Goal: Task Accomplishment & Management: Use online tool/utility

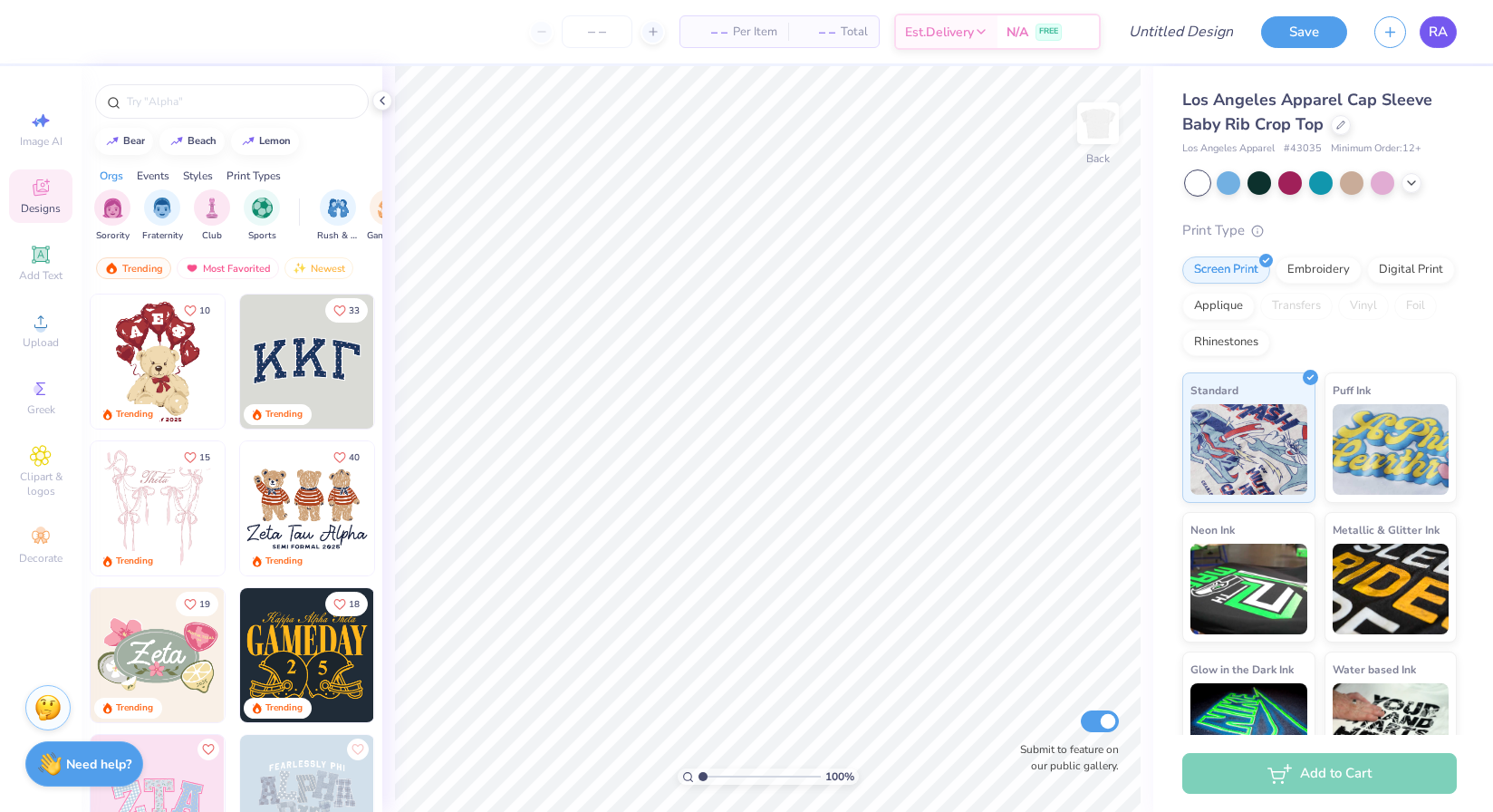
click at [1443, 29] on span "RA" at bounding box center [1438, 32] width 19 height 21
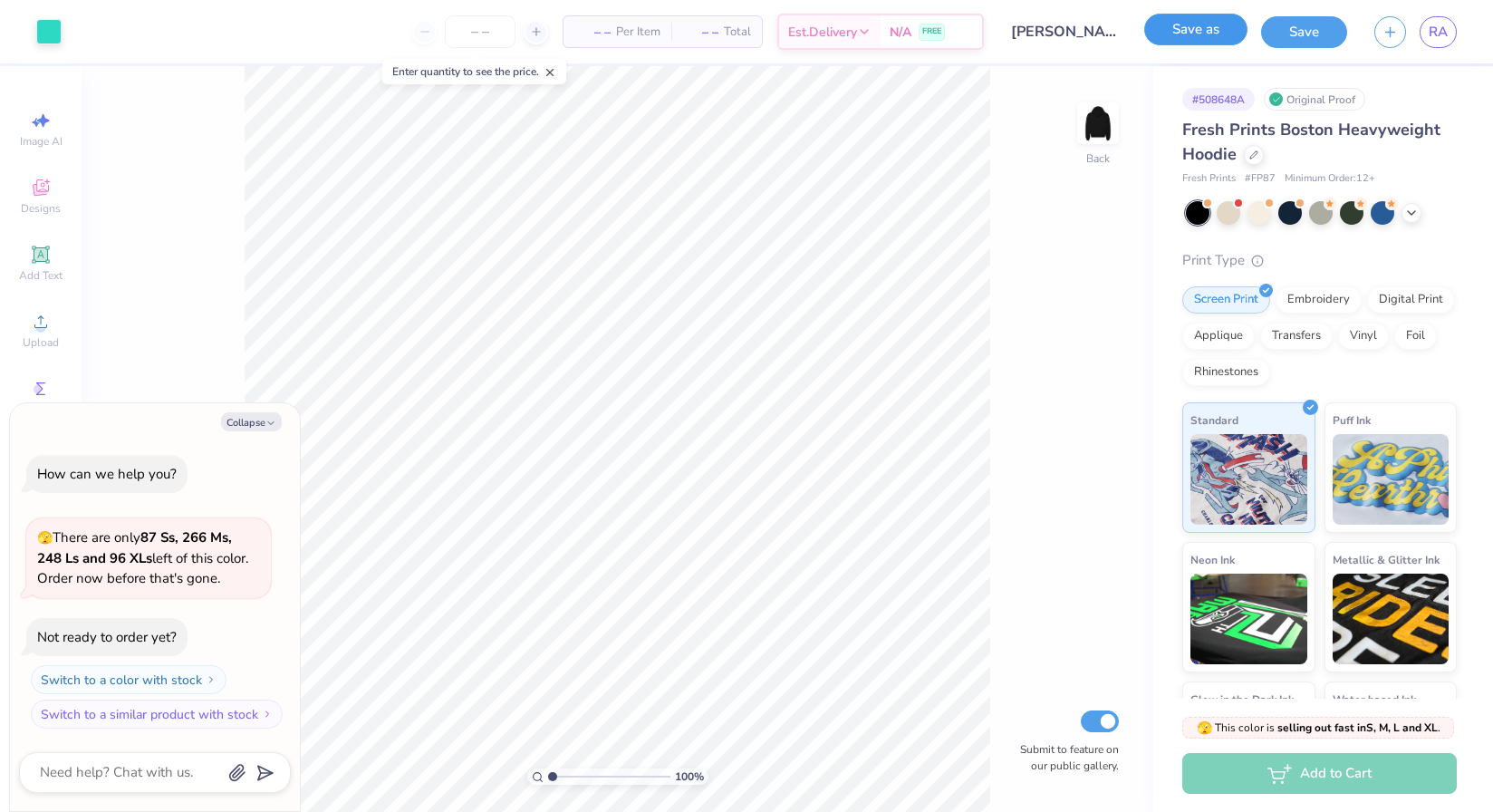
click at [1217, 35] on button "Save as" at bounding box center [1195, 30] width 103 height 32
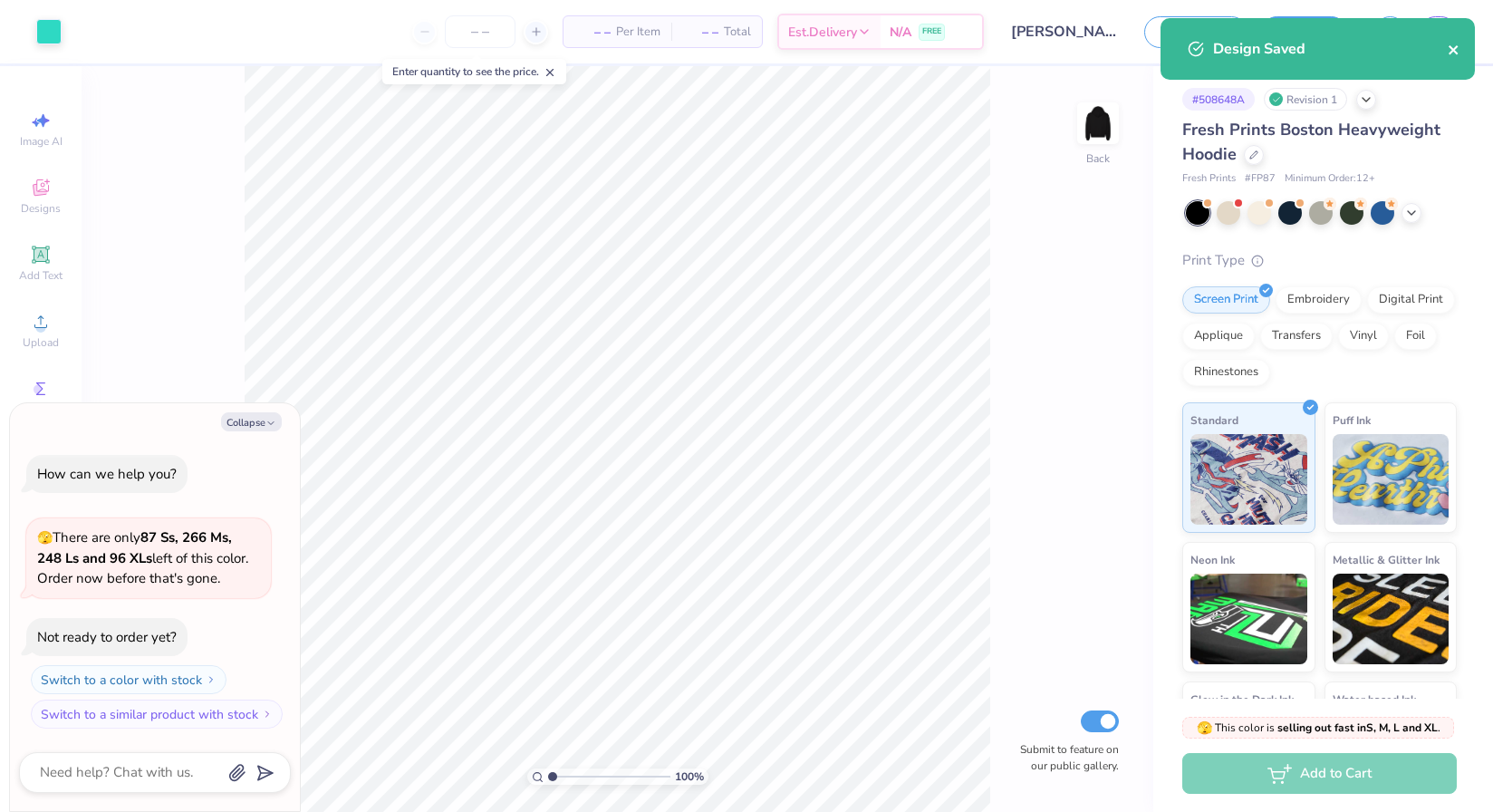
click at [1453, 50] on icon "close" at bounding box center [1453, 49] width 9 height 9
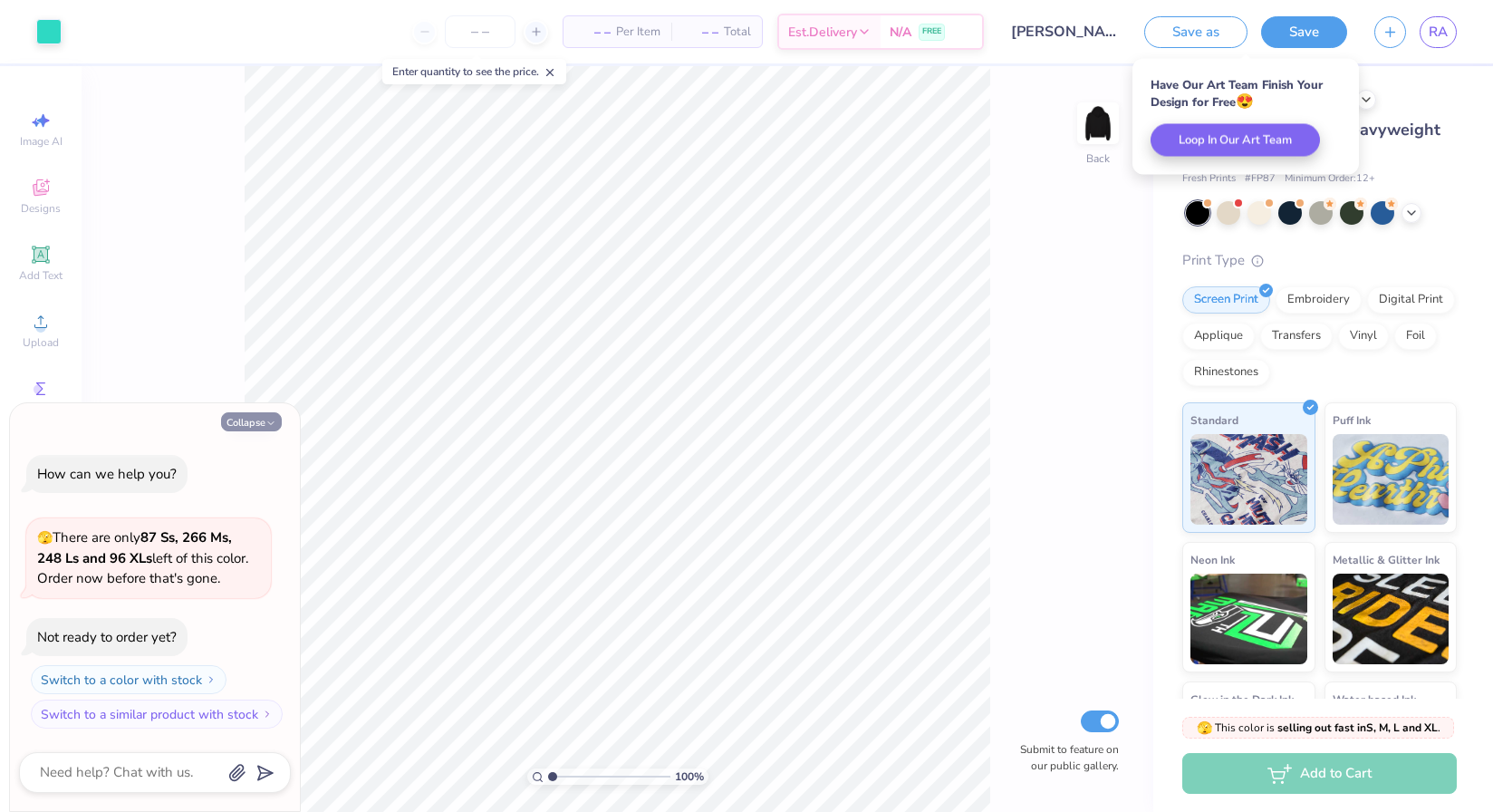
click at [248, 414] on button "Collapse" at bounding box center [251, 421] width 61 height 19
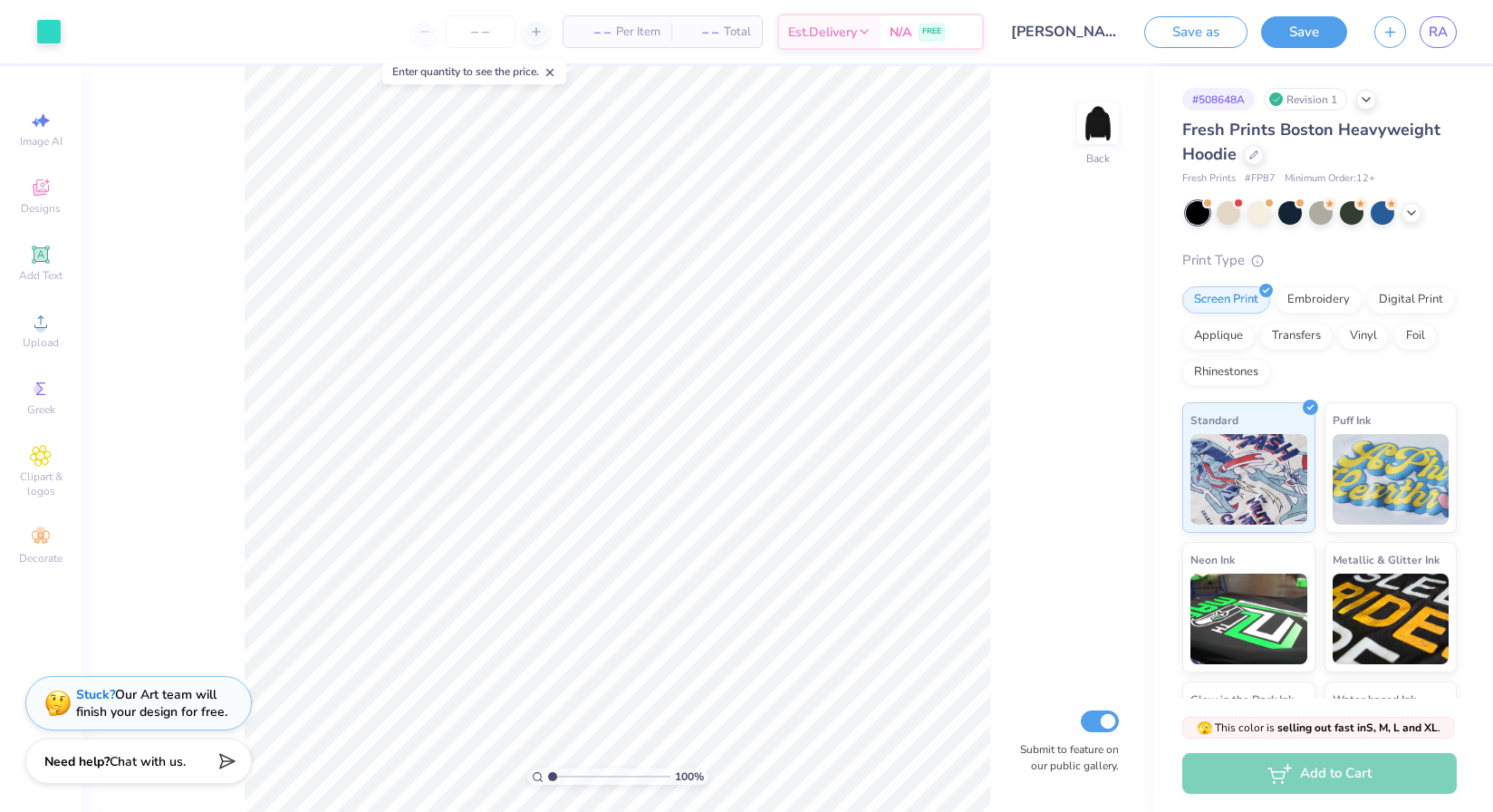
click at [98, 779] on div "Need help? Chat with us." at bounding box center [139, 761] width 227 height 45
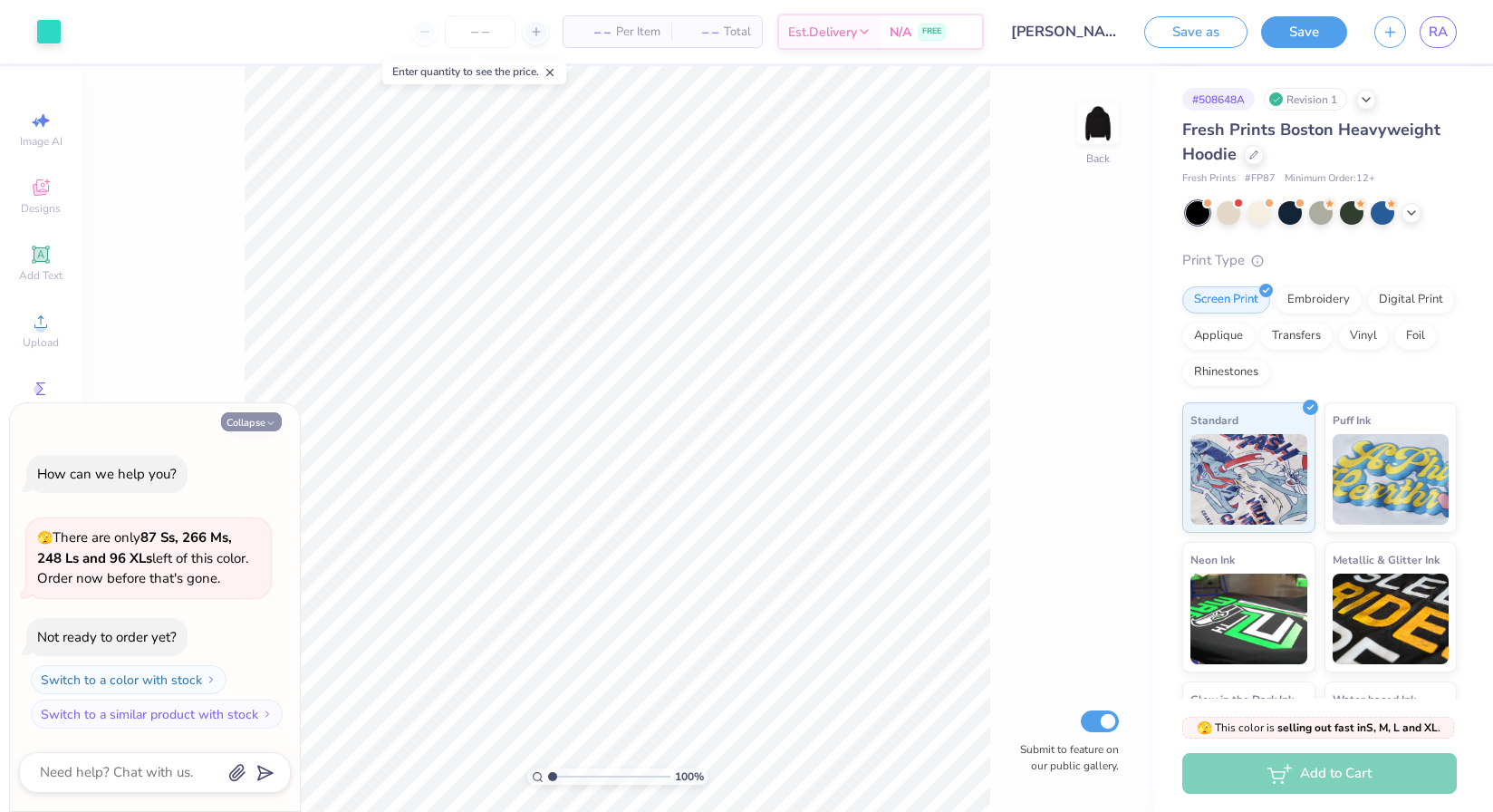
click at [253, 421] on button "Collapse" at bounding box center [251, 421] width 61 height 19
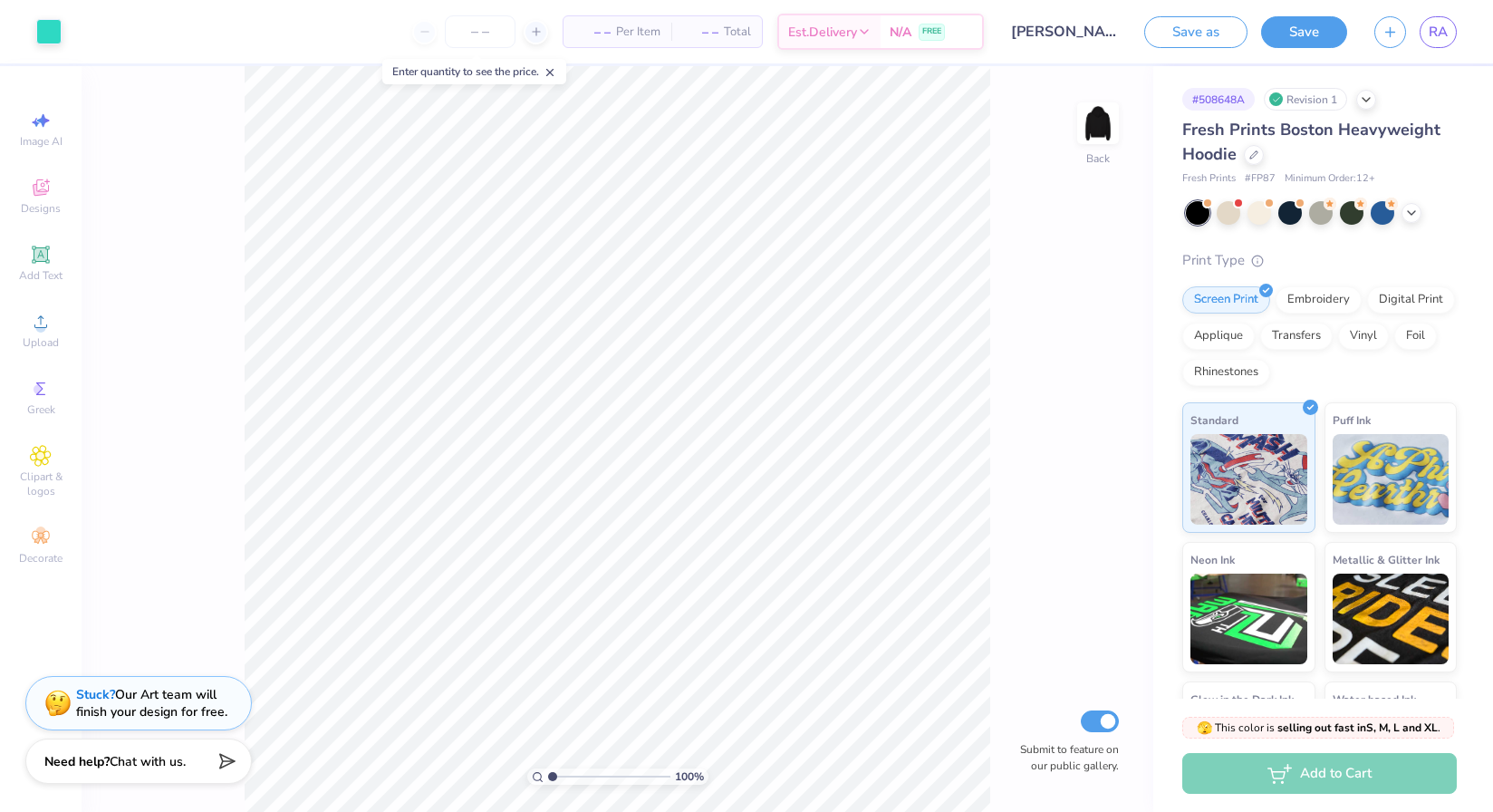
click at [205, 752] on div "Need help? Chat with us." at bounding box center [139, 761] width 227 height 45
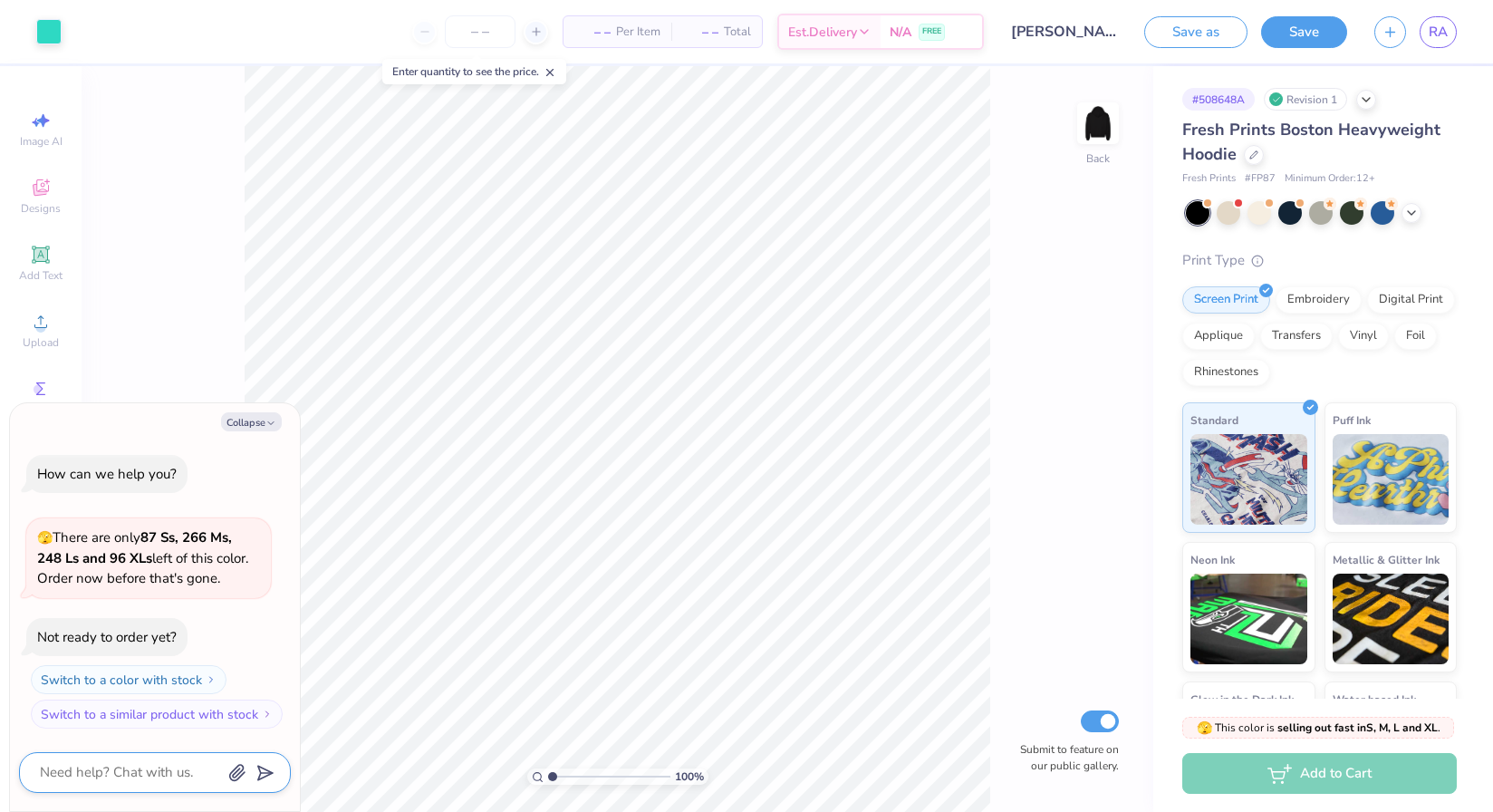
click at [174, 780] on textarea at bounding box center [130, 772] width 184 height 25
type textarea "x"
type textarea "h"
type textarea "x"
type textarea "ho"
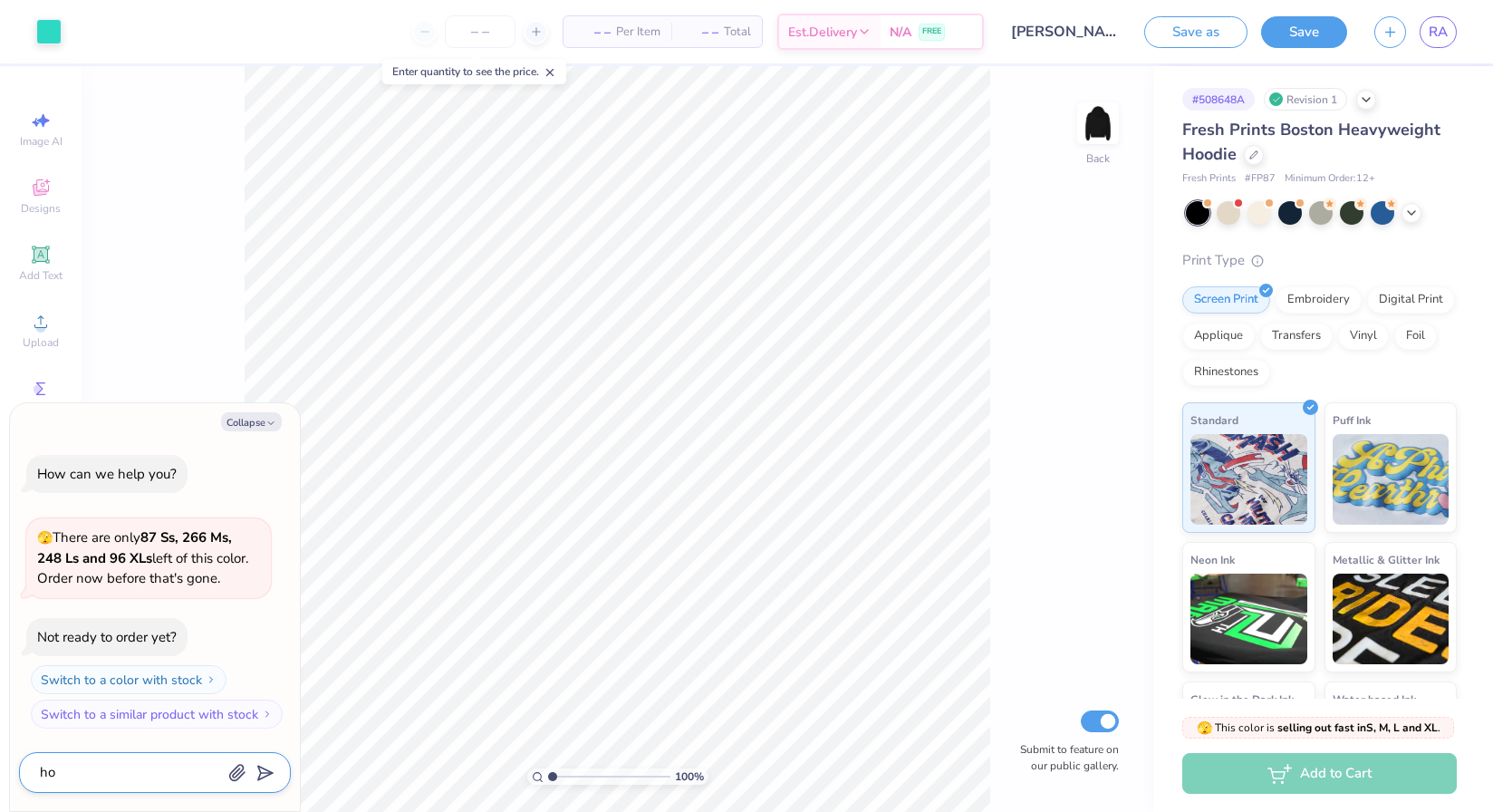
type textarea "x"
type textarea "how"
type textarea "x"
type textarea "how"
type textarea "x"
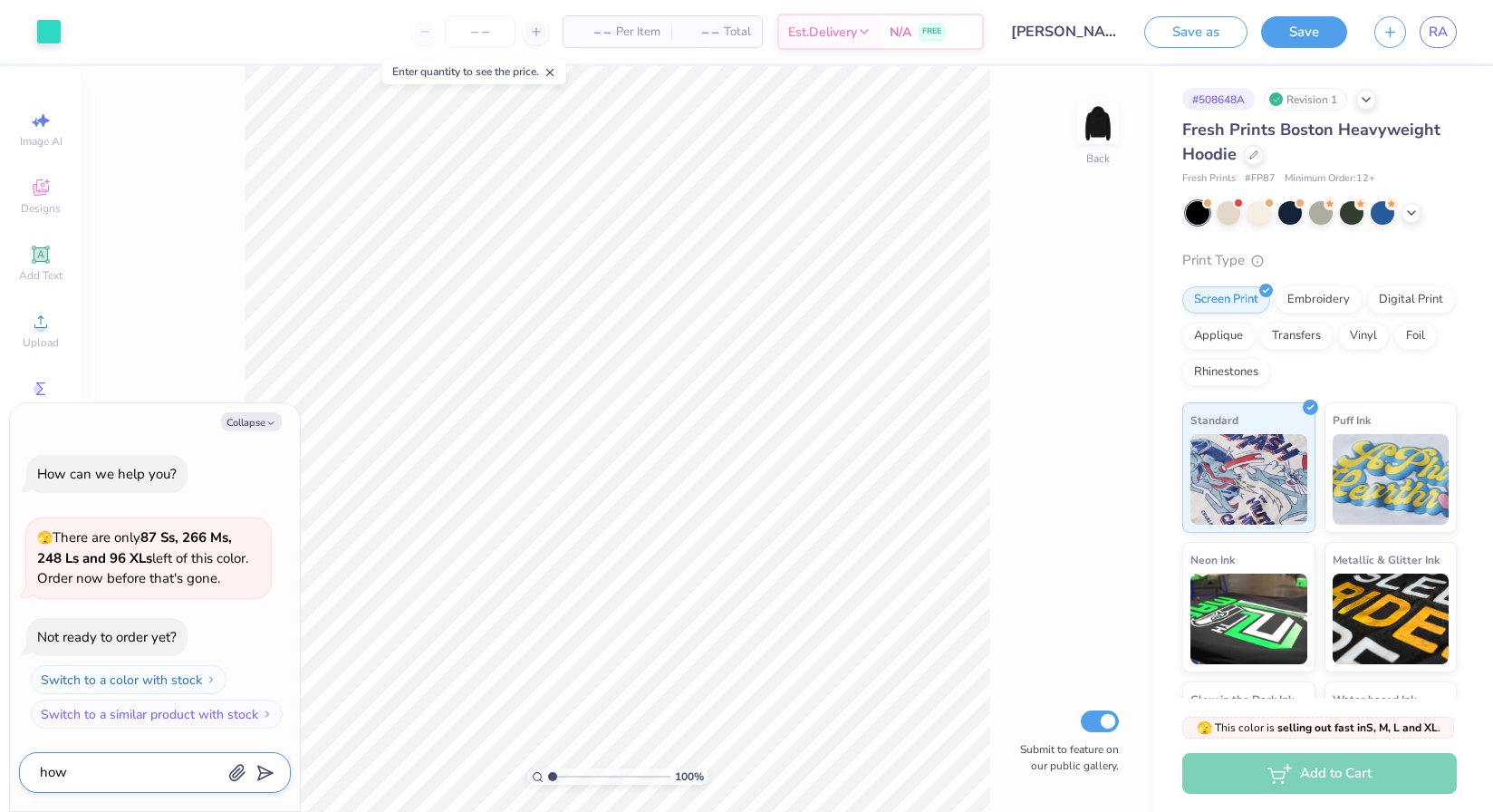
type textarea "how d"
type textarea "x"
type textarea "how do"
type textarea "x"
type textarea "how do"
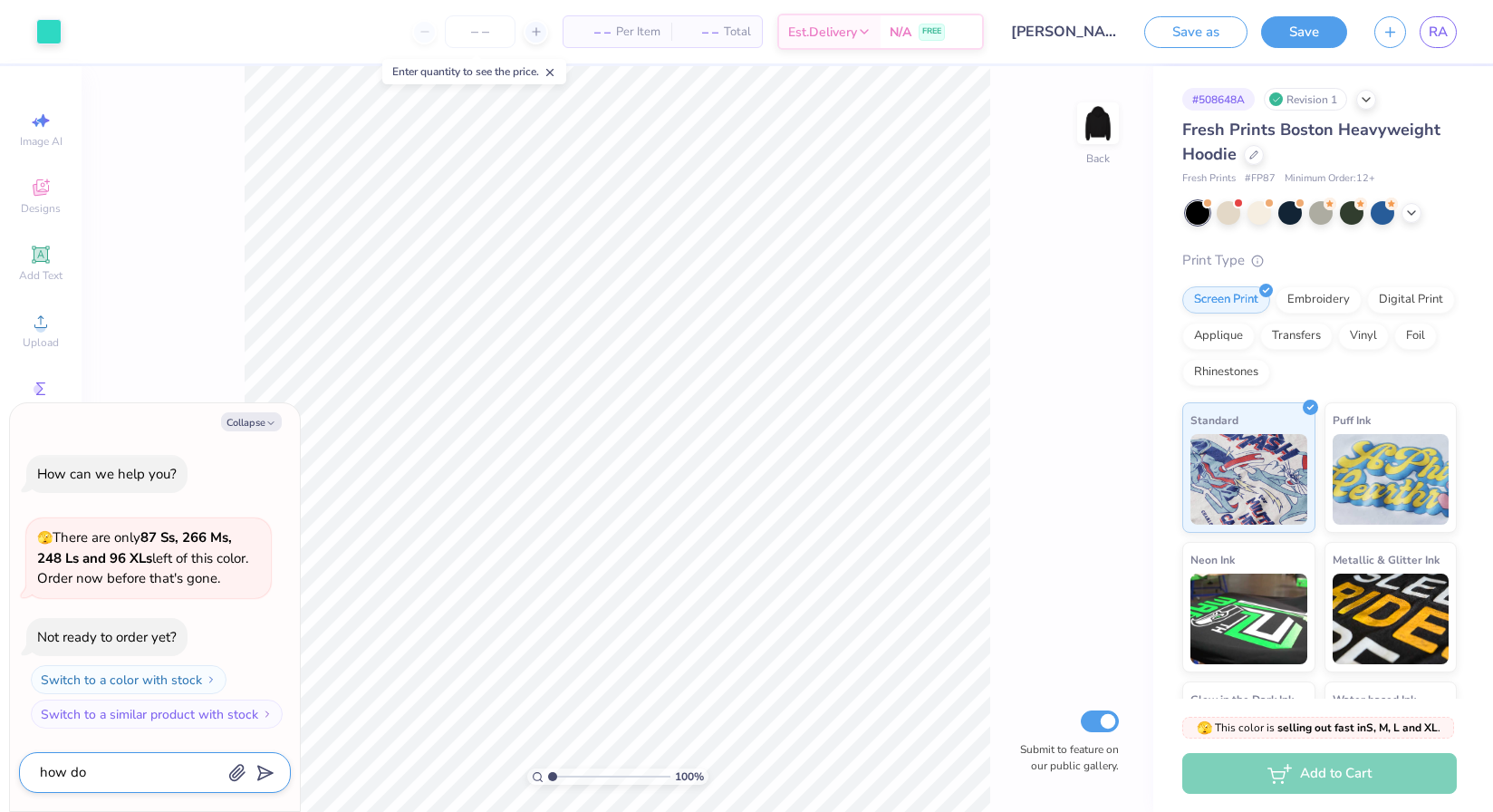
type textarea "x"
type textarea "how do i"
type textarea "x"
type textarea "how do i"
type textarea "x"
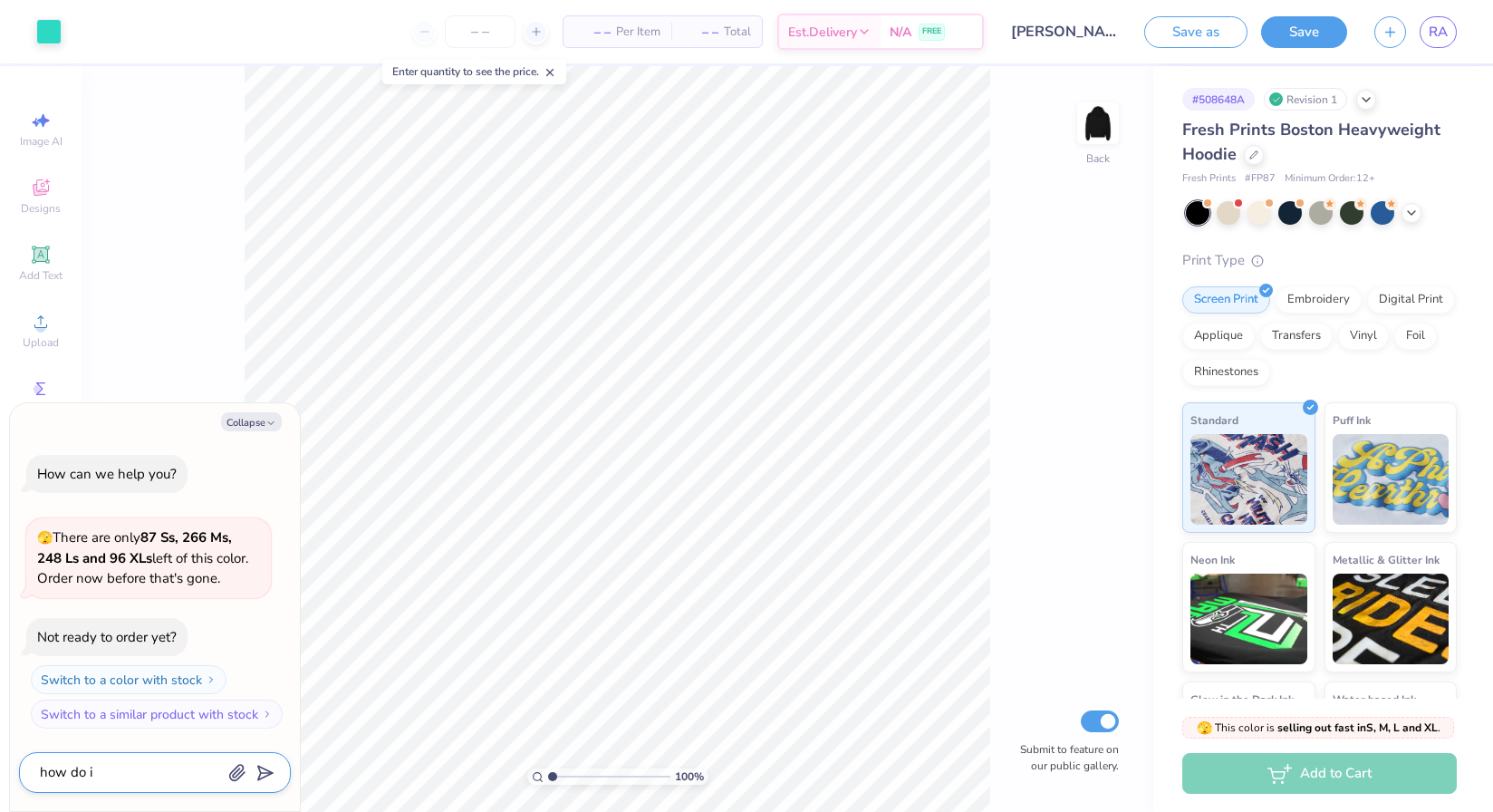
type textarea "how do i d"
type textarea "x"
type textarea "how do i du"
type textarea "x"
type textarea "how do i dup"
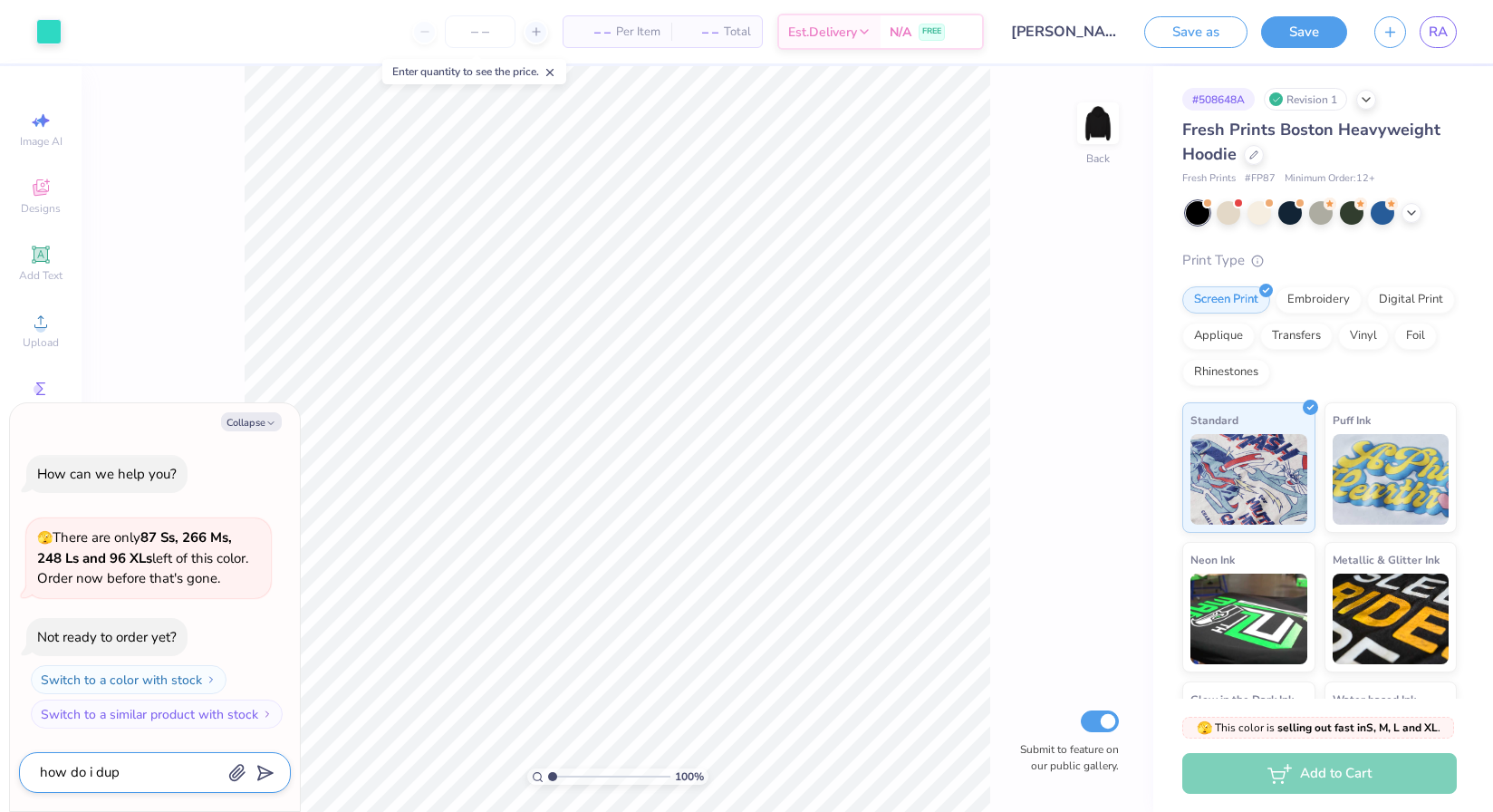
type textarea "x"
type textarea "how do i dupl"
type textarea "x"
type textarea "how do i dupli"
type textarea "x"
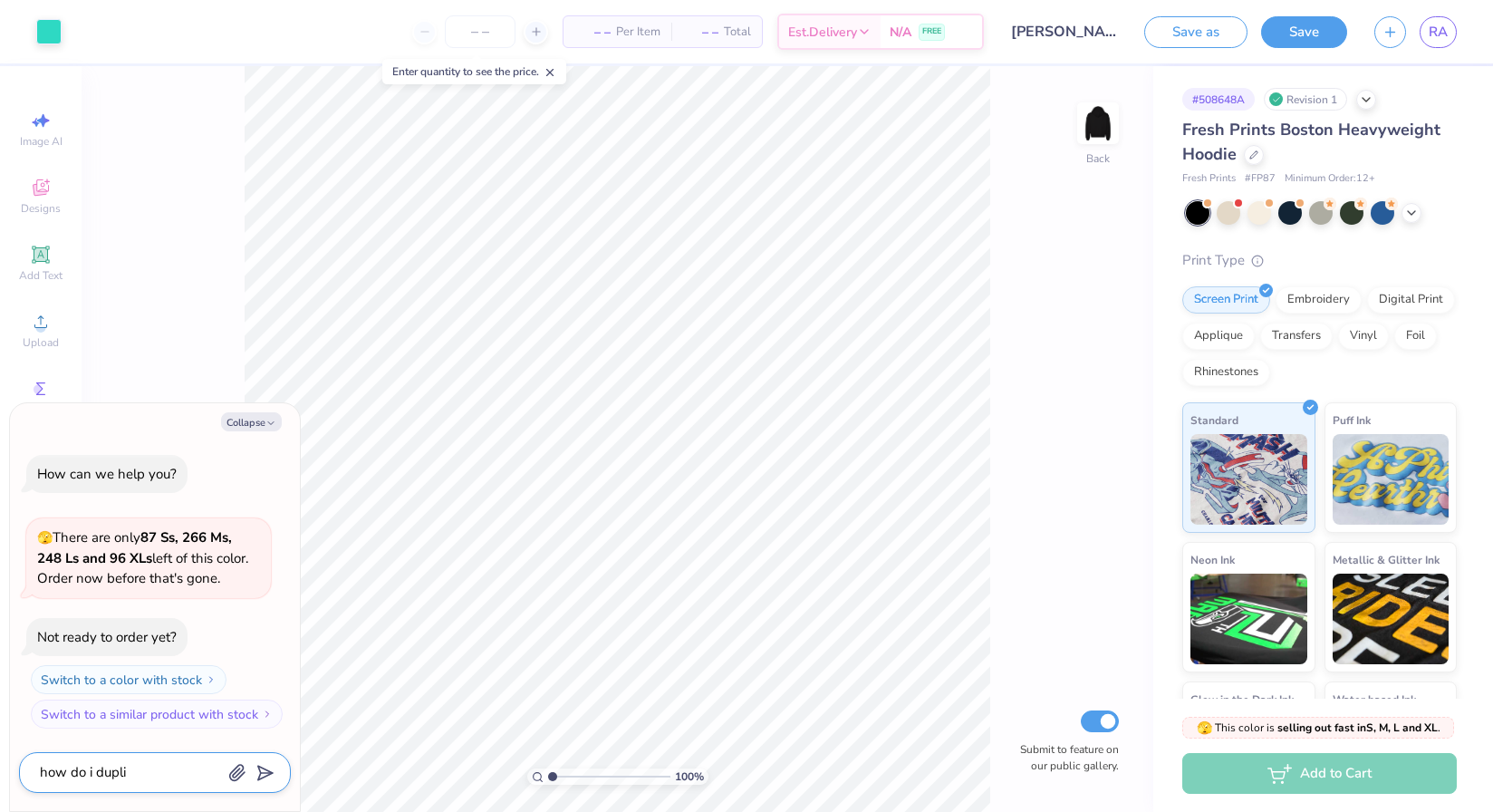
type textarea "how do i duplic"
type textarea "x"
type textarea "how do i duplica"
type textarea "x"
type textarea "how do i duplicat"
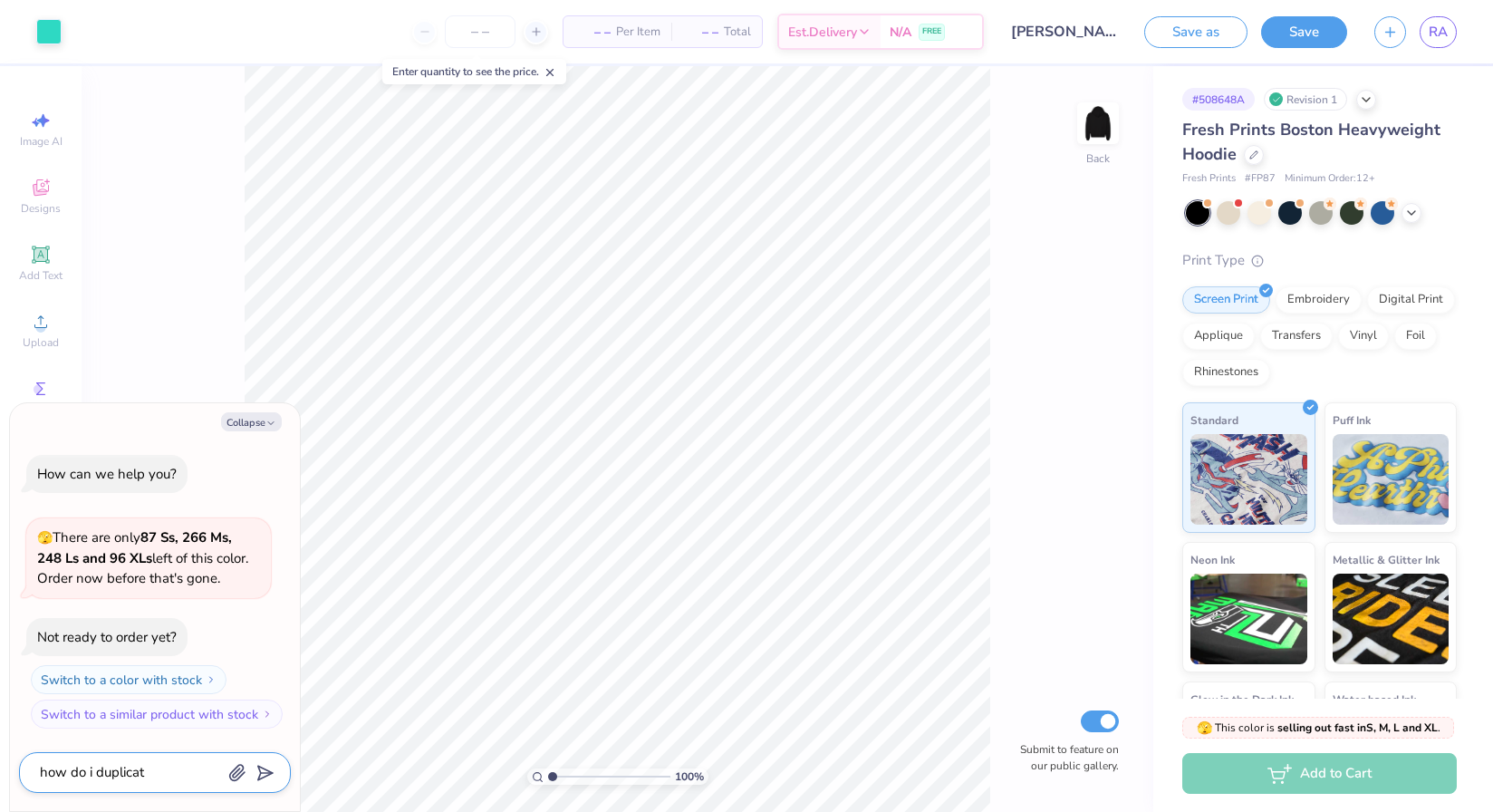
type textarea "x"
type textarea "how do i duplicate"
type textarea "x"
type textarea "how do i duplicate"
type textarea "x"
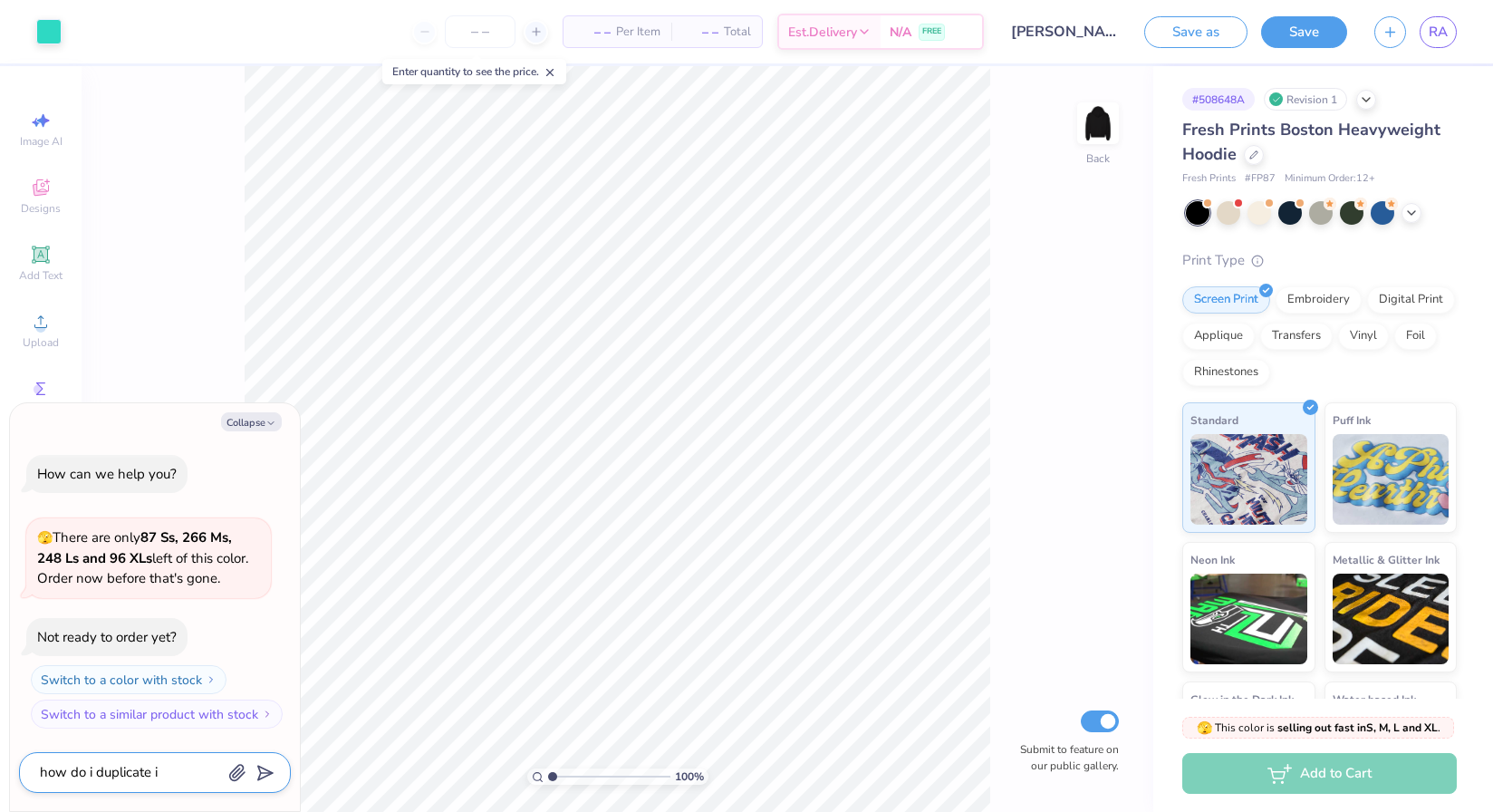
type textarea "how do i duplicate it"
type textarea "x"
type textarea "how do i duplicate it"
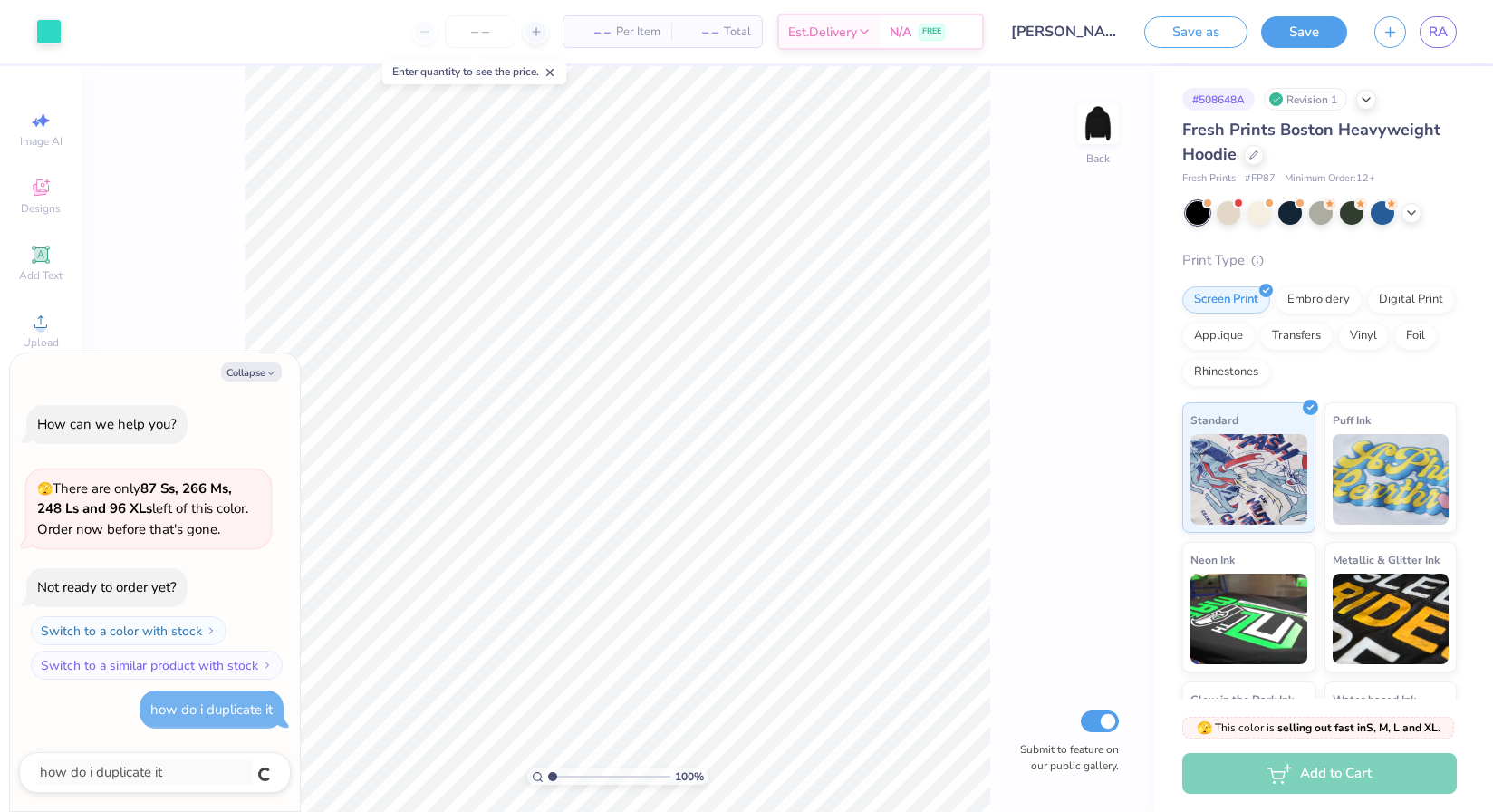
type textarea "x"
click at [251, 369] on button "Collapse" at bounding box center [251, 372] width 61 height 19
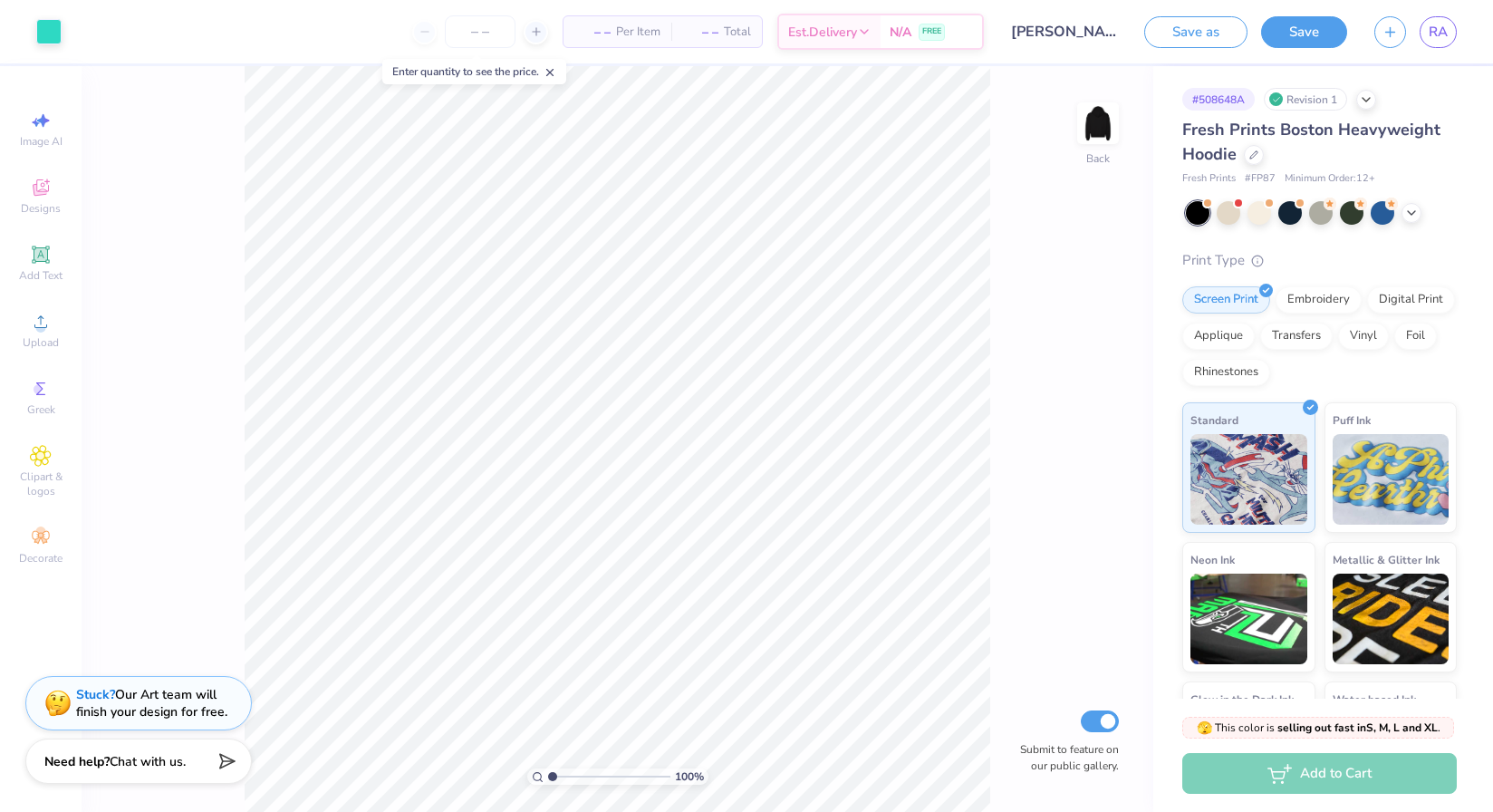
click at [102, 754] on strong "Need help?" at bounding box center [77, 761] width 65 height 17
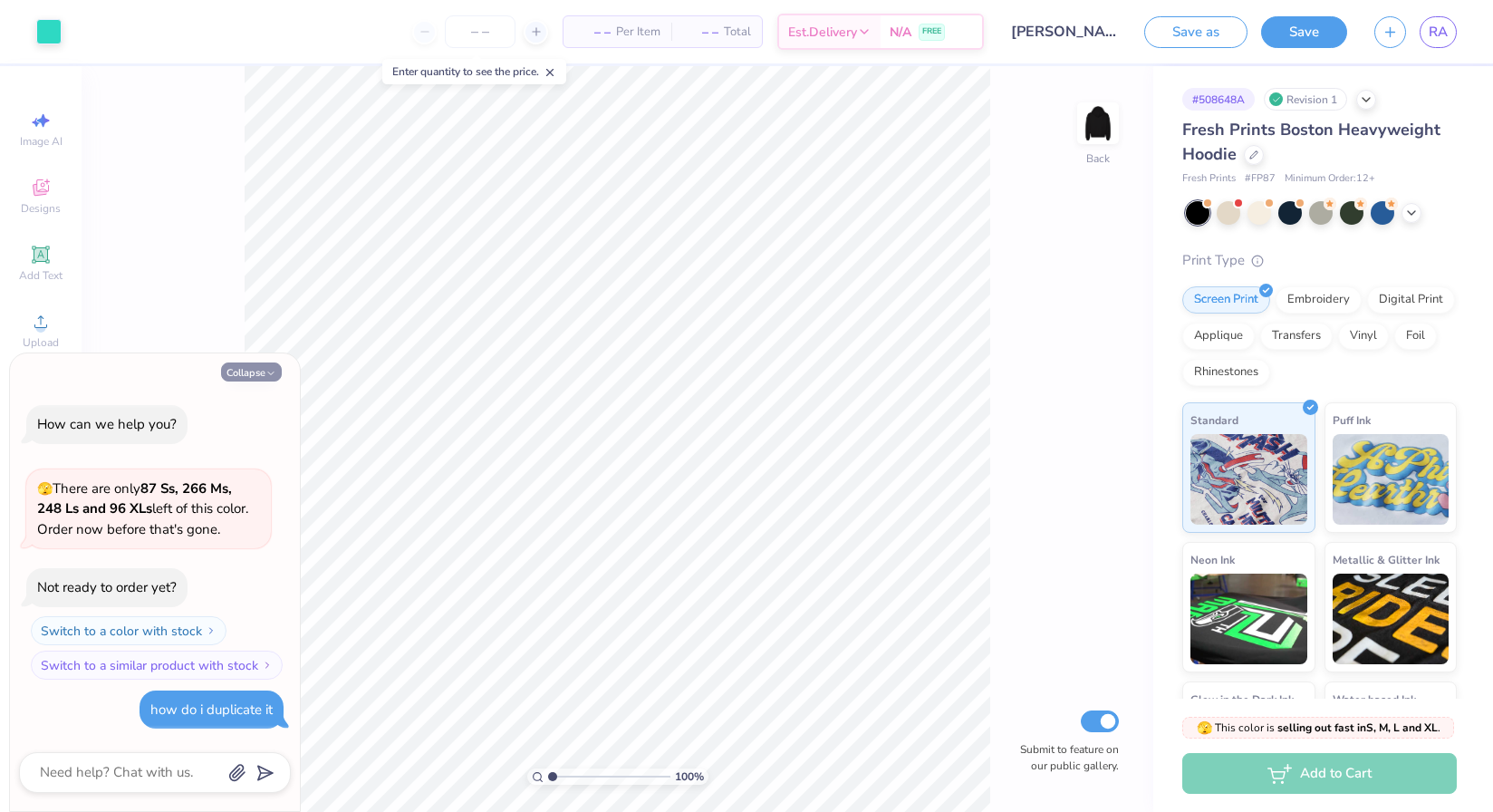
click at [243, 365] on button "Collapse" at bounding box center [251, 372] width 61 height 19
type textarea "x"
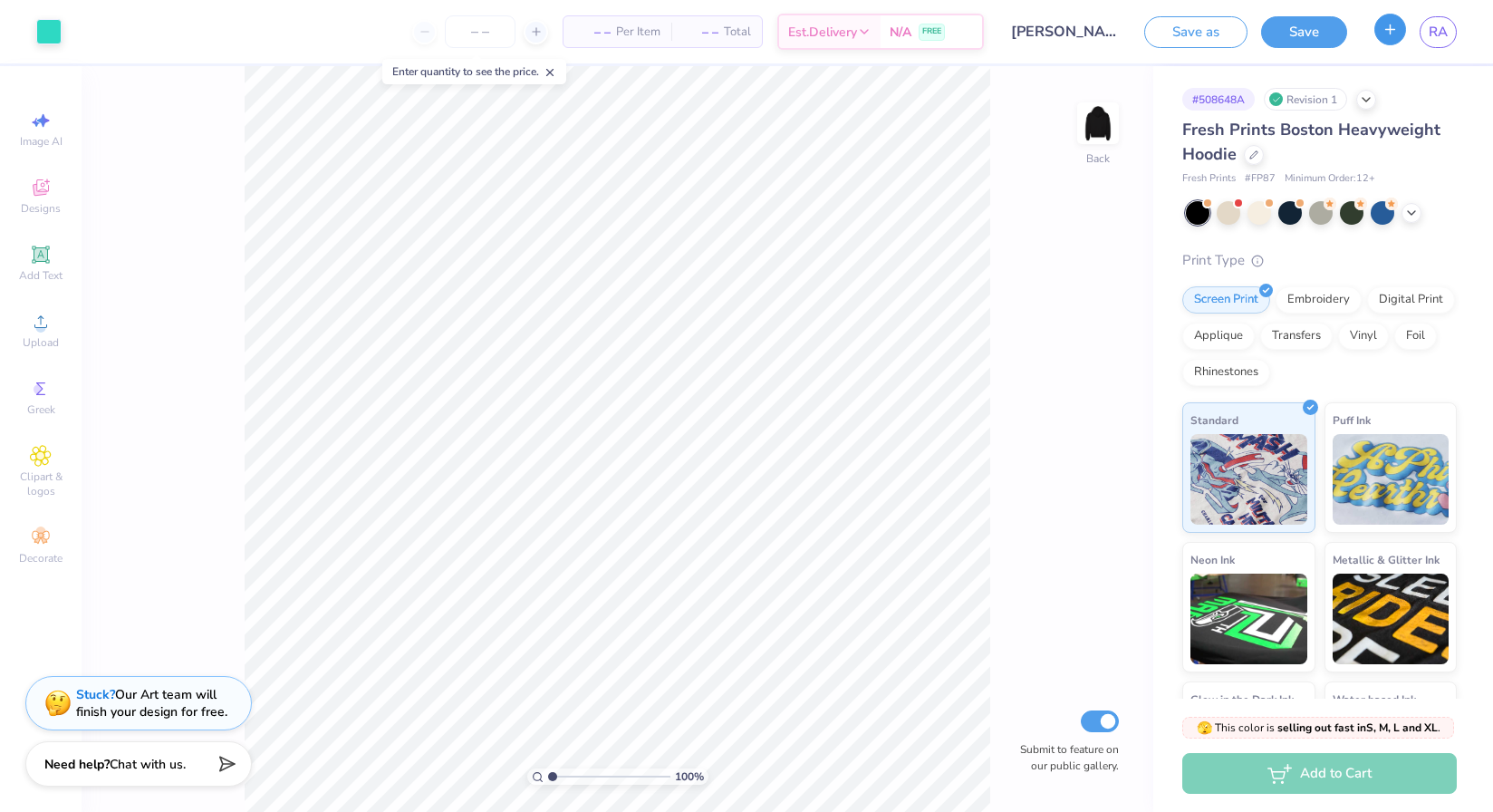
click at [1397, 34] on button "button" at bounding box center [1391, 30] width 32 height 32
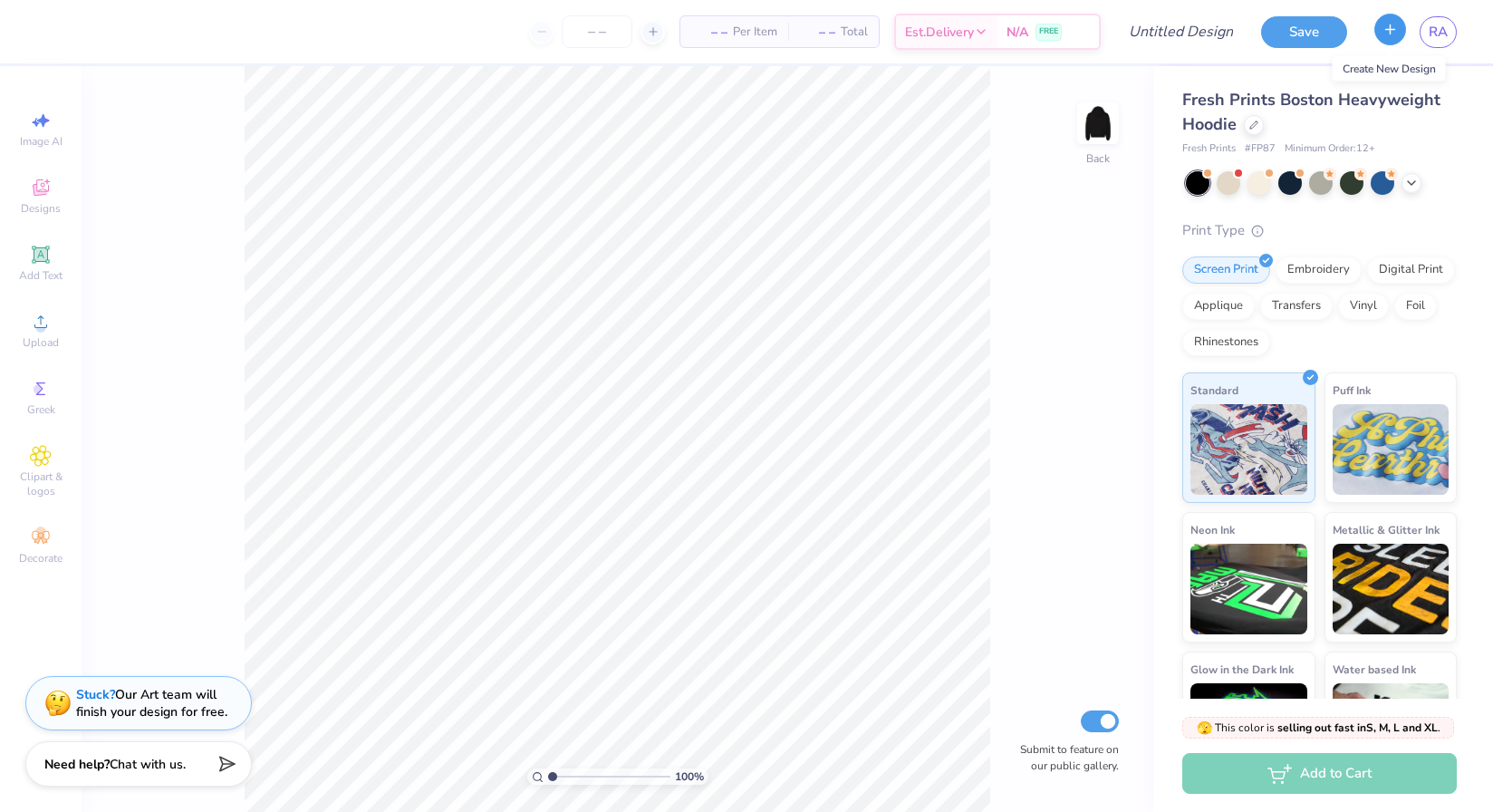
click at [1393, 35] on icon "button" at bounding box center [1391, 30] width 16 height 16
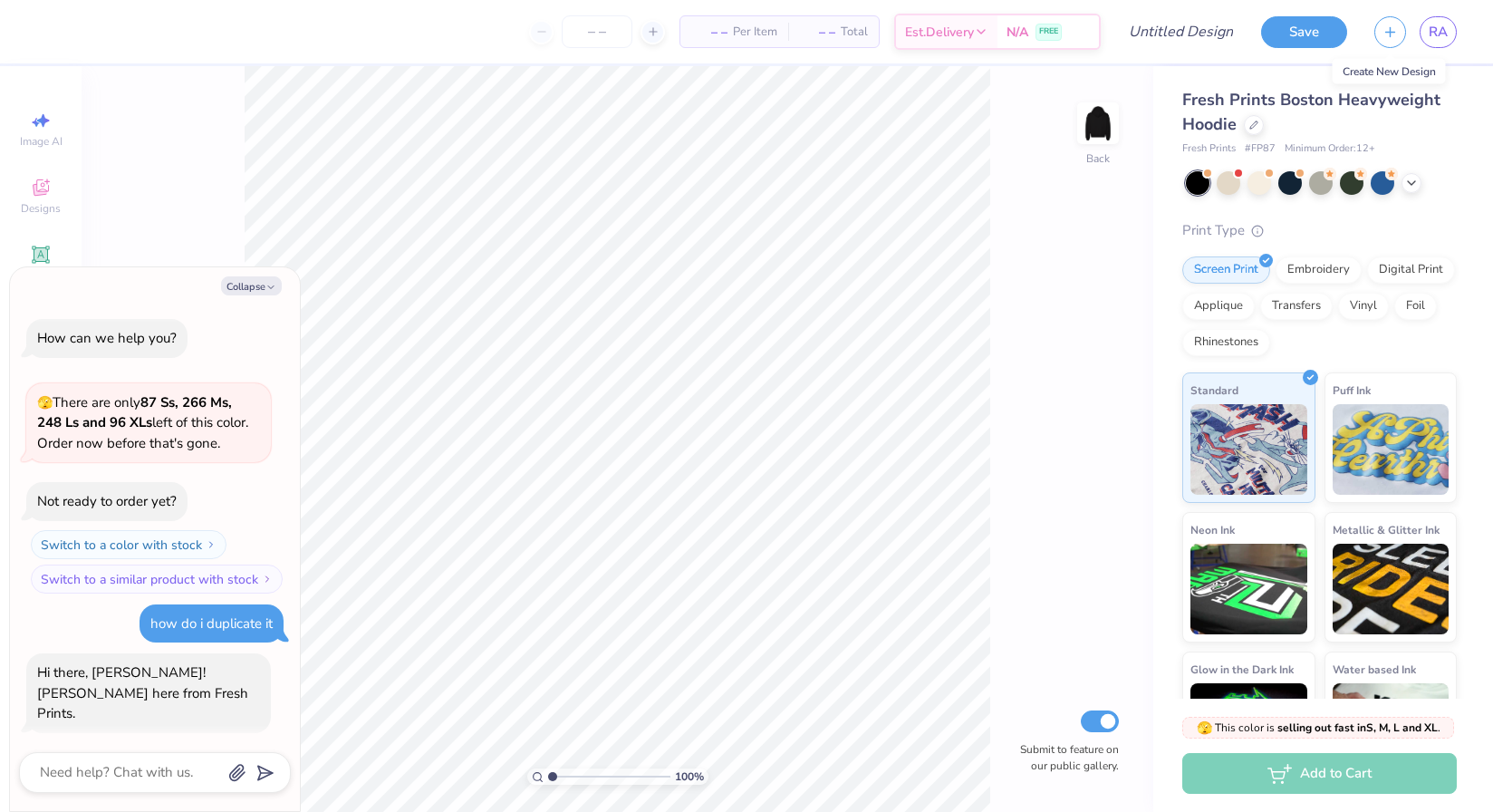
scroll to position [20, 0]
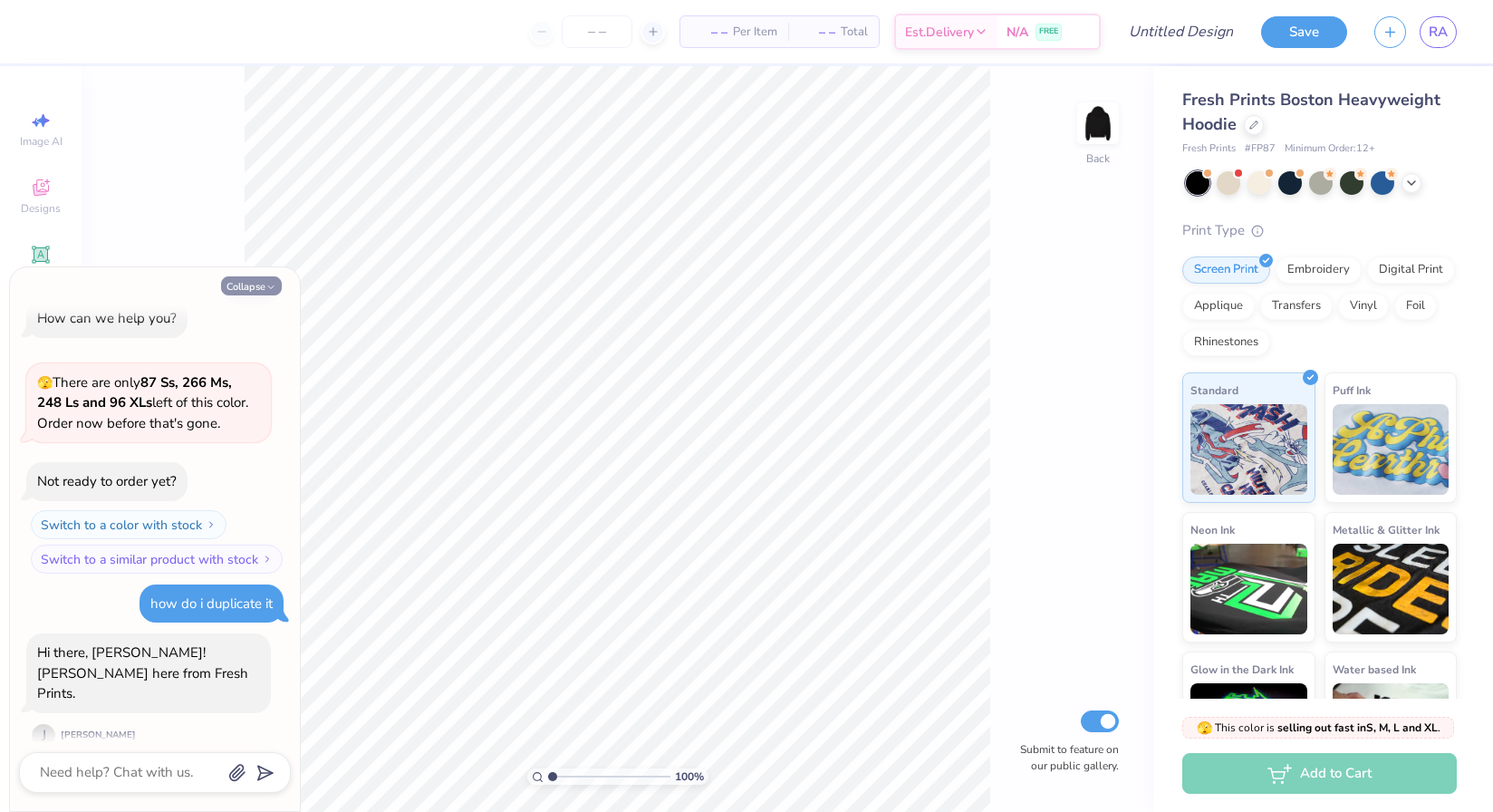
click at [246, 279] on button "Collapse" at bounding box center [251, 285] width 61 height 19
type textarea "x"
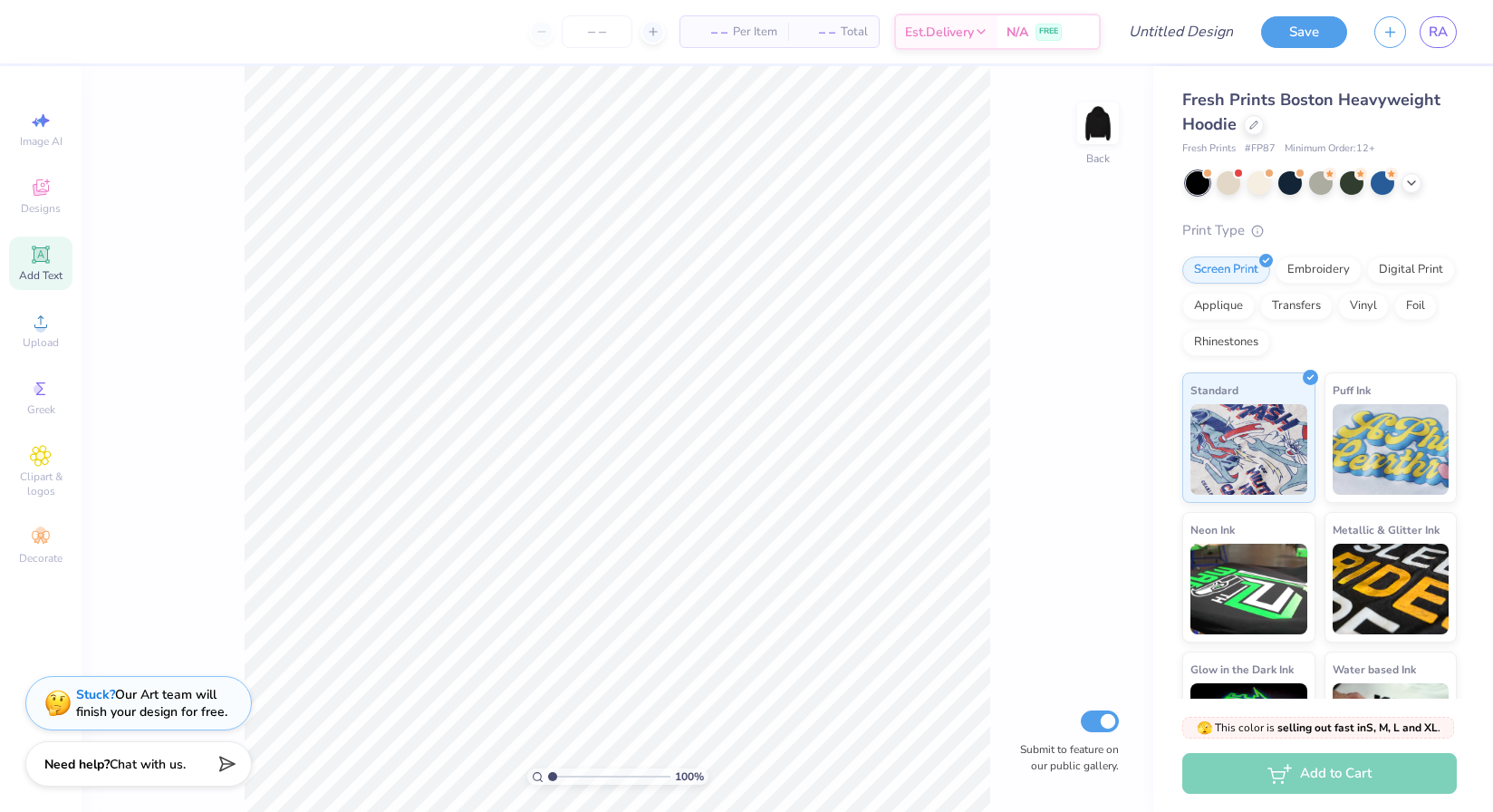
click at [27, 264] on div "Add Text" at bounding box center [40, 263] width 63 height 53
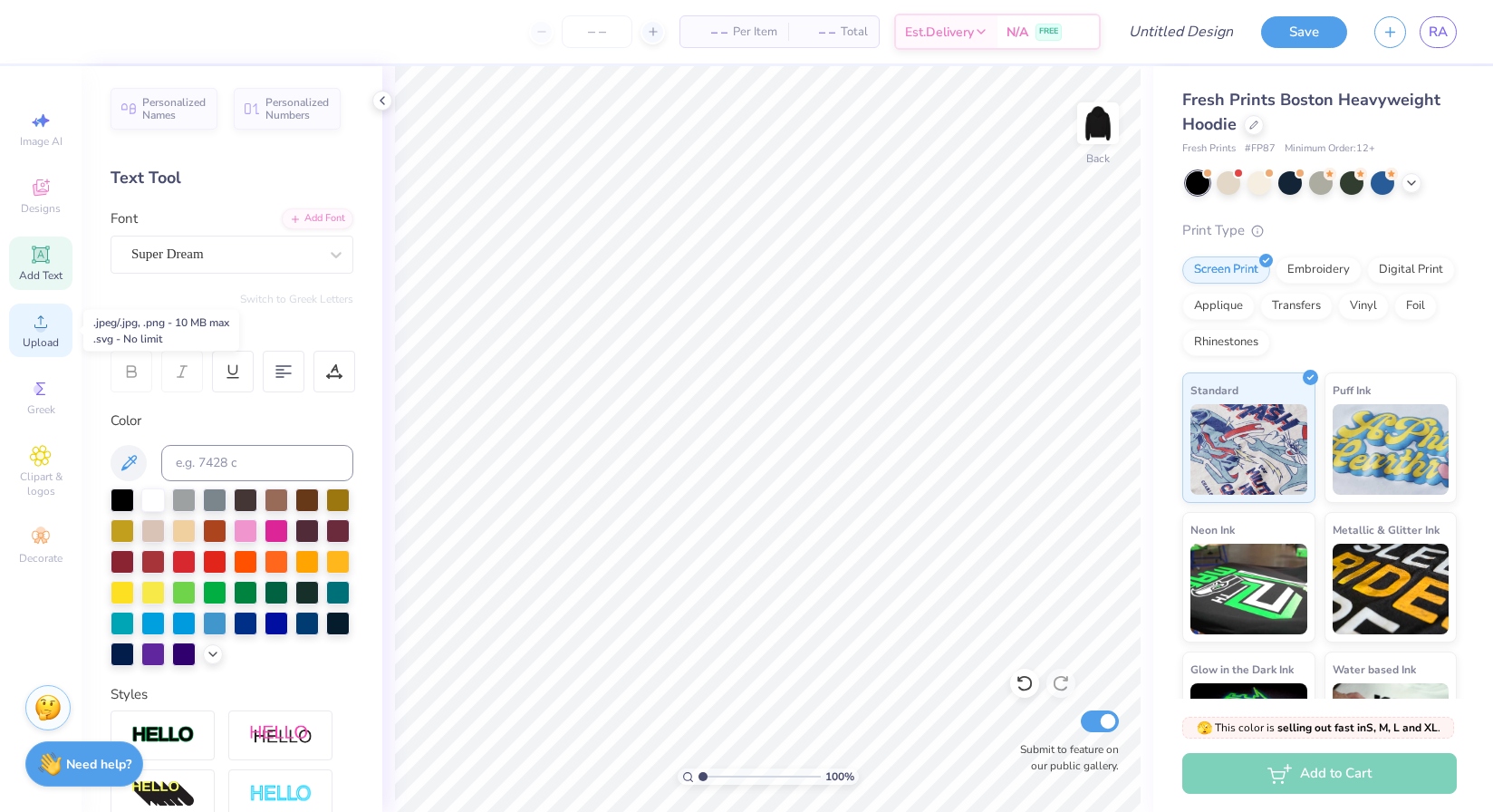
click at [43, 318] on icon at bounding box center [40, 321] width 22 height 22
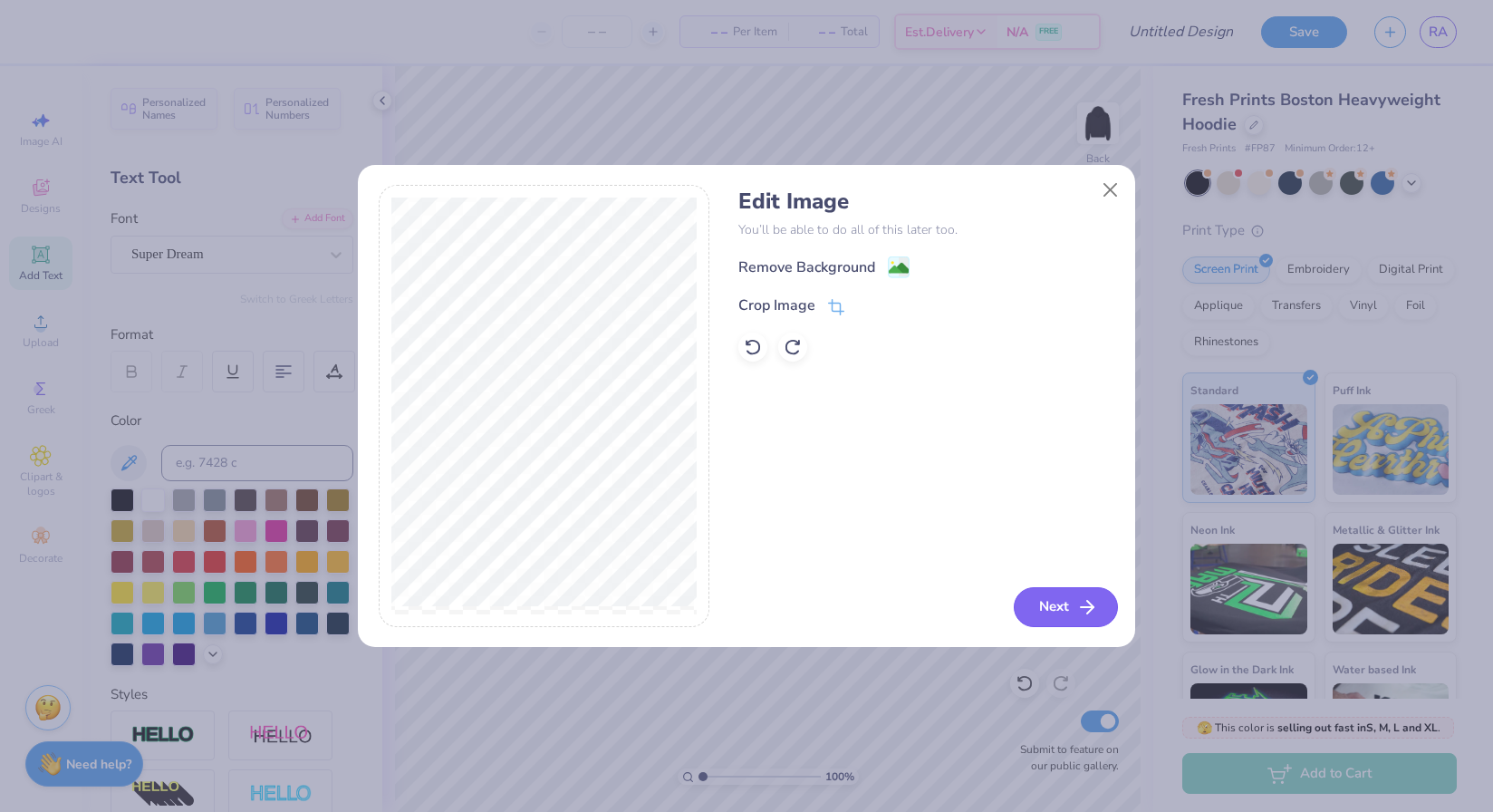
click at [1040, 610] on button "Next" at bounding box center [1066, 607] width 104 height 39
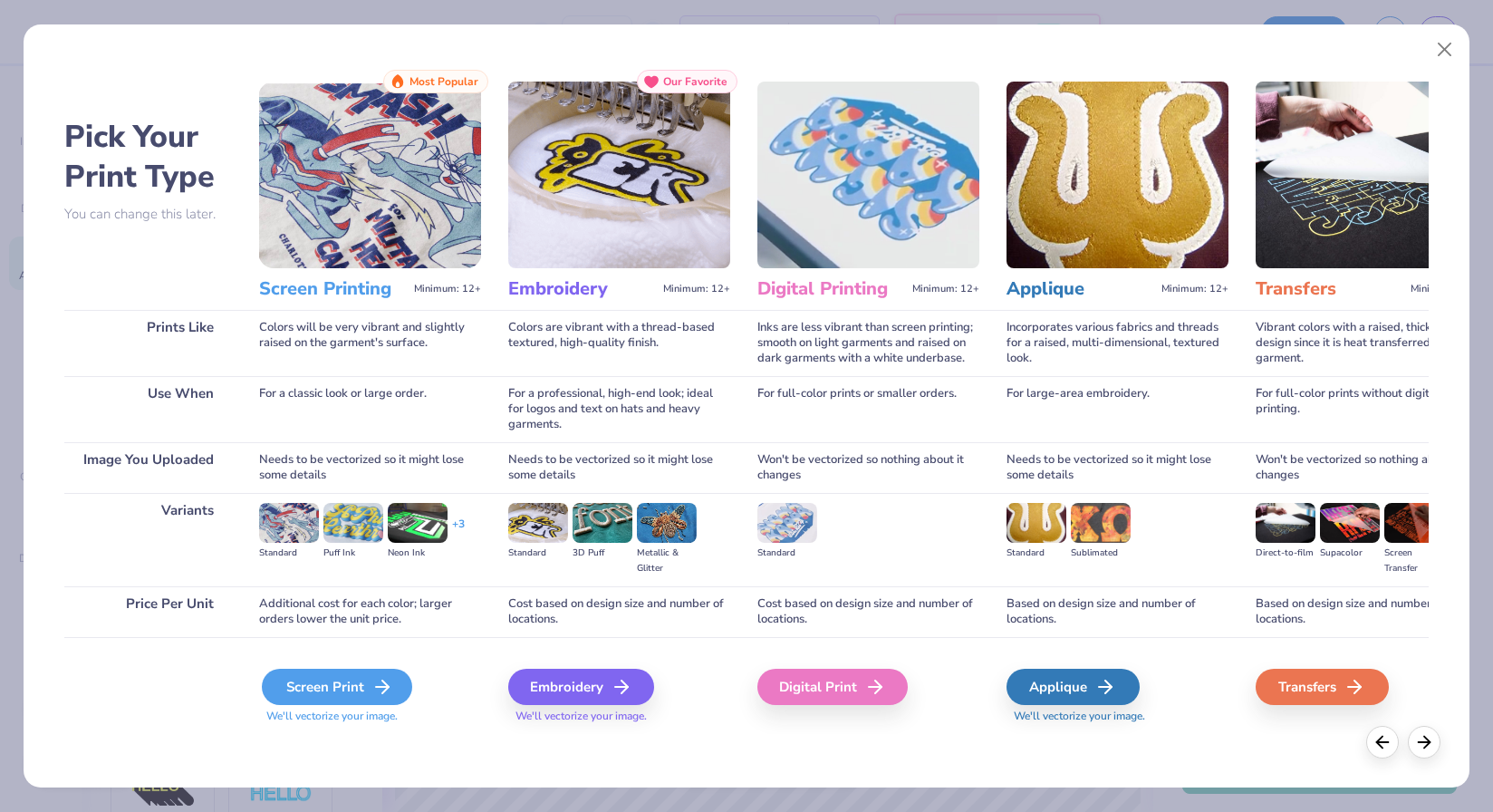
click at [303, 674] on div "Screen Print" at bounding box center [337, 686] width 151 height 36
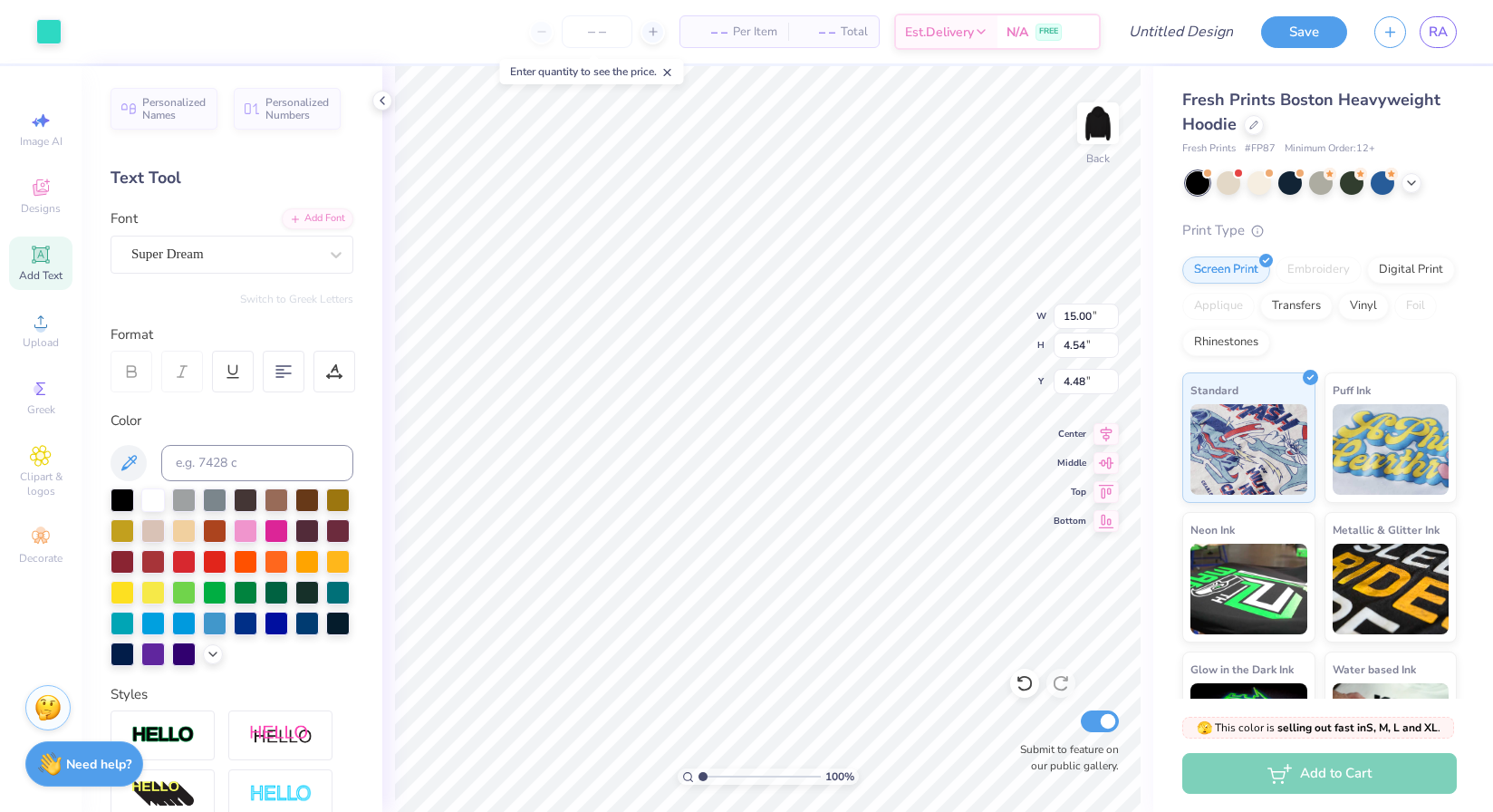
type input "12.78"
type input "3.87"
type input "11.06"
type input "3.35"
type input "5.00"
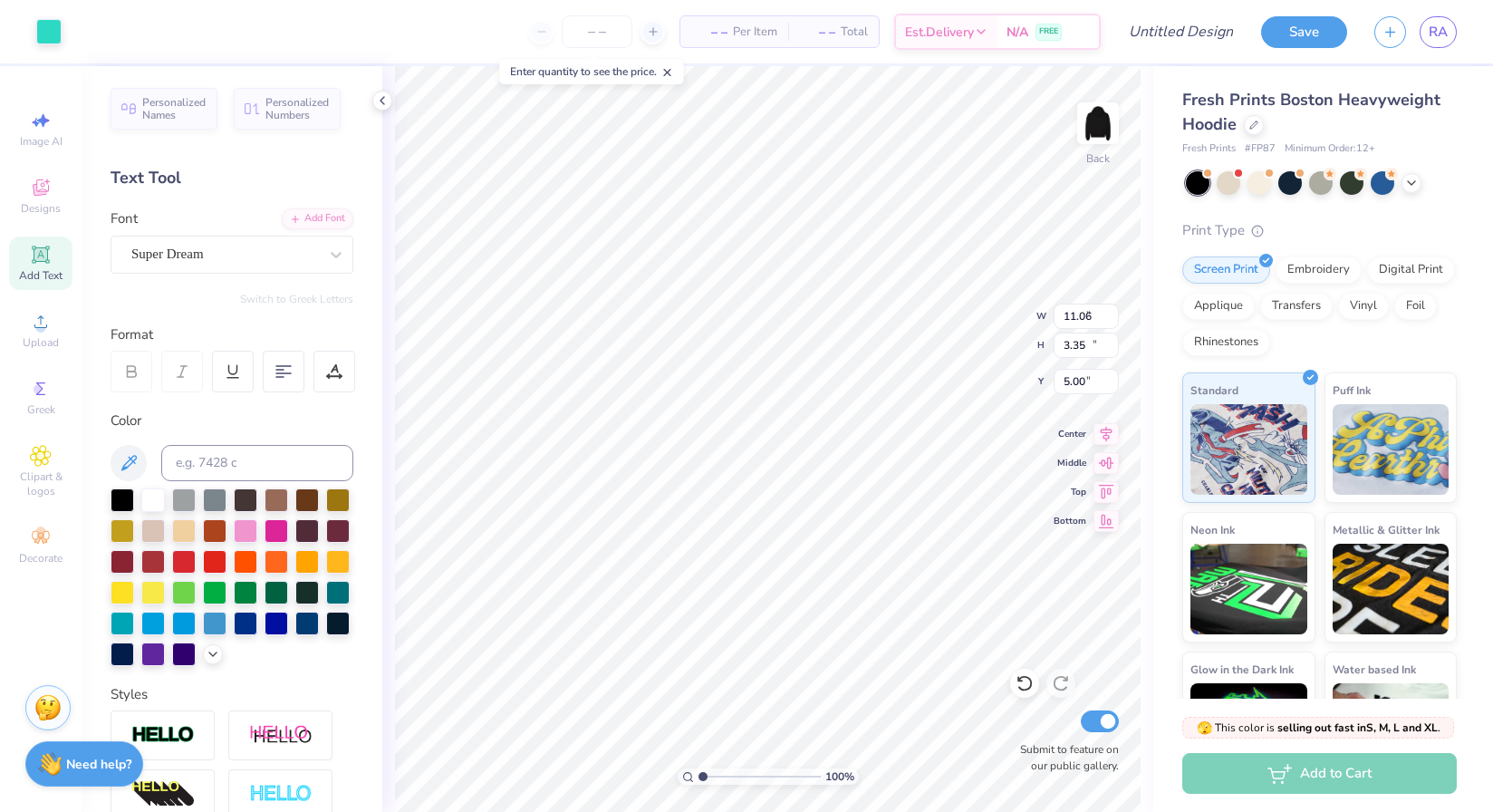
type input "3.35"
type input "11.06"
type input "1.16"
type input "3.01"
type input "9.93"
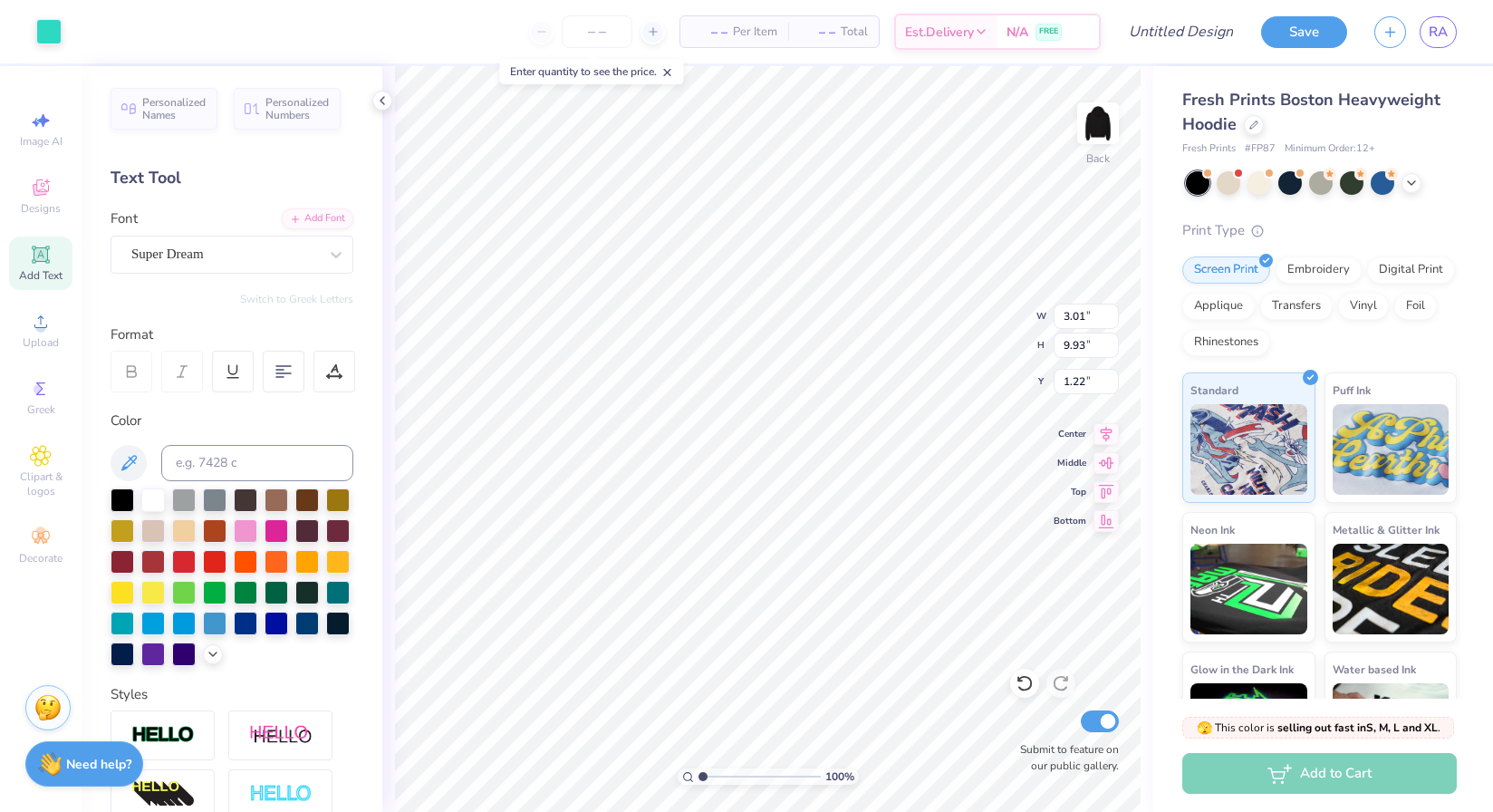
type input "3.00"
type input "2.81"
type input "9.26"
type input "2.72"
click at [34, 335] on span "Upload" at bounding box center [40, 342] width 36 height 15
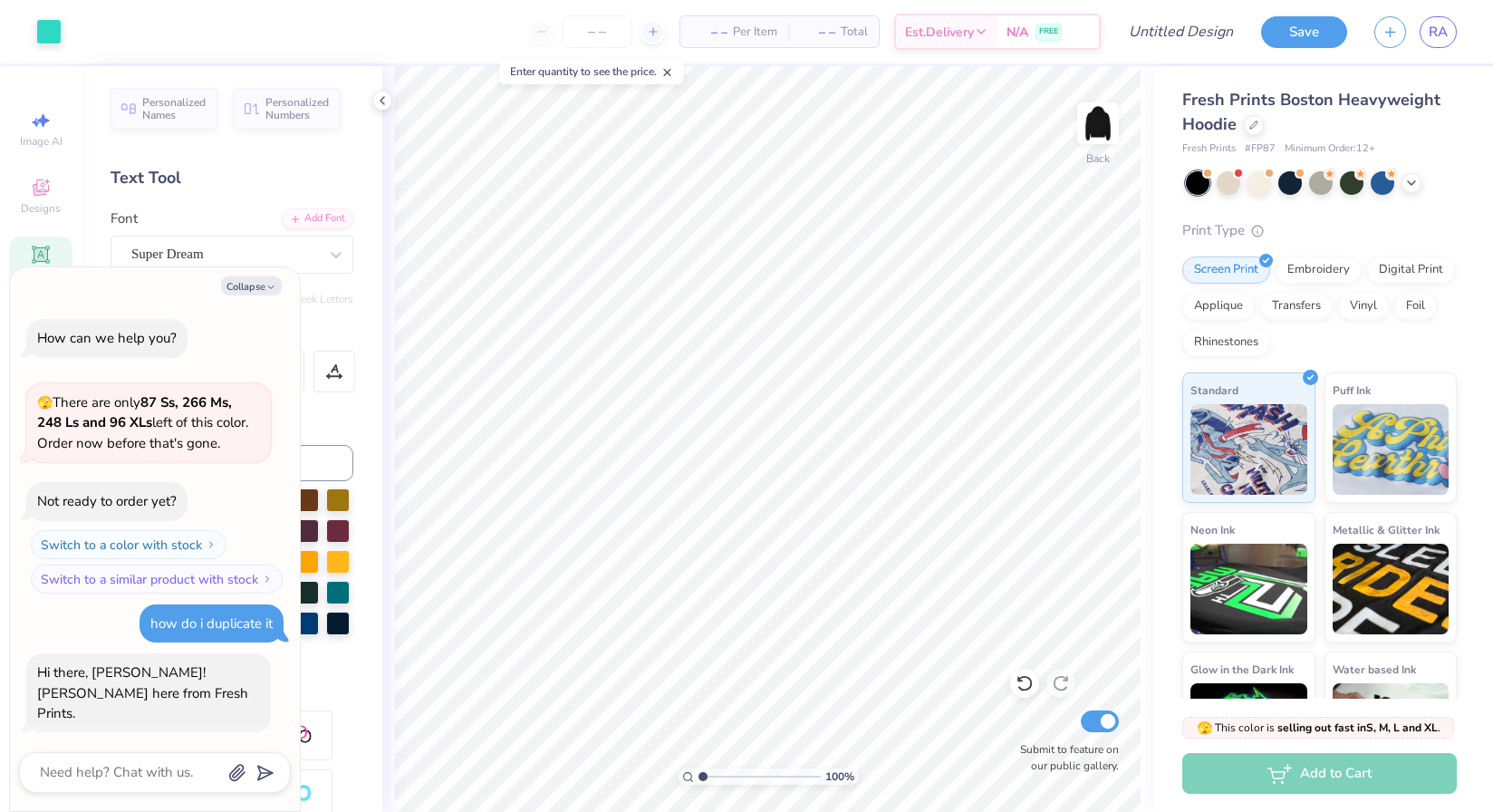
scroll to position [146, 0]
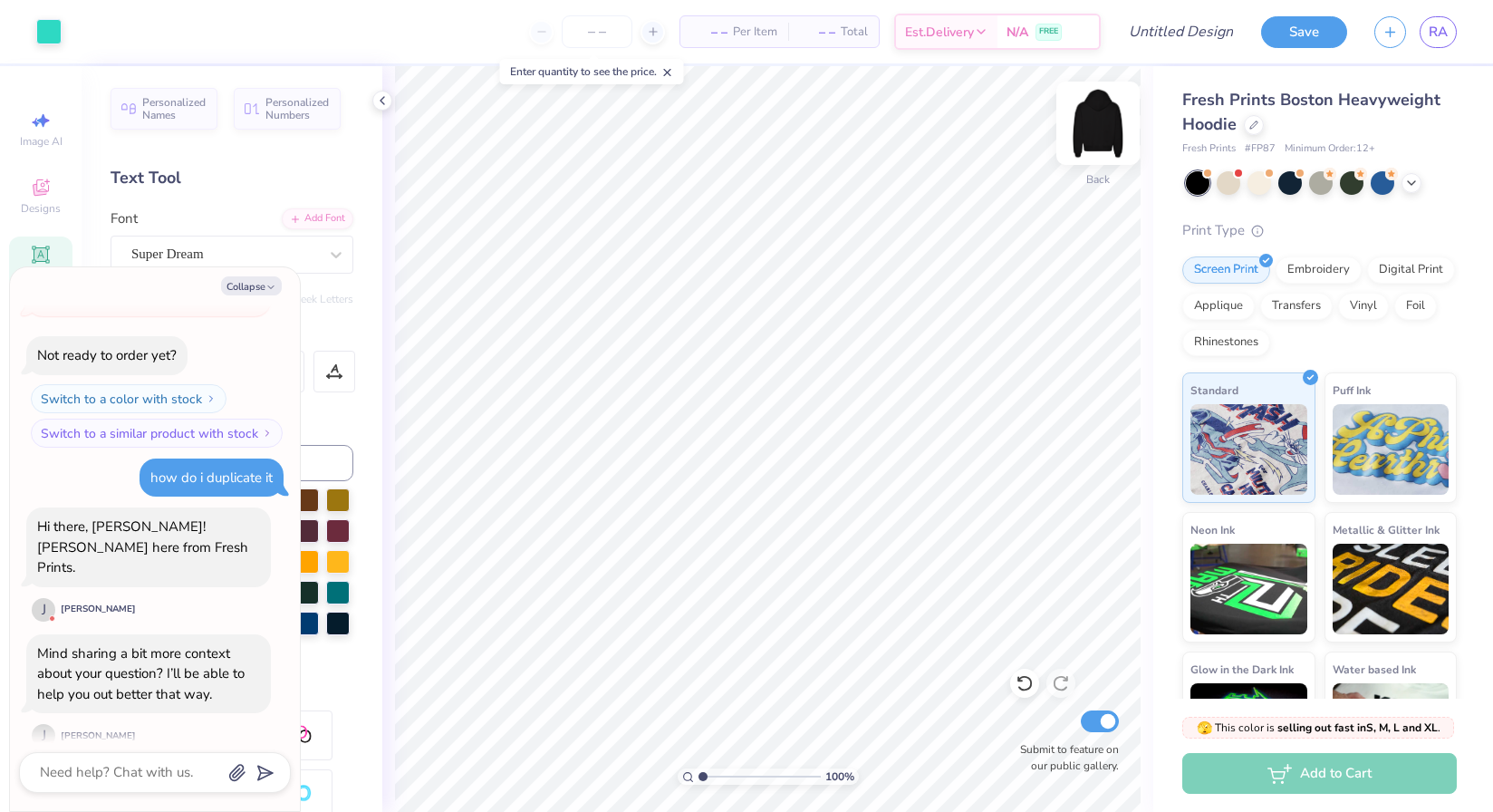
click at [1100, 127] on img at bounding box center [1098, 123] width 73 height 73
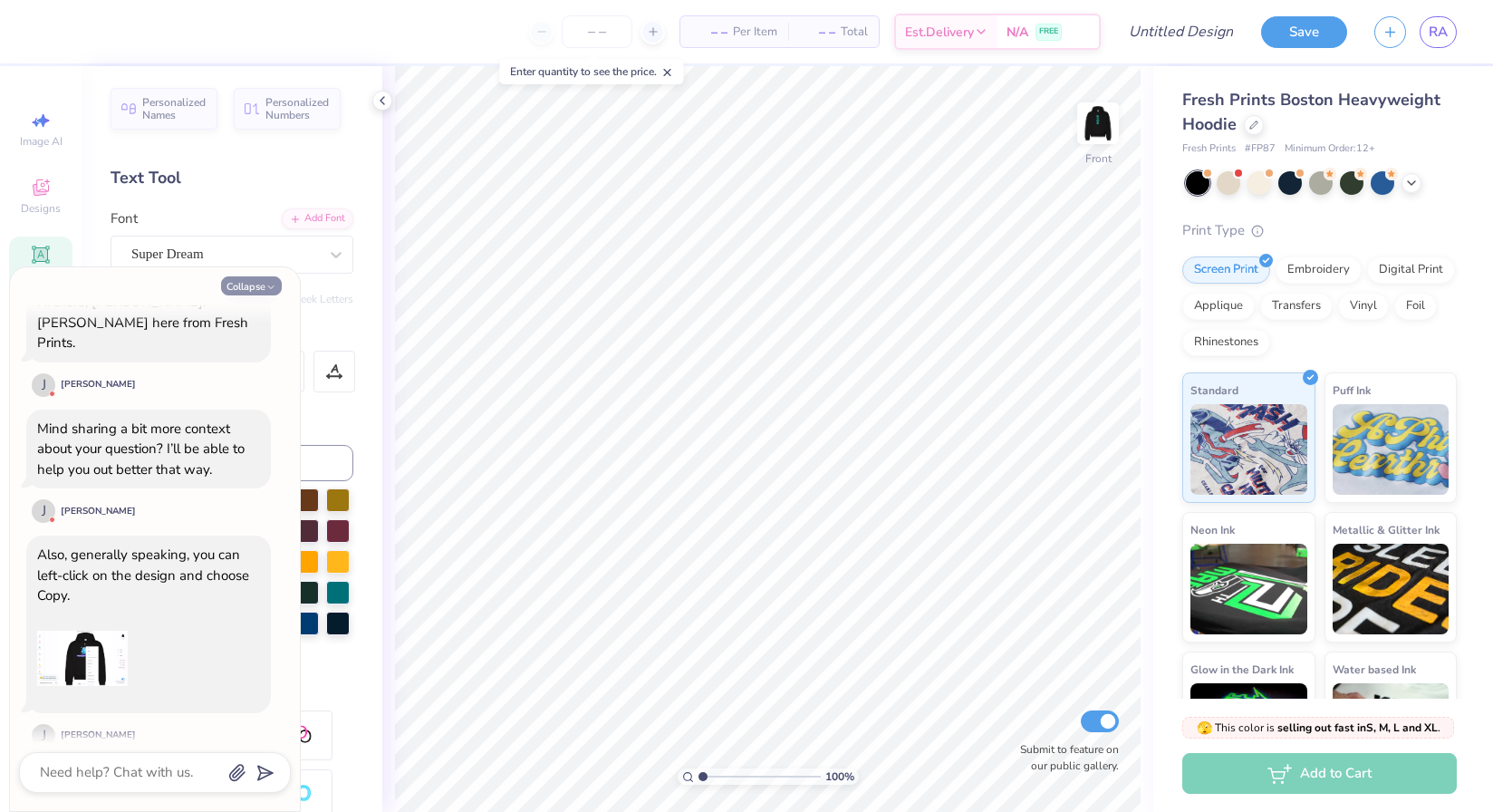
click at [236, 289] on button "Collapse" at bounding box center [251, 285] width 61 height 19
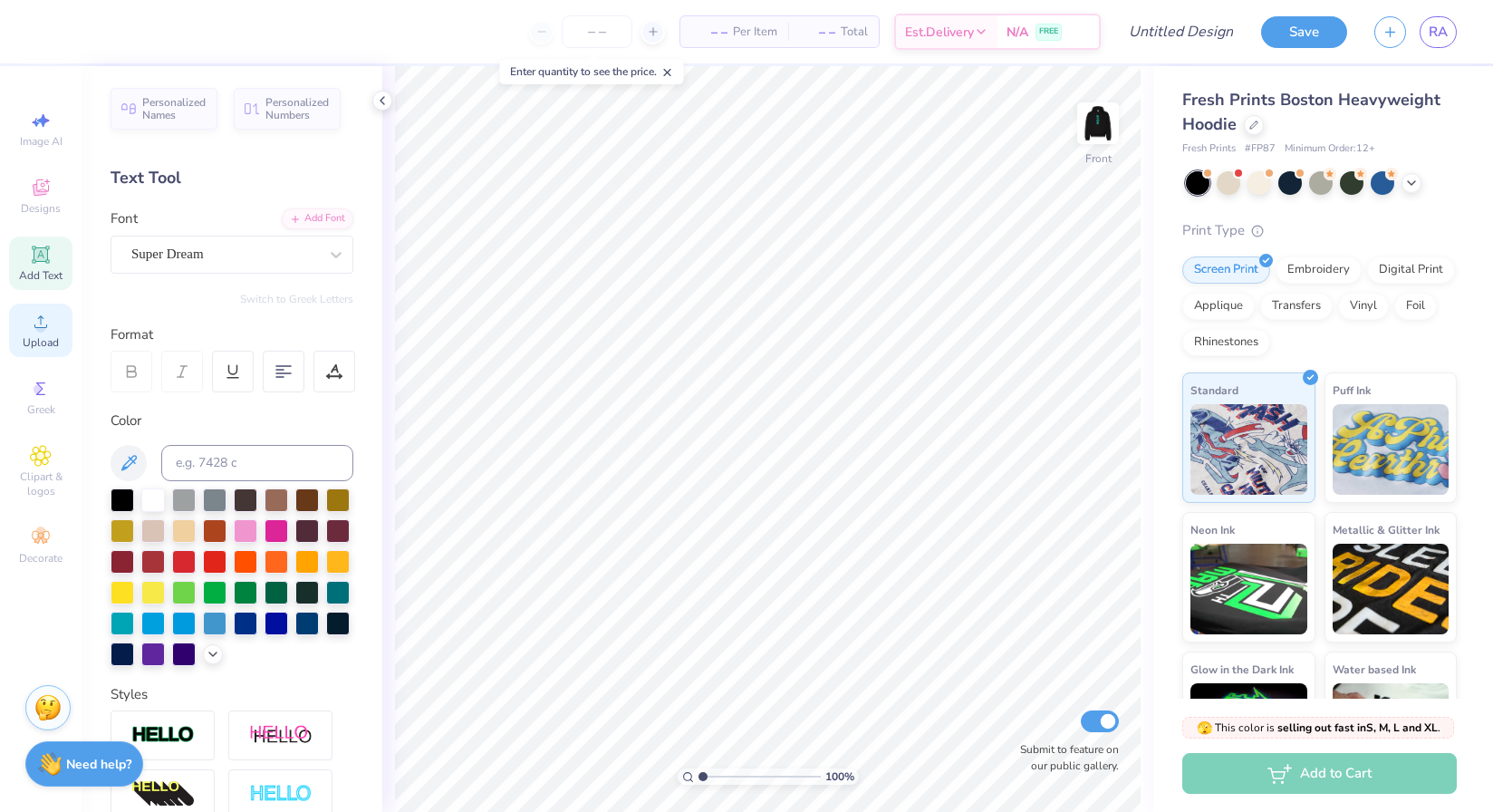
click at [36, 337] on span "Upload" at bounding box center [40, 342] width 36 height 15
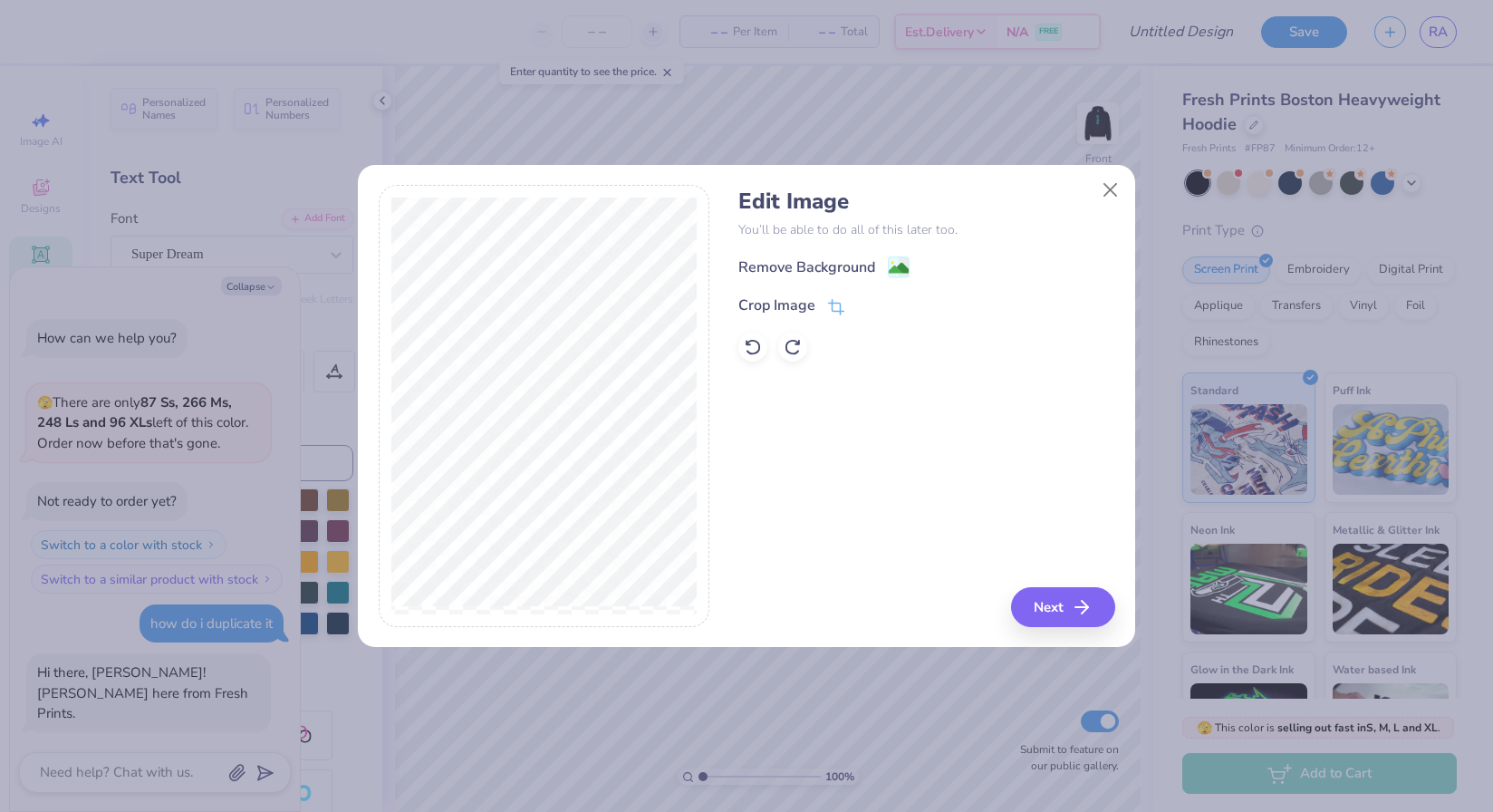
scroll to position [594, 0]
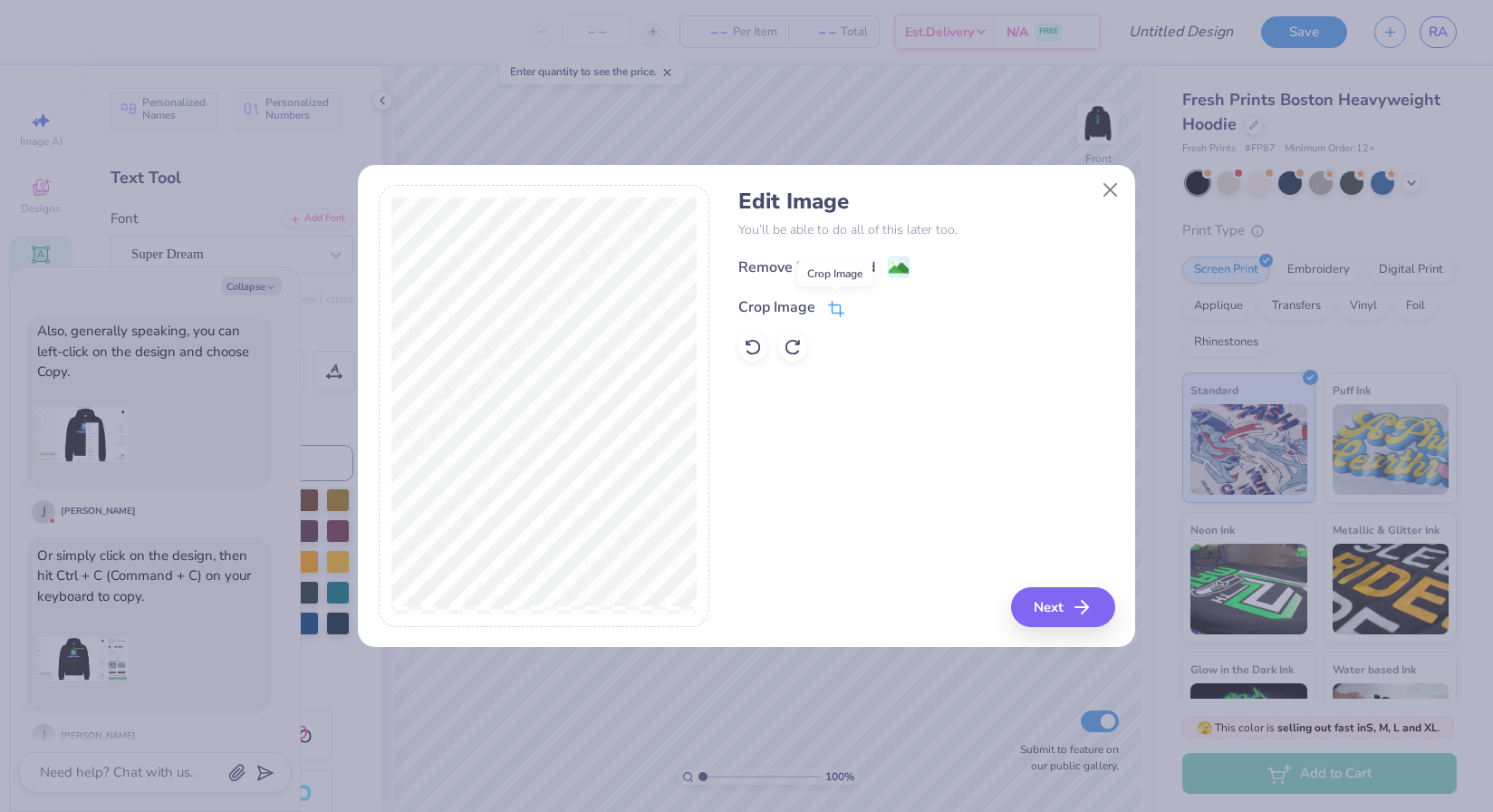
click at [839, 306] on icon at bounding box center [835, 310] width 12 height 12
click at [859, 306] on button at bounding box center [866, 305] width 19 height 19
click at [886, 269] on div "Remove Background" at bounding box center [824, 268] width 171 height 23
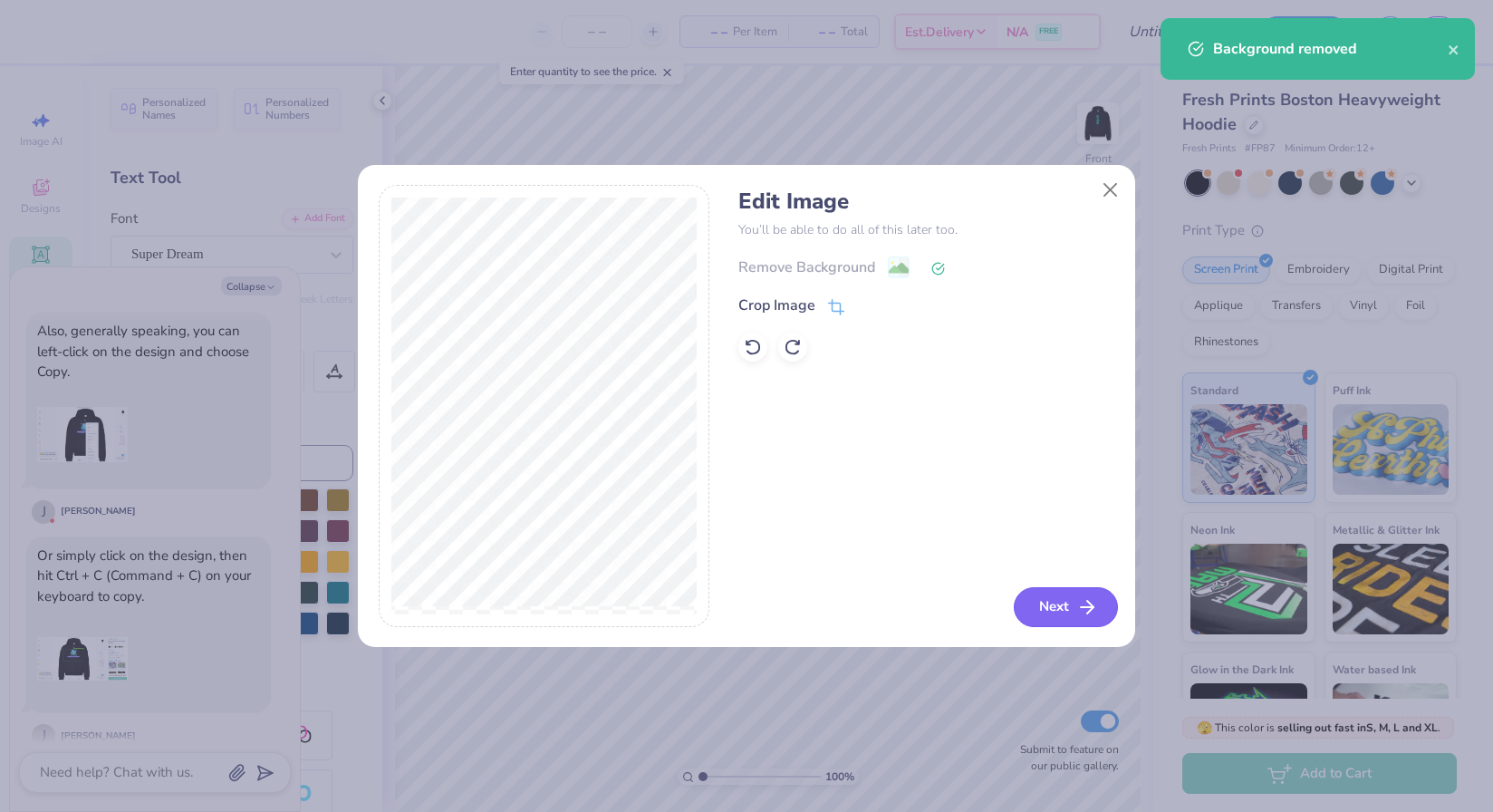
click at [1057, 604] on button "Next" at bounding box center [1066, 607] width 104 height 39
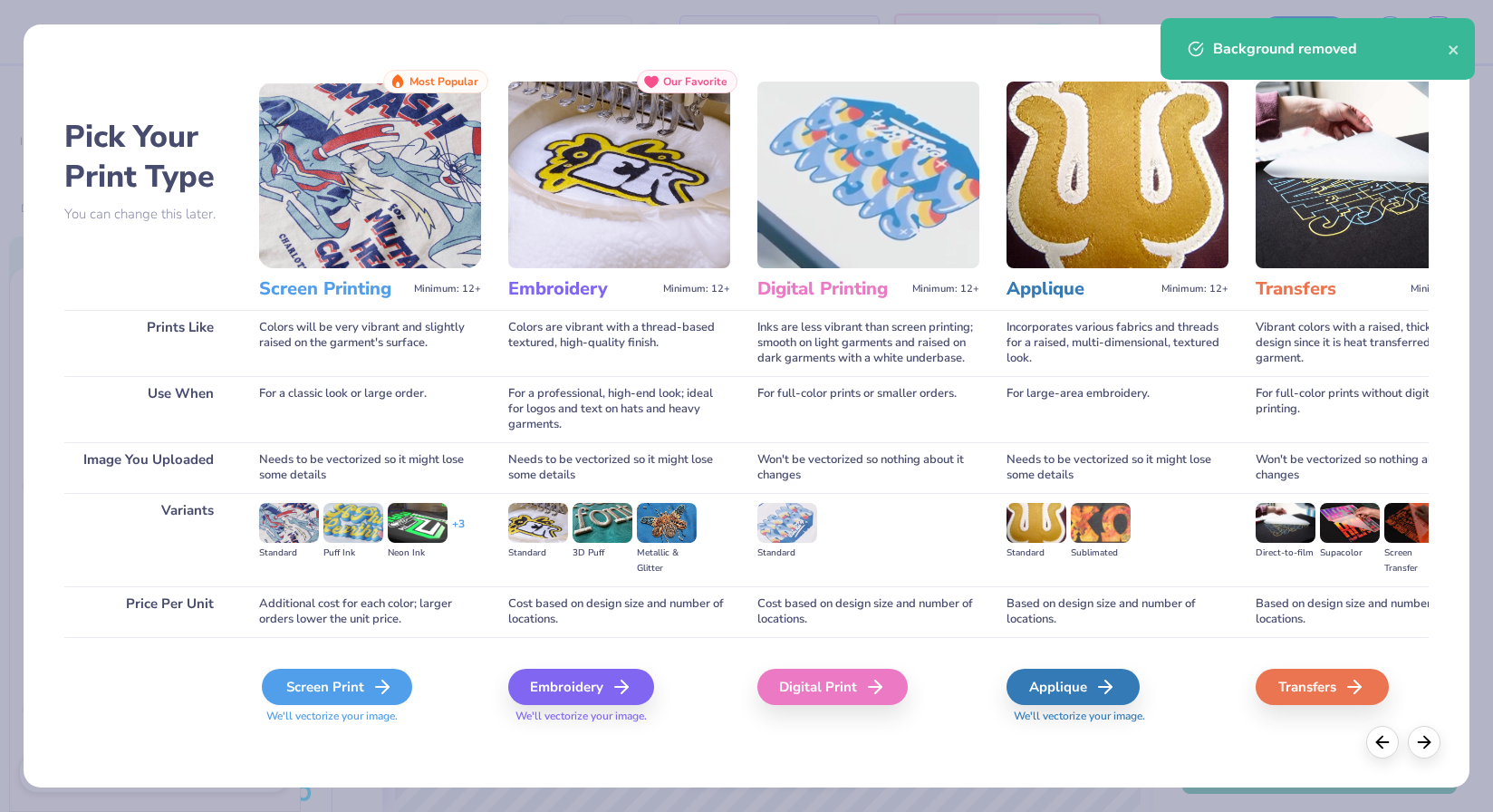
click at [361, 691] on div "Screen Print" at bounding box center [337, 686] width 151 height 36
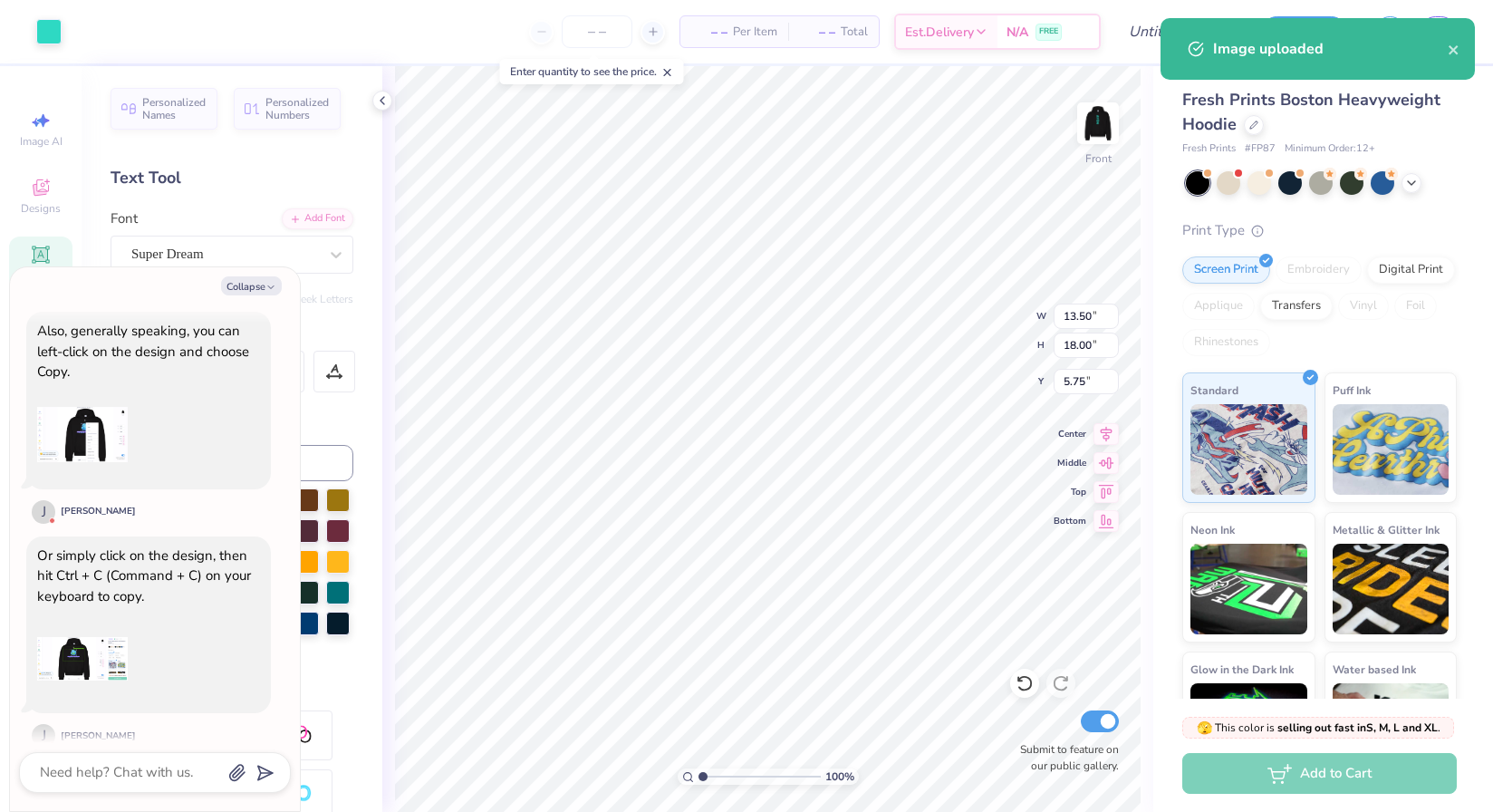
type textarea "x"
type input "5.00"
type textarea "x"
type input "9.30"
type input "12.40"
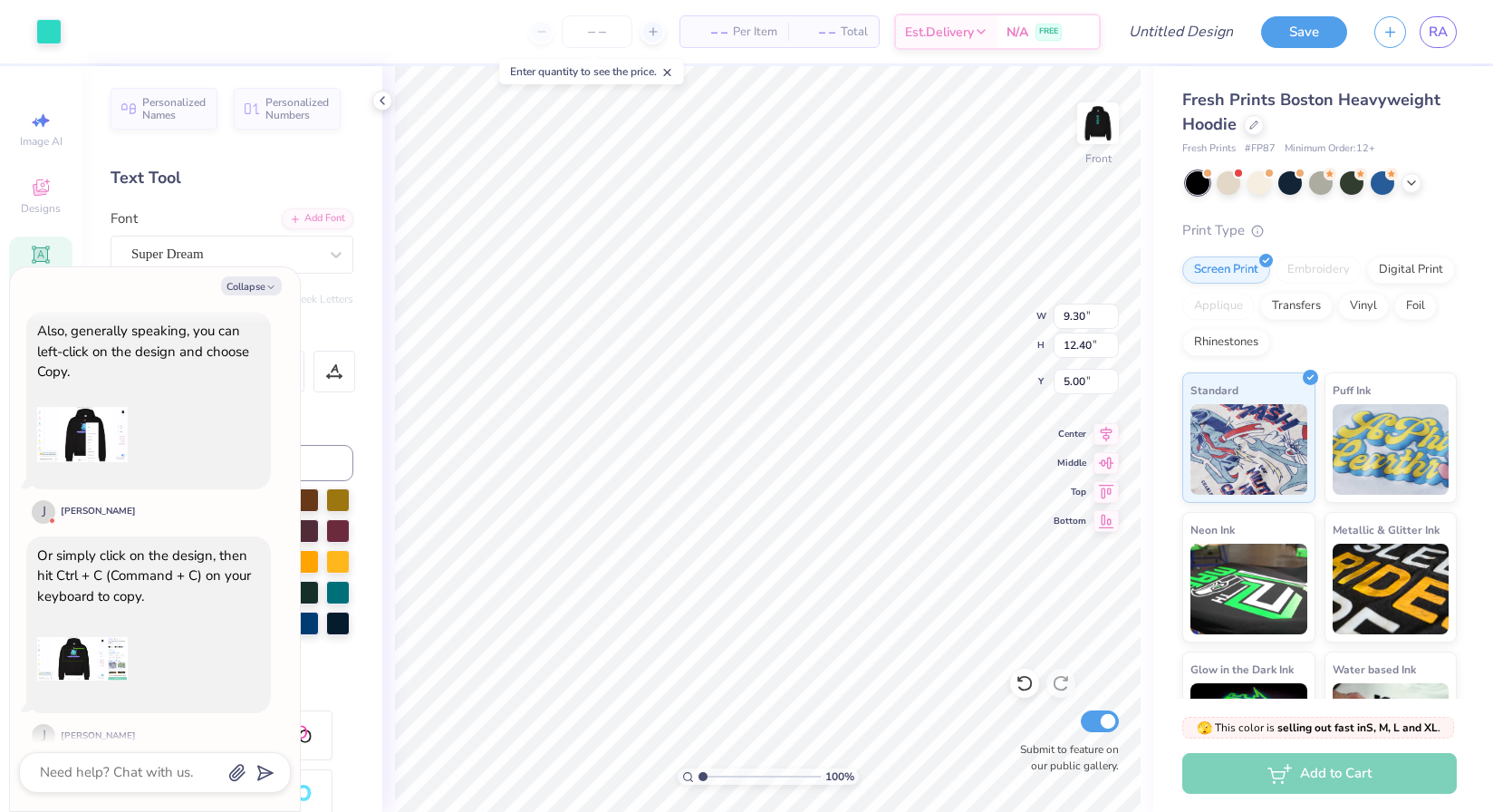
type textarea "x"
type input "5.64"
type textarea "x"
type input "8.38"
type input "11.17"
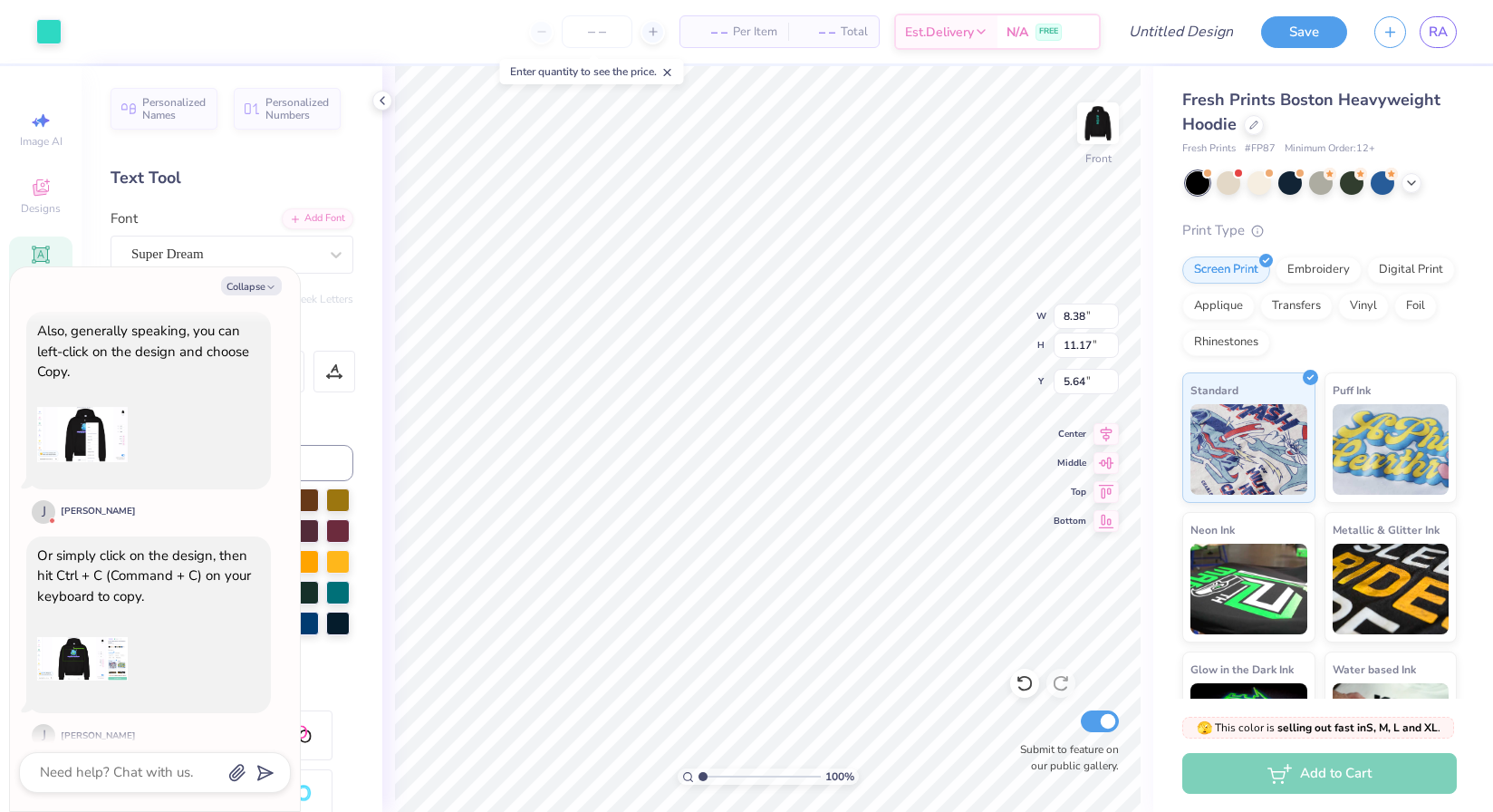
type textarea "x"
type input "6.56"
click at [1104, 118] on img at bounding box center [1098, 123] width 73 height 73
type textarea "x"
click at [1153, 46] on input "Design Title" at bounding box center [1159, 32] width 177 height 36
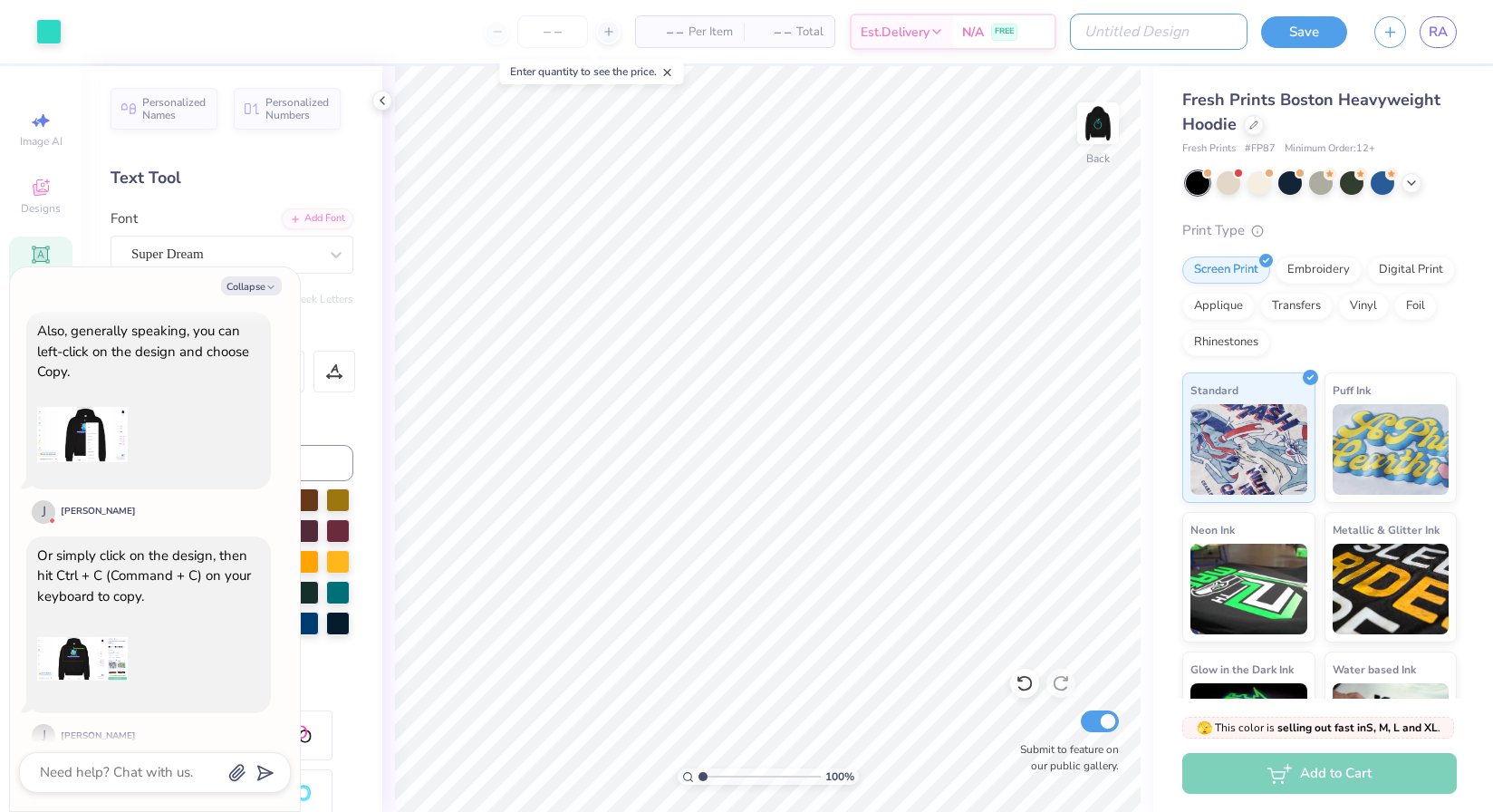
type input "Ayon new hoodie"
type textarea "x"
type input "Ayon new hoodie"
type textarea "x"
type input "Ayon new hoodie 2"
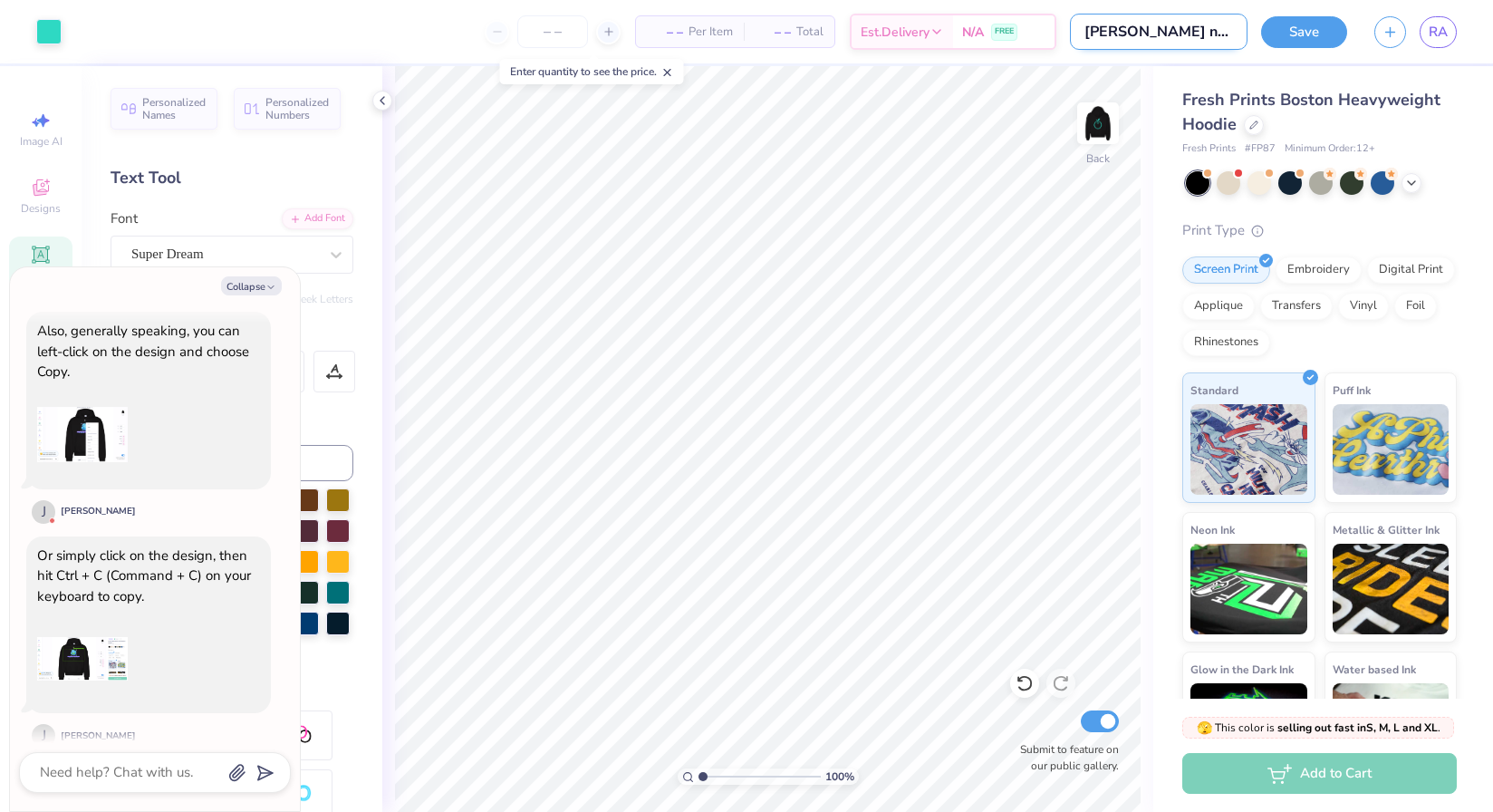
type textarea "x"
type input "Ayon new hoodie 2"
click at [1325, 30] on button "Save" at bounding box center [1304, 30] width 86 height 32
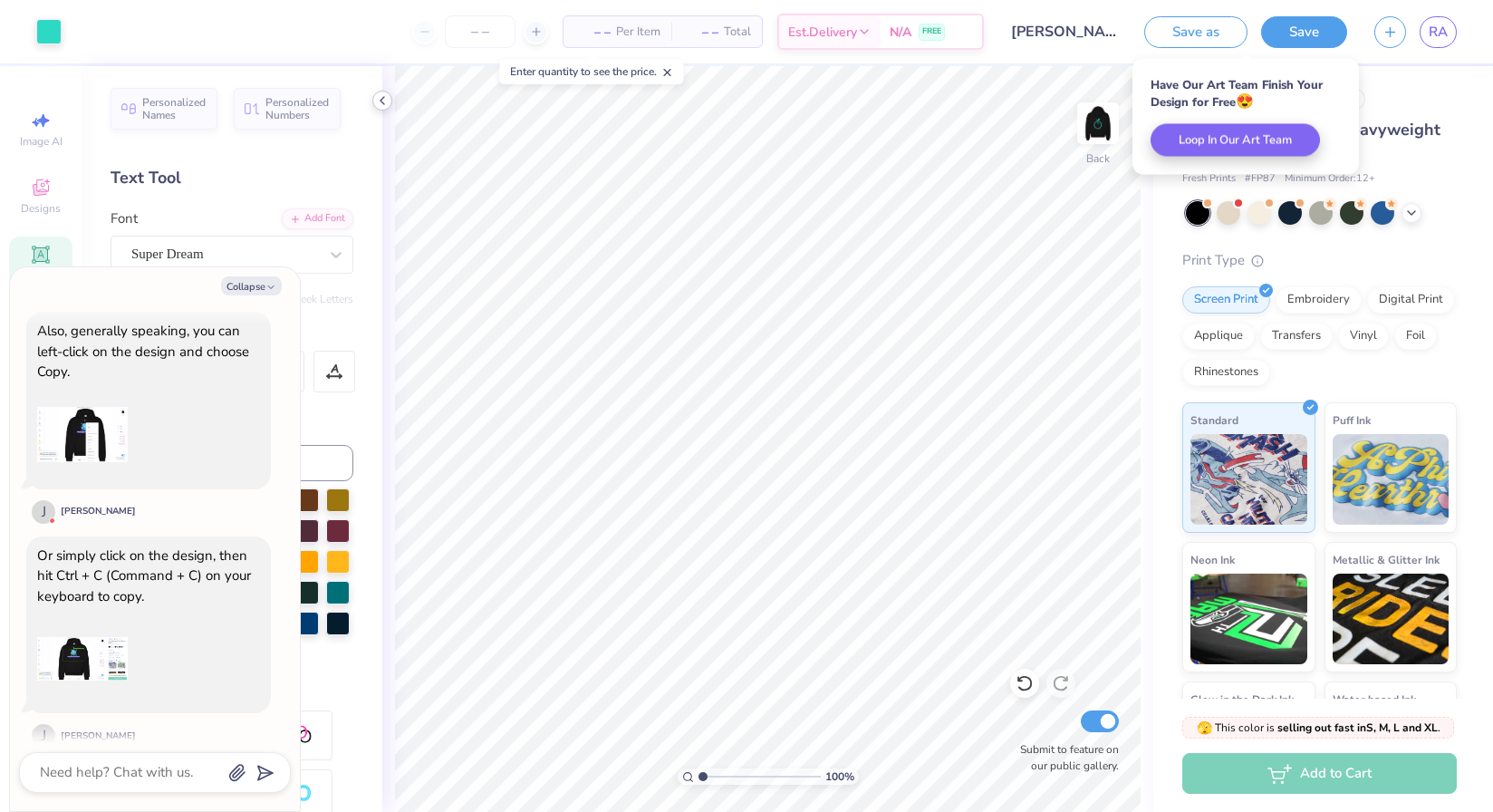
click at [386, 98] on icon at bounding box center [382, 101] width 15 height 15
type textarea "x"
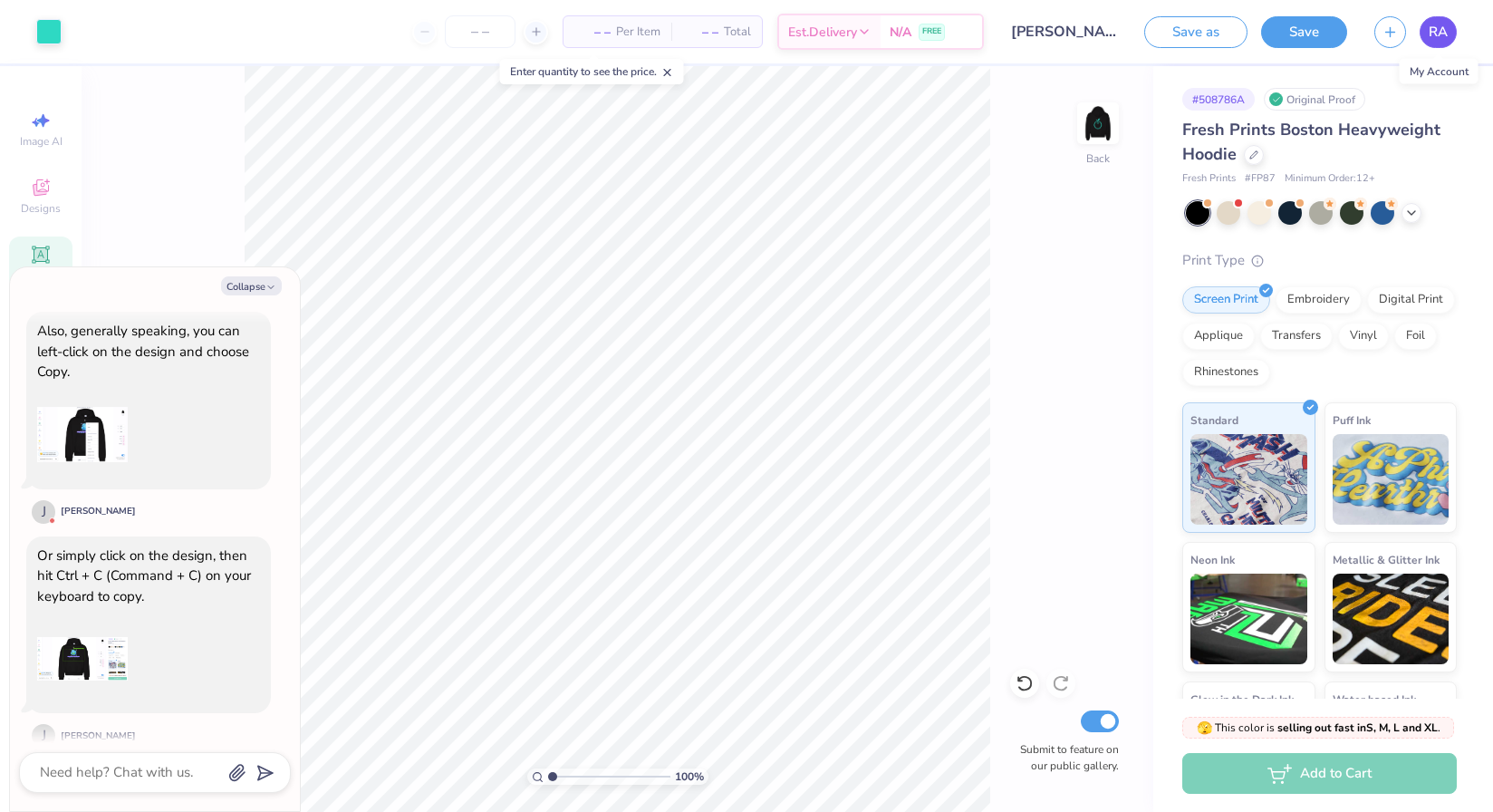
click at [1426, 32] on link "RA" at bounding box center [1438, 33] width 37 height 32
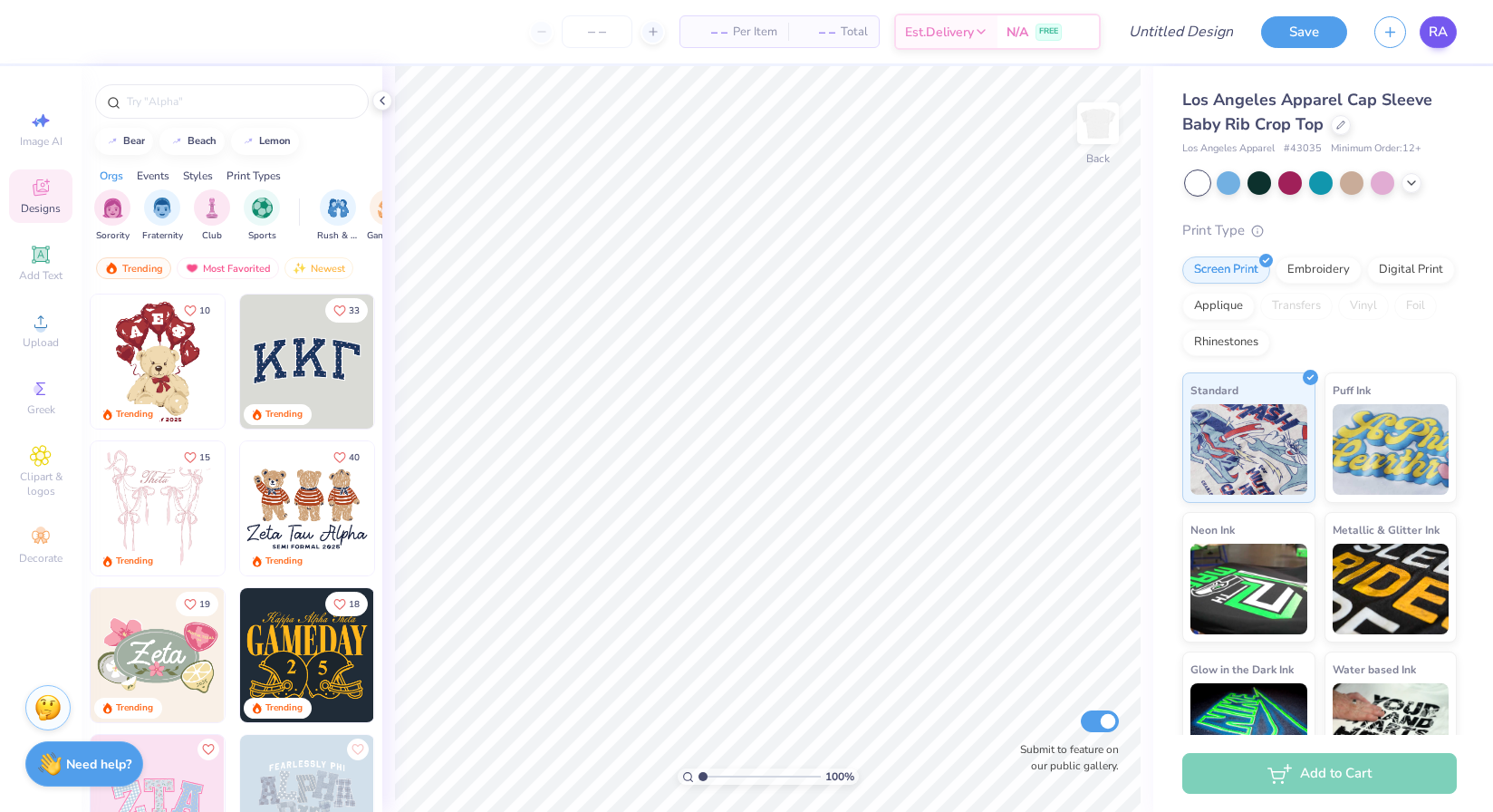
click at [1437, 30] on span "RA" at bounding box center [1438, 32] width 19 height 21
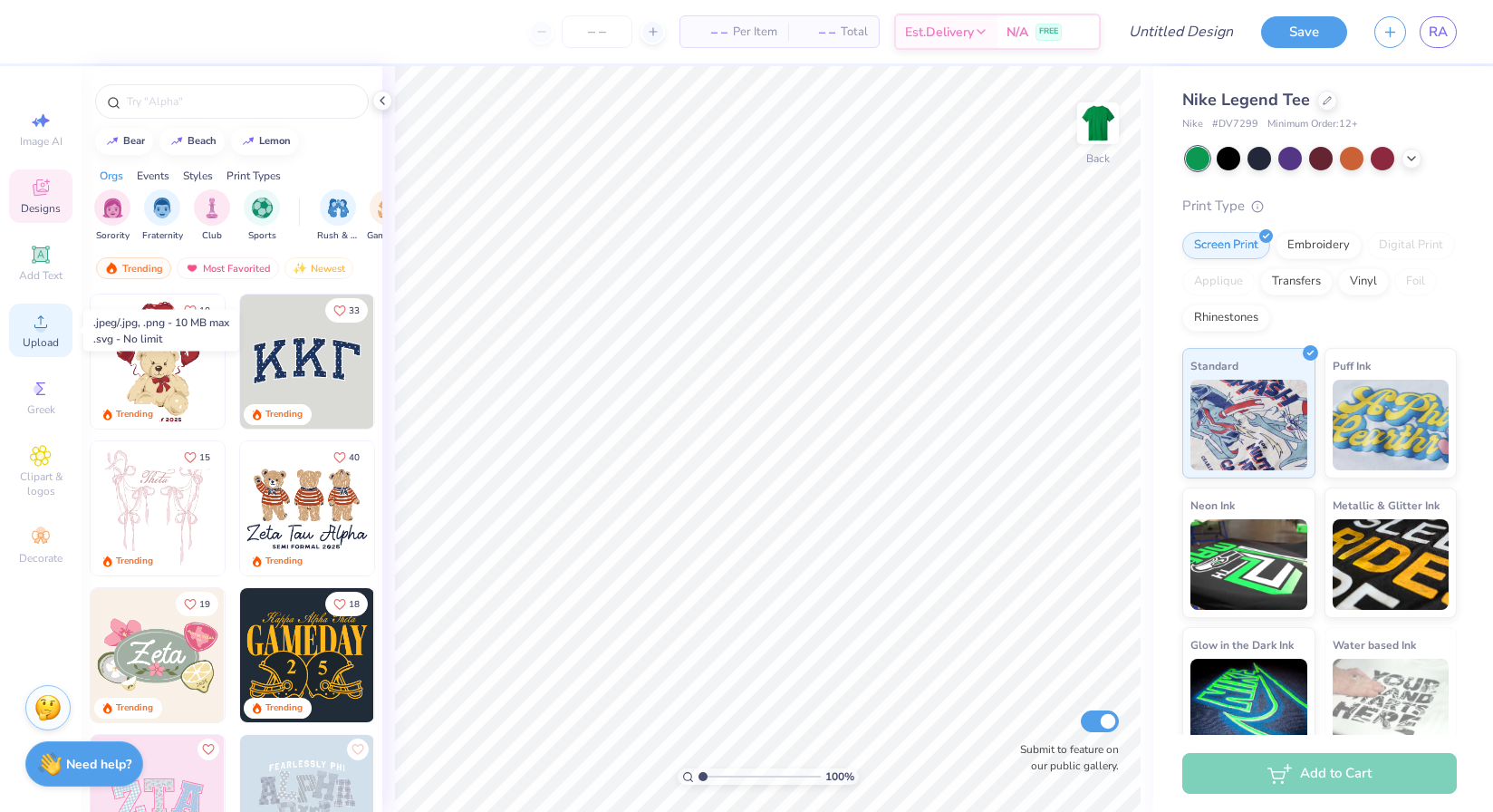
click at [49, 319] on icon at bounding box center [40, 321] width 22 height 22
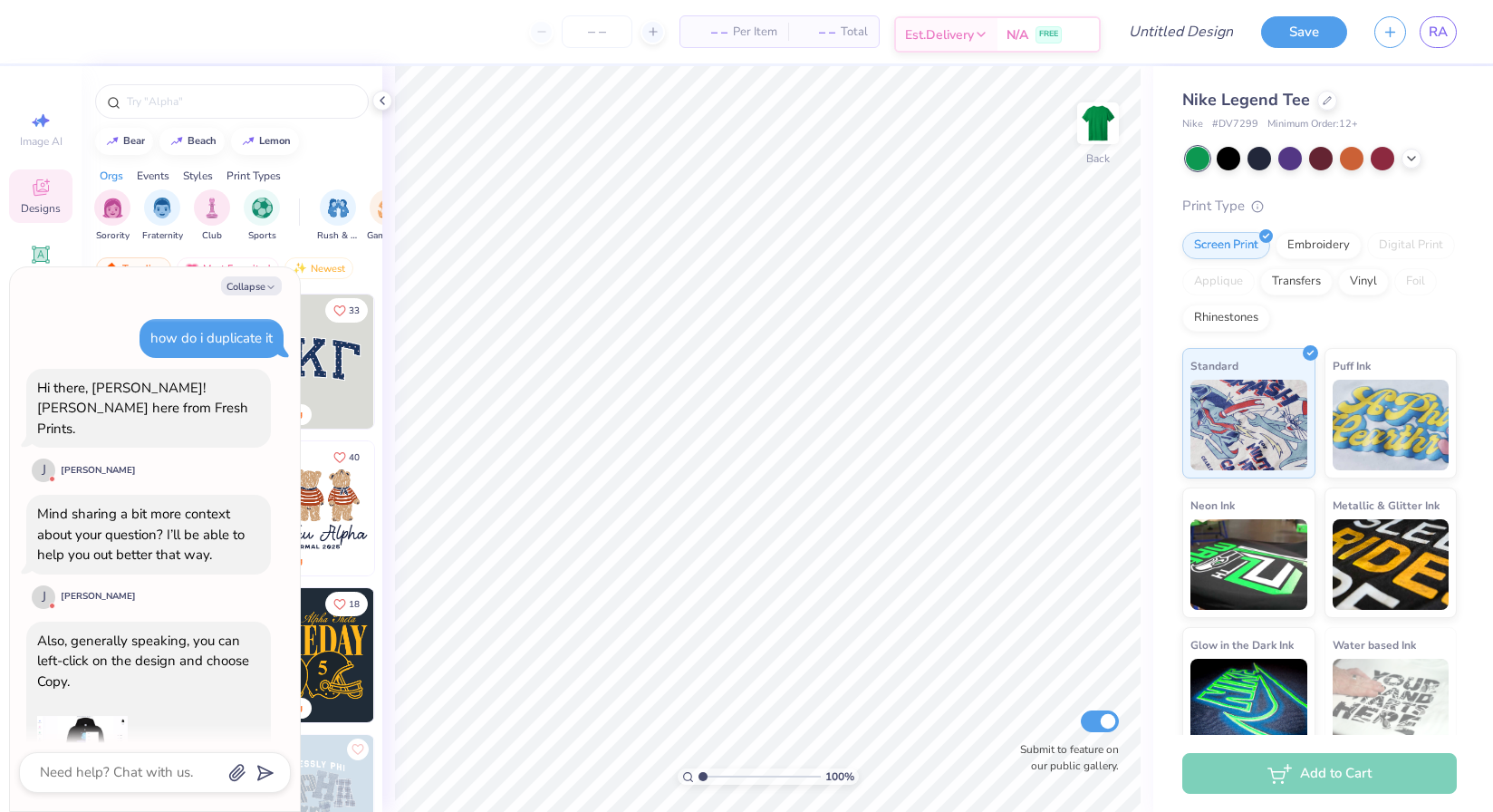
scroll to position [648, 0]
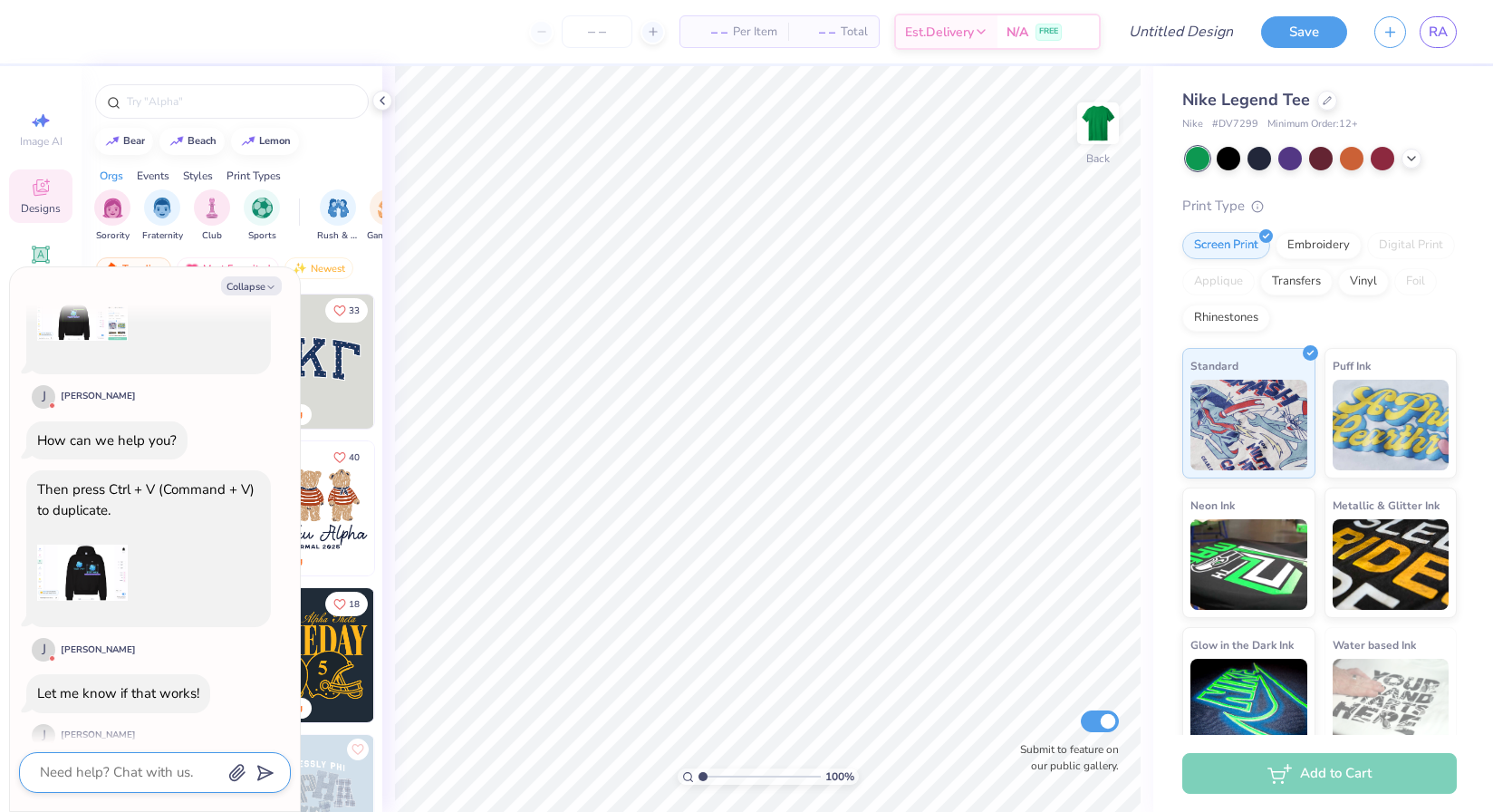
click at [67, 774] on textarea at bounding box center [130, 772] width 184 height 25
type textarea "t"
type textarea "x"
type textarea "th"
type textarea "x"
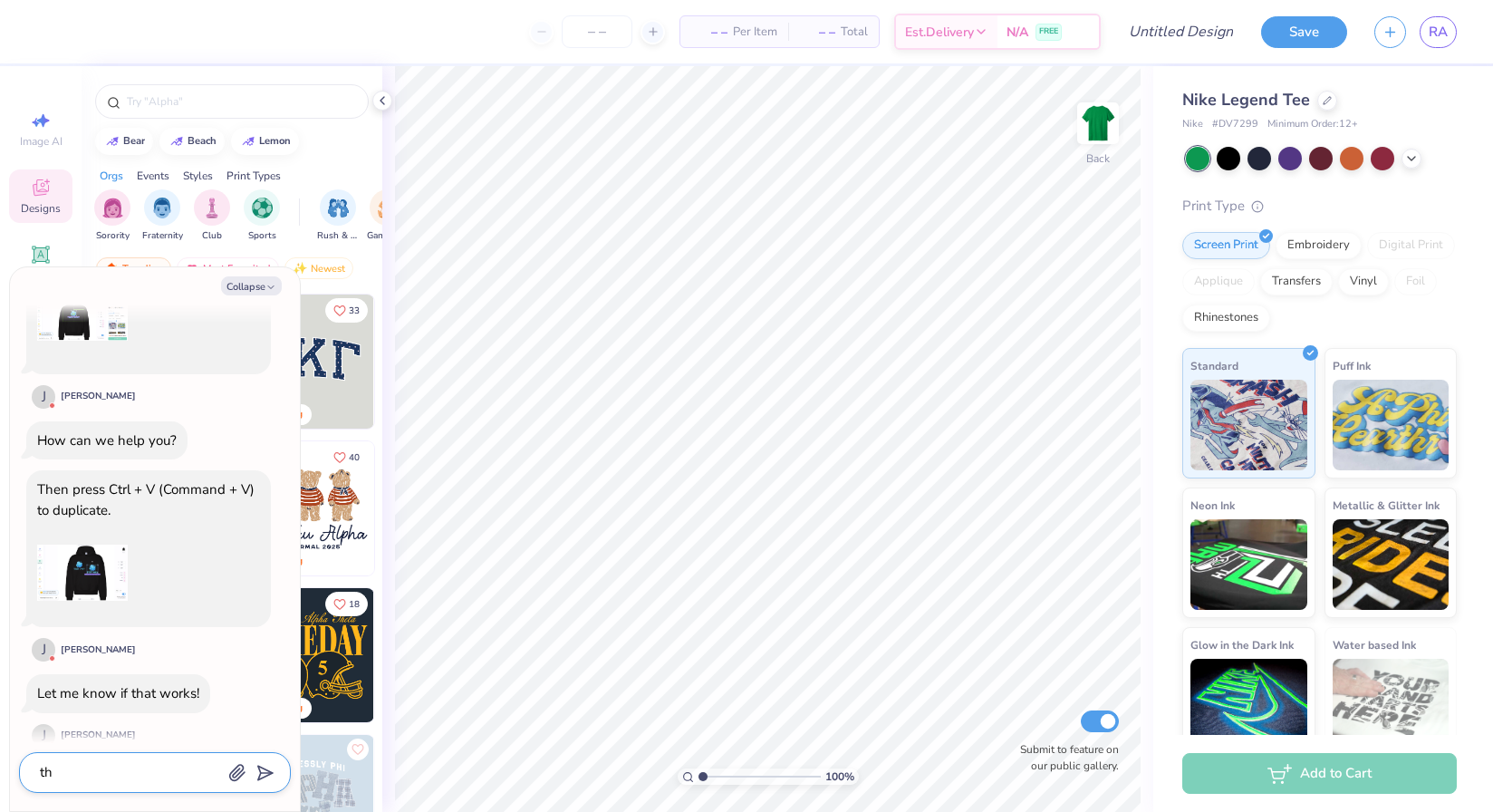
type textarea "thx"
type textarea "x"
type textarea "thx"
type textarea "x"
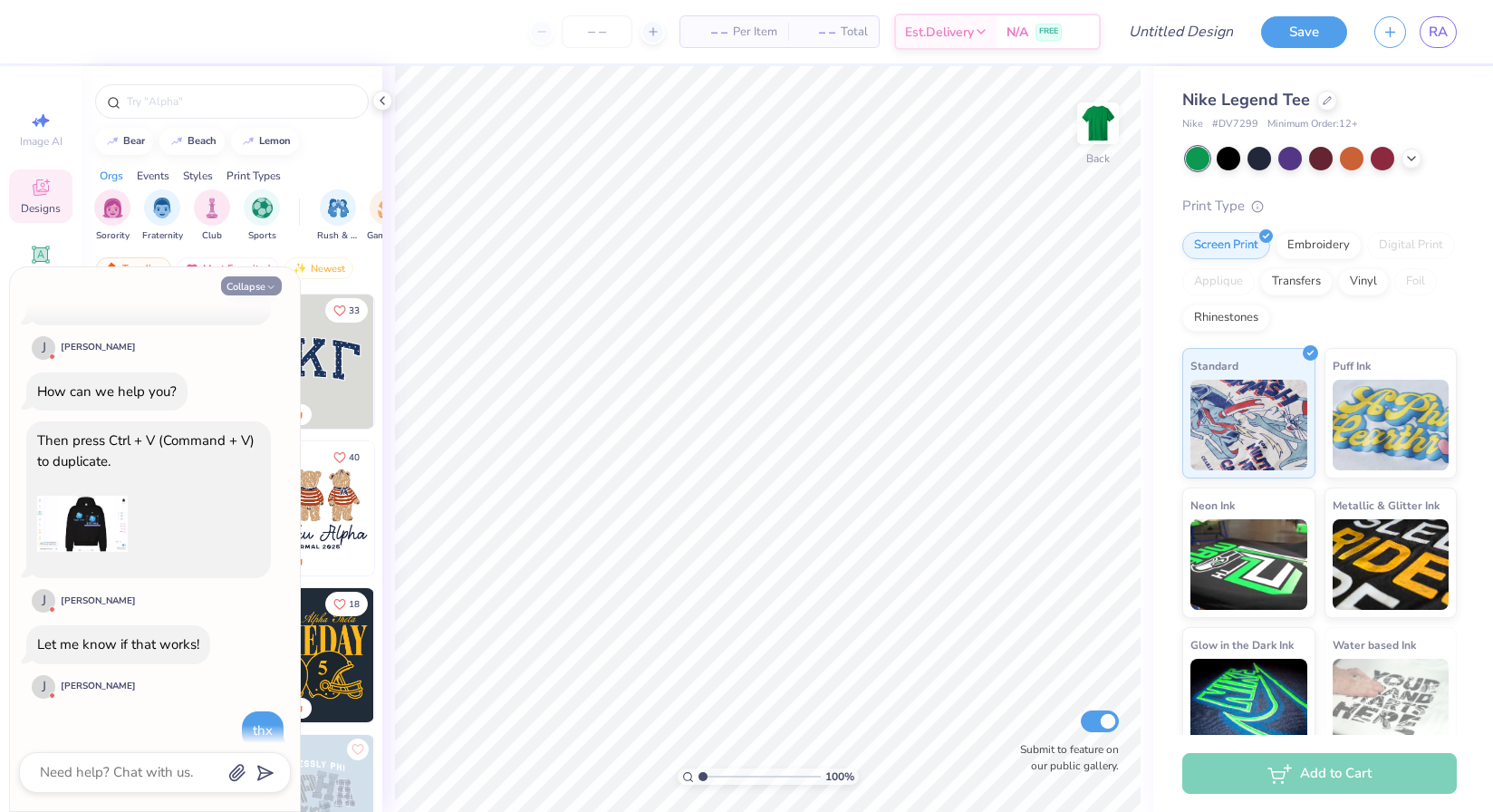
click at [254, 281] on button "Collapse" at bounding box center [251, 285] width 61 height 19
type textarea "x"
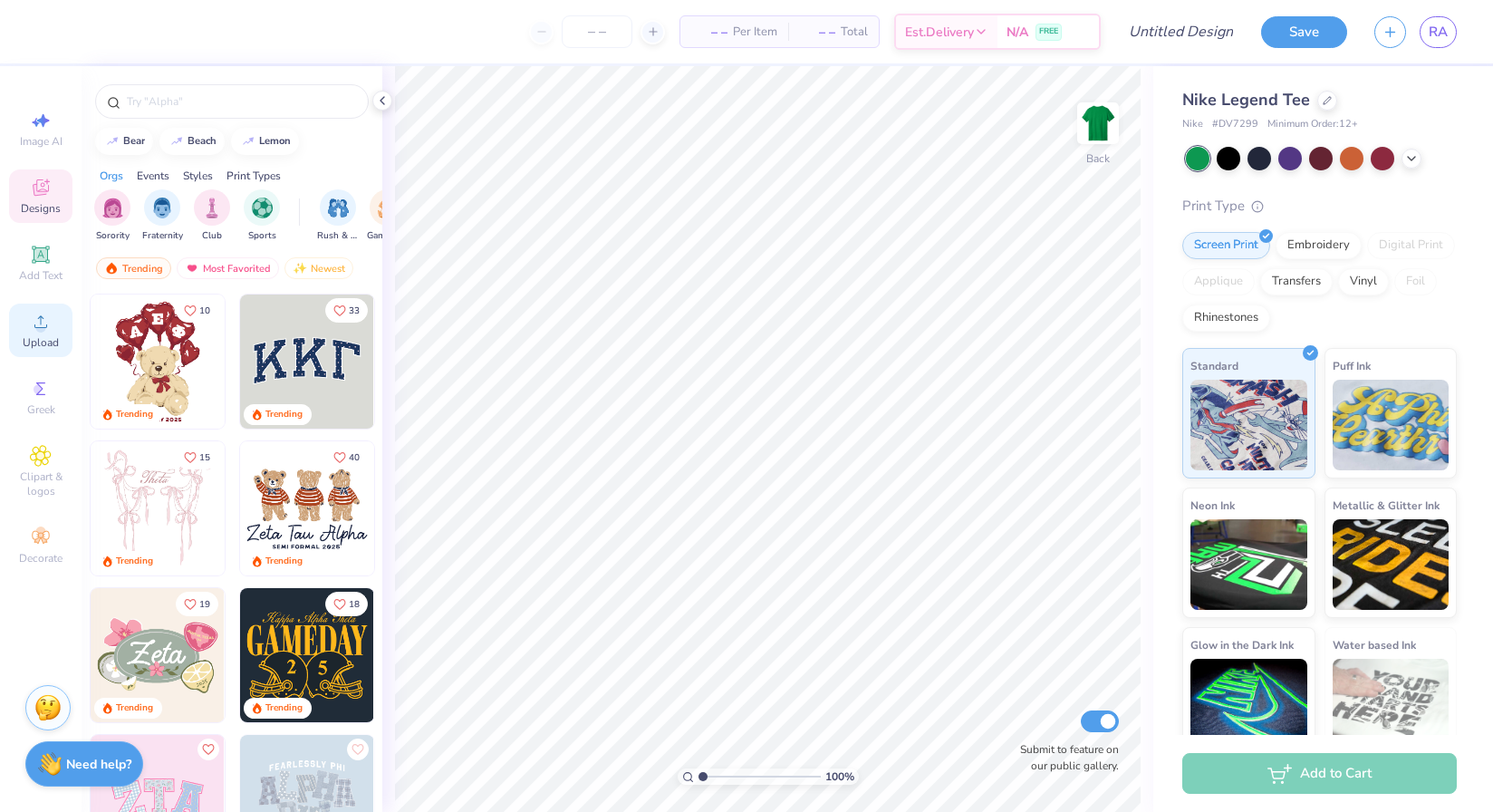
click at [45, 342] on span "Upload" at bounding box center [40, 342] width 36 height 15
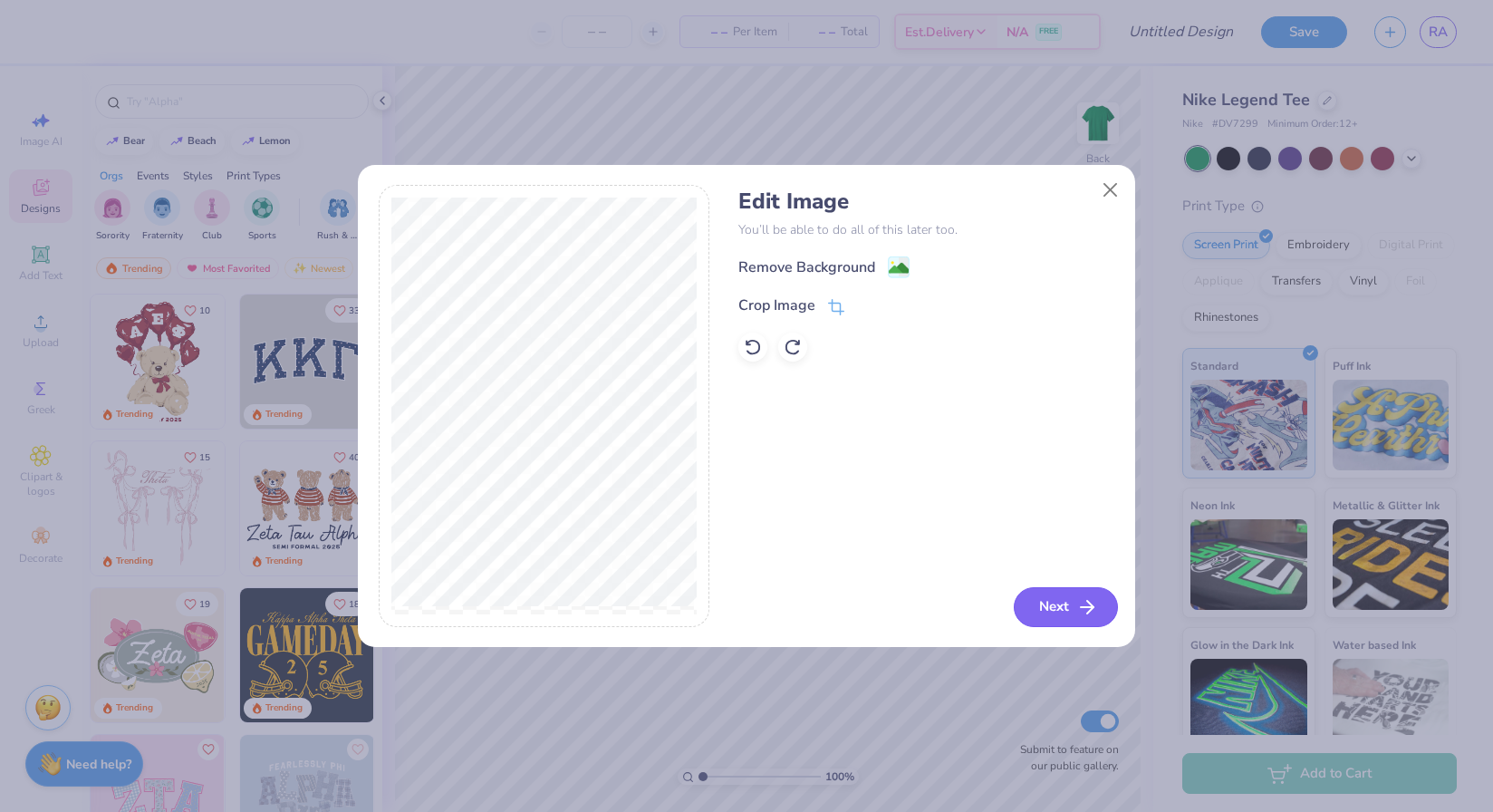
click at [1060, 597] on button "Next" at bounding box center [1066, 607] width 104 height 39
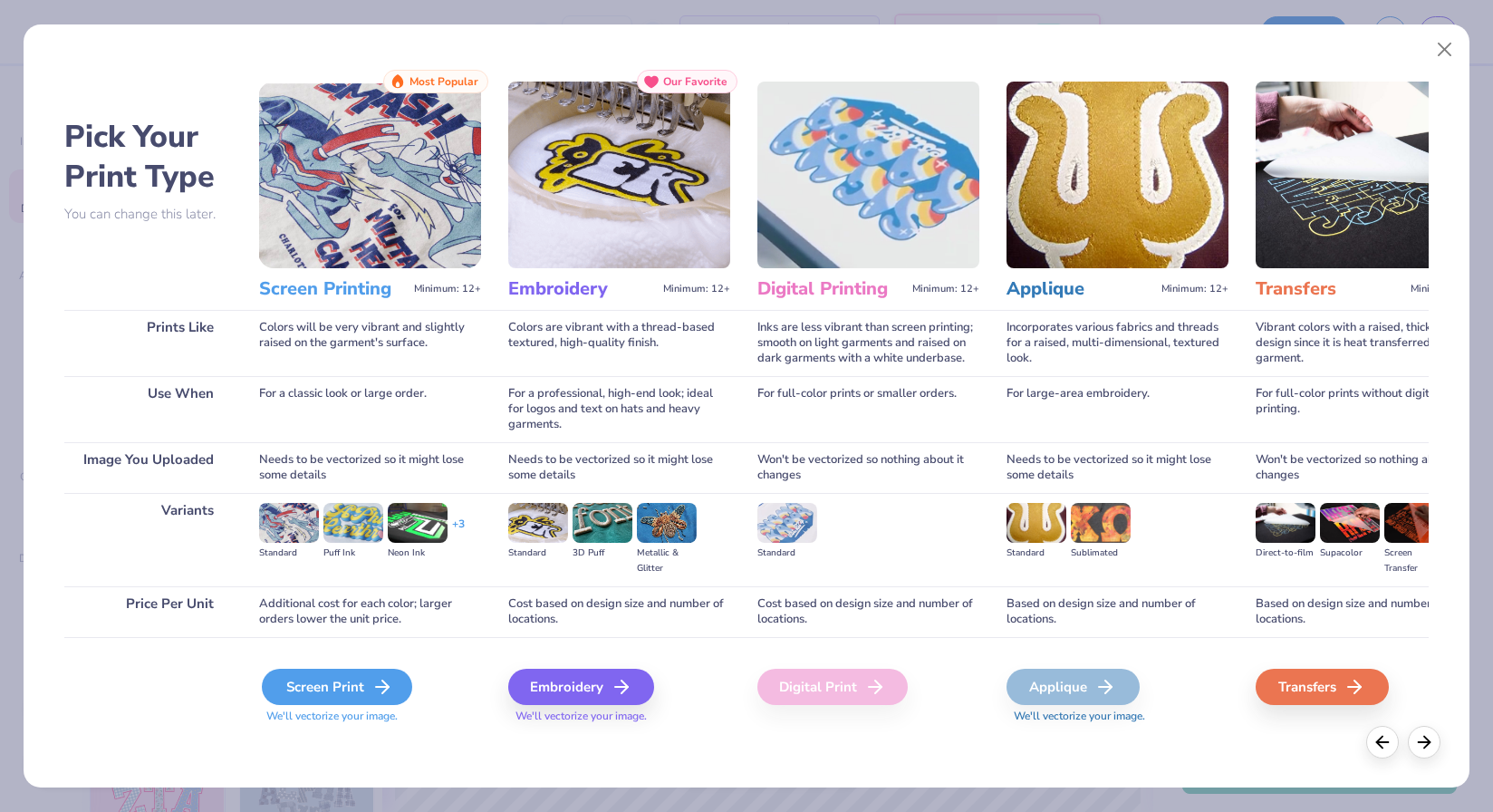
click at [394, 681] on div "Screen Print" at bounding box center [337, 686] width 151 height 36
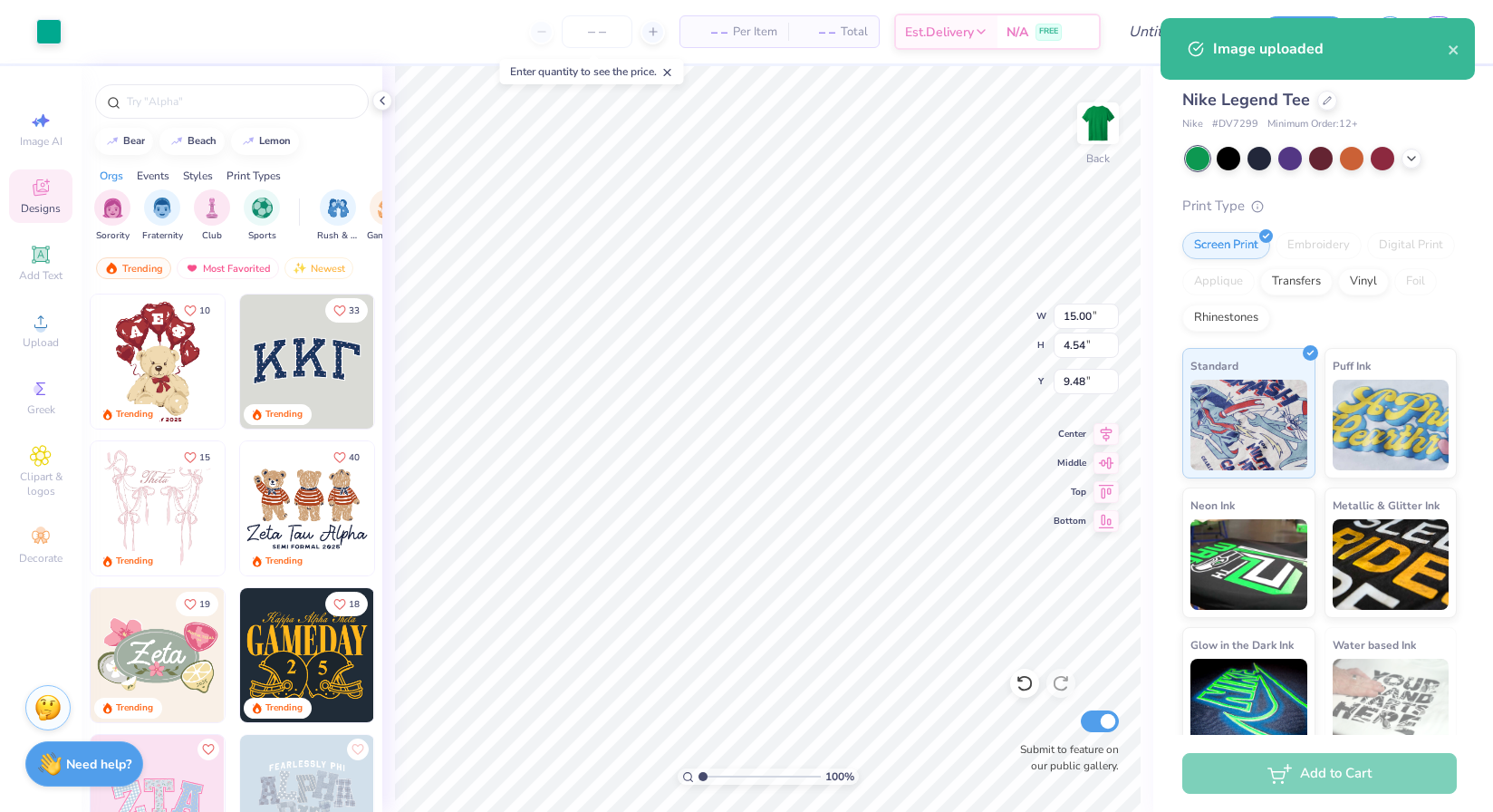
type input "9.59"
type input "2.90"
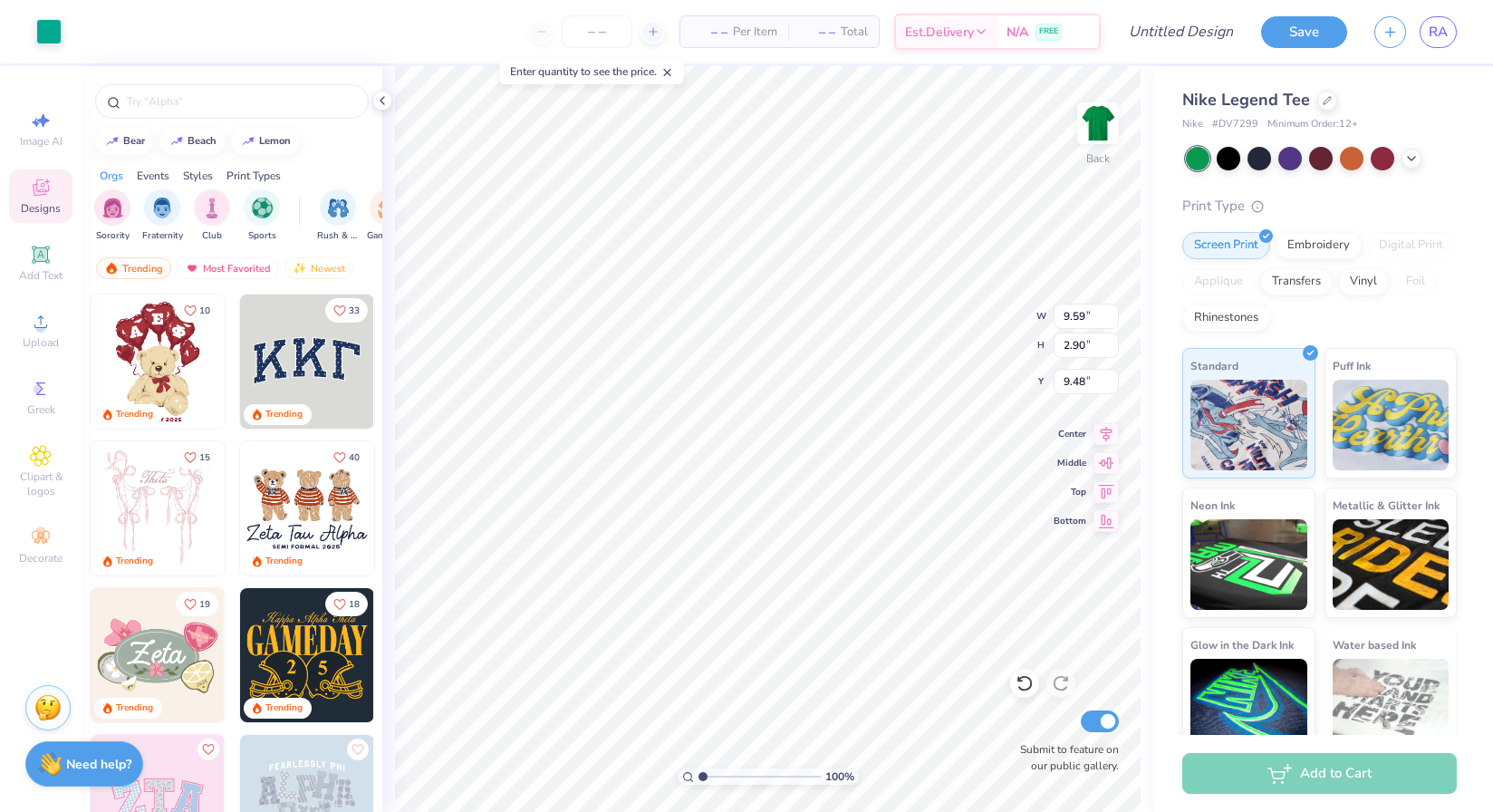
type input "8.85"
type input "4.74"
type input "1.43"
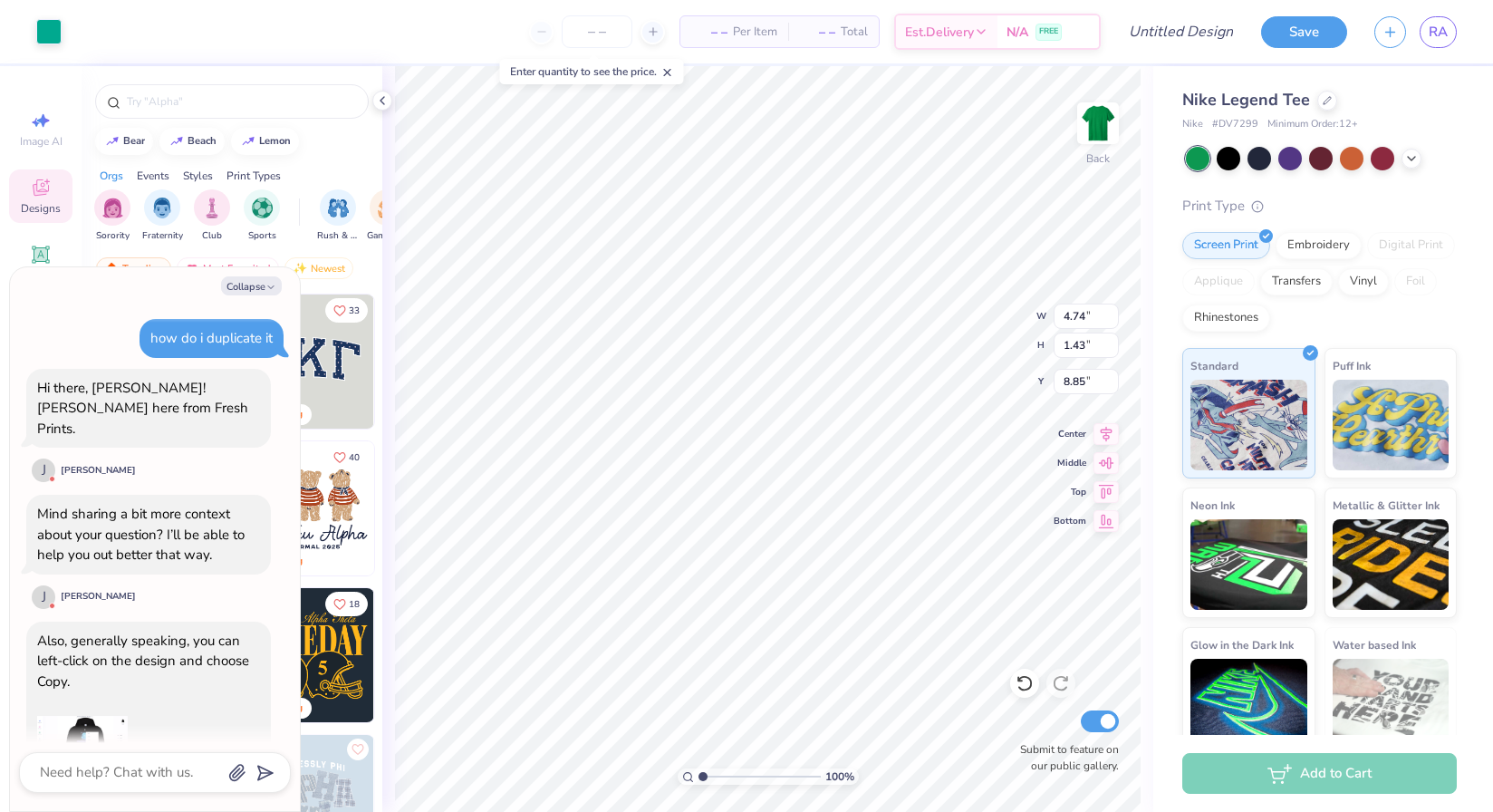
scroll to position [803, 0]
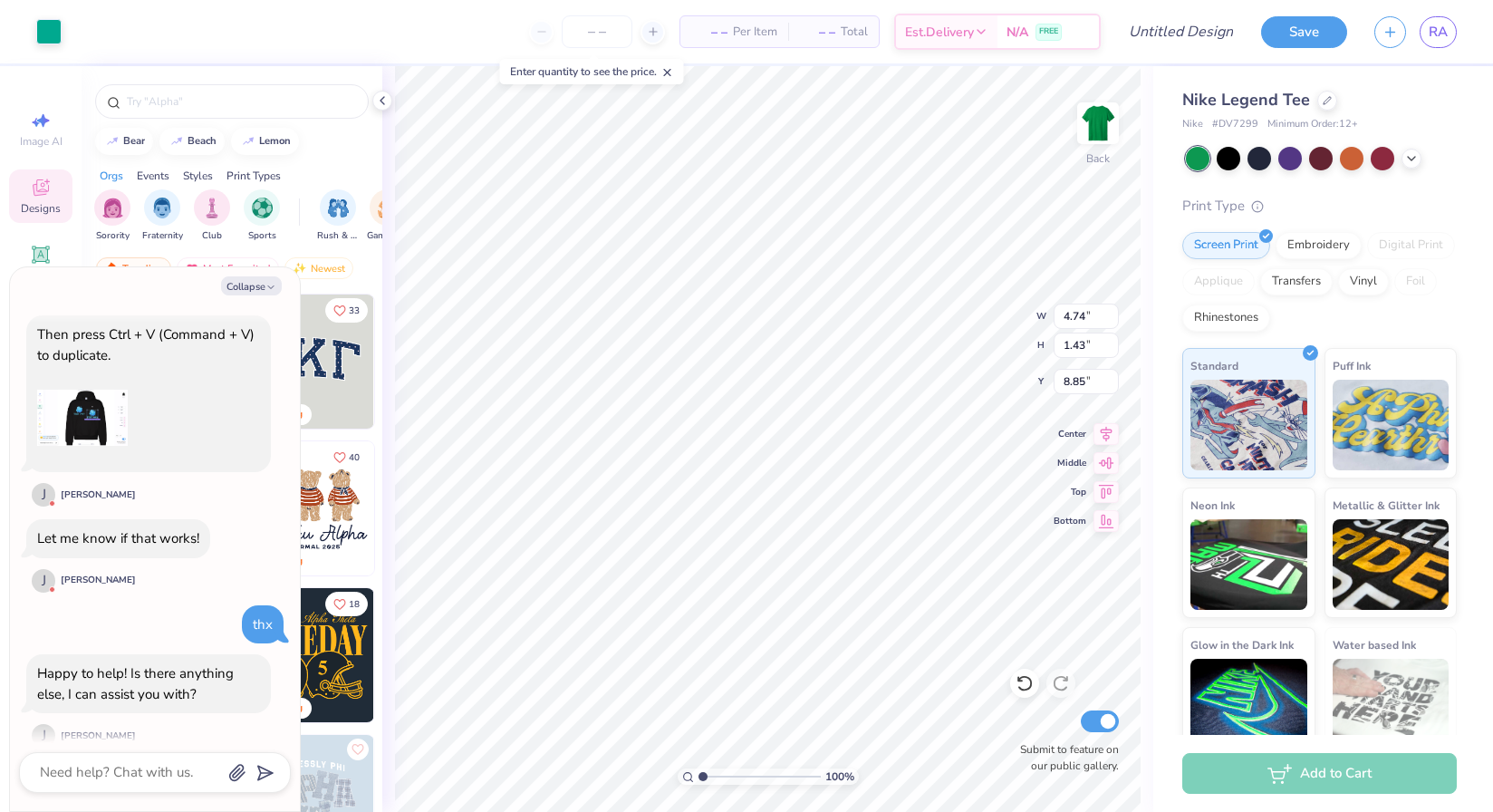
type textarea "x"
type input "7.73"
type textarea "x"
type input "7.84"
click at [239, 282] on button "Collapse" at bounding box center [251, 285] width 61 height 19
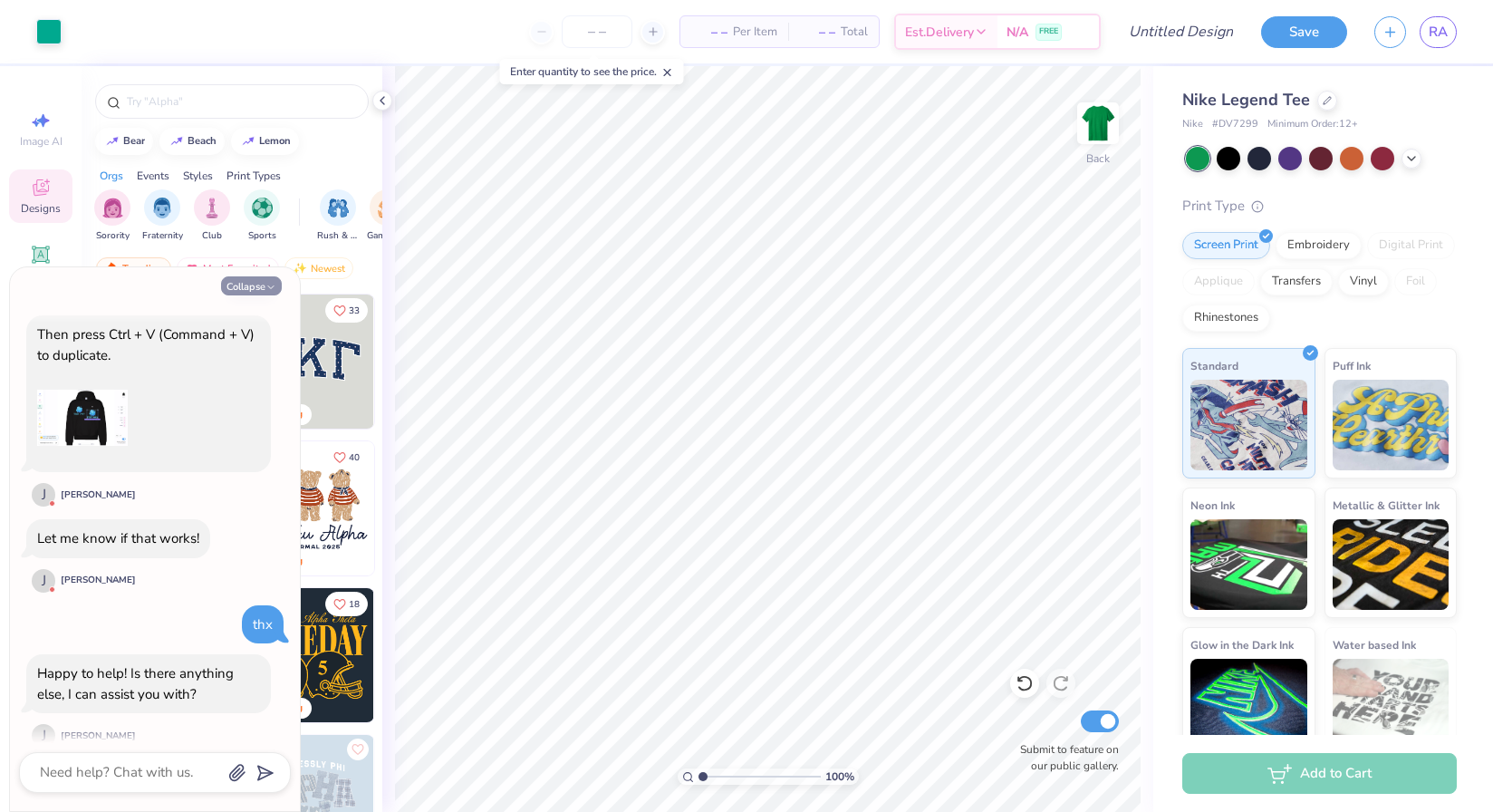
type textarea "x"
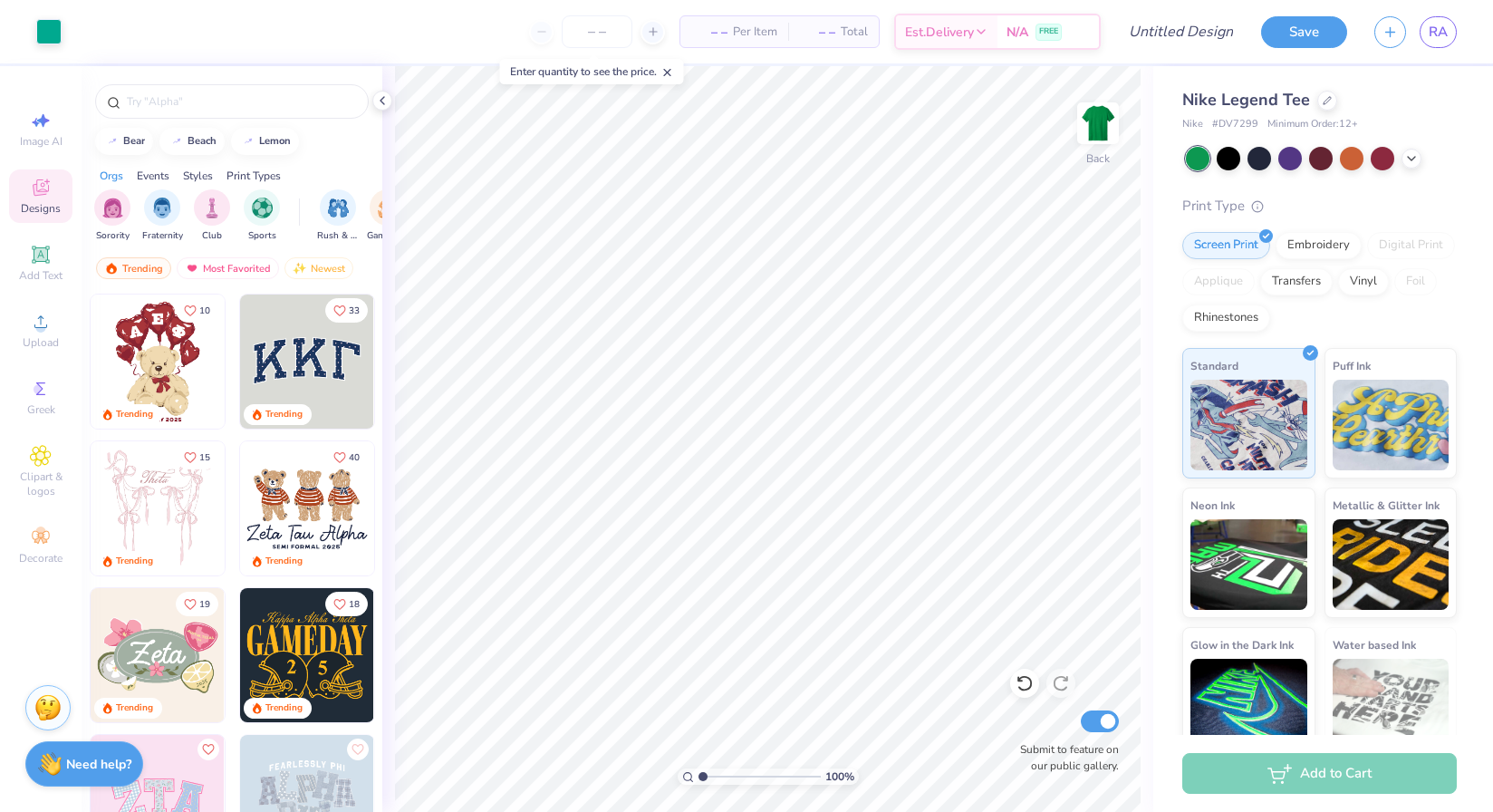
click at [1399, 160] on div at bounding box center [1321, 159] width 271 height 24
click at [1408, 157] on icon at bounding box center [1411, 157] width 15 height 15
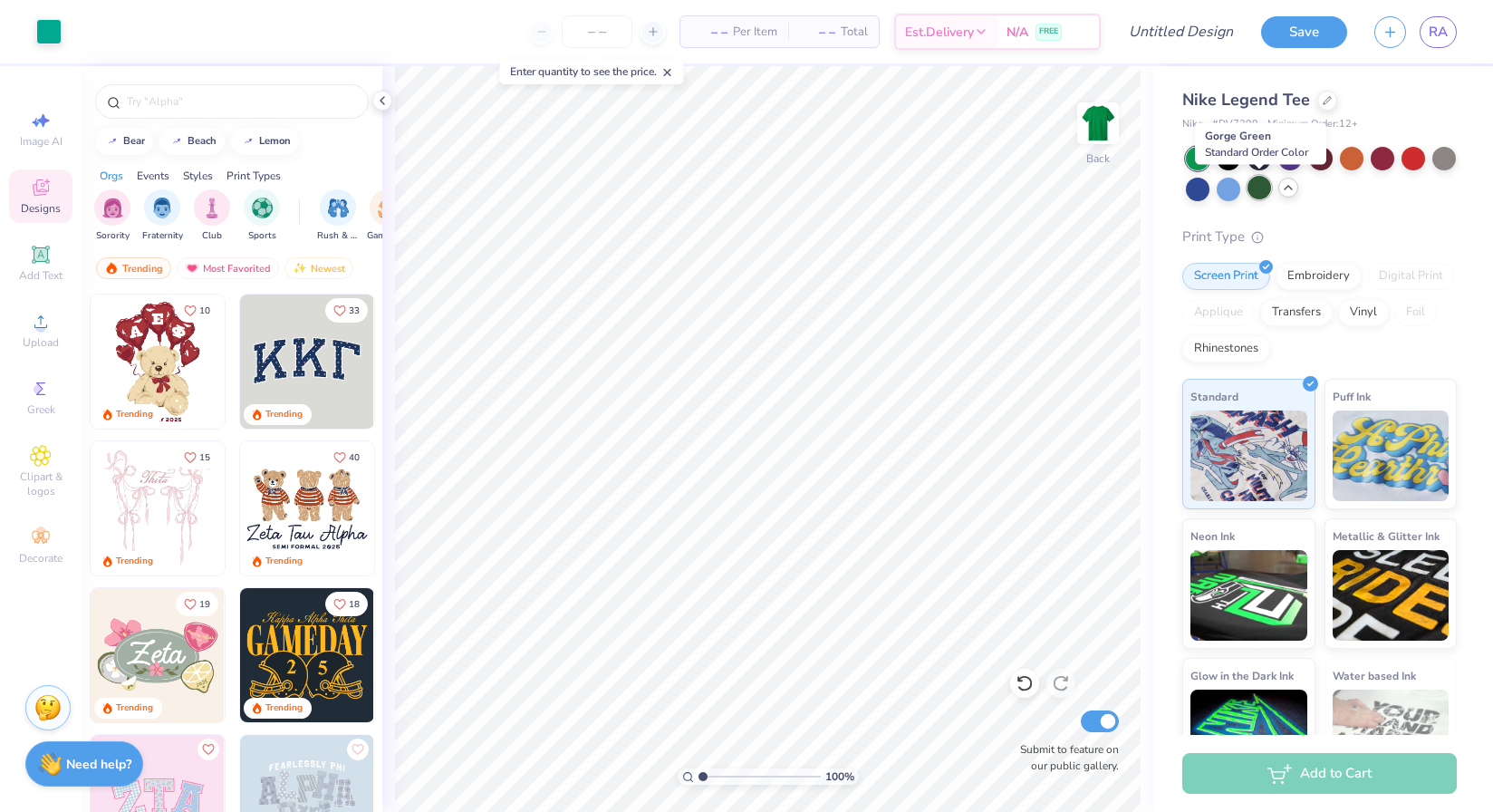
click at [1258, 185] on div at bounding box center [1259, 187] width 24 height 24
click at [1233, 185] on div at bounding box center [1229, 187] width 24 height 24
click at [1265, 158] on div at bounding box center [1259, 157] width 24 height 24
click at [38, 330] on circle at bounding box center [40, 327] width 10 height 10
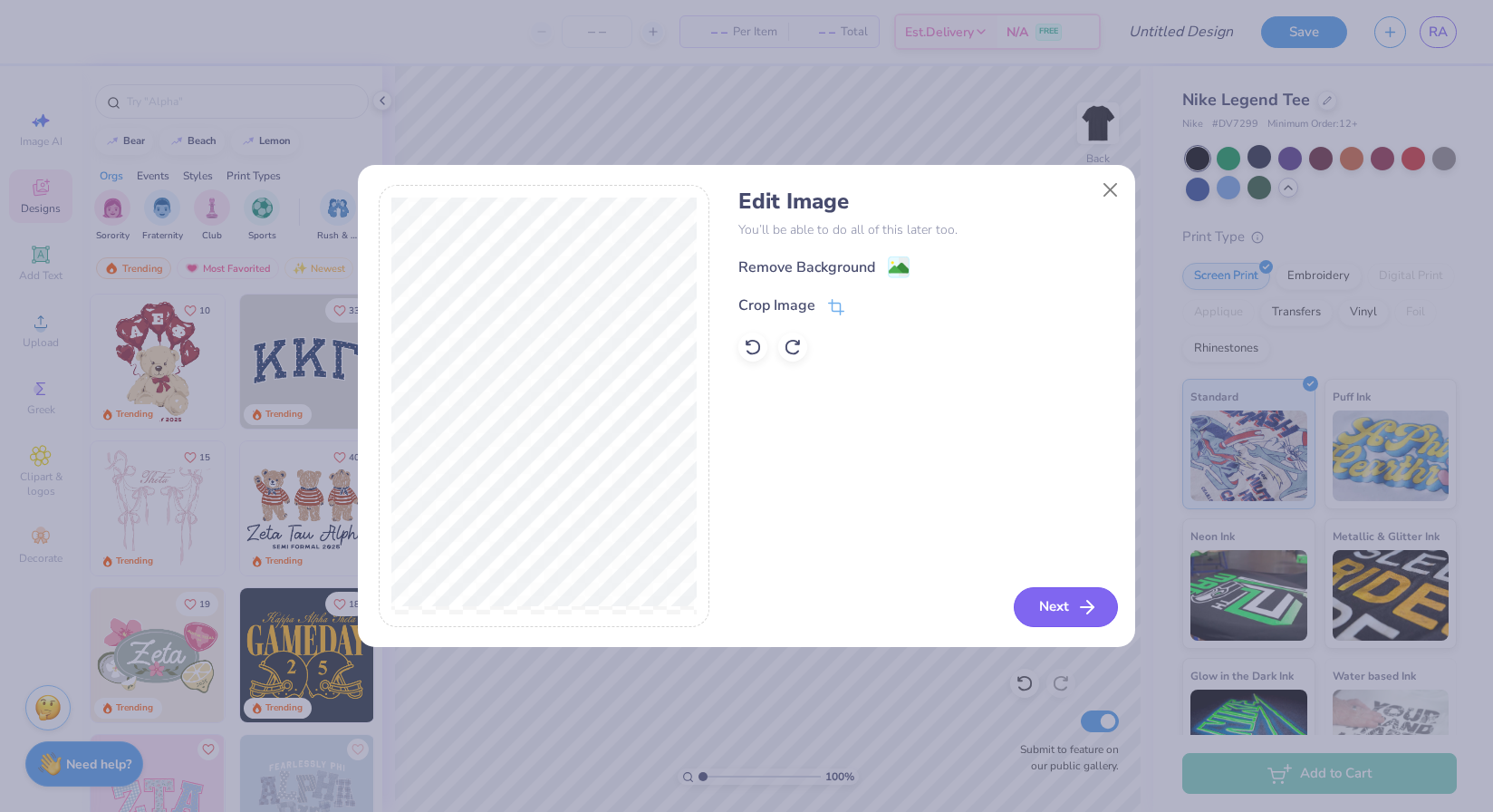
click at [1073, 608] on button "Next" at bounding box center [1066, 607] width 104 height 39
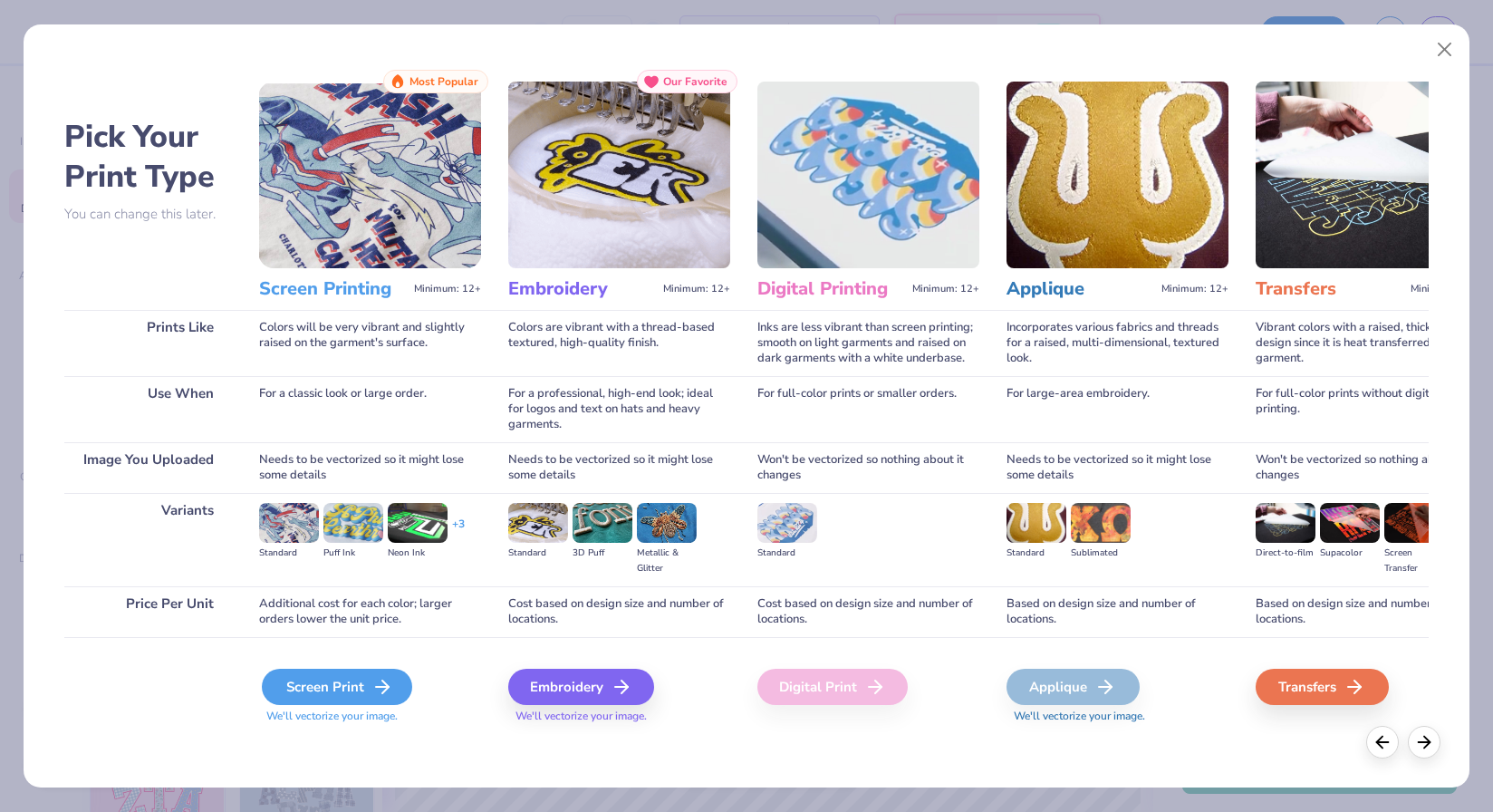
click at [367, 698] on div "Screen Print" at bounding box center [337, 686] width 151 height 36
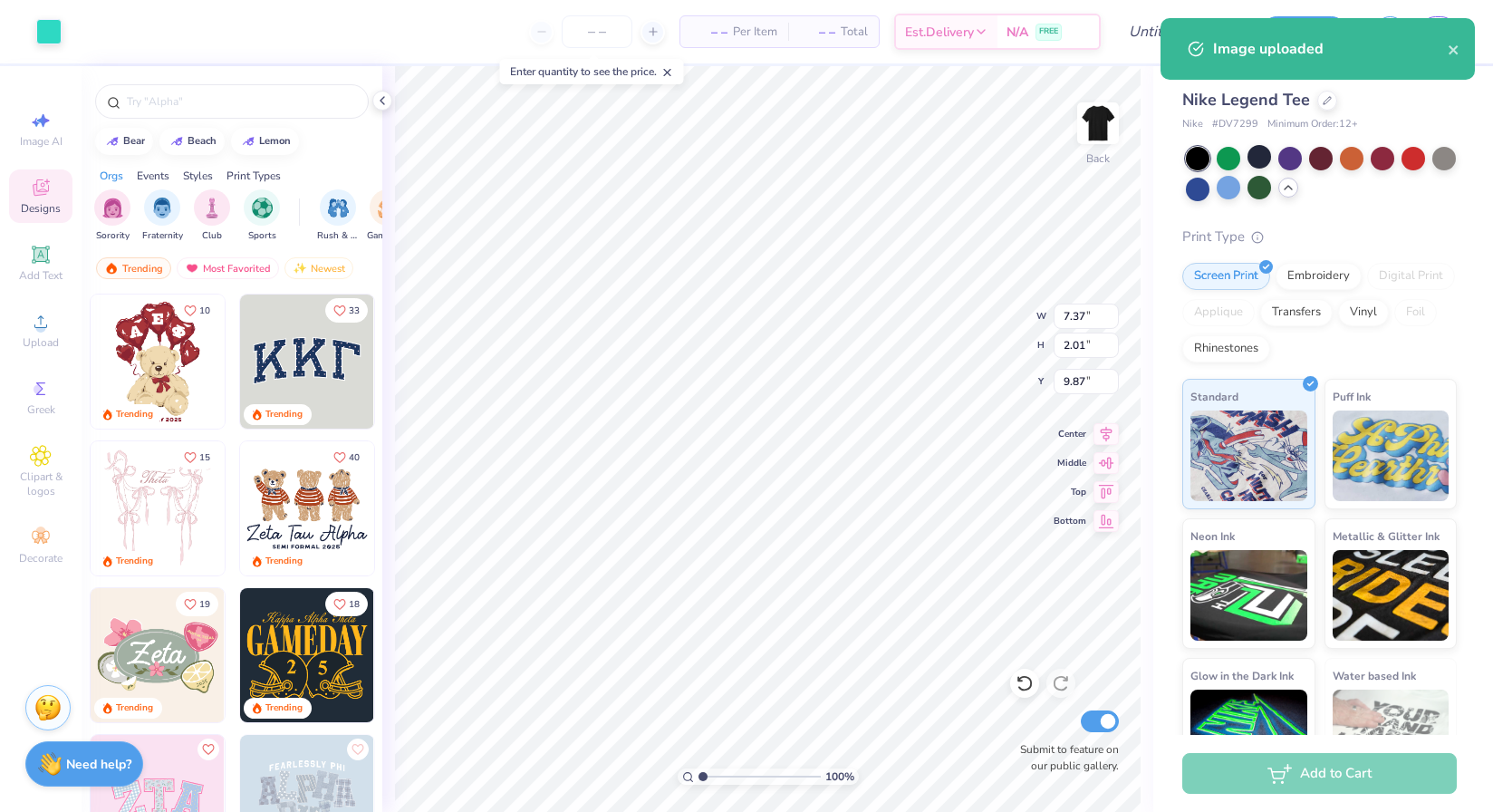
type input "7.37"
type input "2.01"
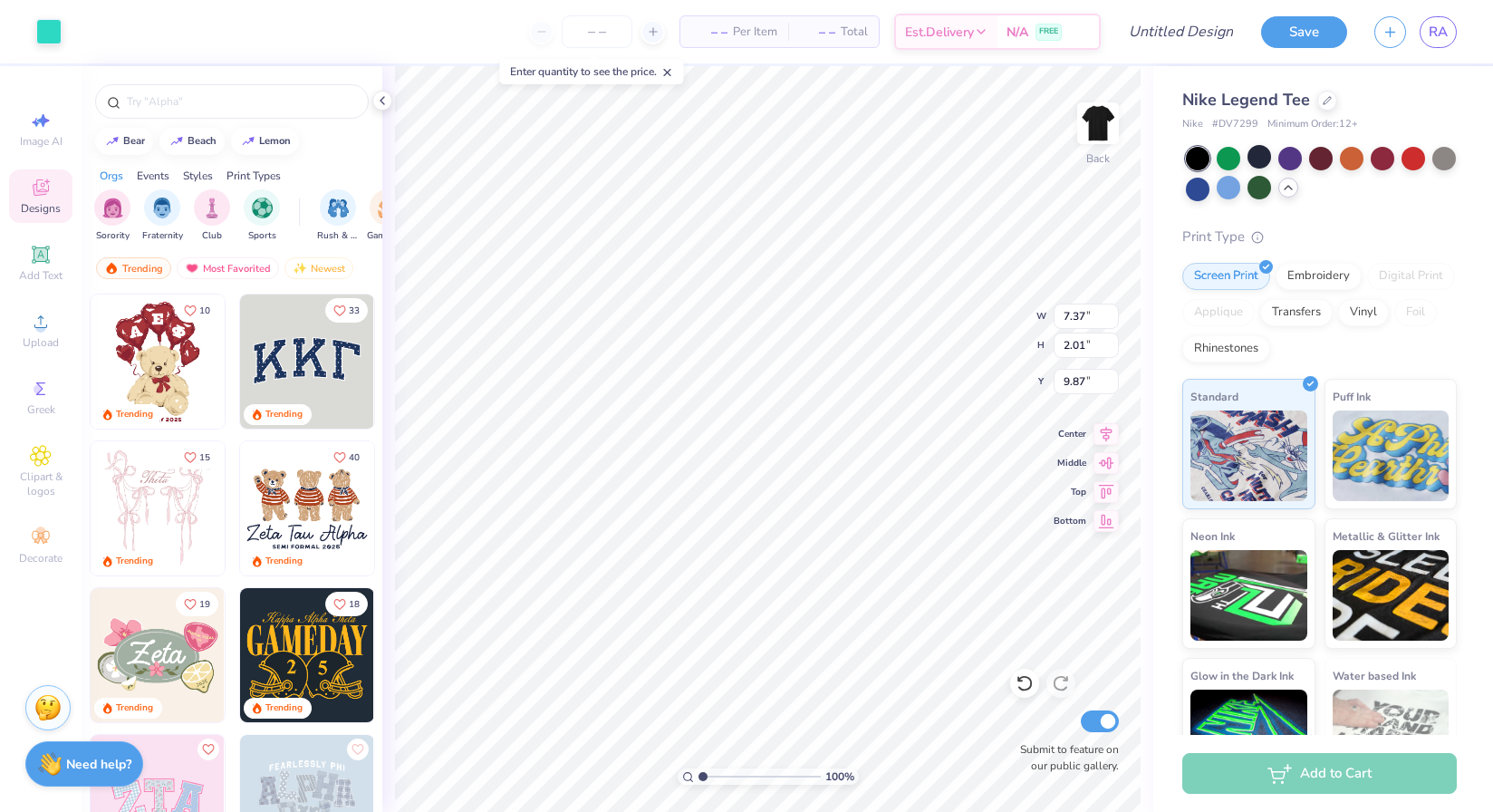
type input "4.85"
click at [41, 308] on div "Upload" at bounding box center [40, 330] width 63 height 53
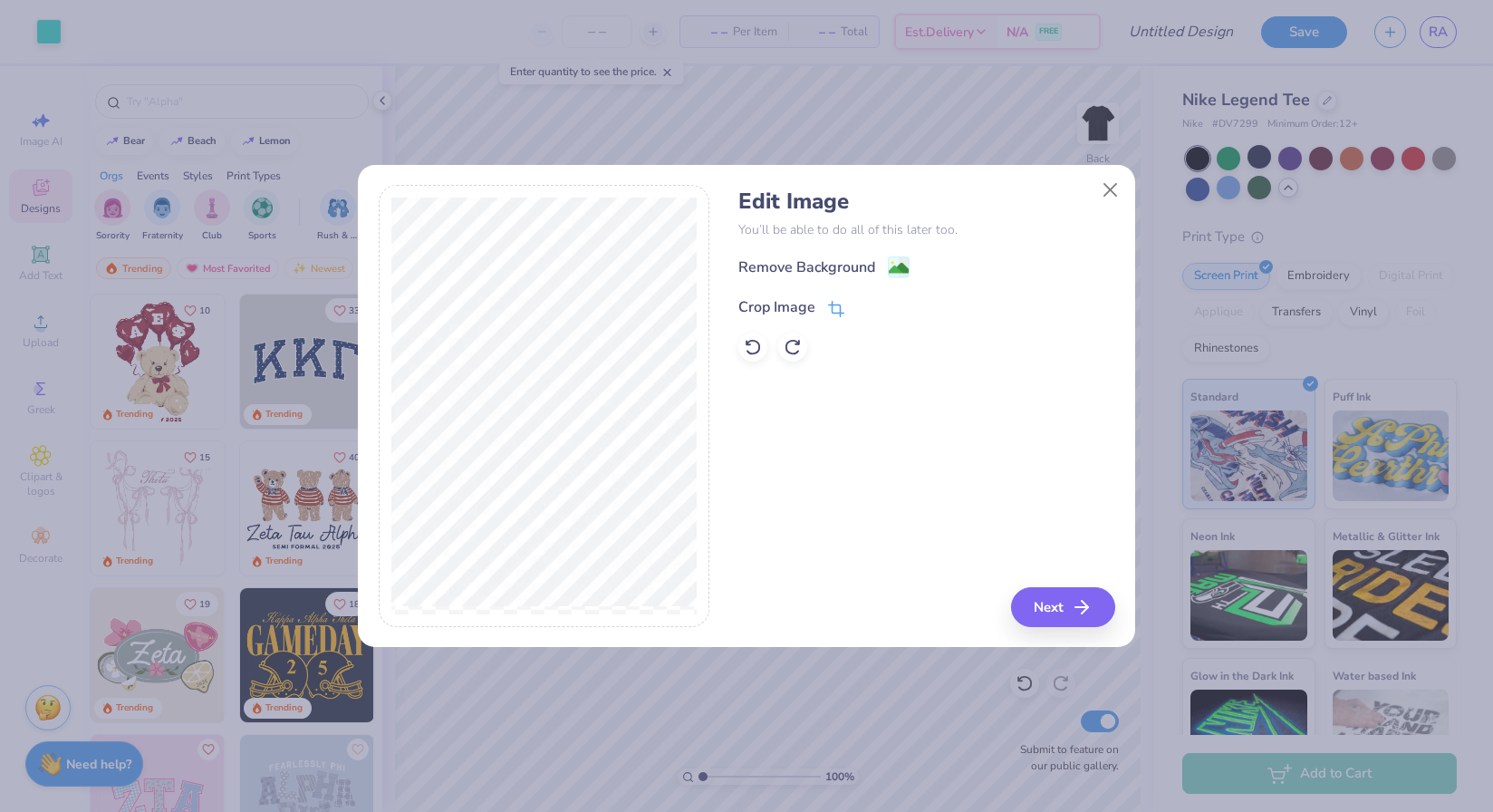
click at [832, 304] on icon at bounding box center [836, 308] width 17 height 17
click at [868, 304] on polyline at bounding box center [866, 305] width 7 height 6
click at [882, 269] on div "Remove Background" at bounding box center [824, 268] width 171 height 23
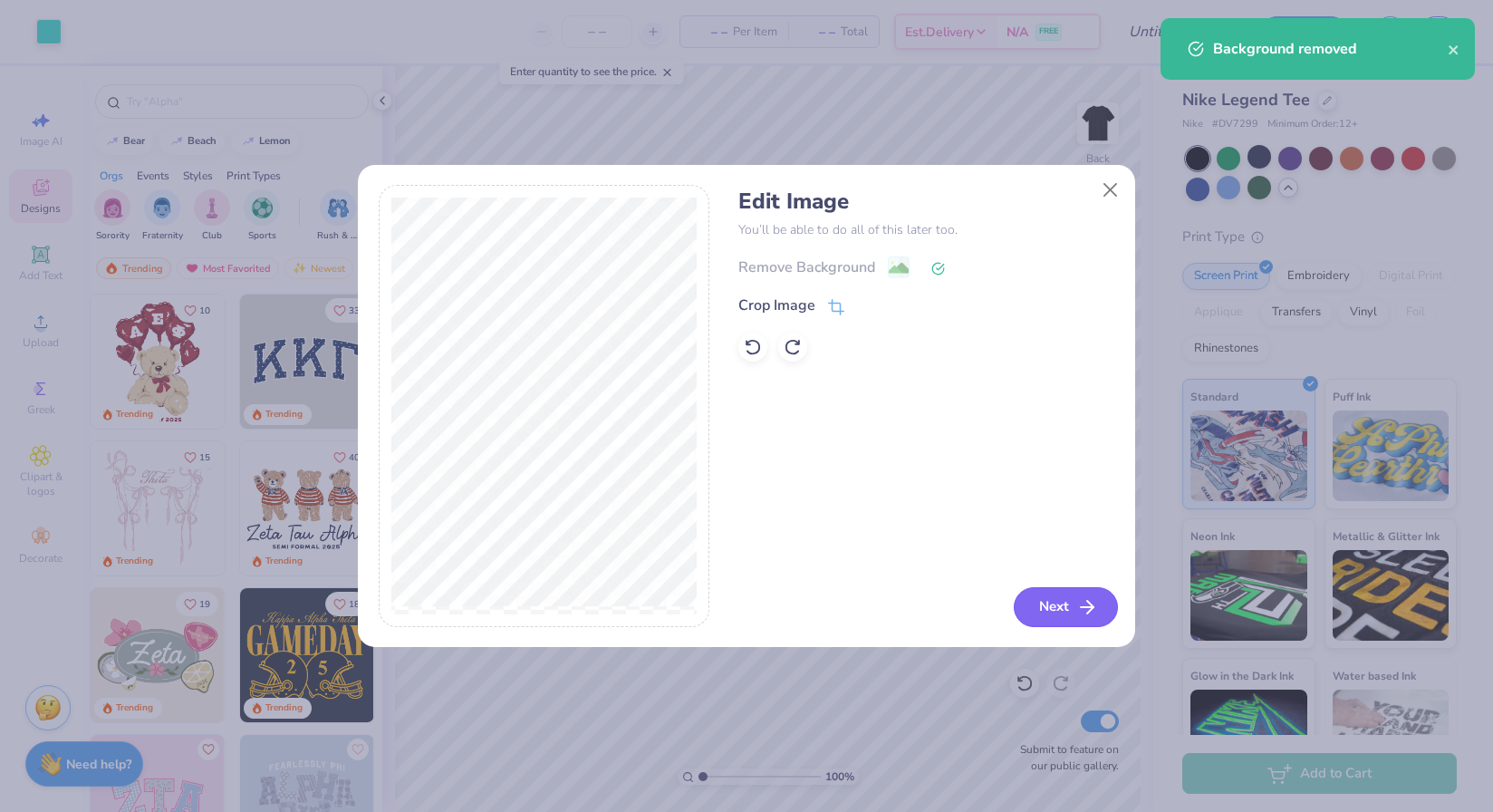
click at [1056, 612] on button "Next" at bounding box center [1066, 607] width 104 height 39
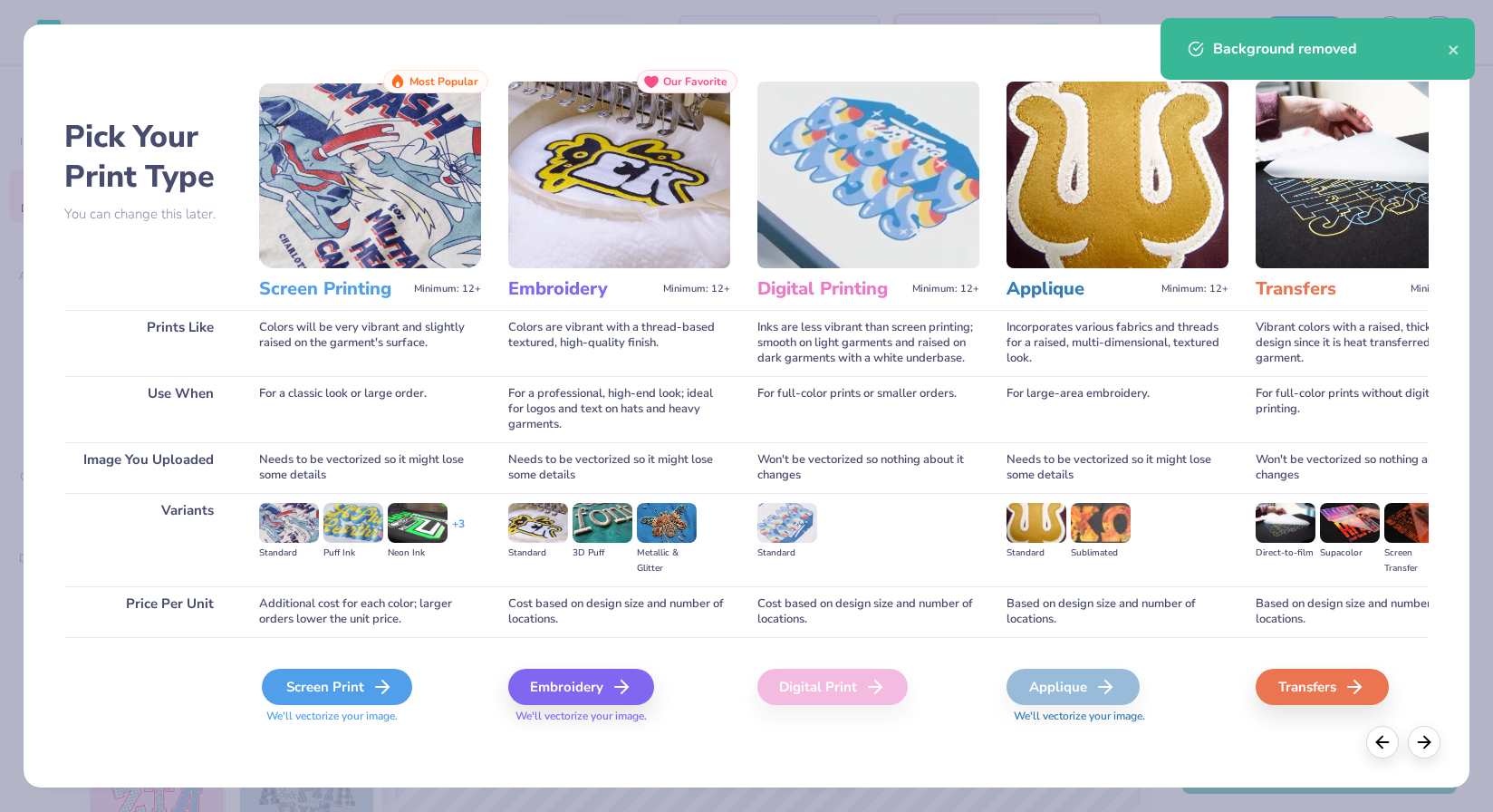
click at [328, 691] on div "Screen Print" at bounding box center [337, 686] width 151 height 36
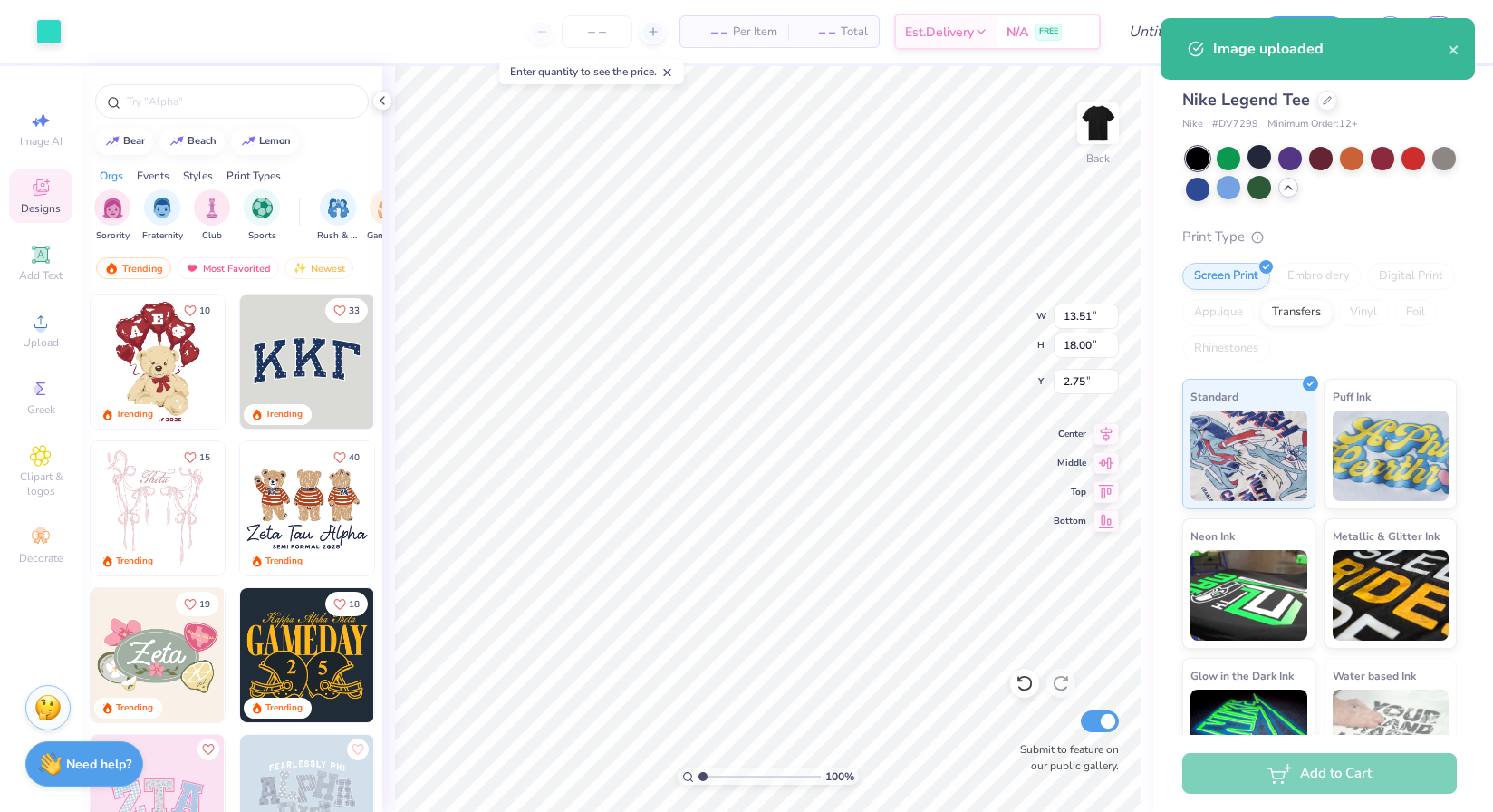
type input "8.29"
type input "11.04"
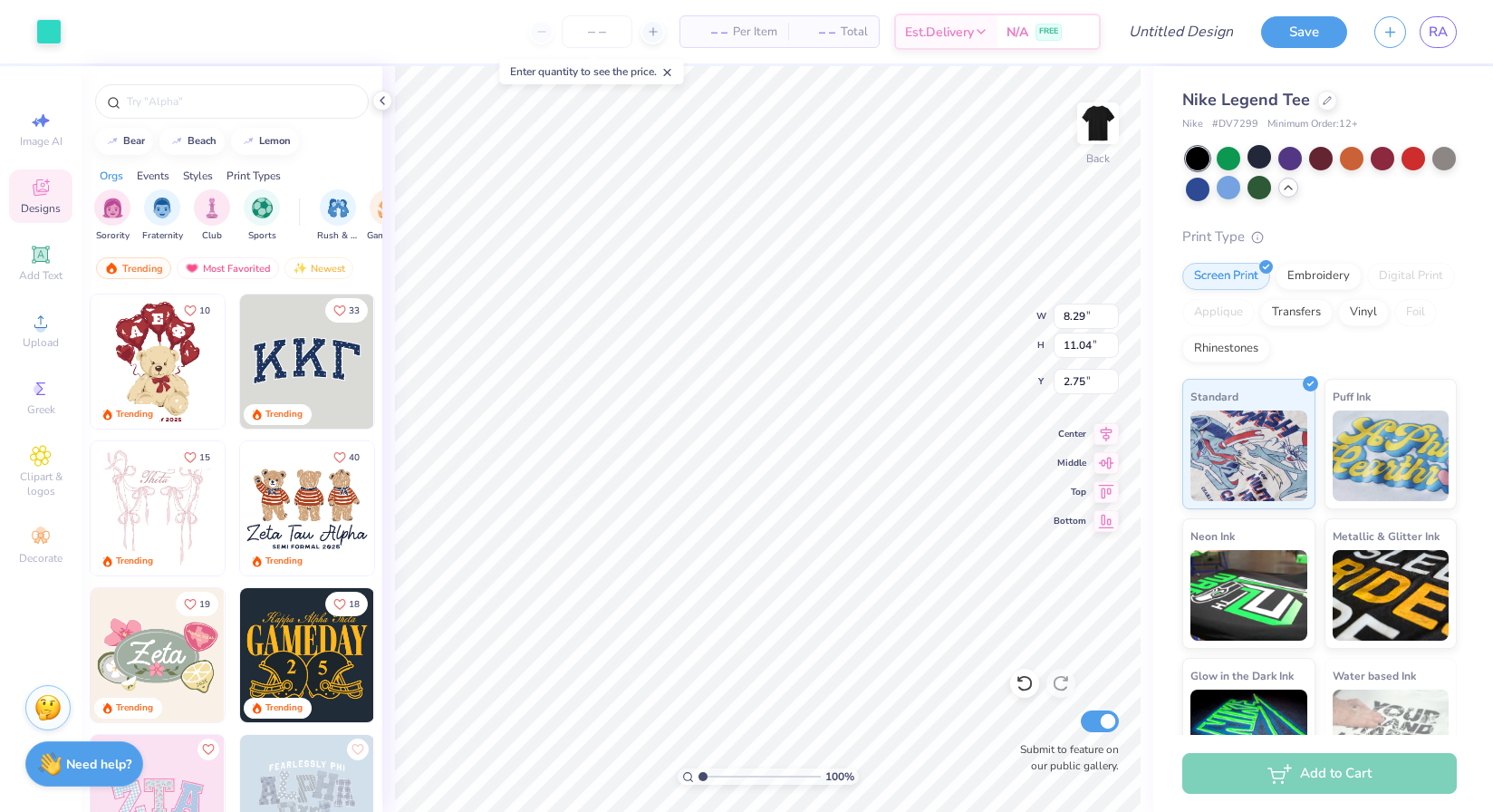
type input "7.11"
type input "7.37"
type input "2.01"
type input "12.96"
type input "6.92"
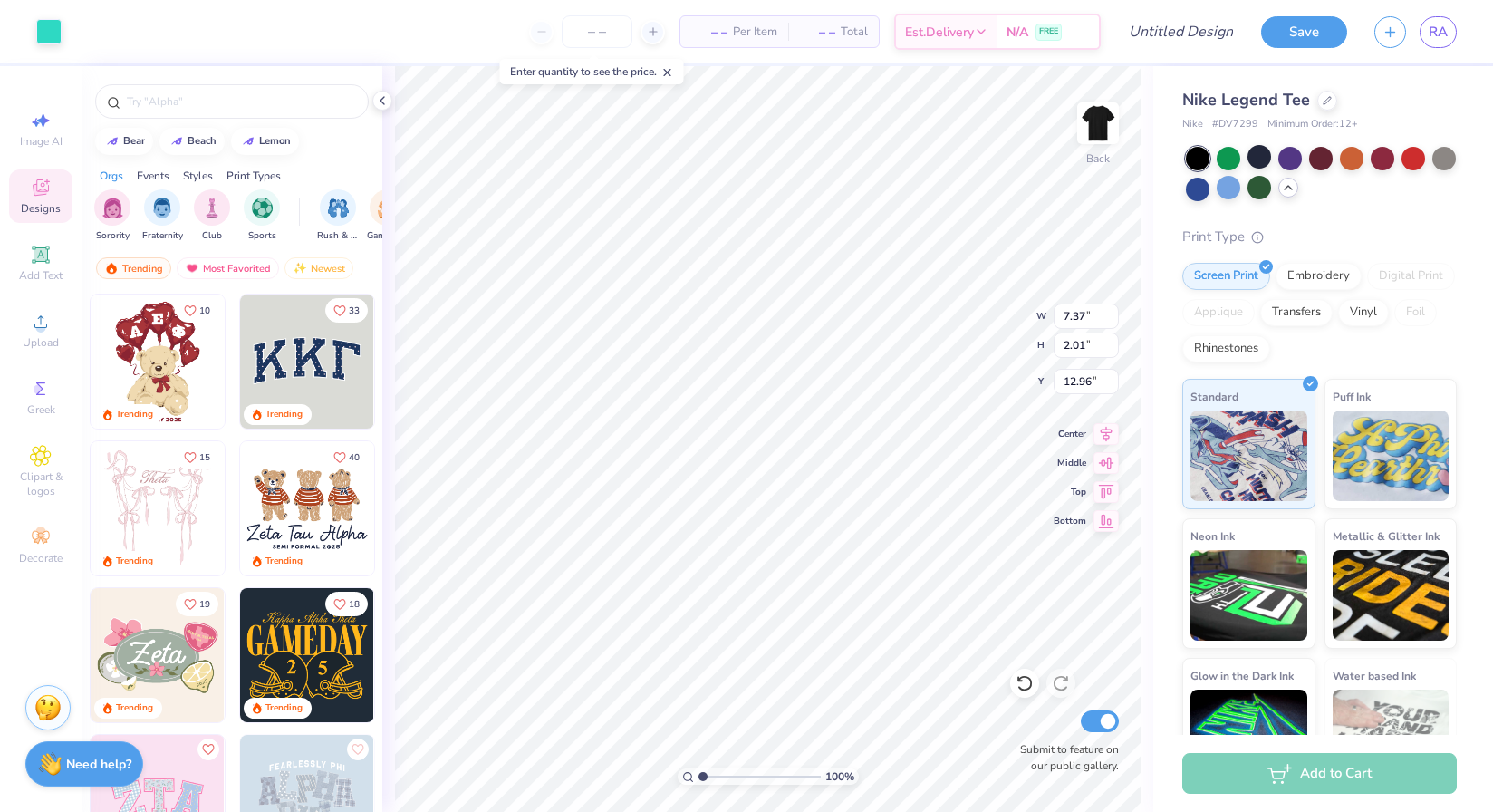
type input "1.89"
type input "8.29"
type input "11.04"
type input "7.08"
type input "2.07"
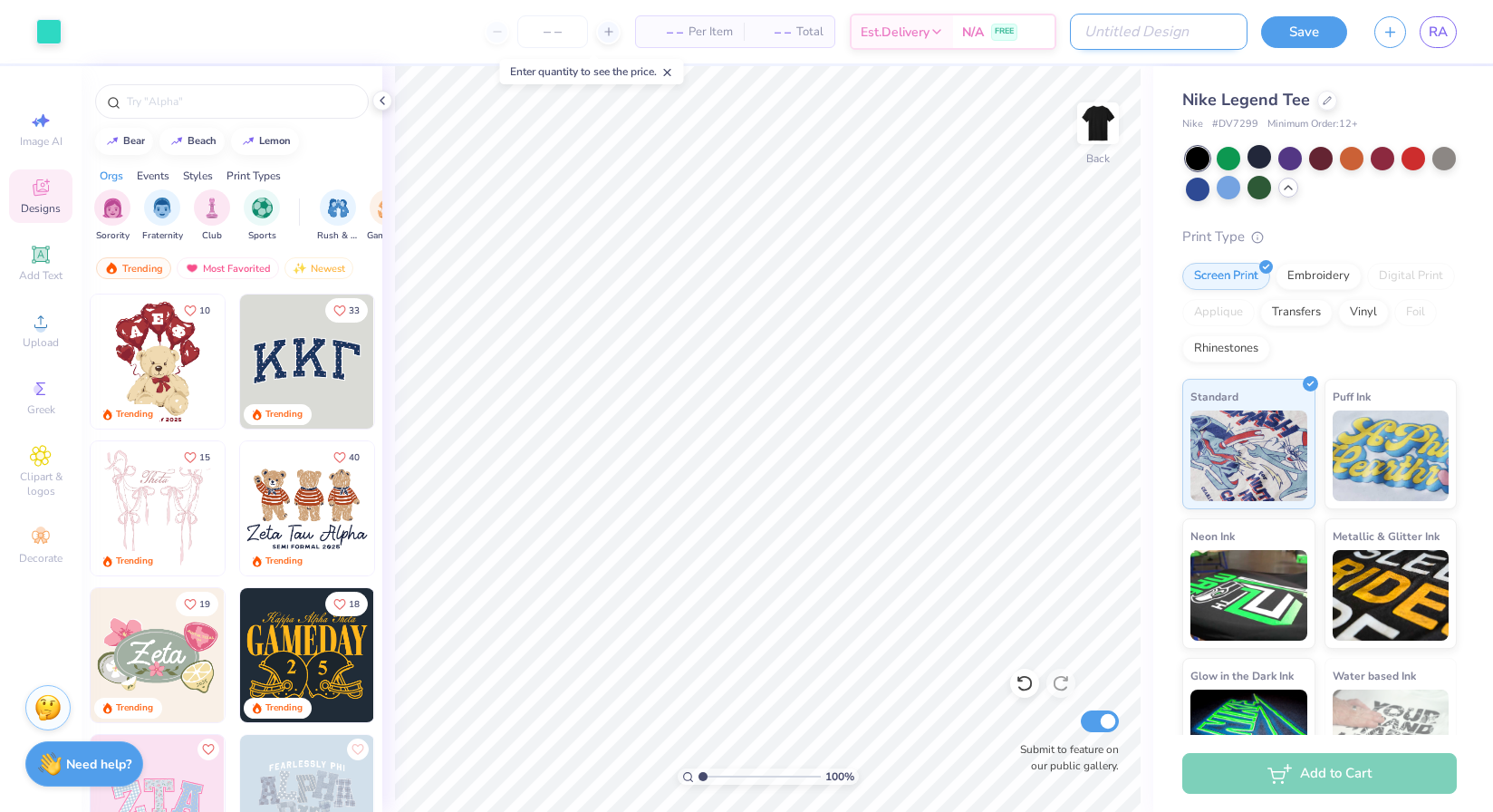
click at [1206, 33] on input "Design Title" at bounding box center [1159, 32] width 177 height 36
type input "Ayon nike shirt"
click at [1322, 30] on button "Save" at bounding box center [1304, 30] width 86 height 32
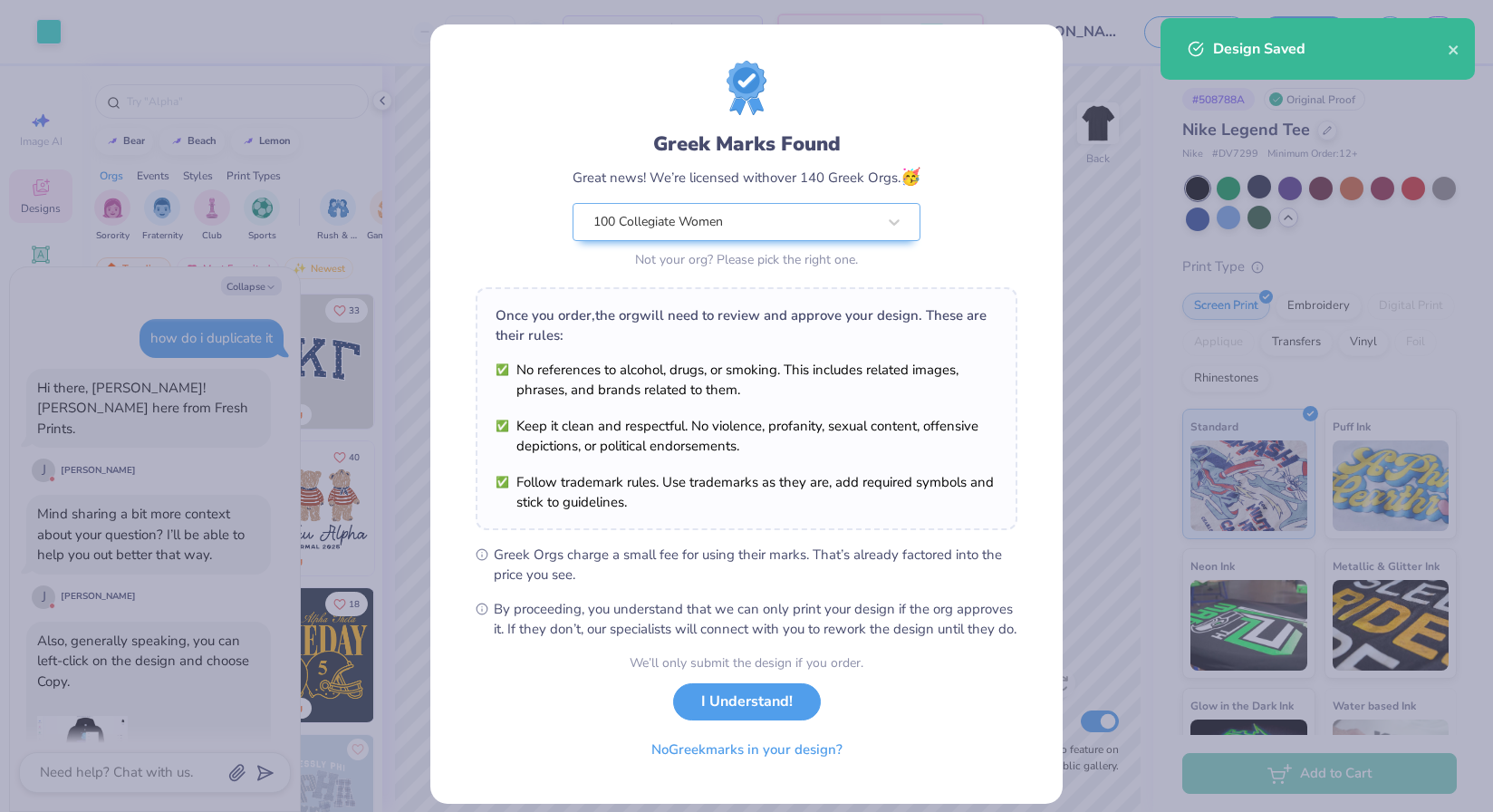
scroll to position [1037, 0]
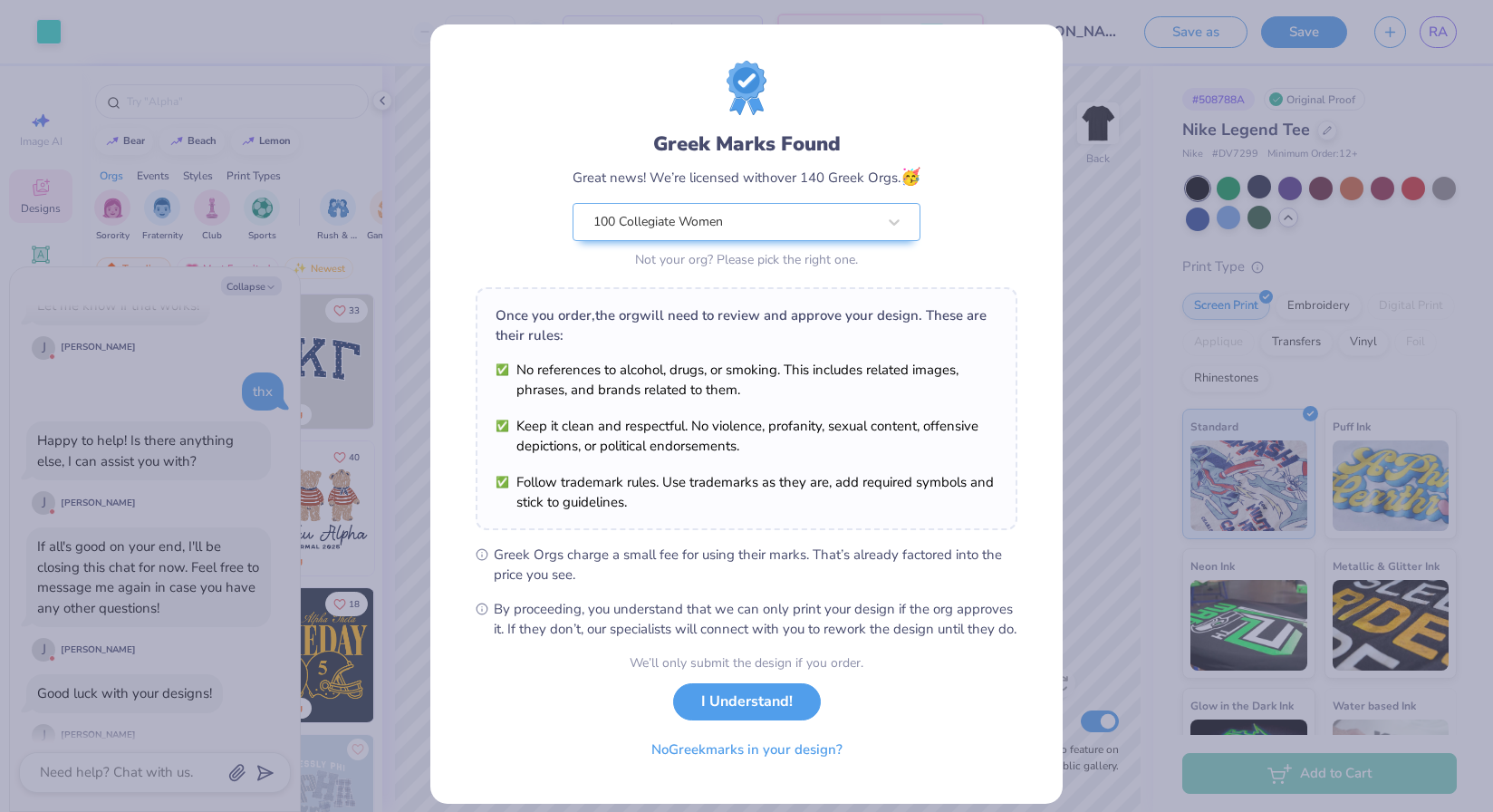
click at [1052, 87] on div "Greek Marks Found Great news! We’re licensed with over 140 Greek Orgs. 🥳 100 Co…" at bounding box center [747, 414] width 633 height 779
click at [763, 715] on button "I Understand!" at bounding box center [747, 698] width 148 height 37
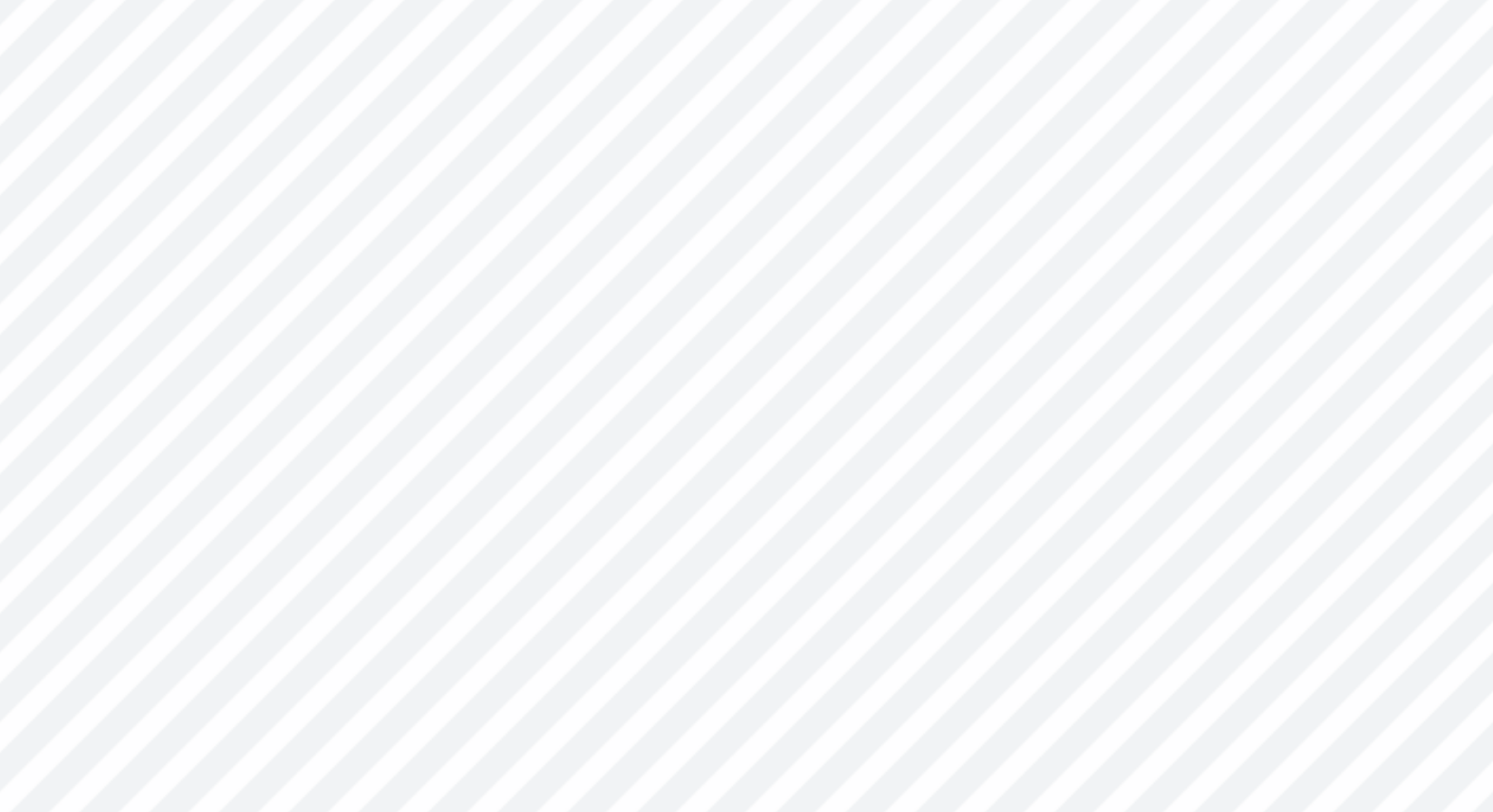
type textarea "x"
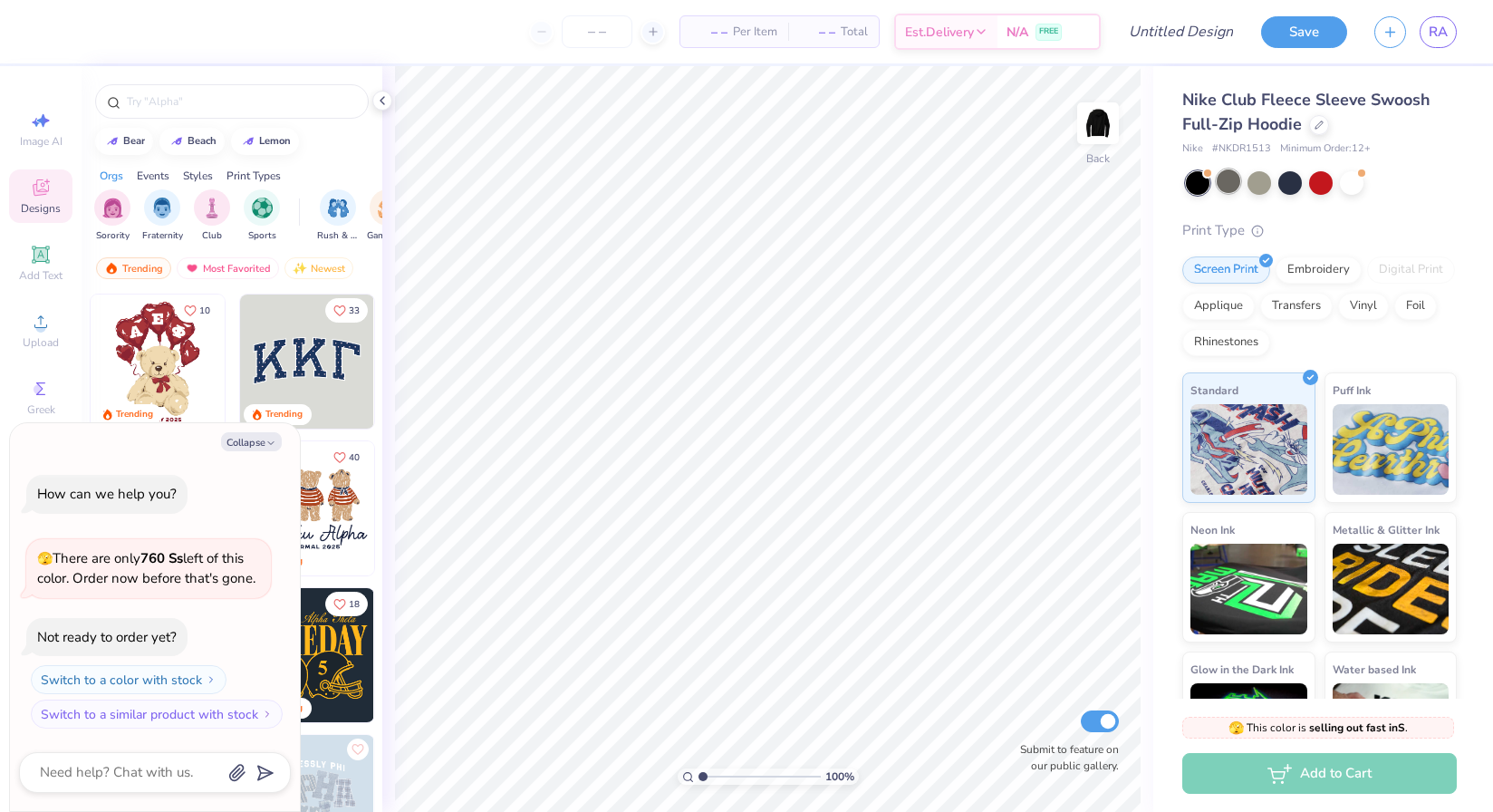
click at [1226, 186] on div at bounding box center [1229, 181] width 24 height 24
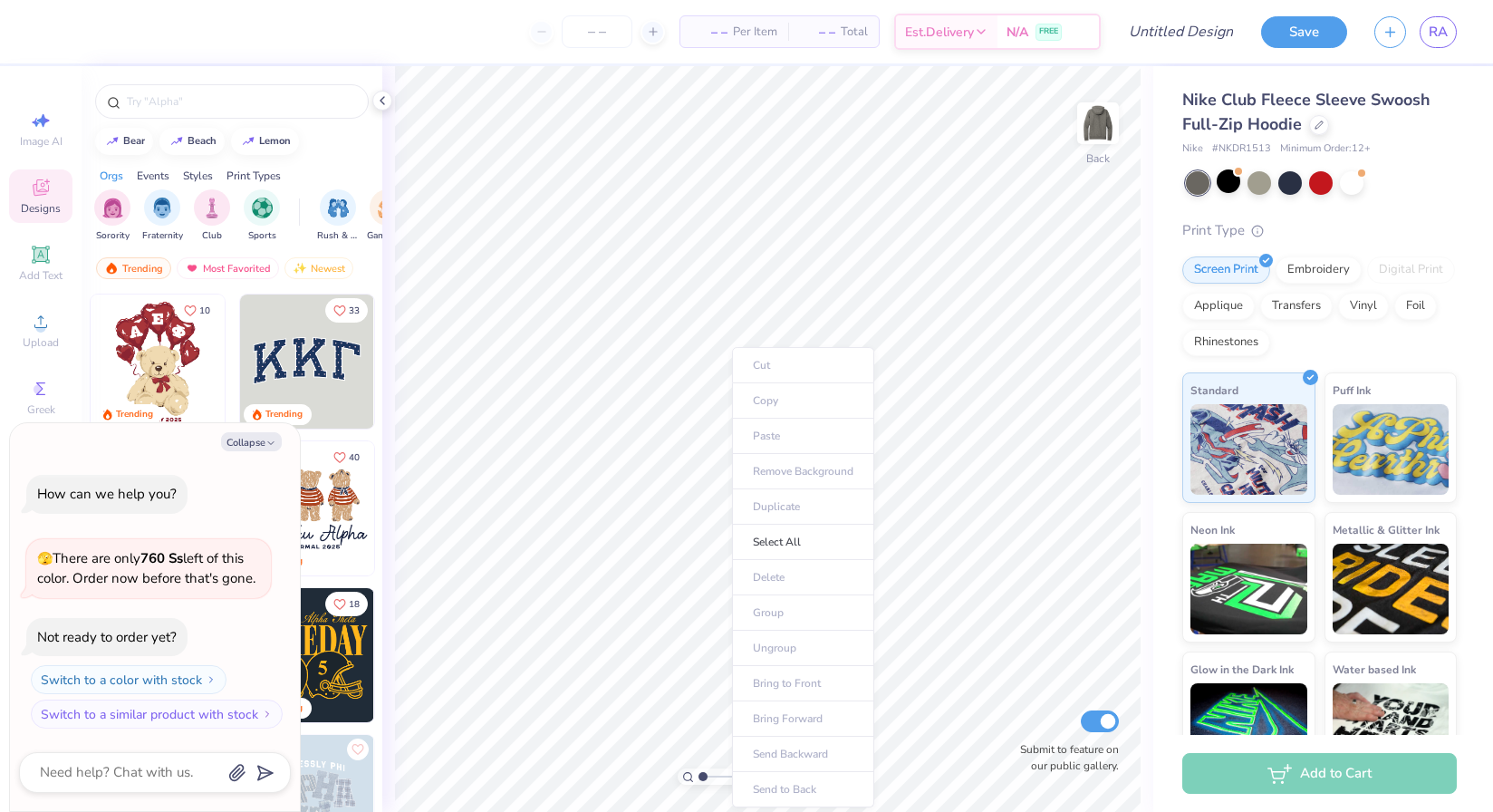
click at [768, 441] on ul "Cut Copy Paste Remove Background Duplicate Select All Delete Group Ungroup Brin…" at bounding box center [803, 576] width 142 height 460
click at [264, 435] on button "Collapse" at bounding box center [251, 440] width 61 height 19
type textarea "x"
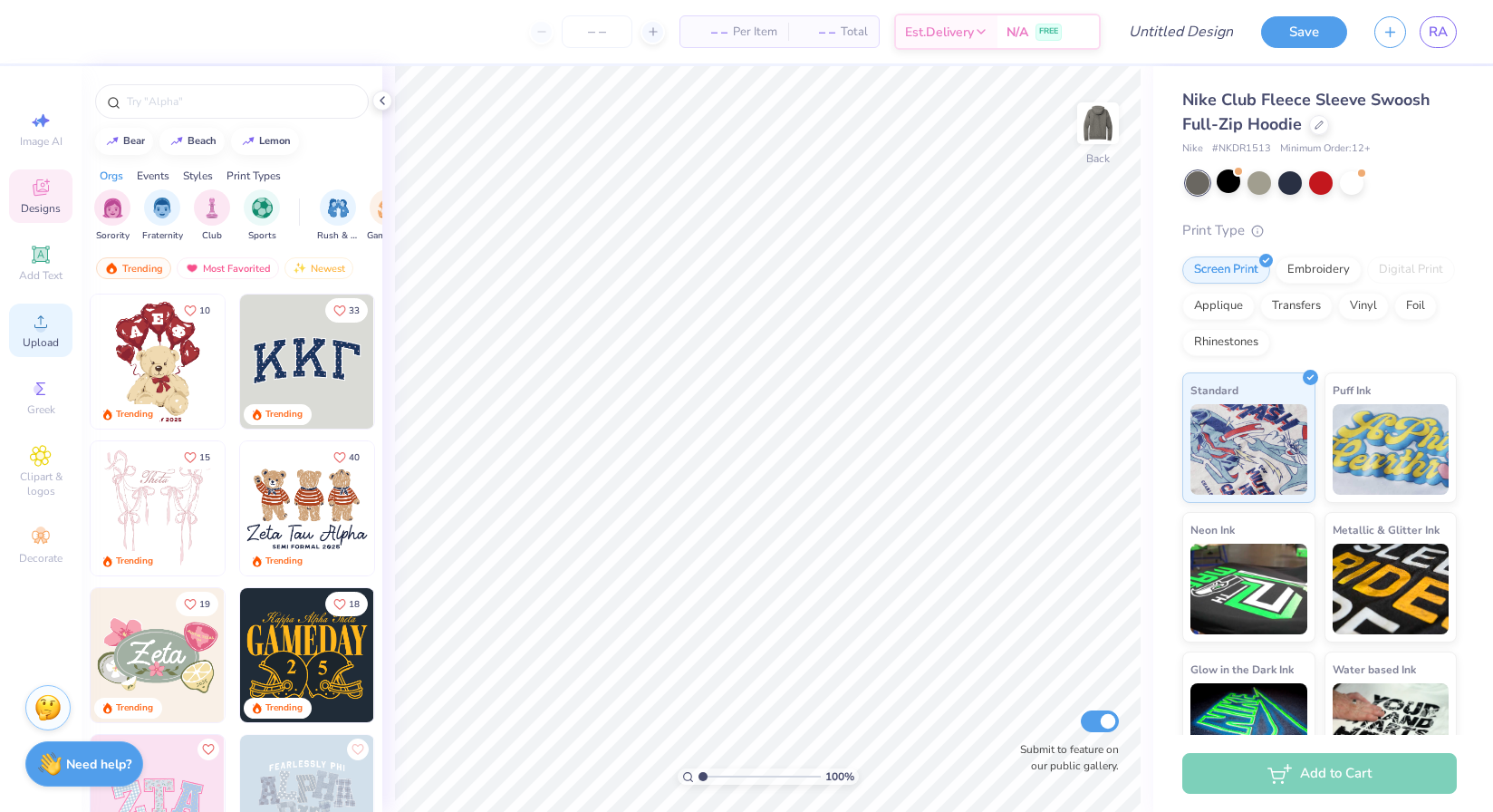
click at [48, 311] on icon at bounding box center [40, 321] width 22 height 22
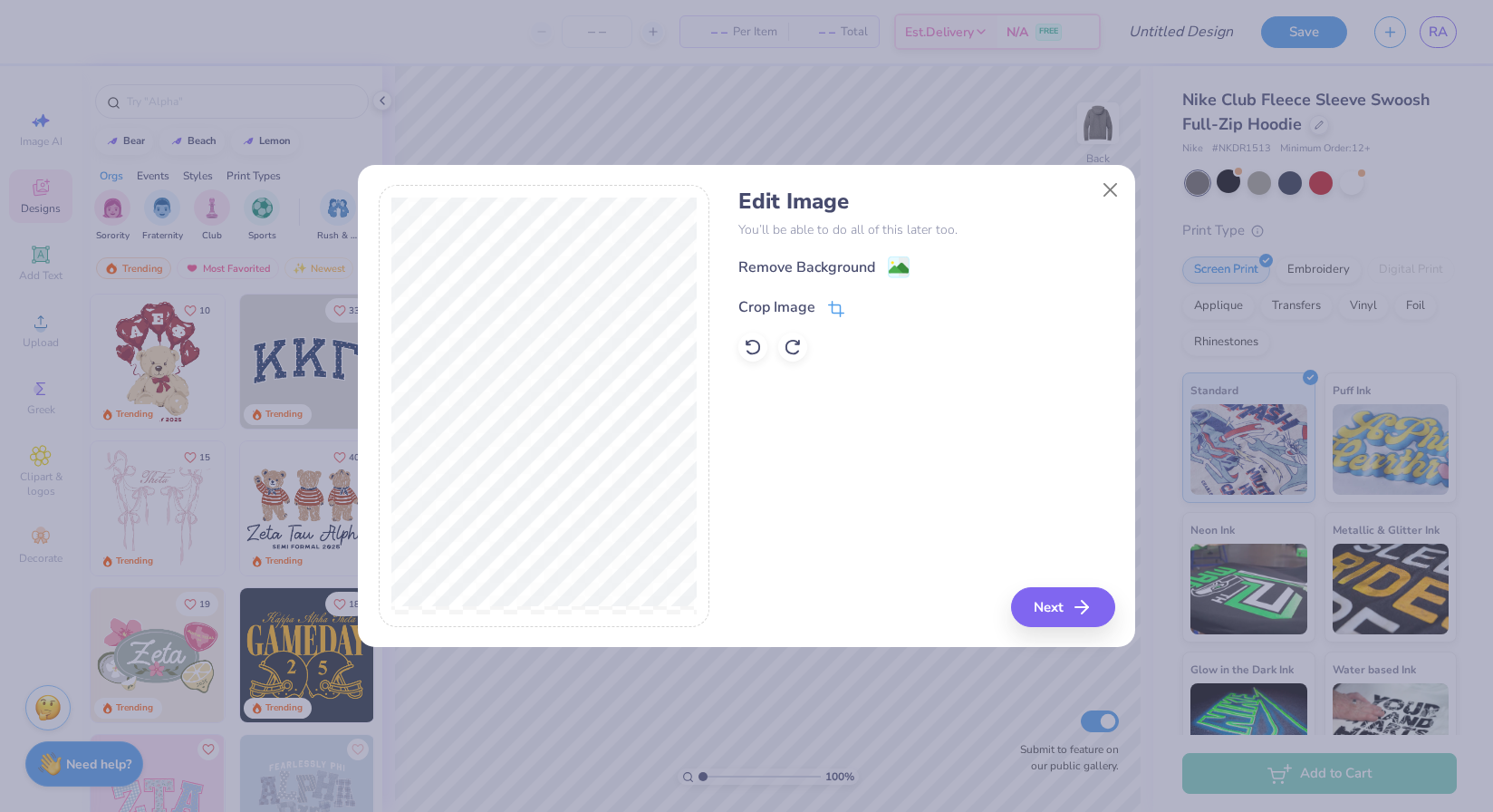
click at [824, 308] on div "Crop Image" at bounding box center [791, 307] width 106 height 22
click at [863, 306] on polyline at bounding box center [866, 305] width 7 height 6
click at [901, 262] on image at bounding box center [899, 270] width 20 height 20
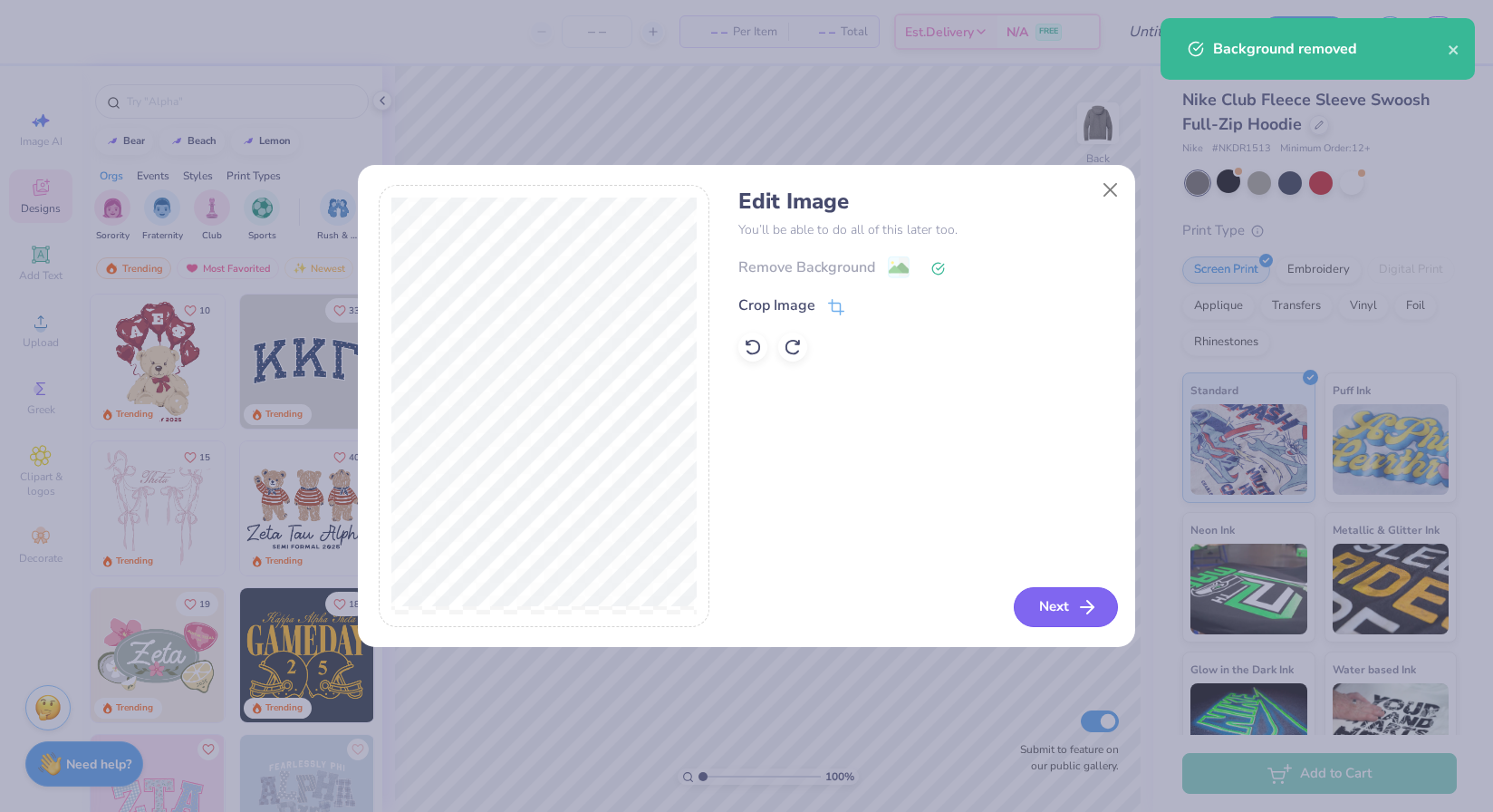
click at [1082, 601] on icon "button" at bounding box center [1087, 607] width 22 height 22
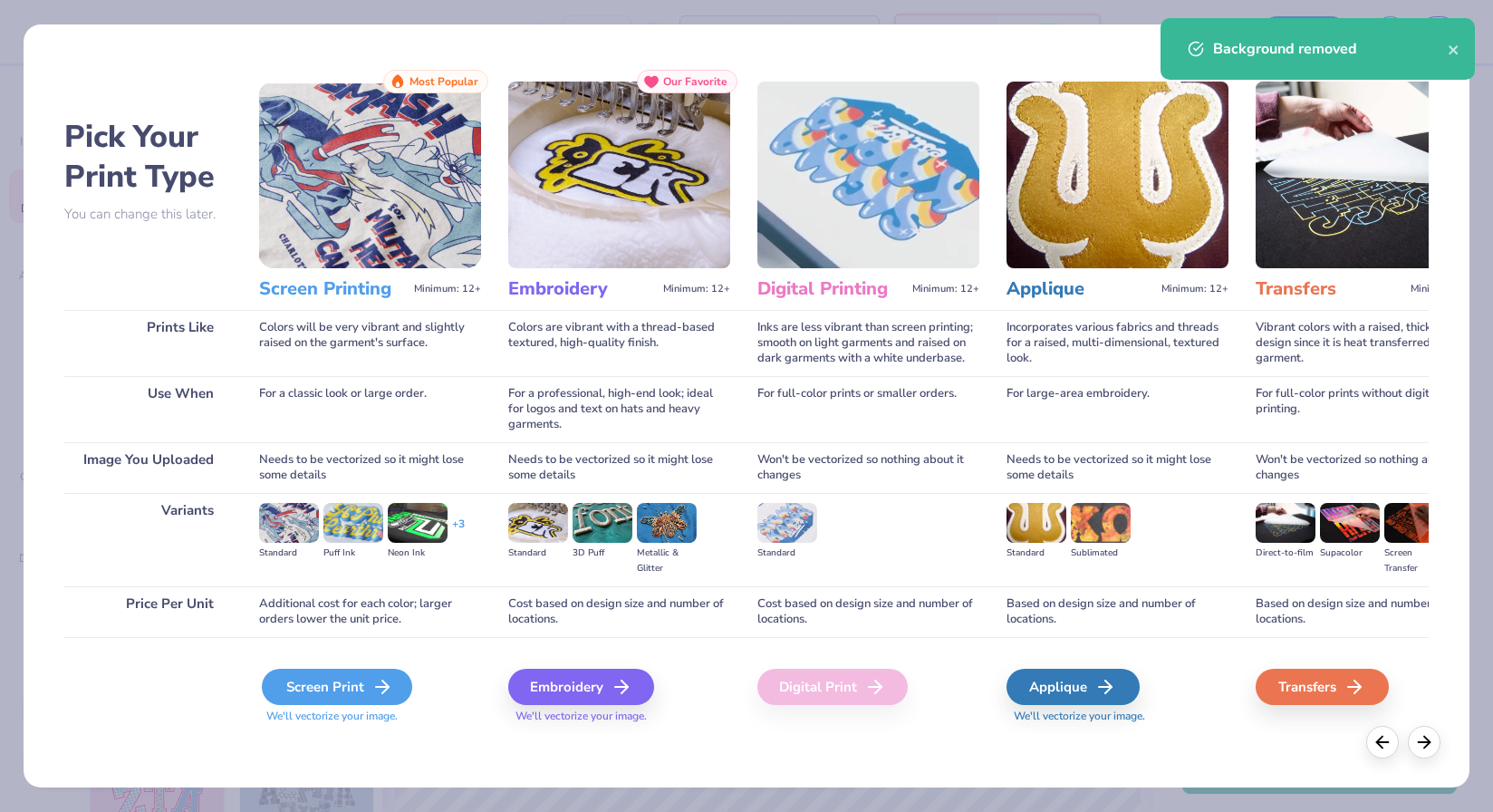
click at [300, 695] on div "Screen Print" at bounding box center [337, 686] width 151 height 36
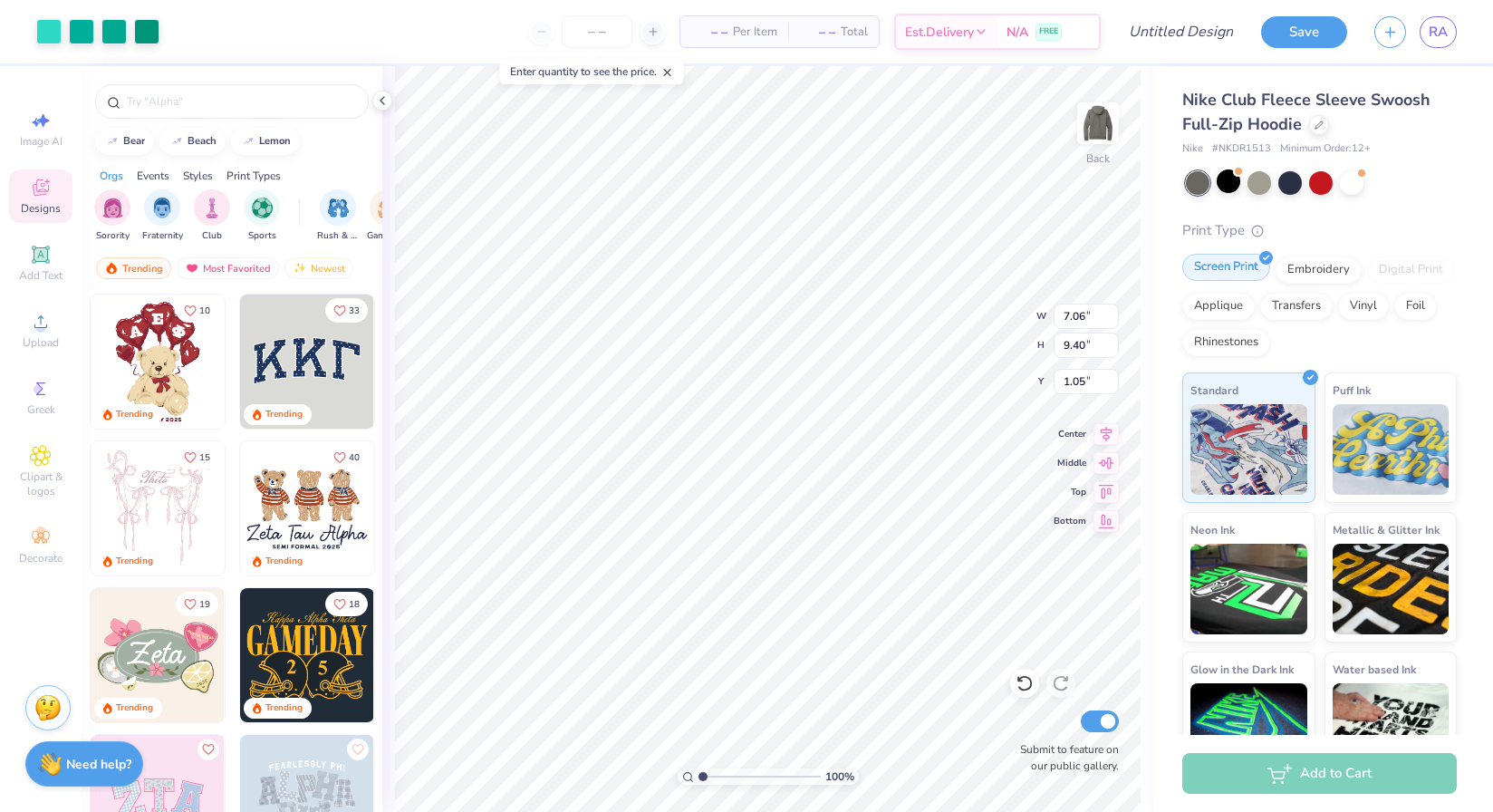
type input "5.23"
type input "6.96"
type input "5.04"
type input "6.72"
type input "4.01"
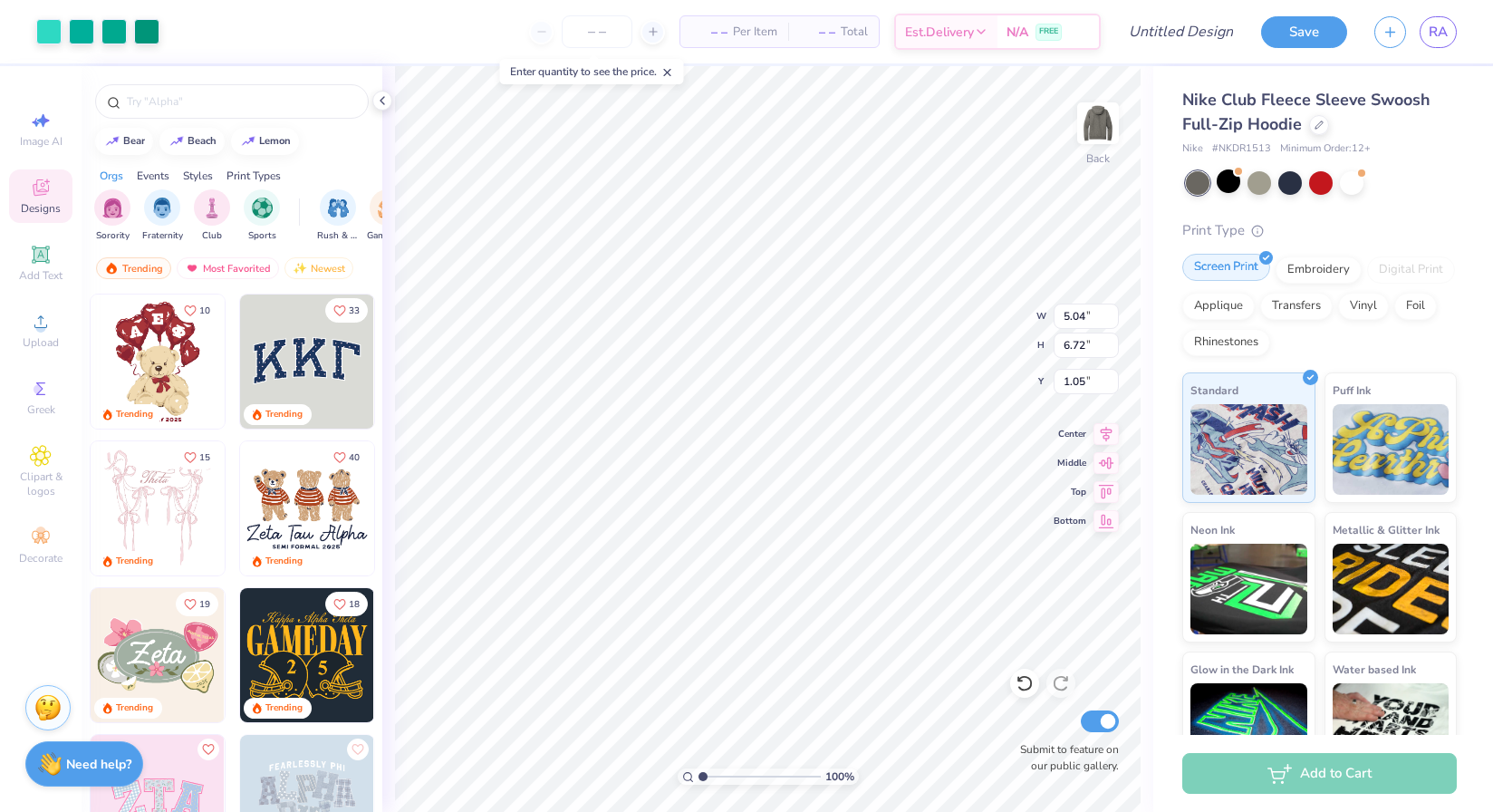
type input "5.34"
type input "4.66"
type input "3.65"
type input "4.86"
type input "0.57"
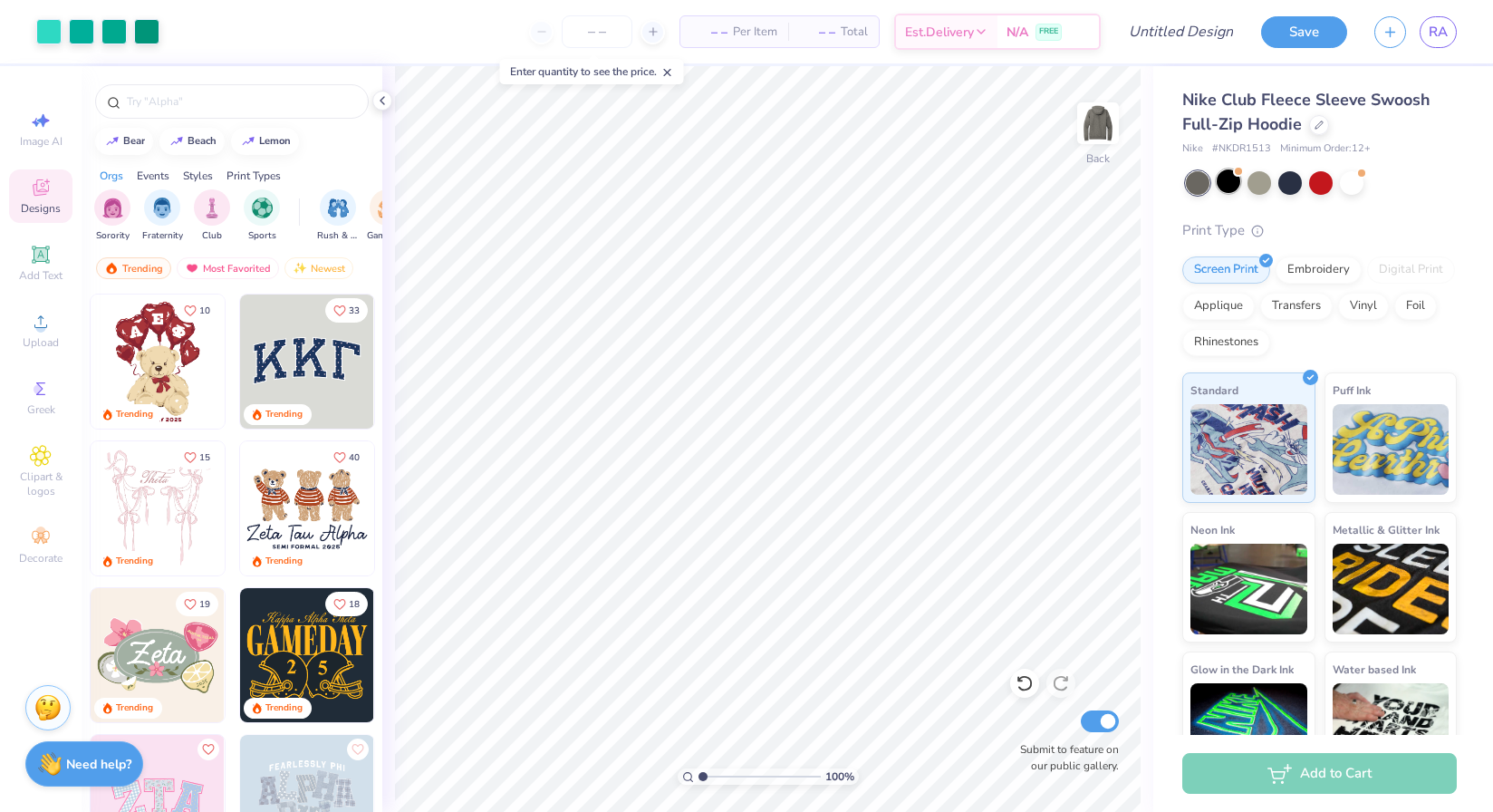
click at [1232, 176] on div at bounding box center [1229, 181] width 24 height 24
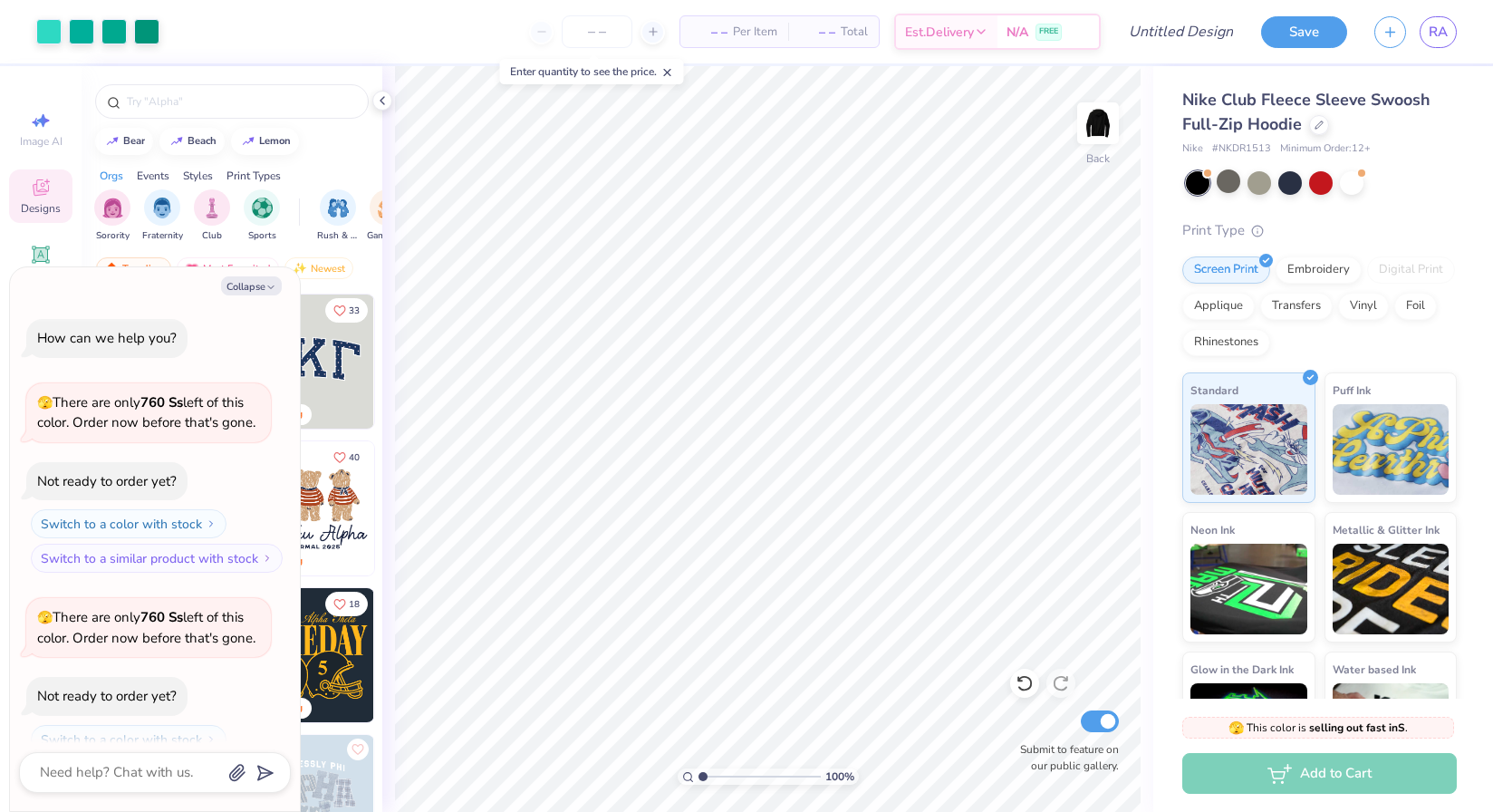
scroll to position [59, 0]
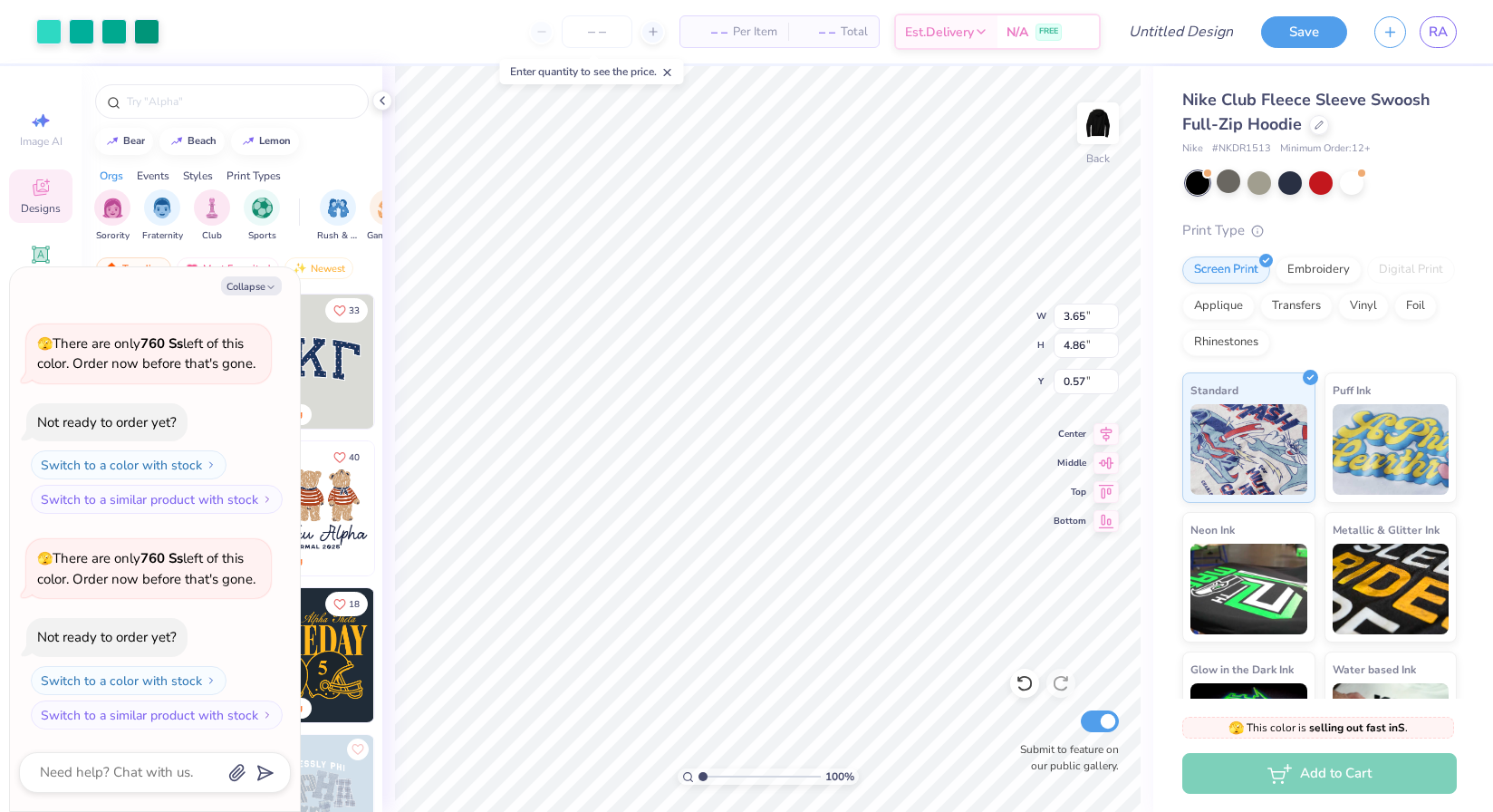
type textarea "x"
type input "3.73"
type input "4.97"
type textarea "x"
type input "0.51"
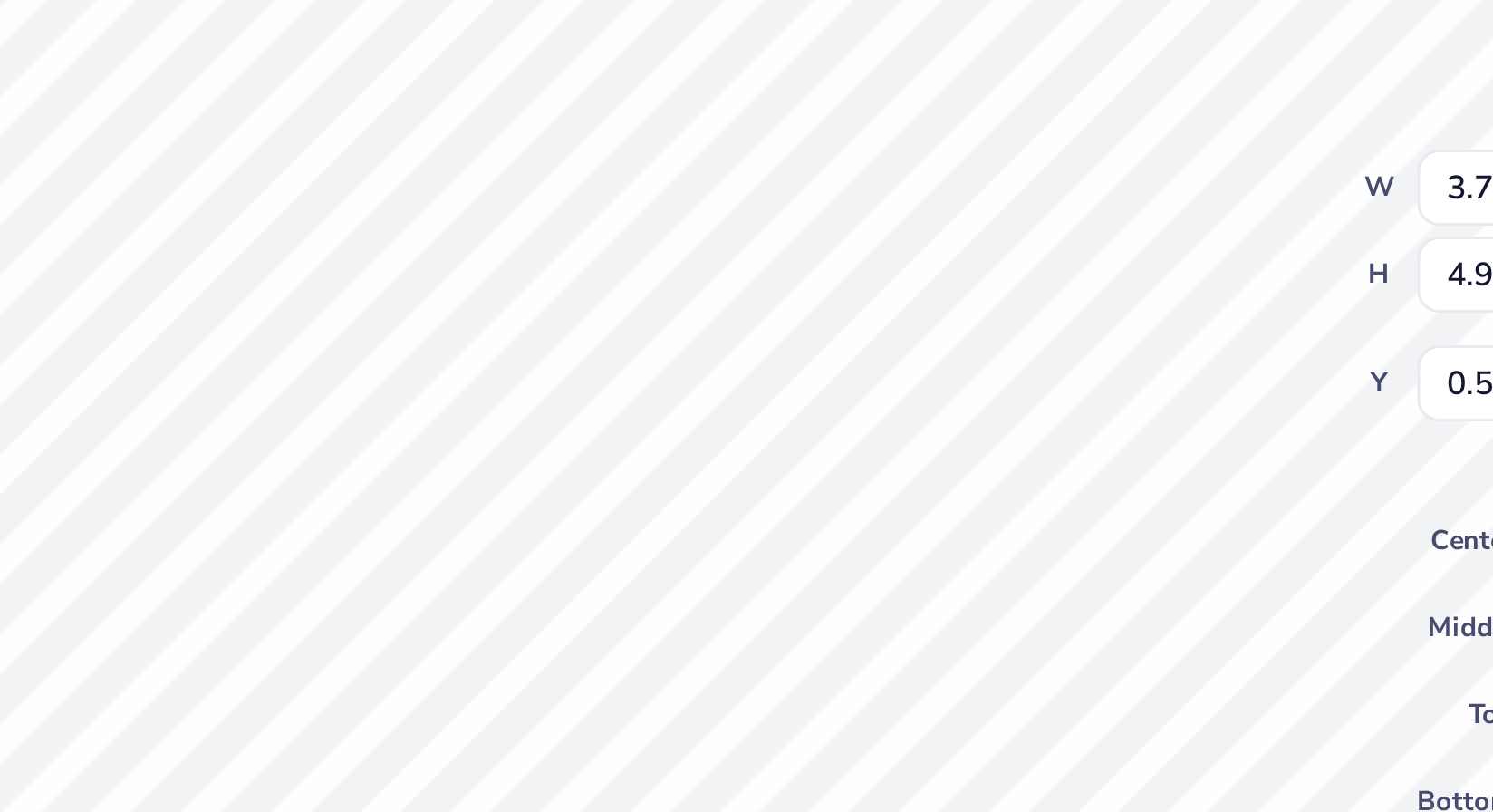
type textarea "x"
type input "0.73"
type input "0.70"
type input "3.30"
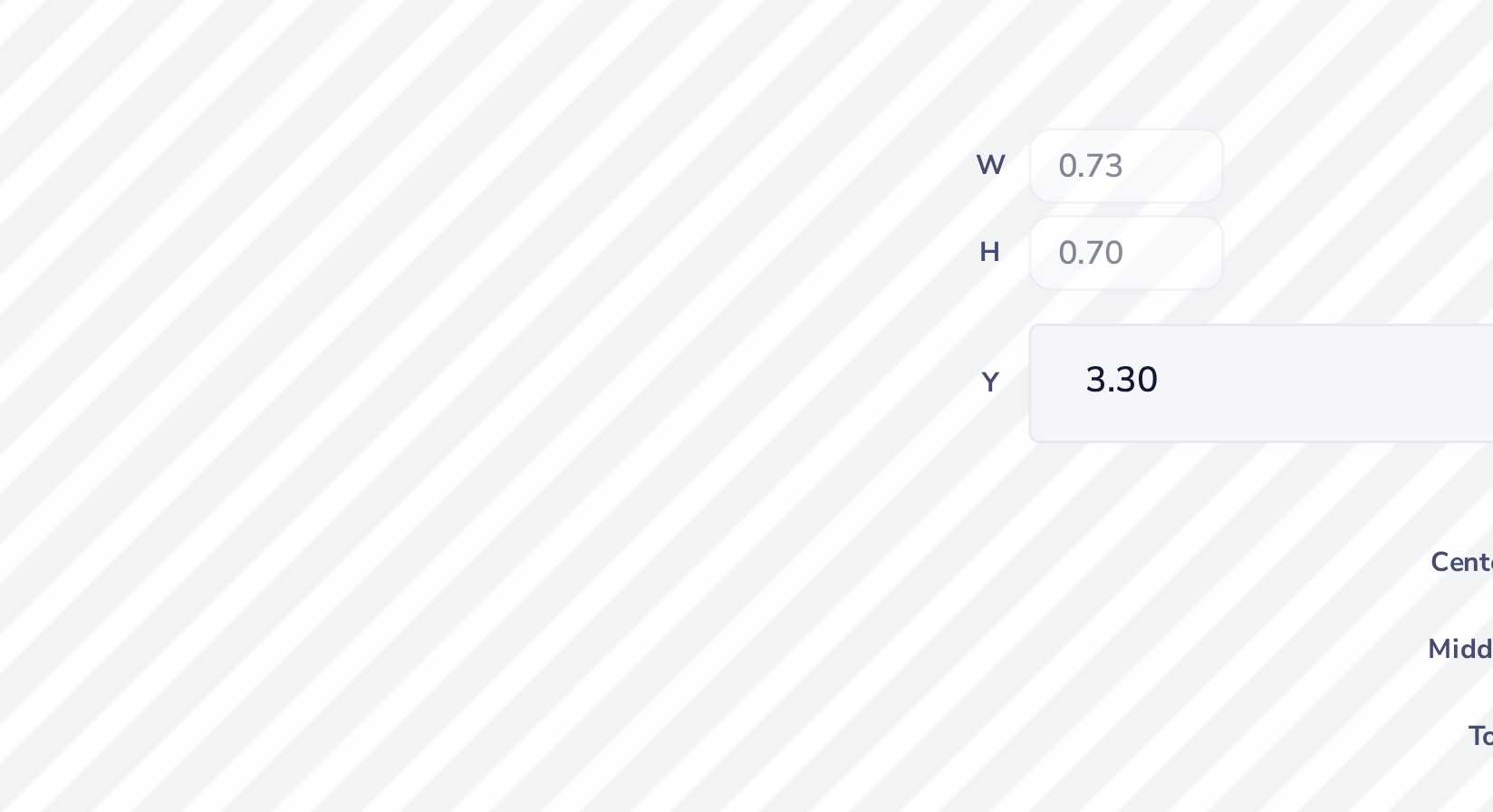
click at [951, 339] on div "100 % Back W 0.73 H 0.70 Y 3.30 Center Middle Top Bottom Submit to feature on o…" at bounding box center [768, 439] width 771 height 746
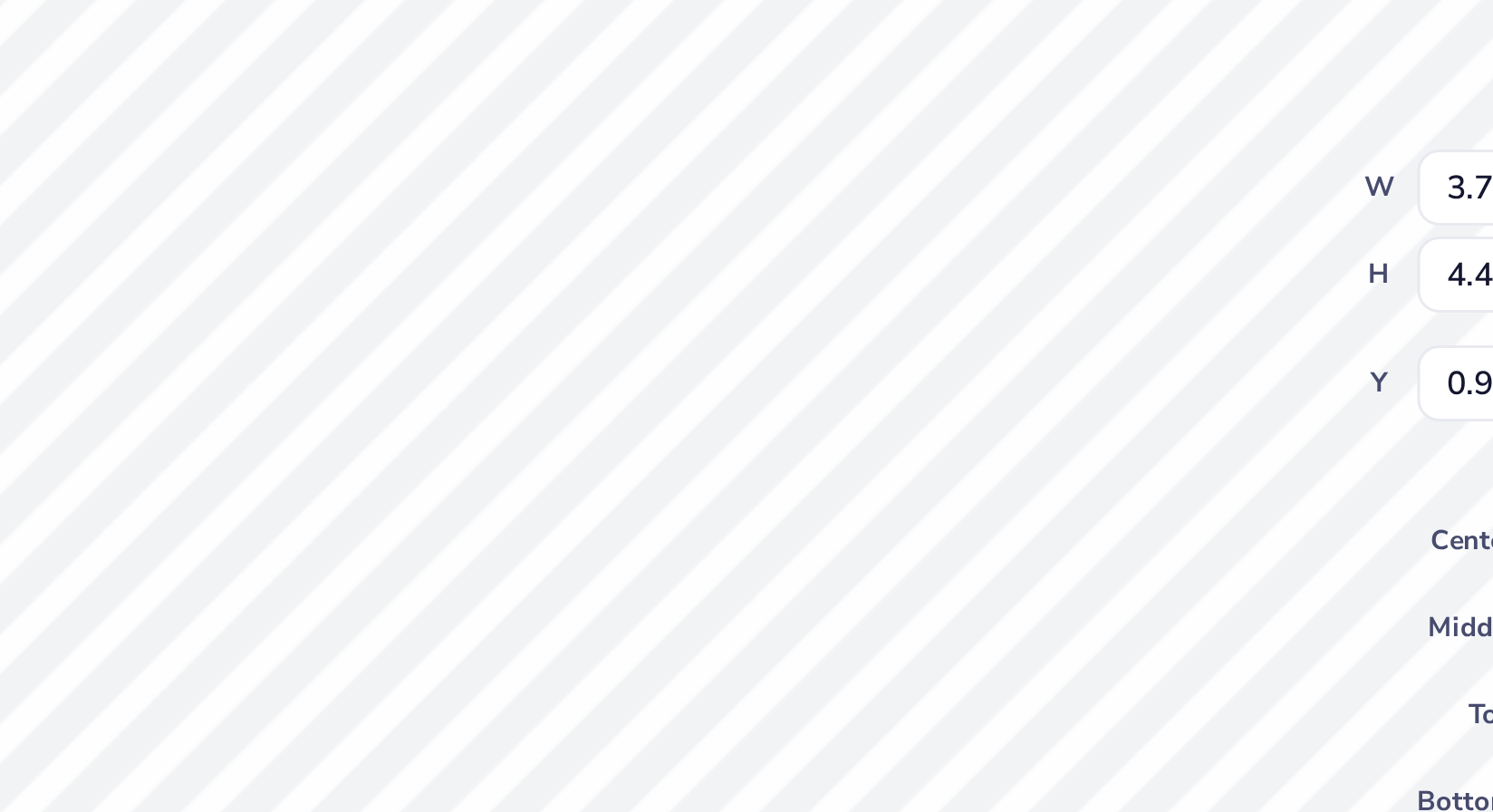
type textarea "x"
type input "0.75"
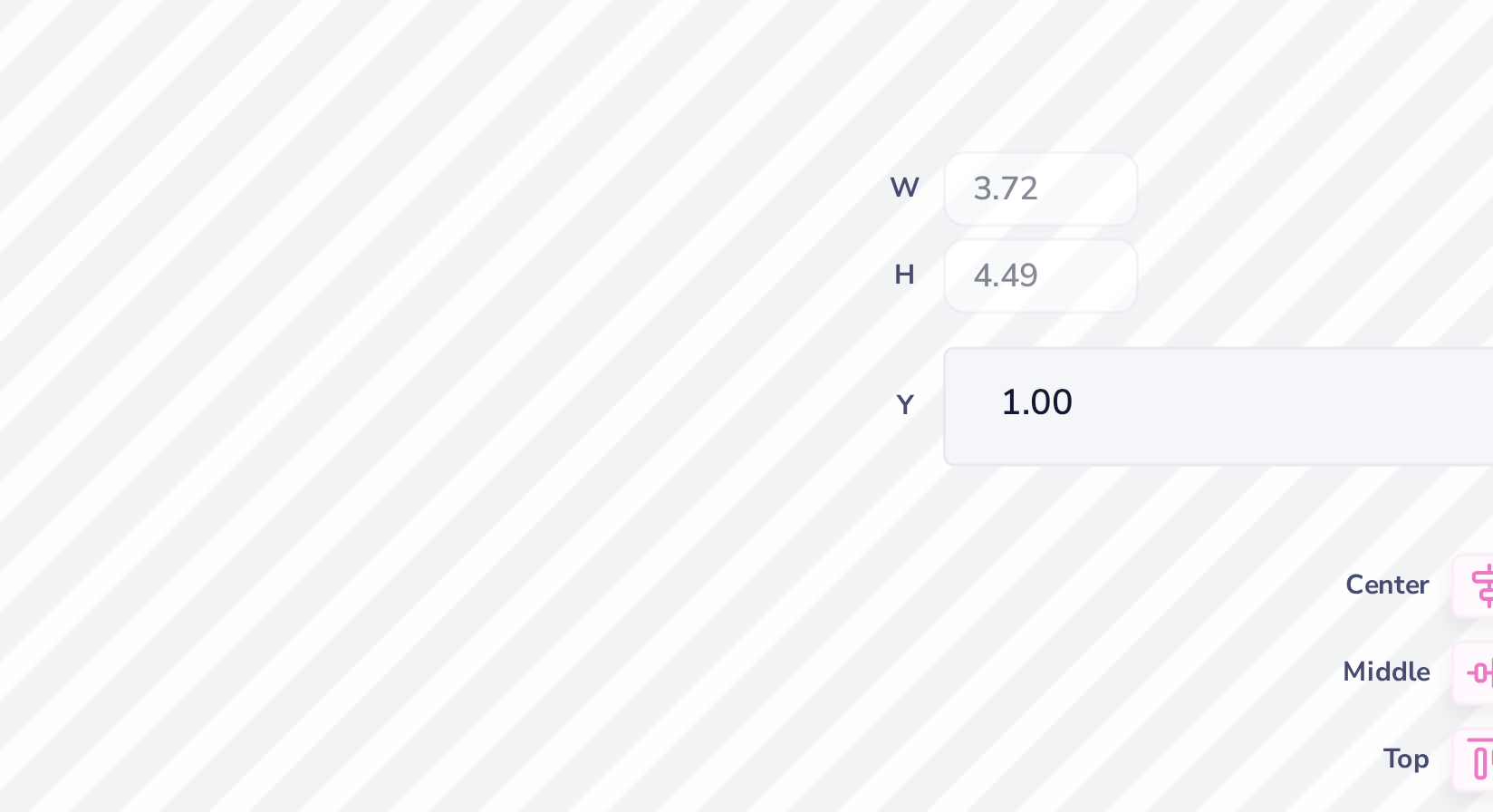
click at [988, 343] on div "100 % Back W 3.72 H 4.49 Y 1.00 Center Middle Top Bottom Submit to feature on o…" at bounding box center [768, 439] width 771 height 746
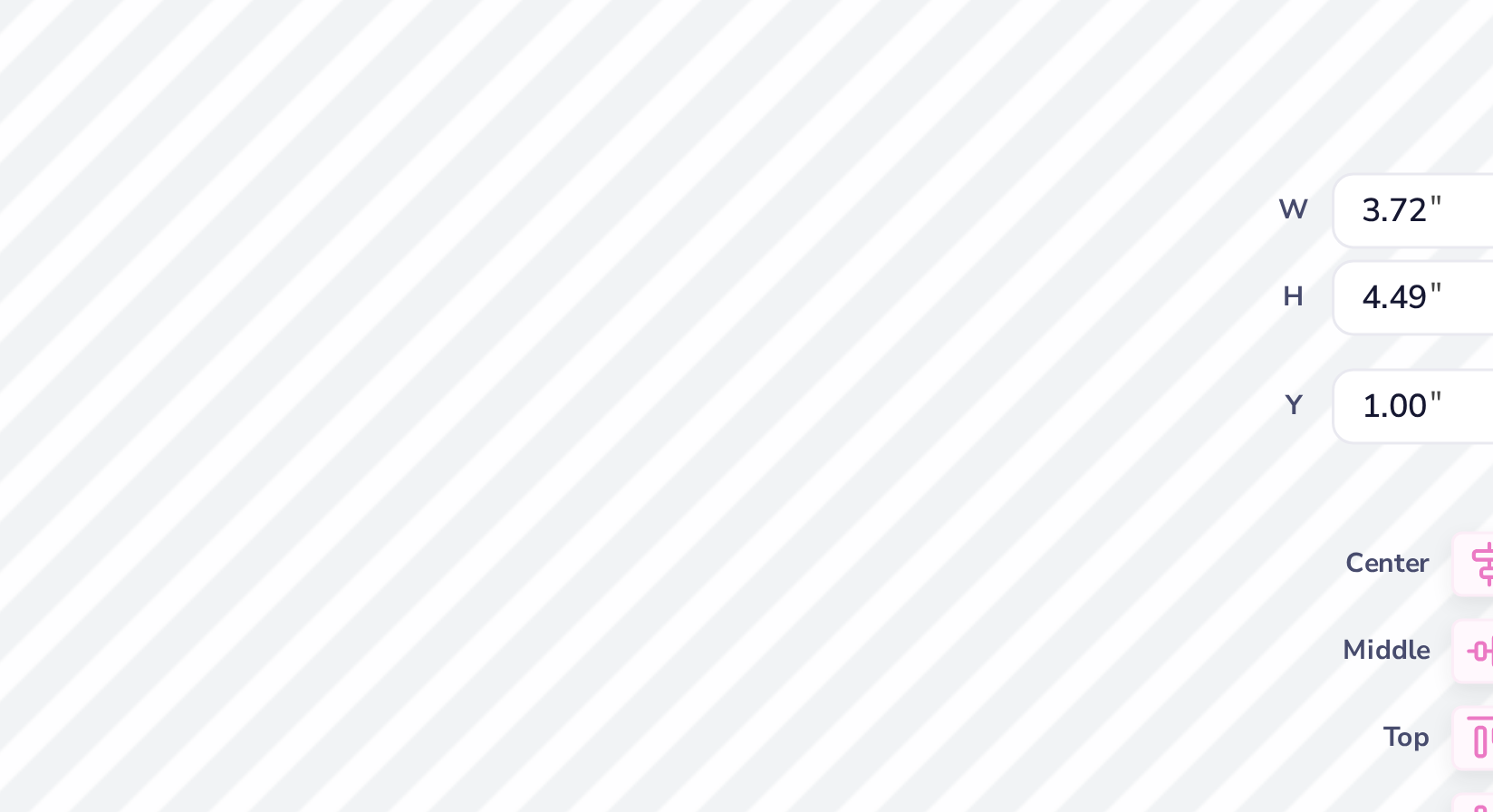
type textarea "x"
type input "1.75"
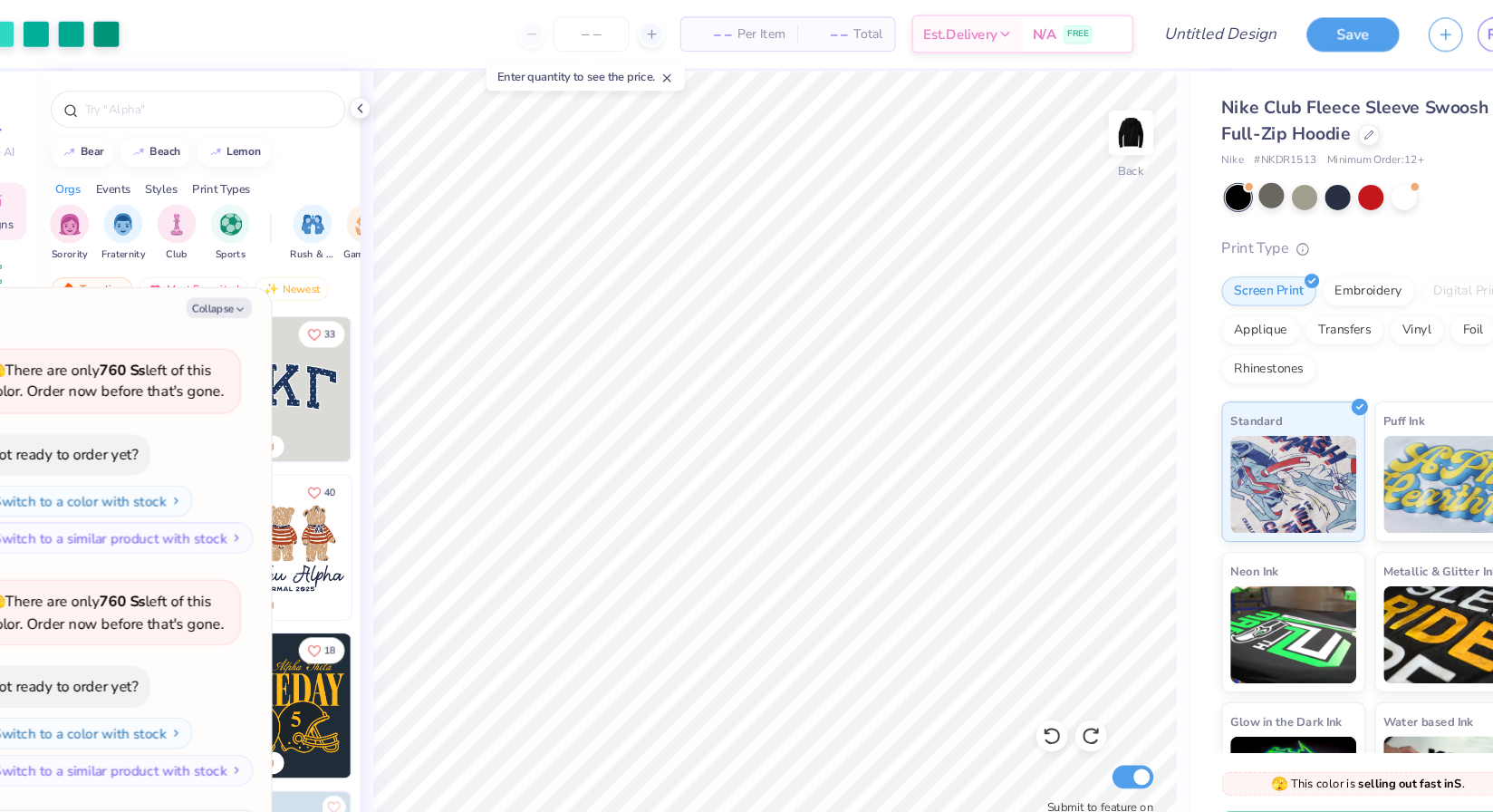
type textarea "x"
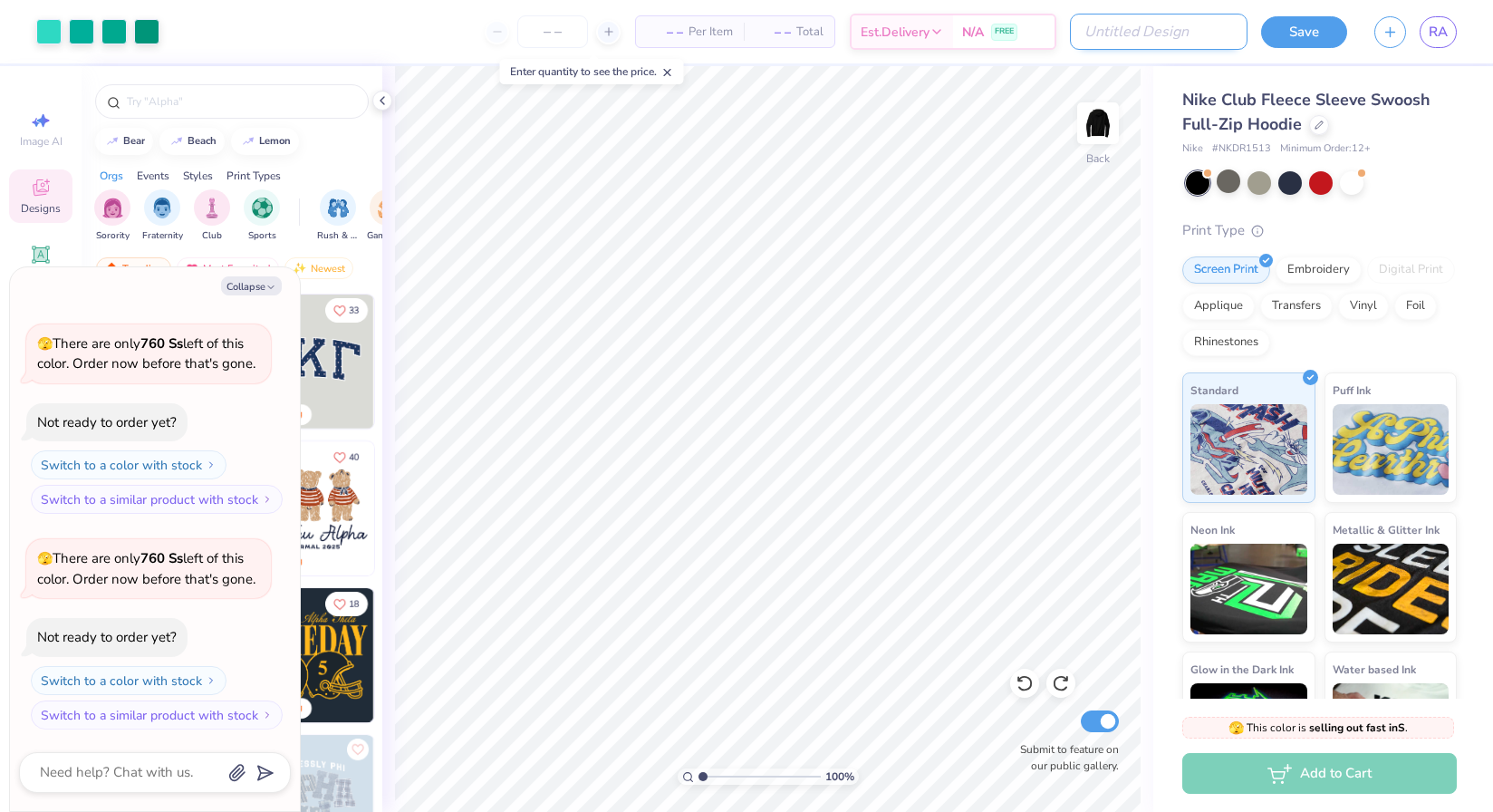
click at [1159, 26] on input "Design Title" at bounding box center [1159, 32] width 177 height 36
type input "A"
type textarea "x"
type input "Ay"
type textarea "x"
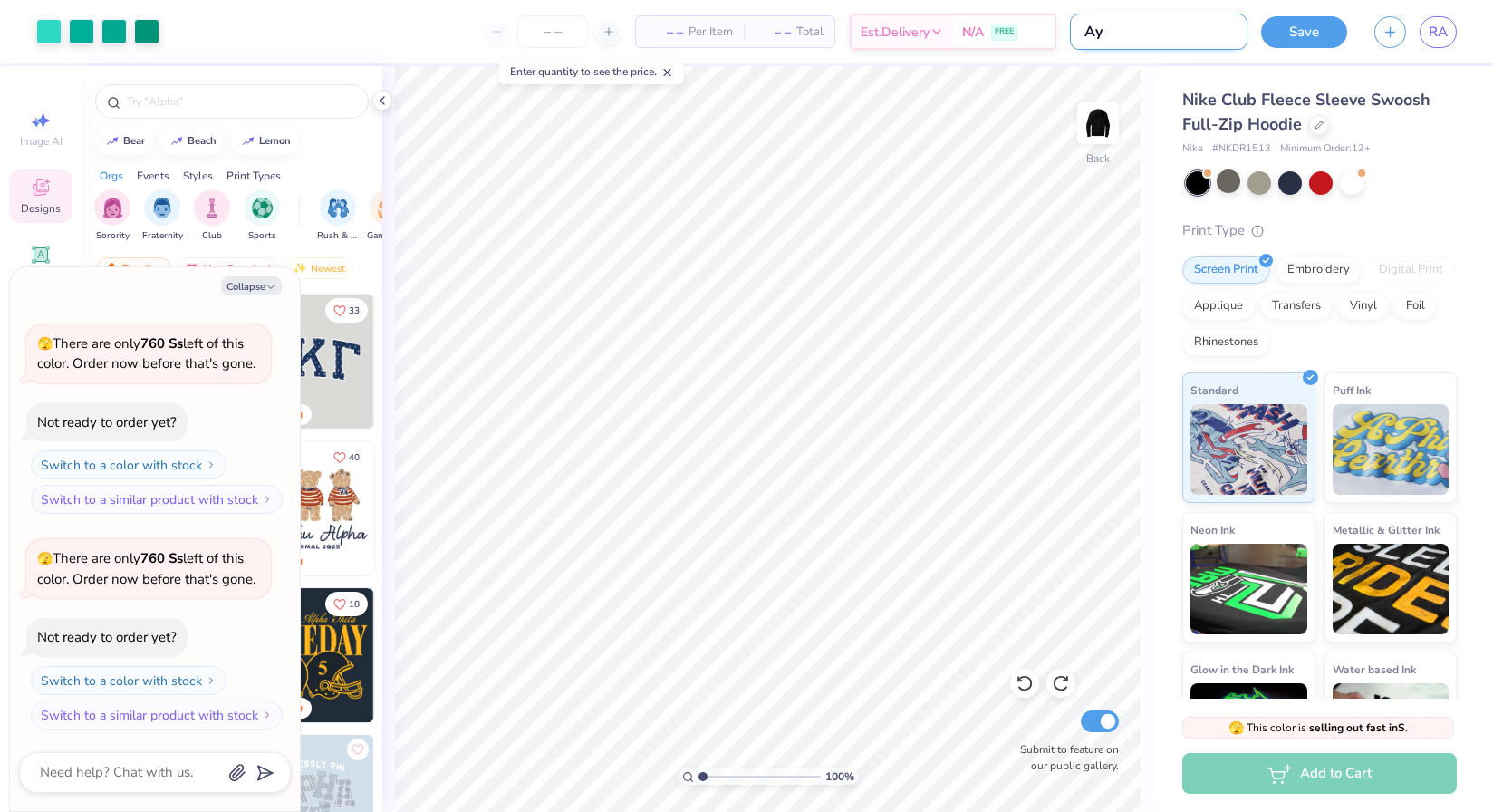
type input "Ayo"
type textarea "x"
type input "Ayon"
type textarea "x"
type input "Ayon"
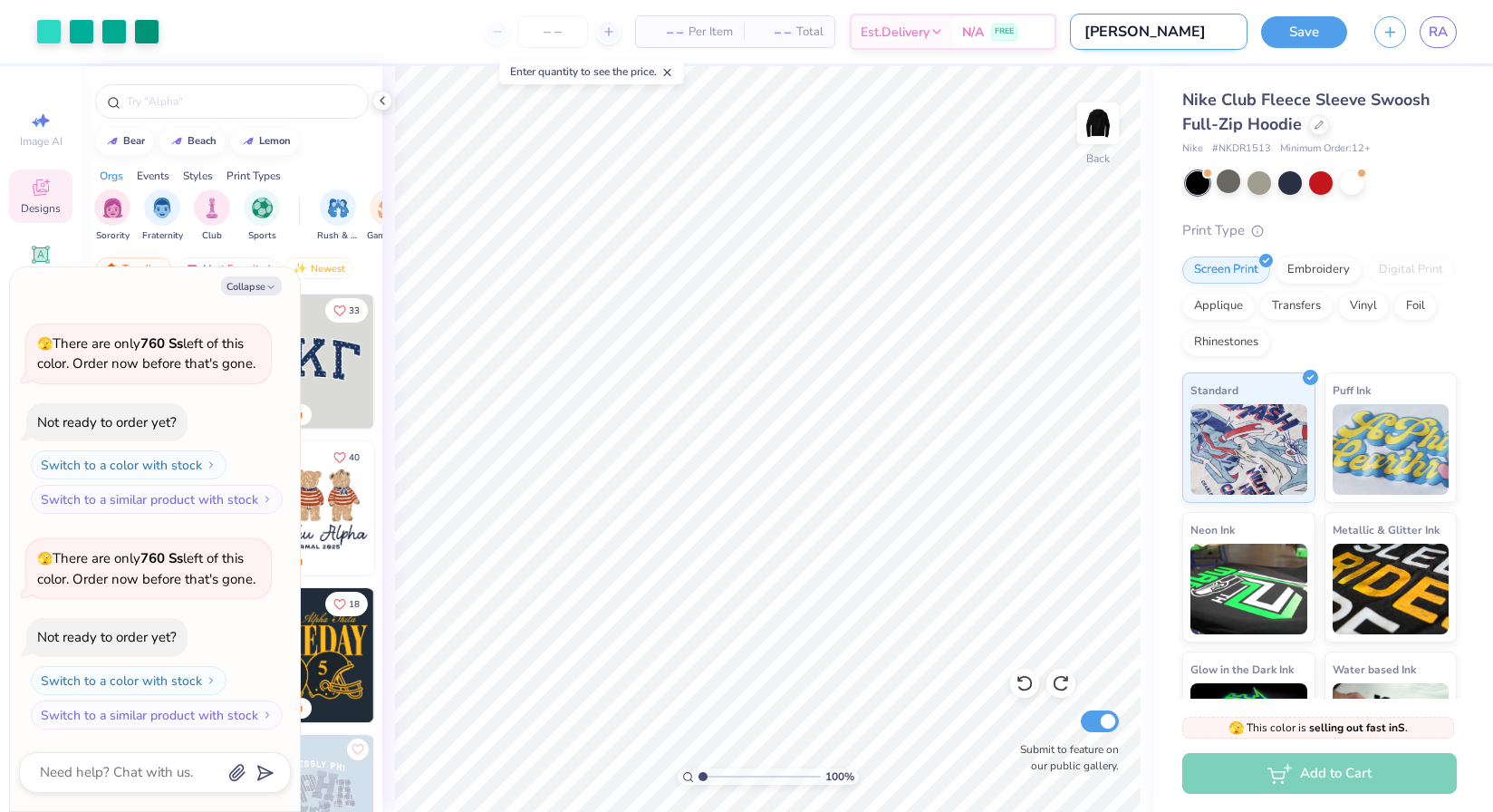
type textarea "x"
type input "Ayon f"
type textarea "x"
type input "Ayon fl"
type textarea "x"
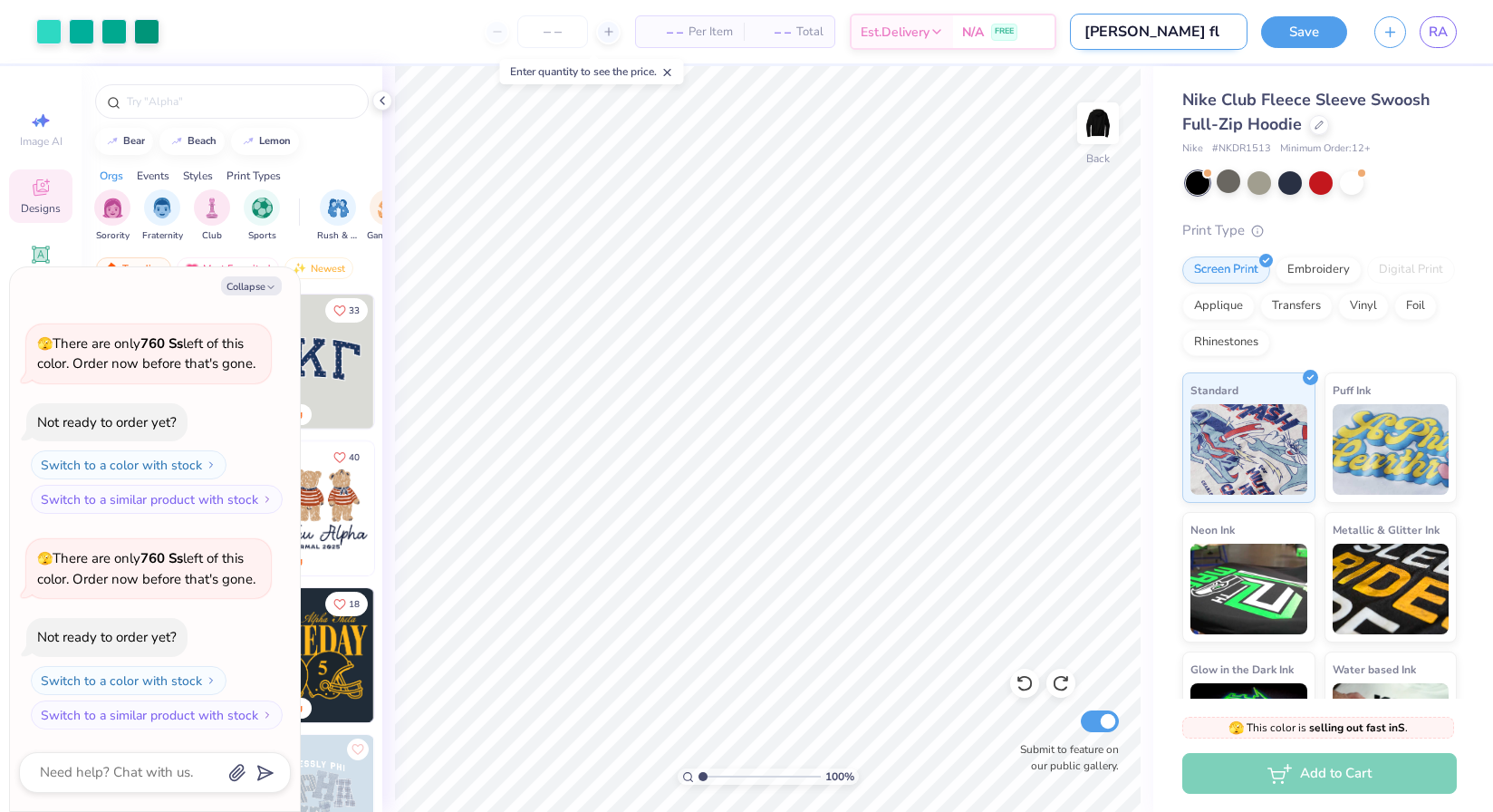
type input "Ayon fle"
type textarea "x"
type input "Ayon flee"
type textarea "x"
type input "Ayon fleec"
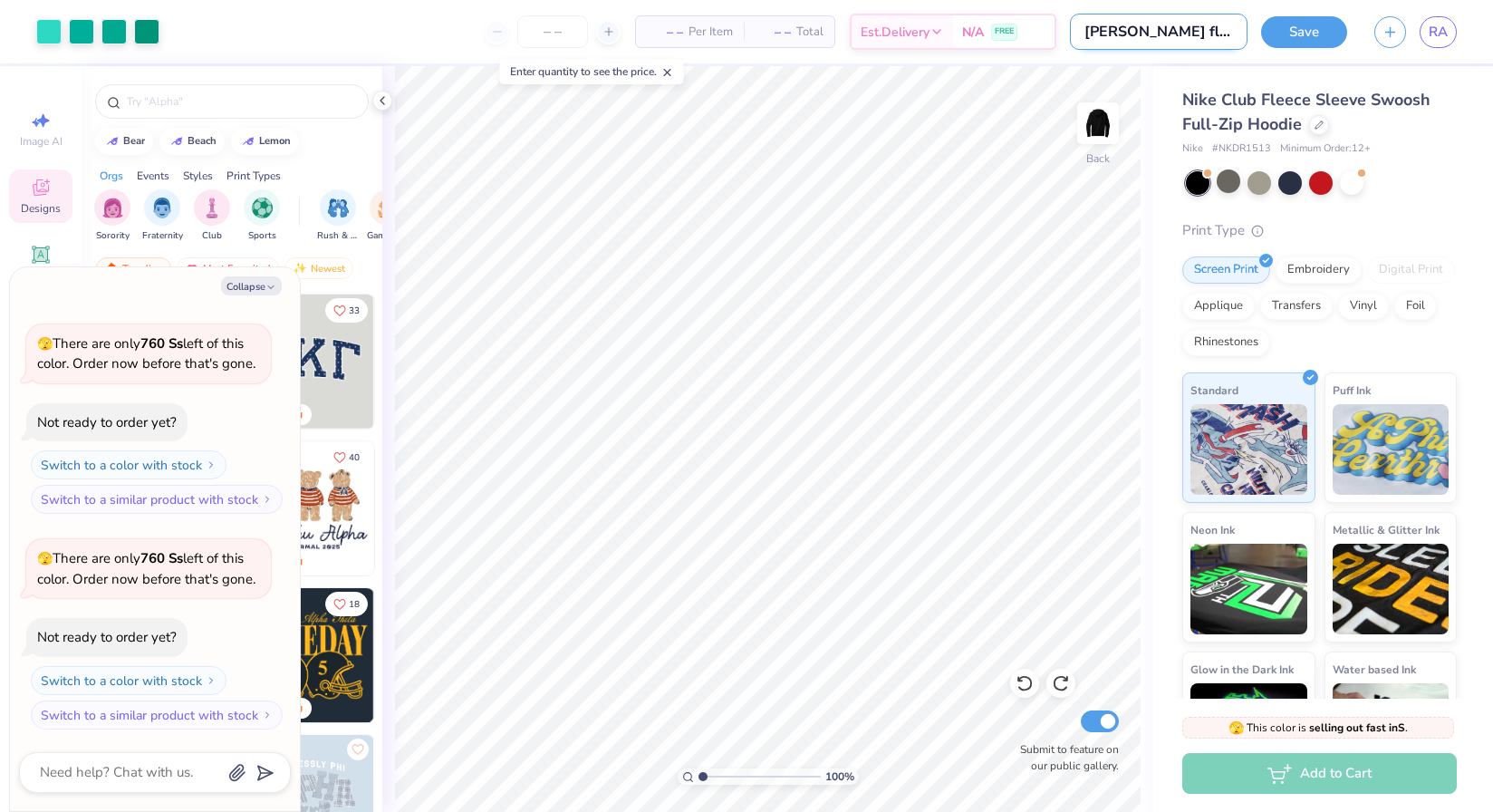
type textarea "x"
type input "Ayon fleece"
type textarea "x"
type input "Ayon fleece"
type textarea "x"
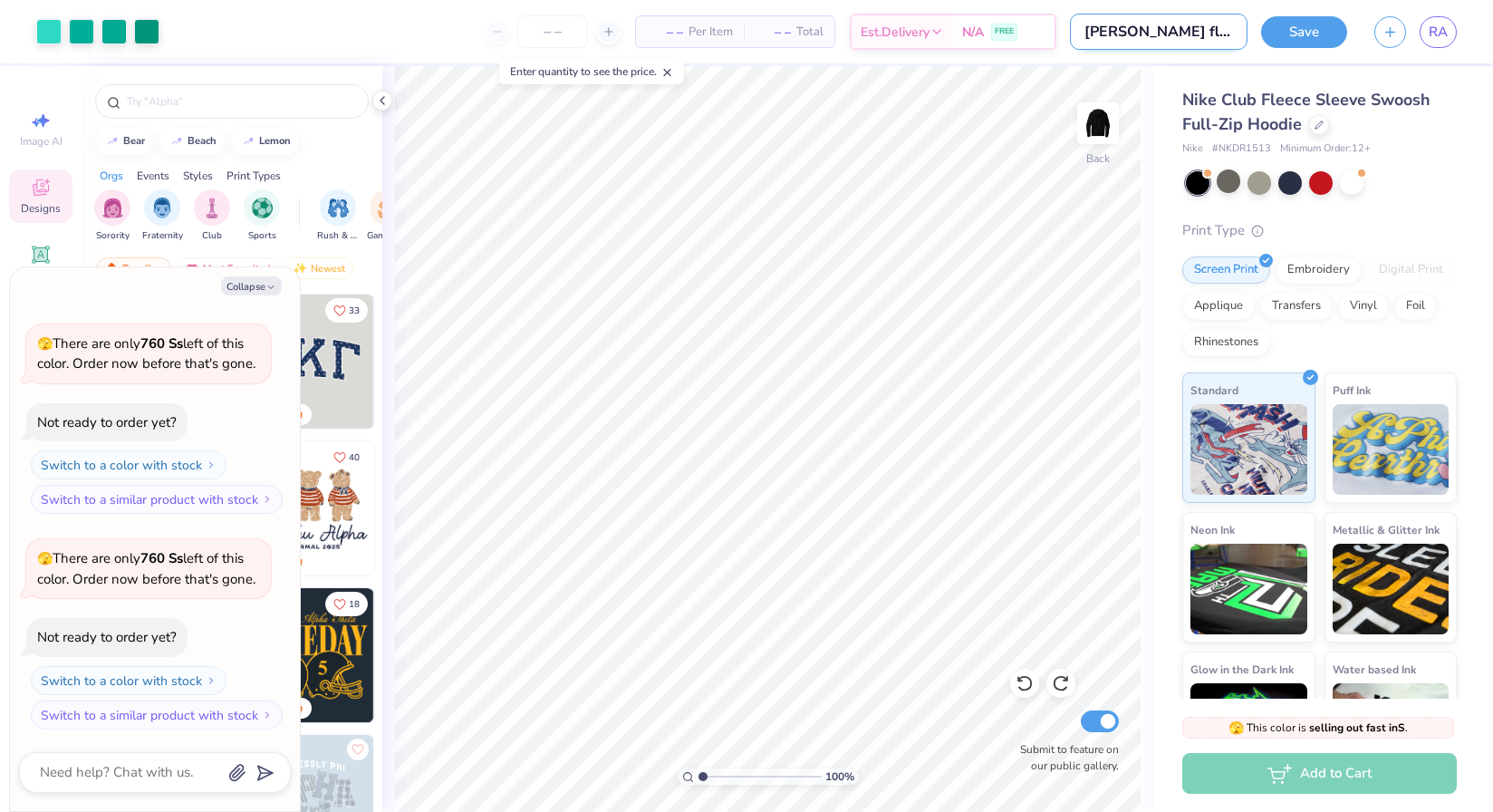
type input "Ayon fleece h"
type textarea "x"
type input "Ayon fleece ho"
type textarea "x"
type input "Ayon fleece hoo"
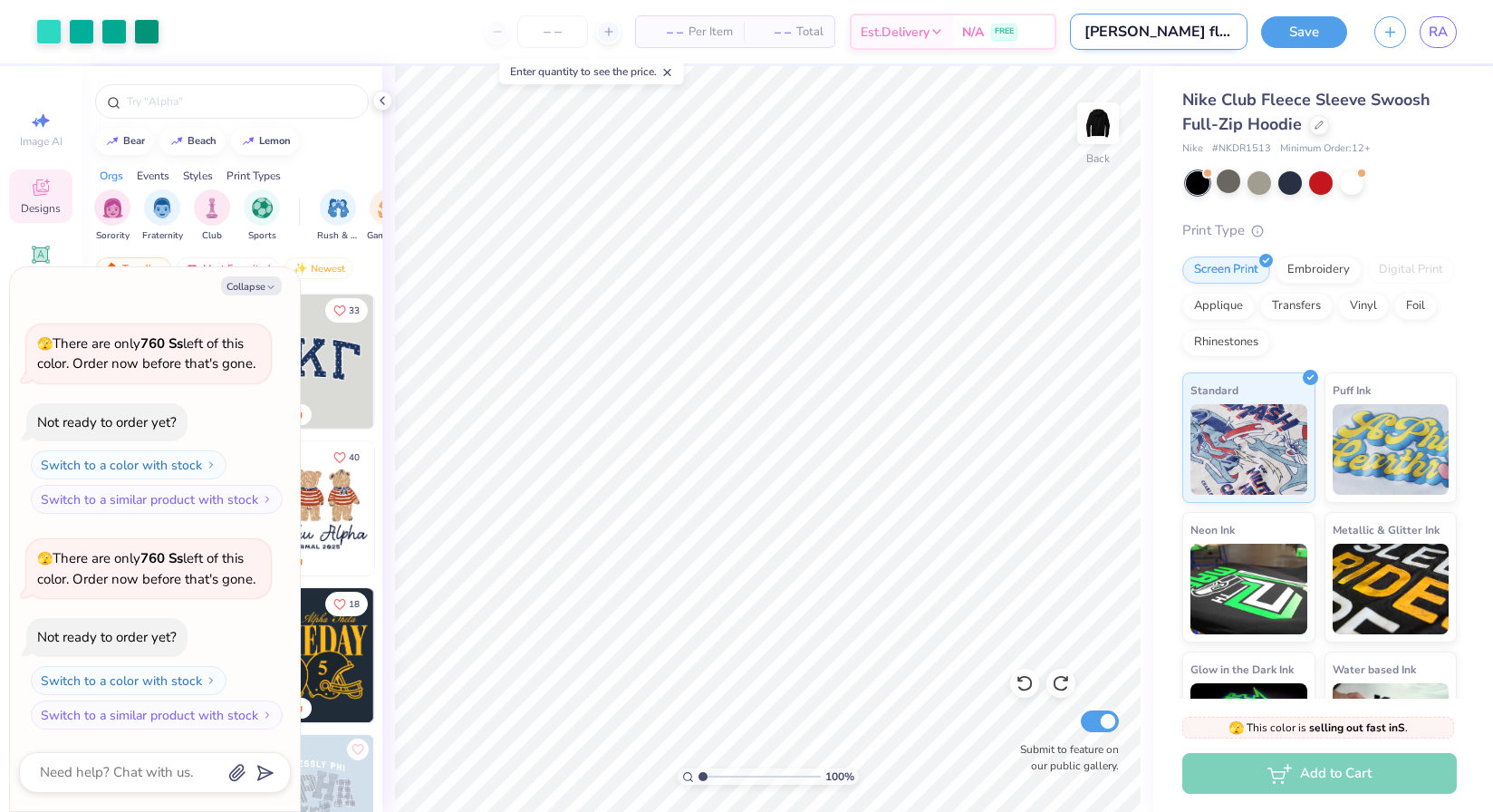
type textarea "x"
type input "Ayon fleece hood"
type textarea "x"
type input "Ayon fleece hoodi"
type textarea "x"
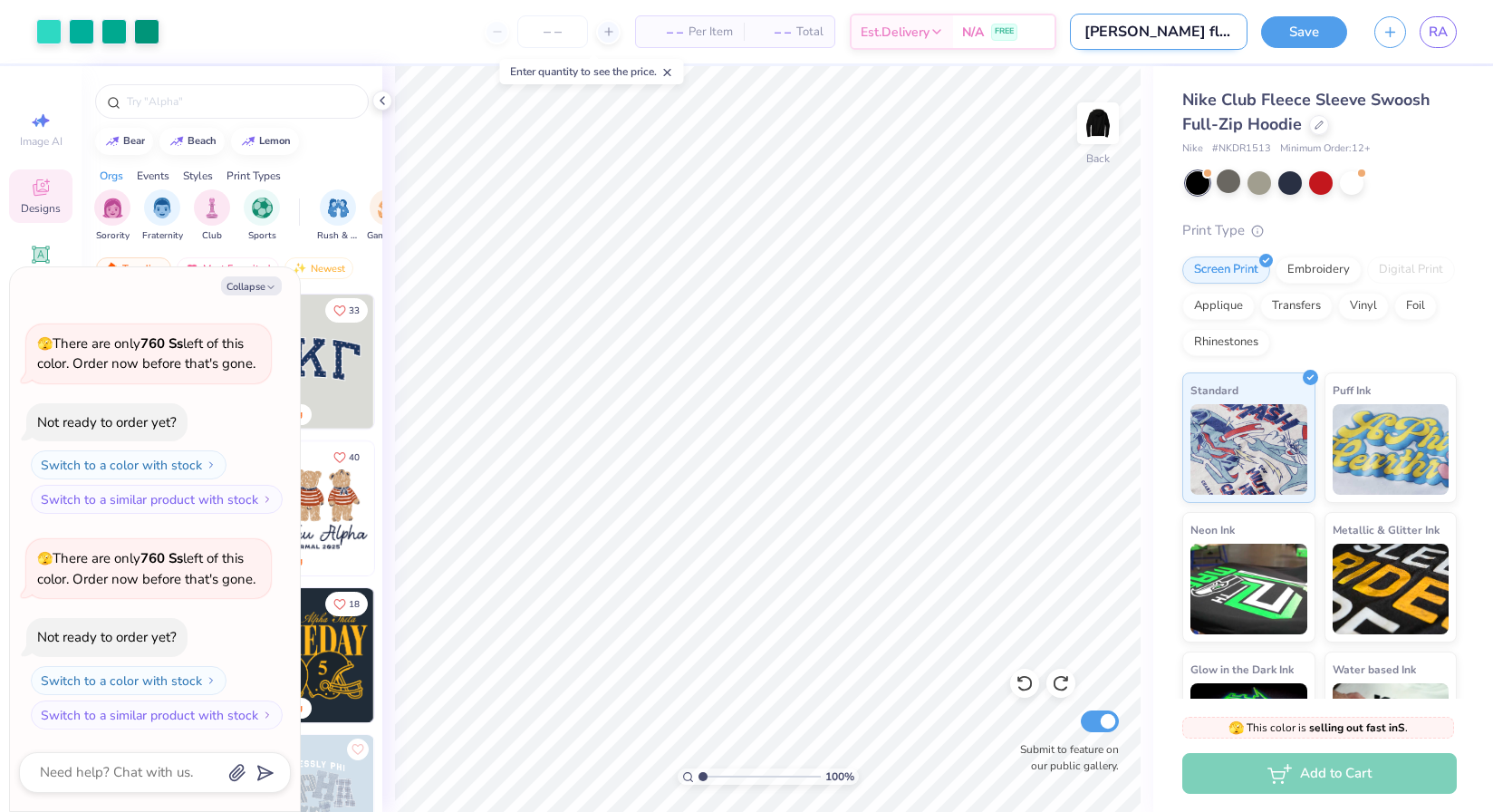
type input "Ayon fleece hoodie"
type textarea "x"
type input "Ayon fleece hoodie"
click at [1309, 26] on button "Save" at bounding box center [1304, 30] width 86 height 32
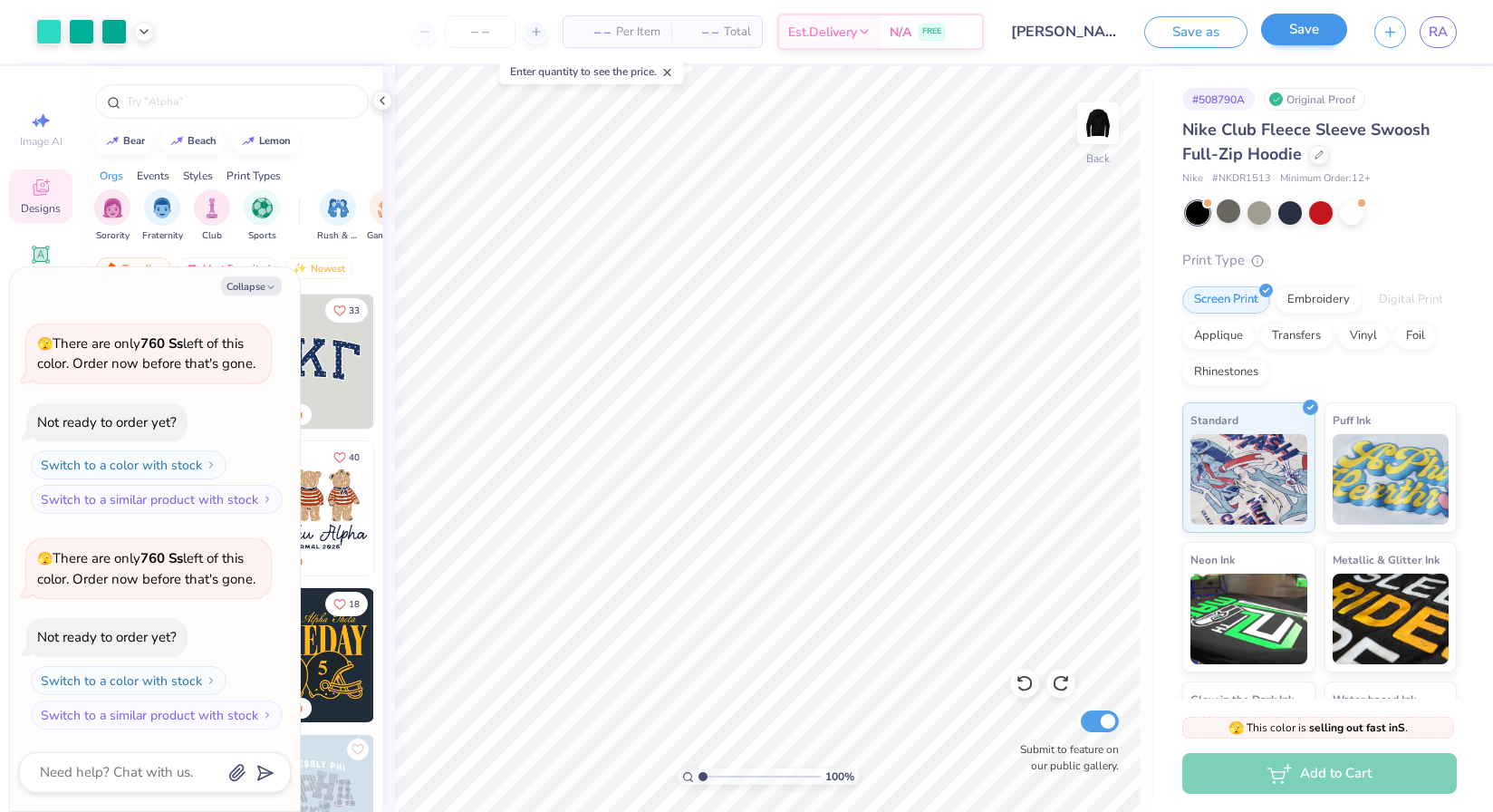
drag, startPoint x: 1224, startPoint y: 30, endPoint x: 1313, endPoint y: 39, distance: 89.5
click at [1313, 39] on div "Save as Save" at bounding box center [1246, 33] width 203 height 32
click at [1313, 39] on button "Save" at bounding box center [1304, 30] width 86 height 32
click at [266, 285] on icon "button" at bounding box center [270, 287] width 11 height 11
type textarea "x"
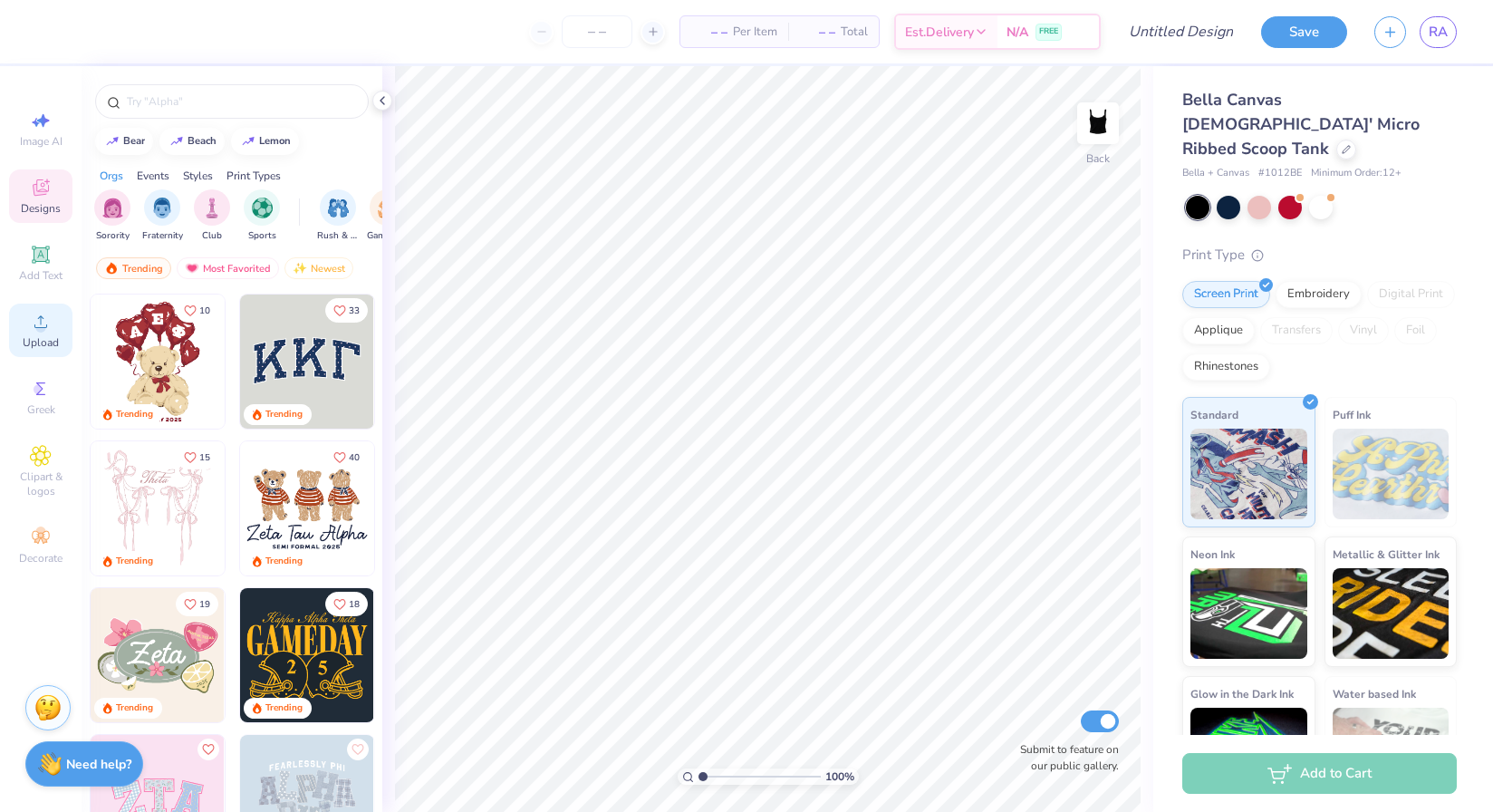
click at [39, 338] on span "Upload" at bounding box center [40, 342] width 36 height 15
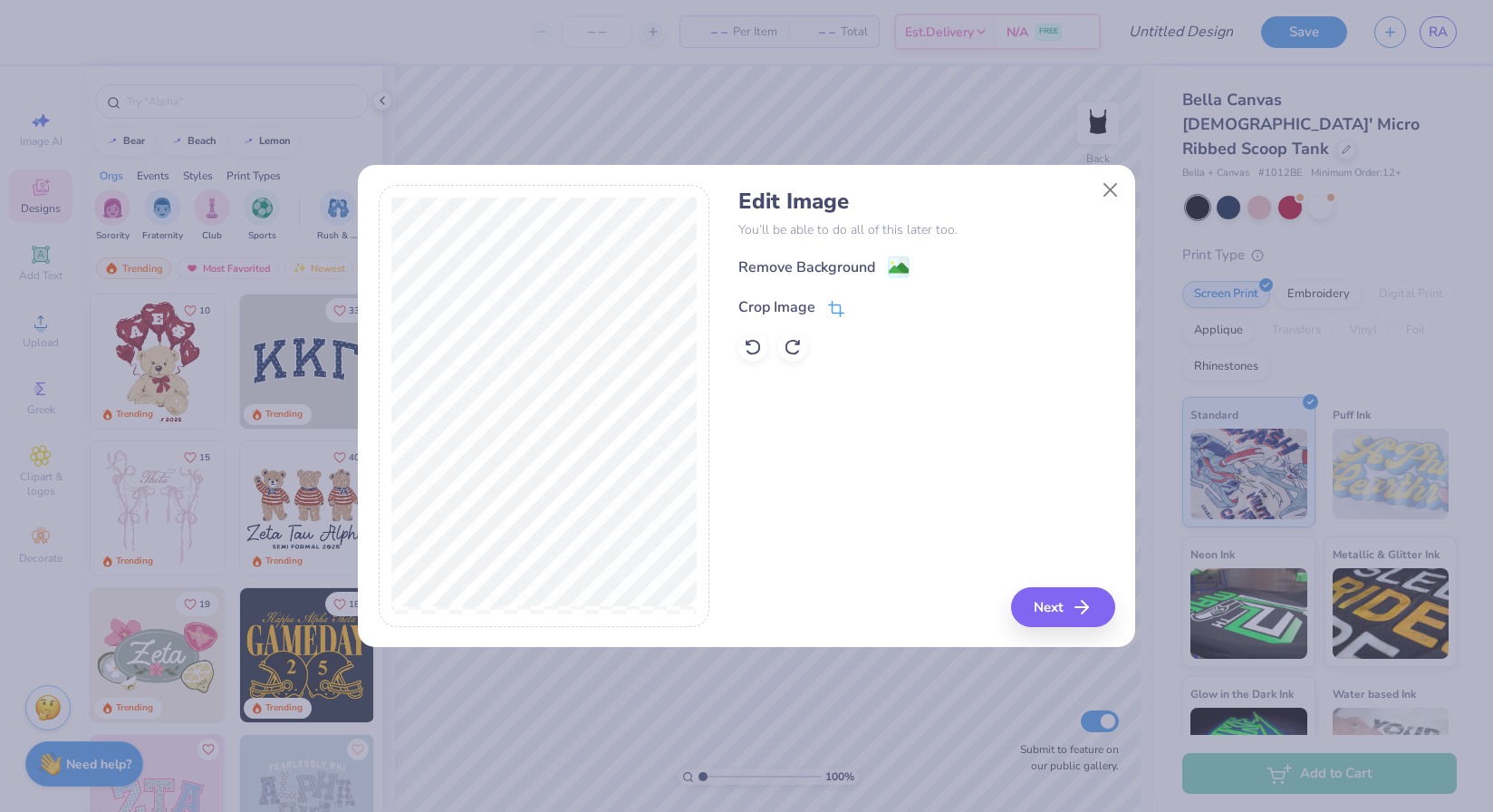
click at [836, 304] on icon at bounding box center [835, 310] width 12 height 12
click at [865, 300] on icon at bounding box center [866, 304] width 11 height 11
click at [902, 260] on image at bounding box center [899, 270] width 20 height 20
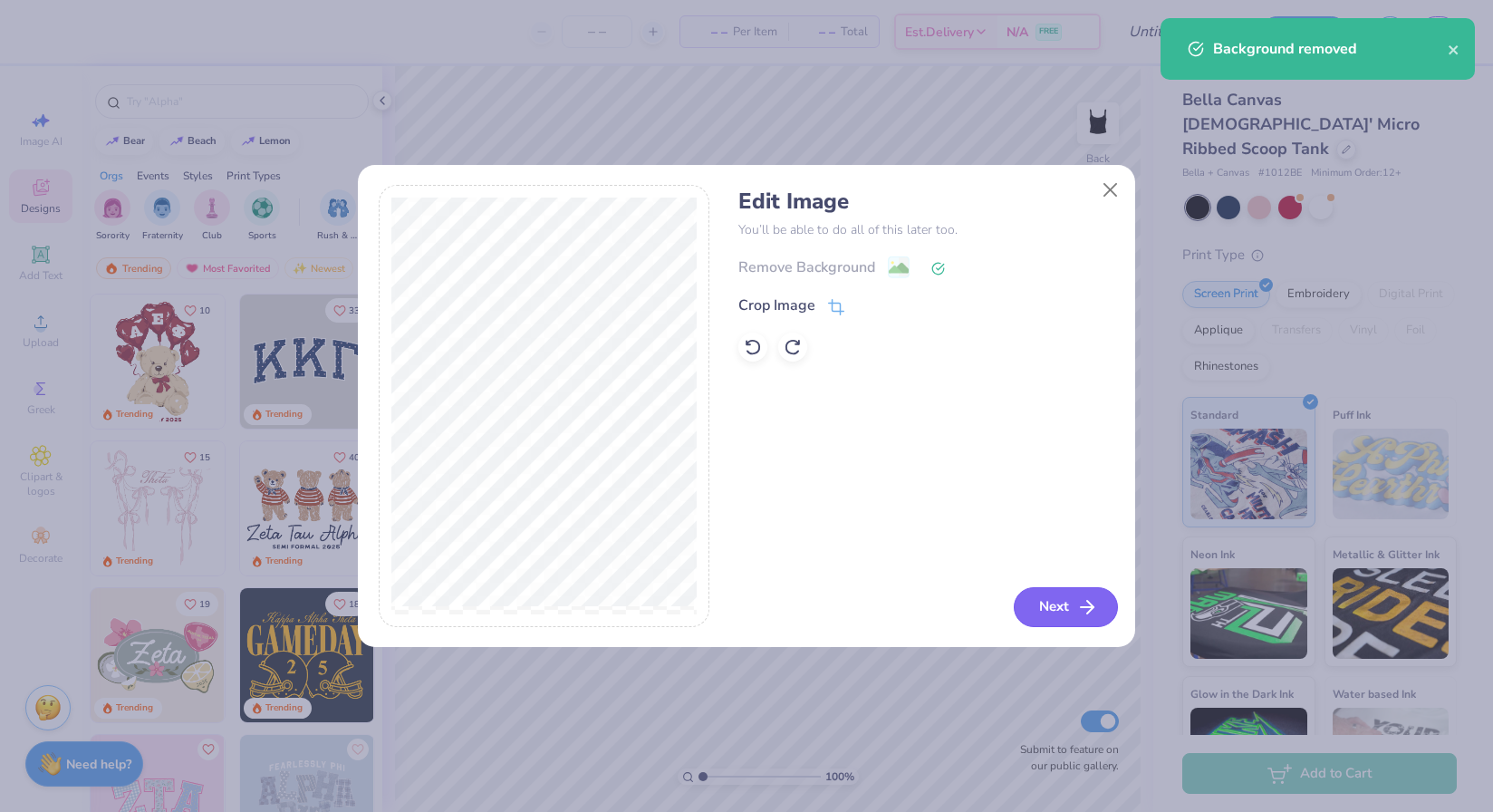
click at [1087, 600] on polyline "button" at bounding box center [1090, 606] width 6 height 13
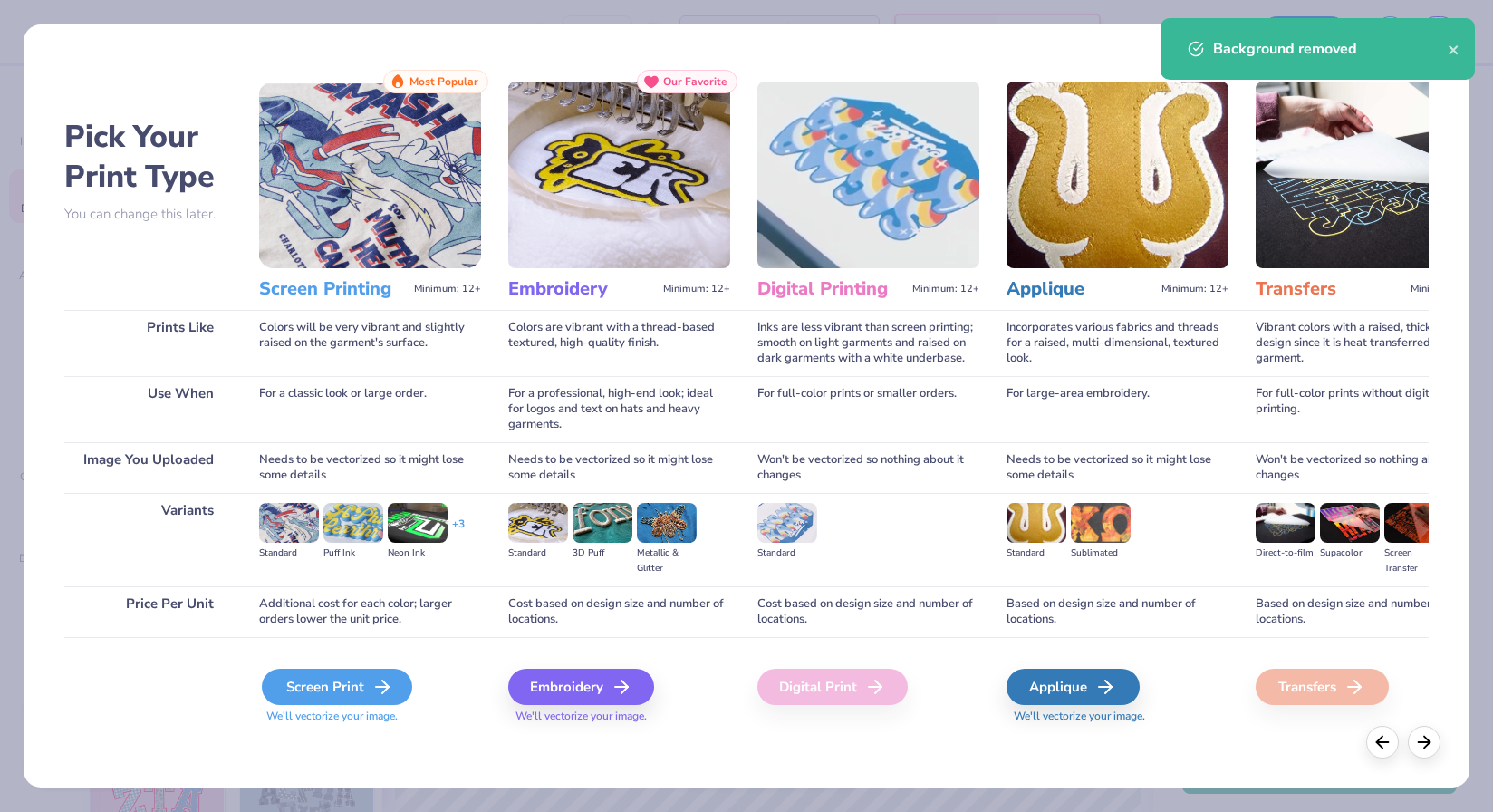
click at [354, 690] on div "Screen Print" at bounding box center [337, 686] width 151 height 36
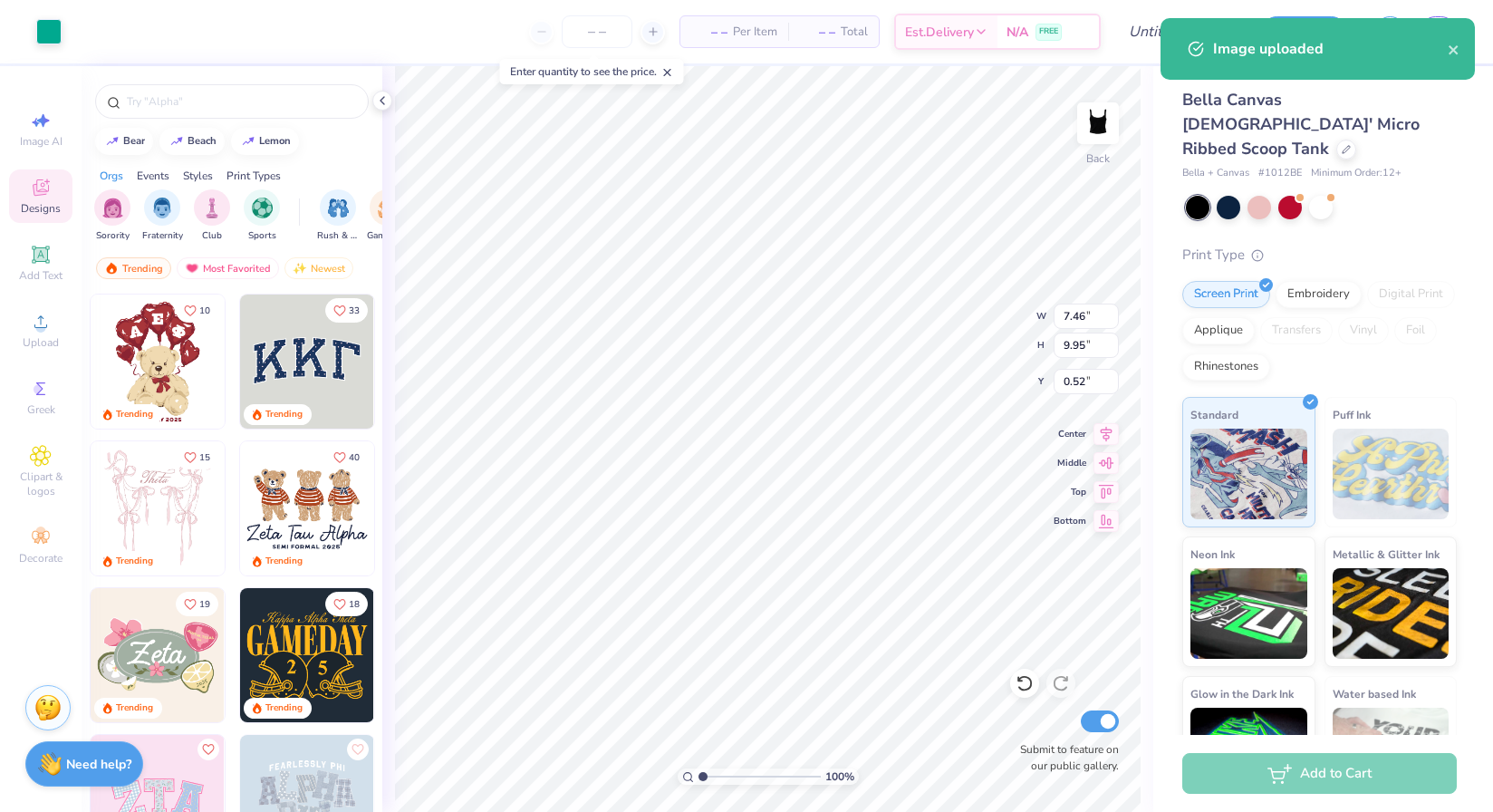
type input "3.86"
type input "5.15"
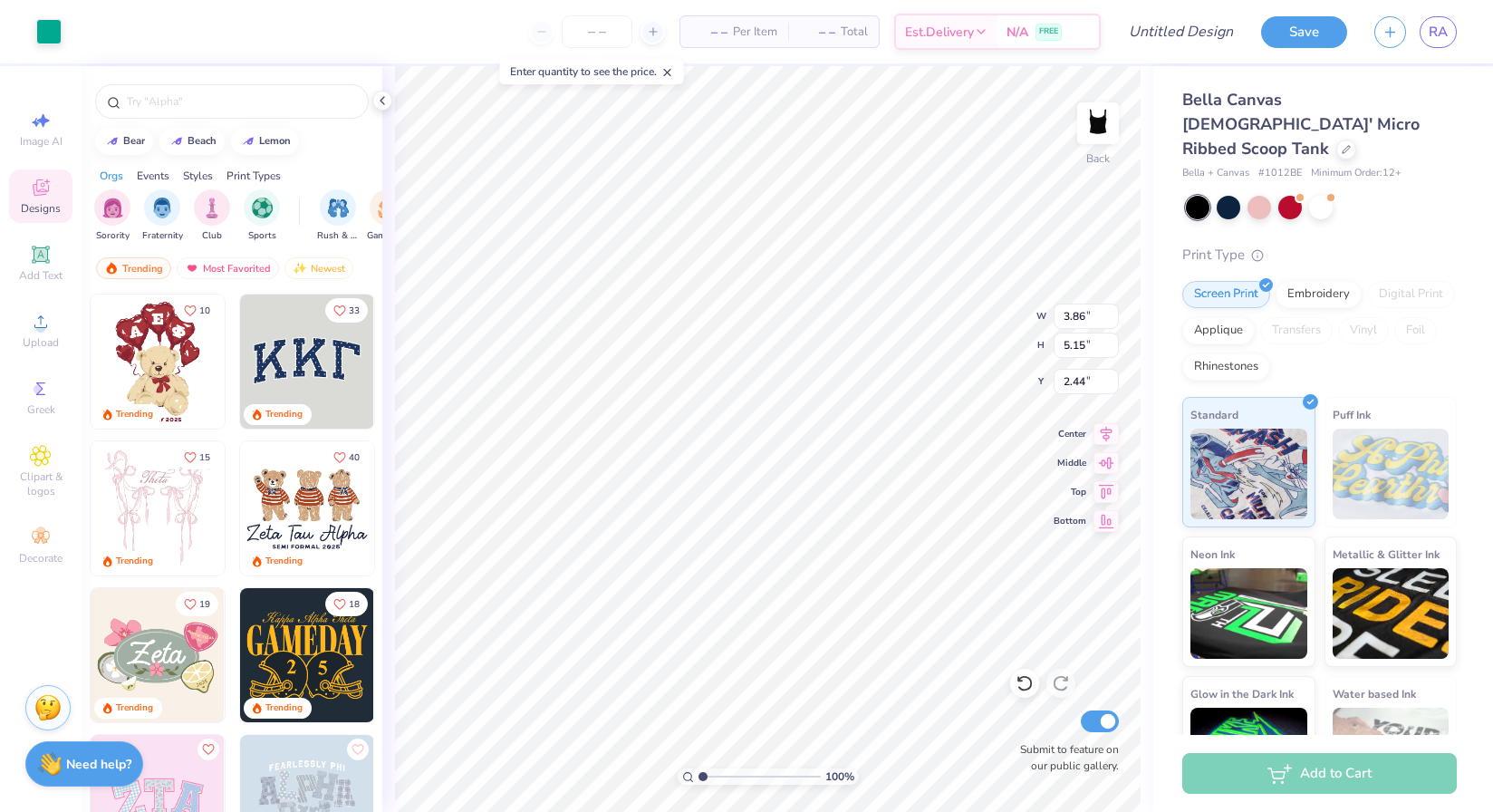
type input "2.44"
type input "3.73"
type input "4.97"
type input "2.43"
click at [40, 320] on icon at bounding box center [40, 321] width 22 height 22
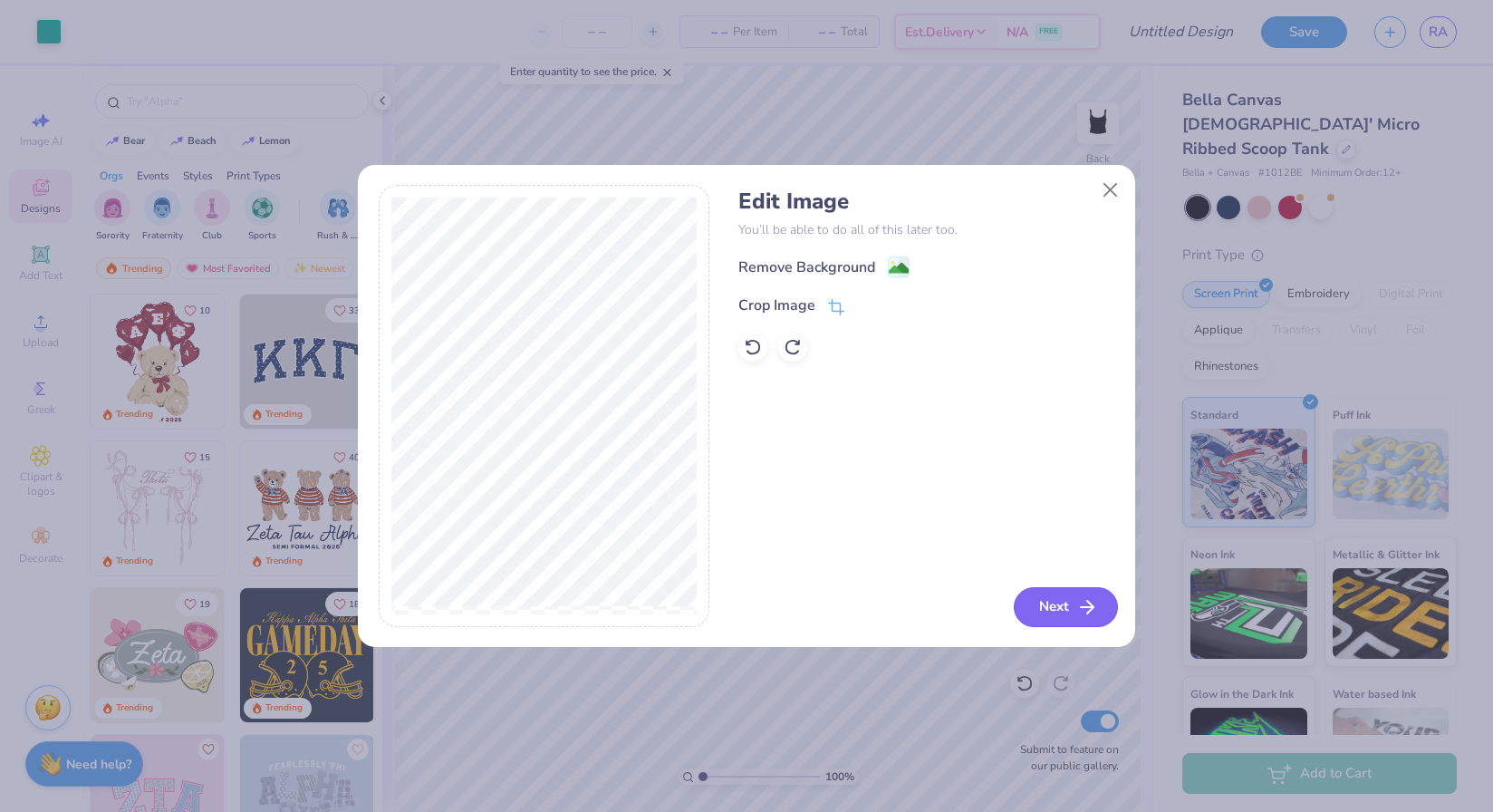
click at [1053, 604] on button "Next" at bounding box center [1066, 607] width 104 height 39
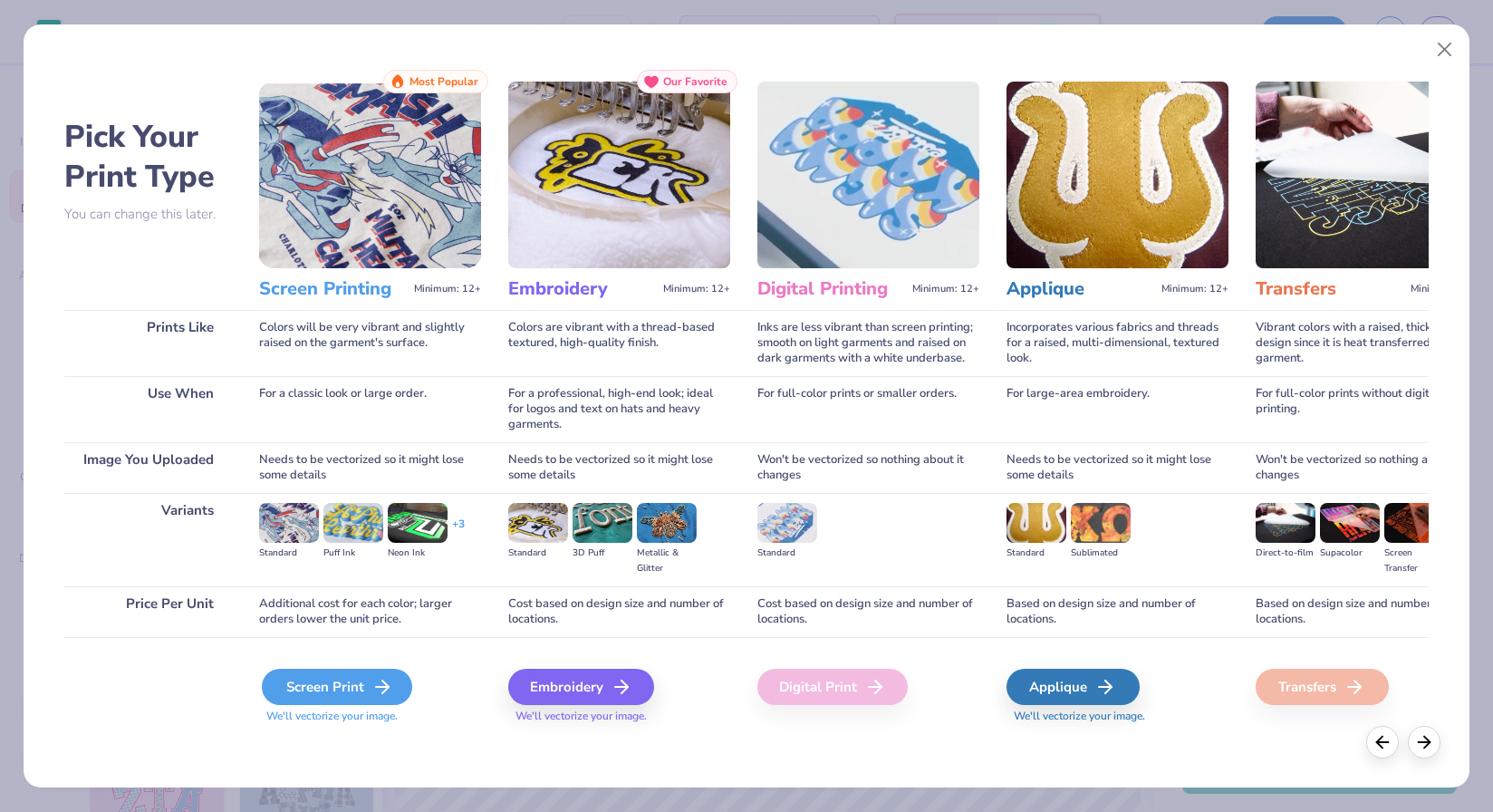
click at [329, 685] on div "Screen Print" at bounding box center [337, 686] width 151 height 36
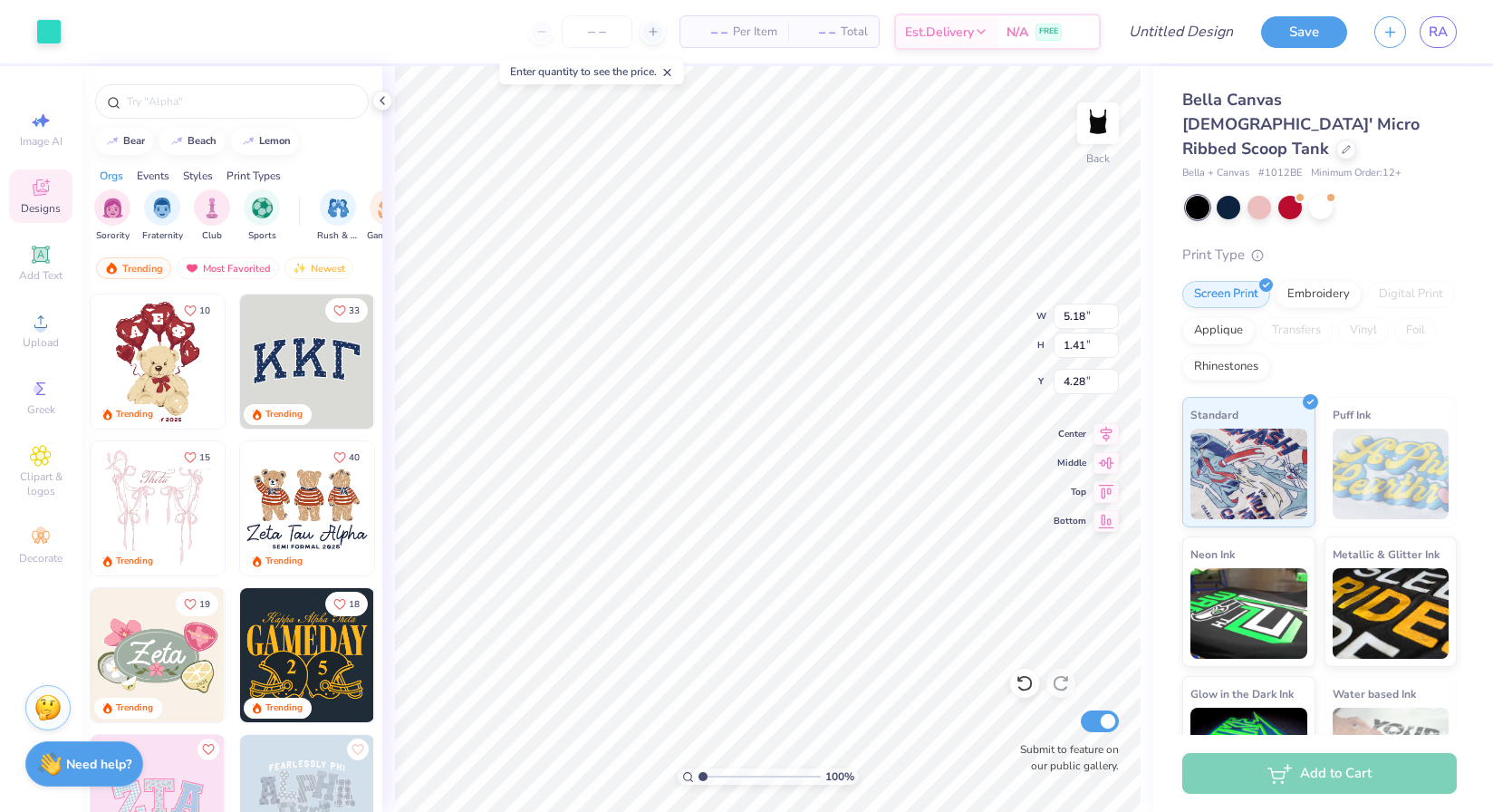
type input "5.18"
type input "1.41"
type input "0.75"
type input "3.26"
type input "0.89"
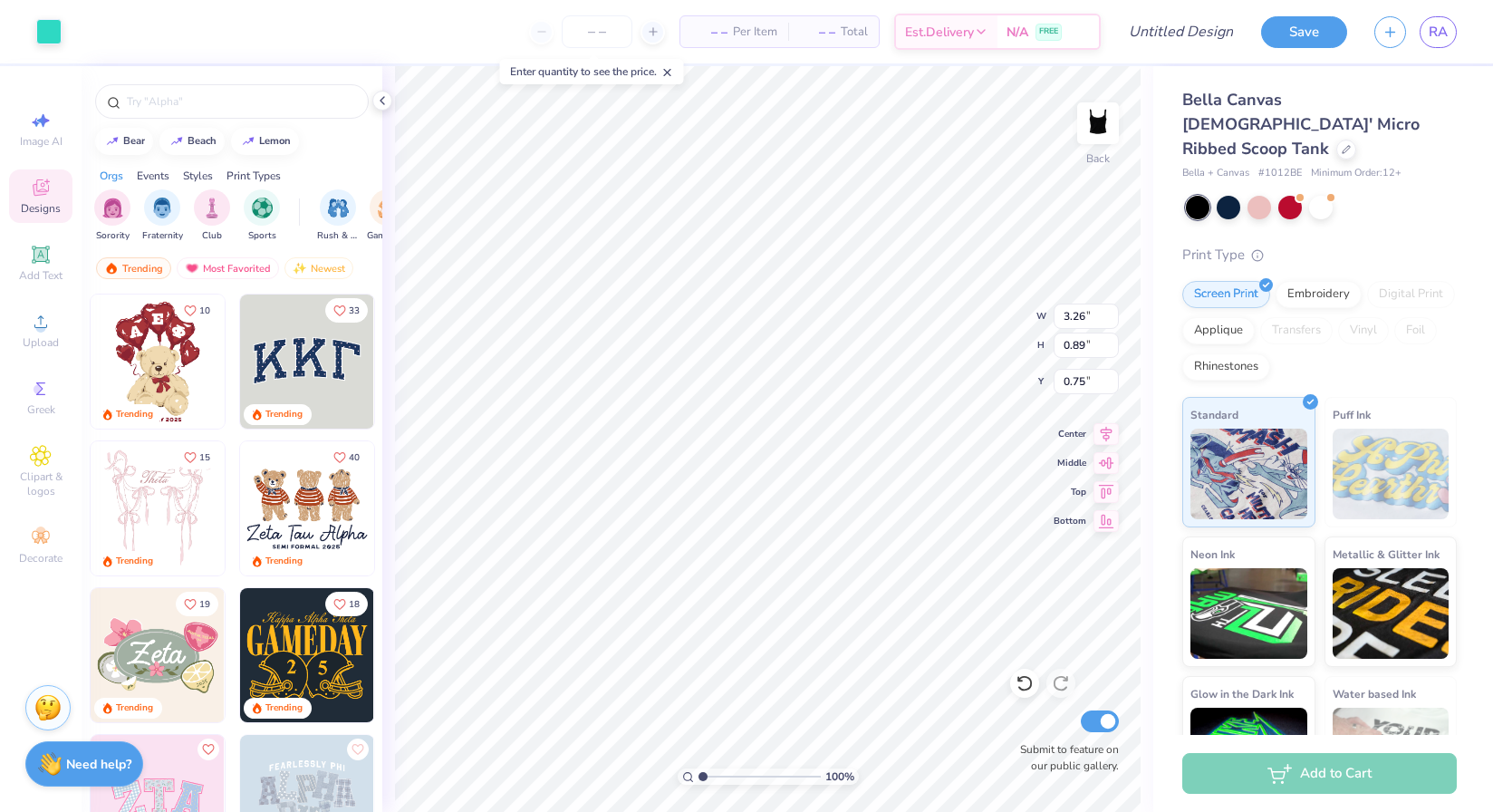
type input "7.80"
type input "3.41"
type input "0.93"
type input "7.78"
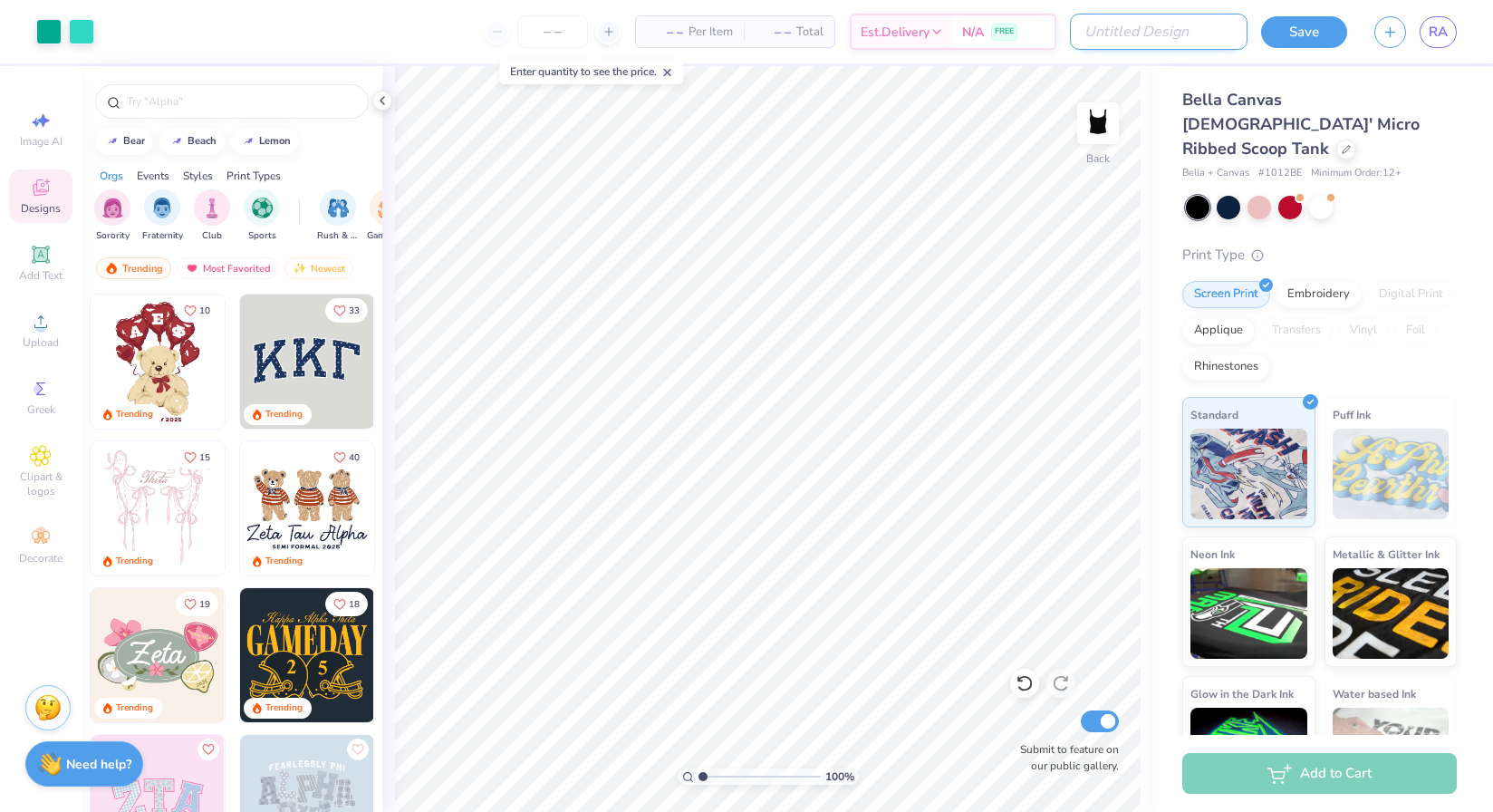
click at [1204, 31] on input "Design Title" at bounding box center [1159, 32] width 177 height 36
type input "Ayon tank"
click at [1267, 32] on button "Save" at bounding box center [1304, 30] width 86 height 32
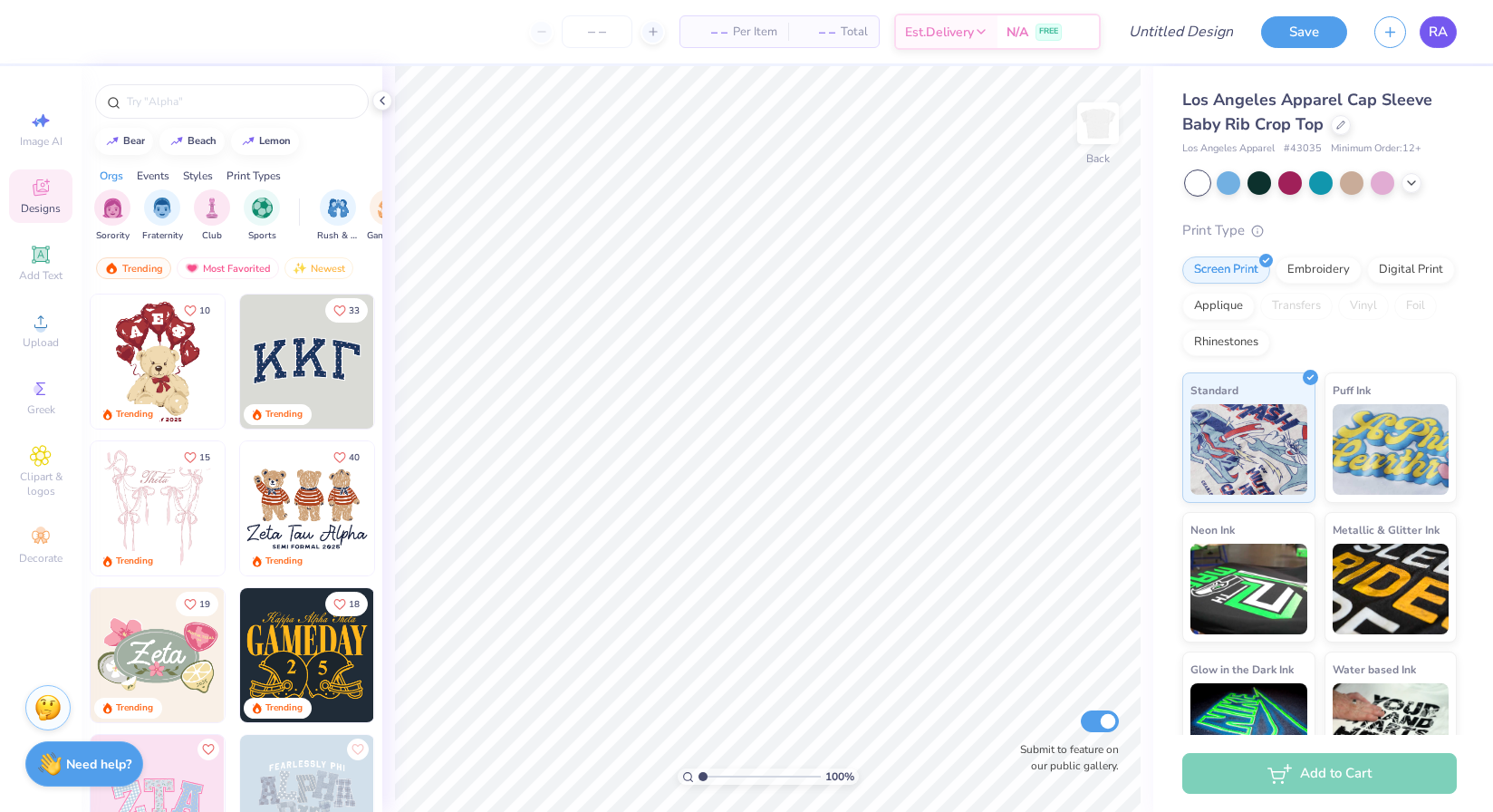
click at [1432, 41] on link "RA" at bounding box center [1438, 33] width 37 height 32
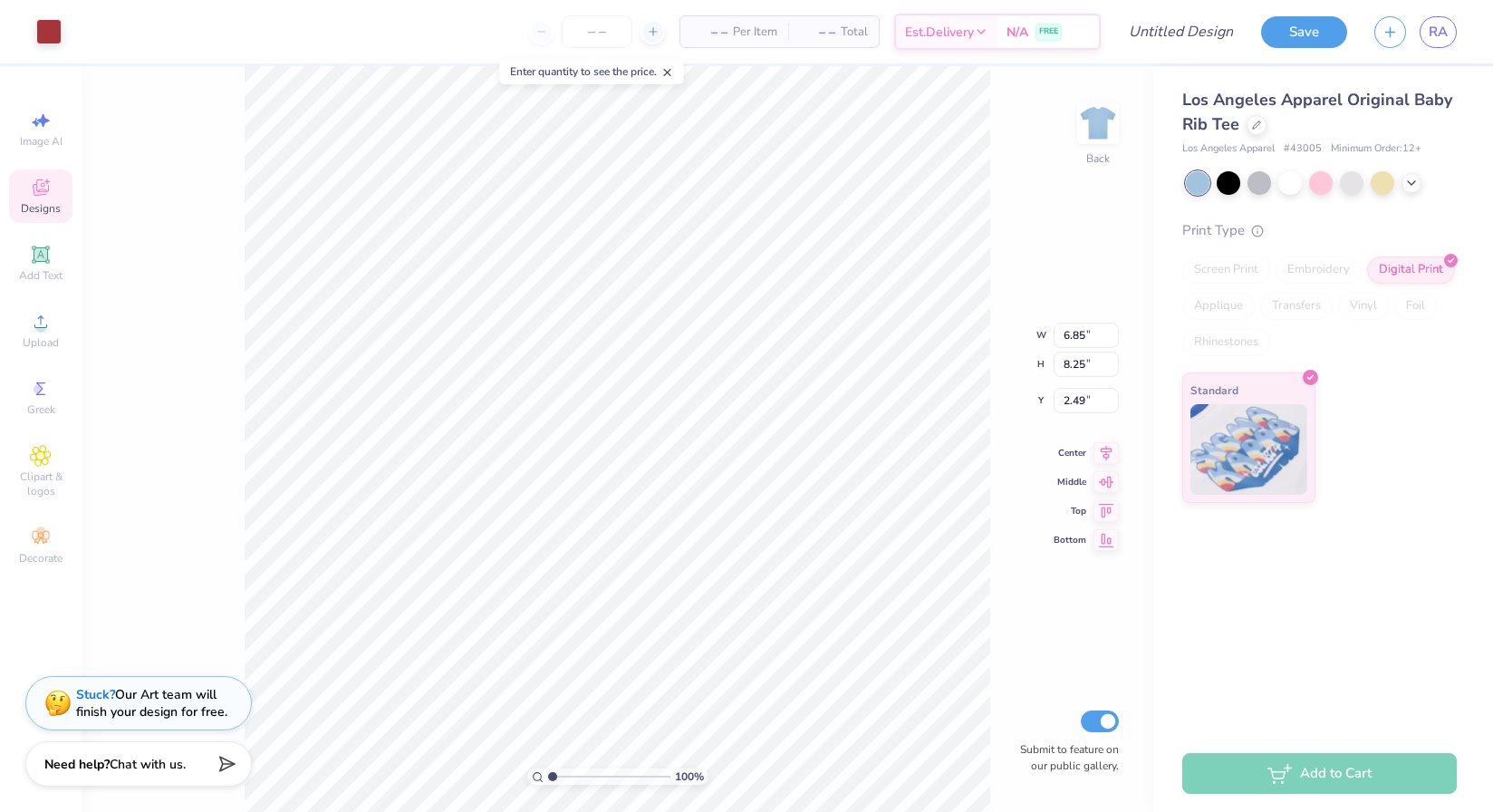
type input "2.48"
type input "3.54"
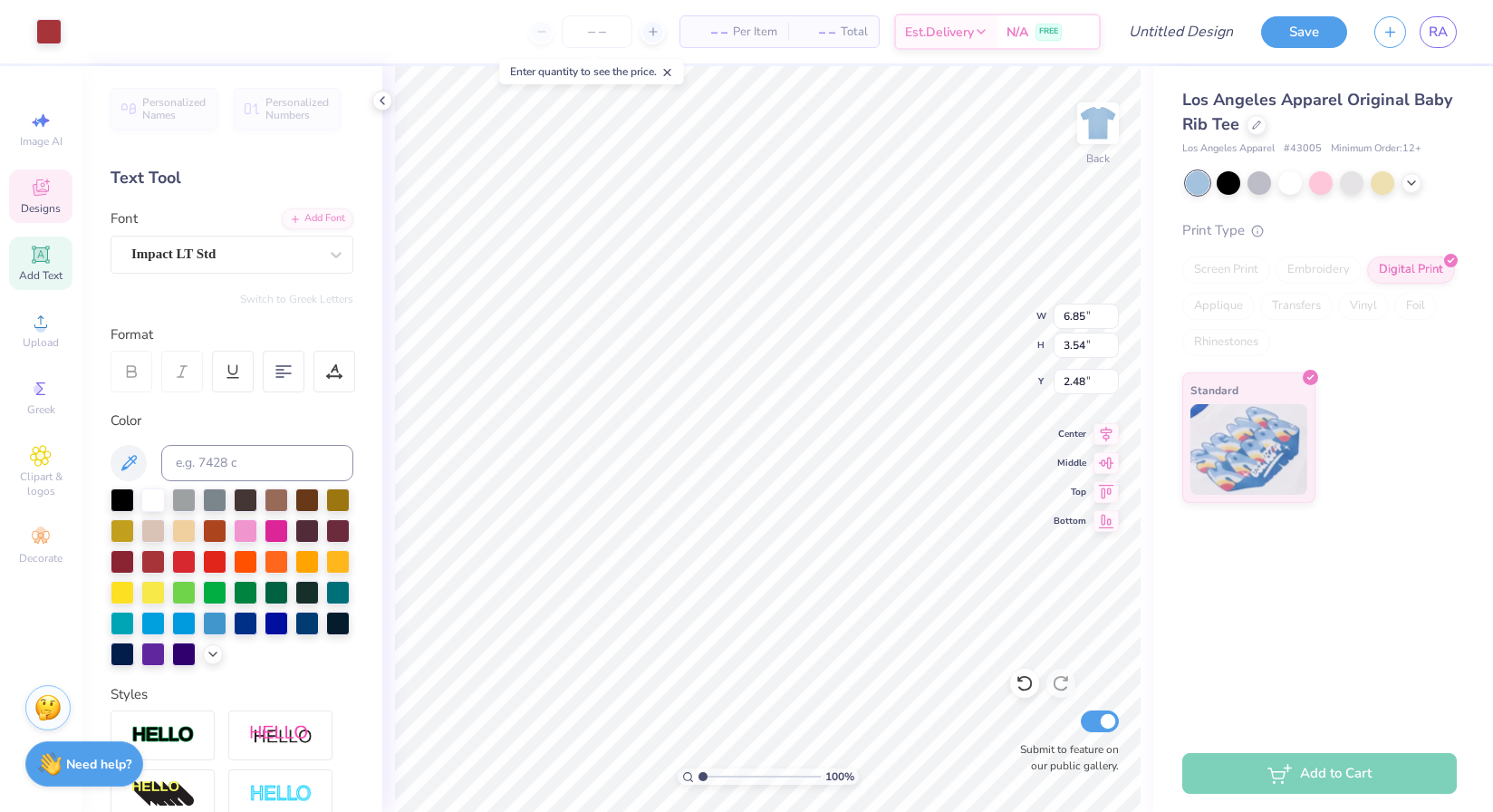
type input "2.39"
paste textarea "AYN"
type textarea "AYN"
type textarea "120 years"
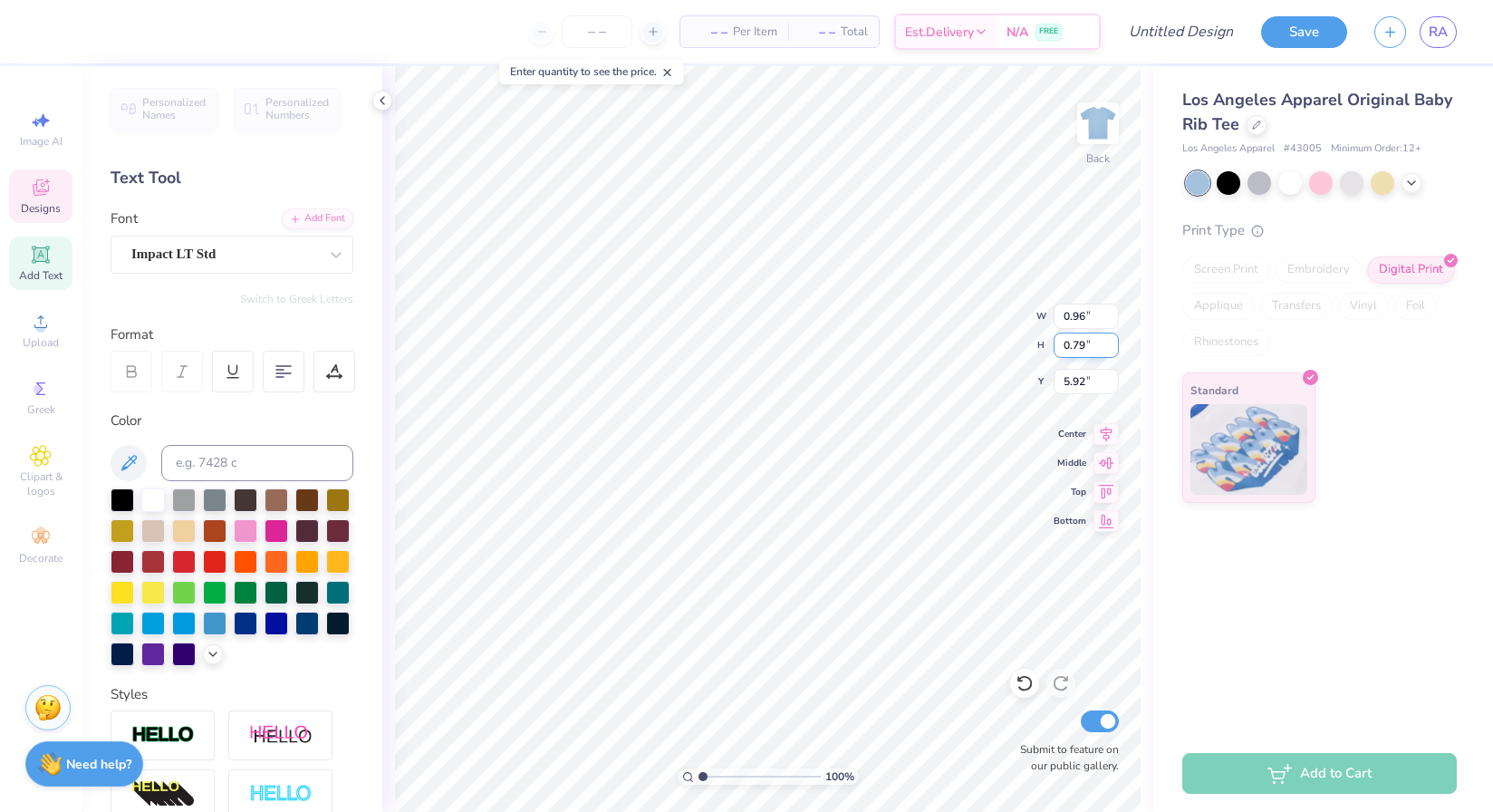
click at [983, 332] on div "100 % Back W 0.96 0.96 " H 0.79 0.79 " Y 5.92 5.92 " Center Middle Top Bottom S…" at bounding box center [768, 439] width 771 height 746
type input "3.43"
type input "0.79"
type input "5.88"
type input "2.98"
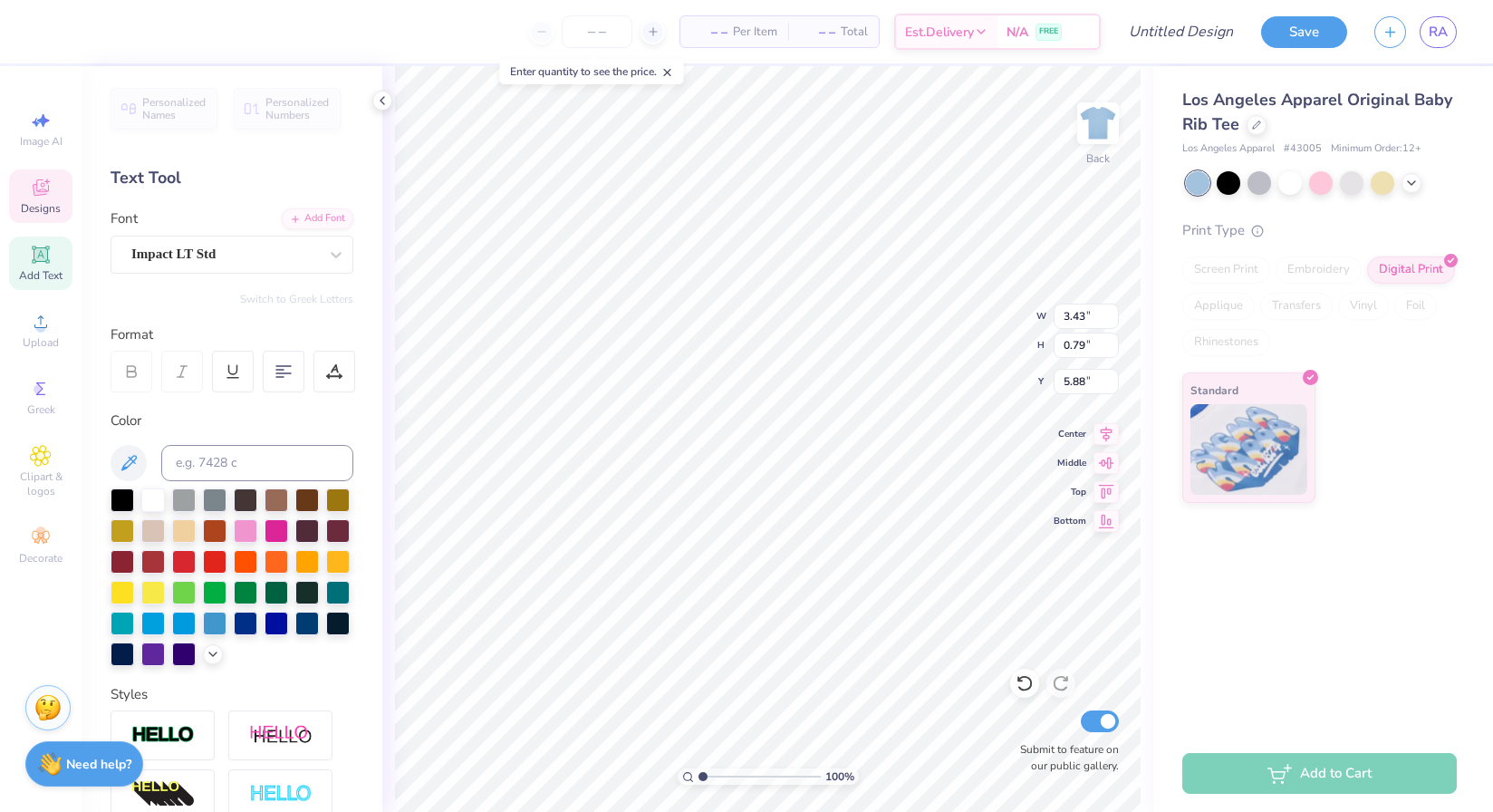
type input "0.68"
type input "5.84"
type input "4.30"
type input "5.20"
type input "6.40"
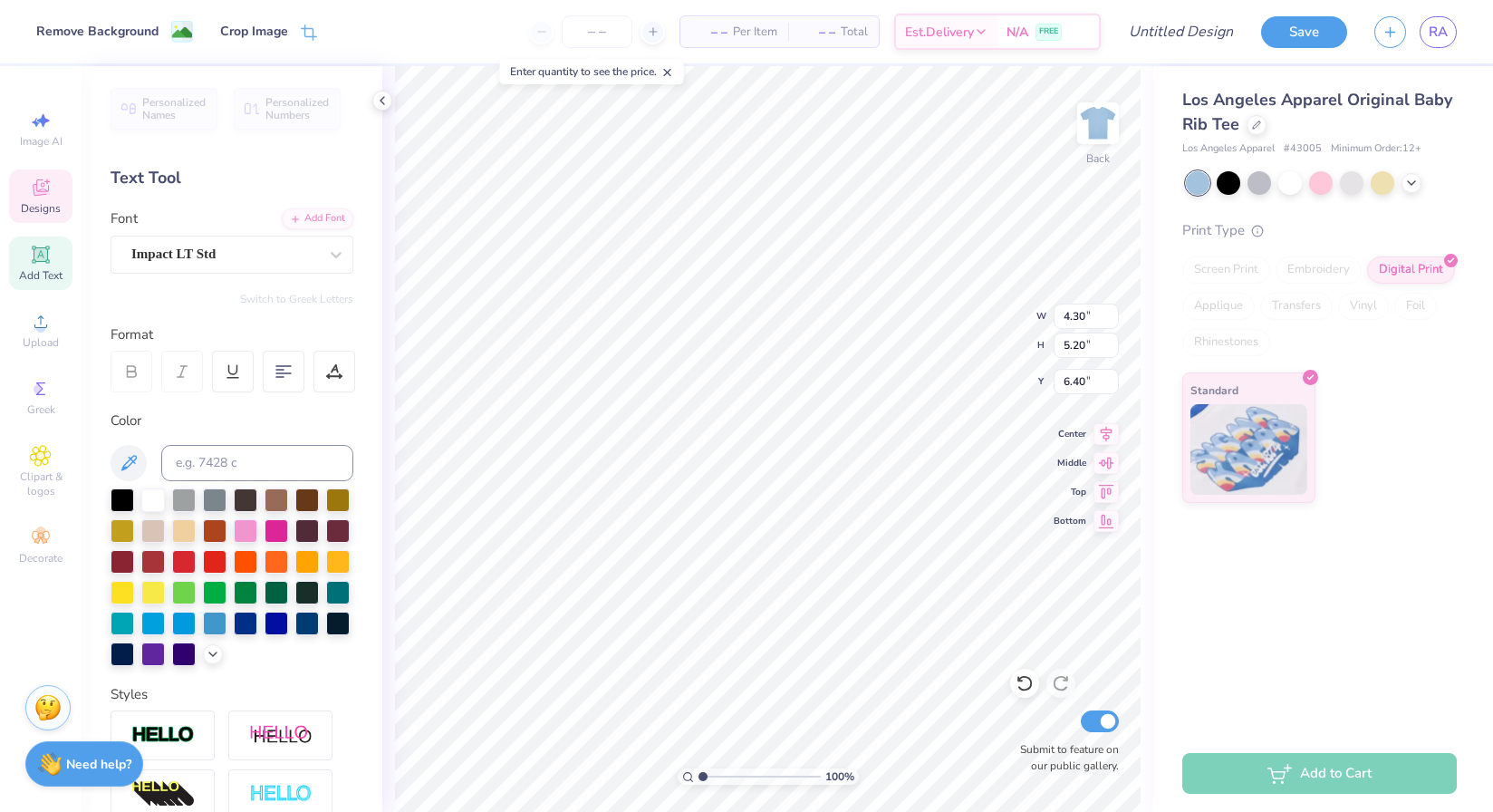
type input "2.98"
type input "0.68"
type input "6.06"
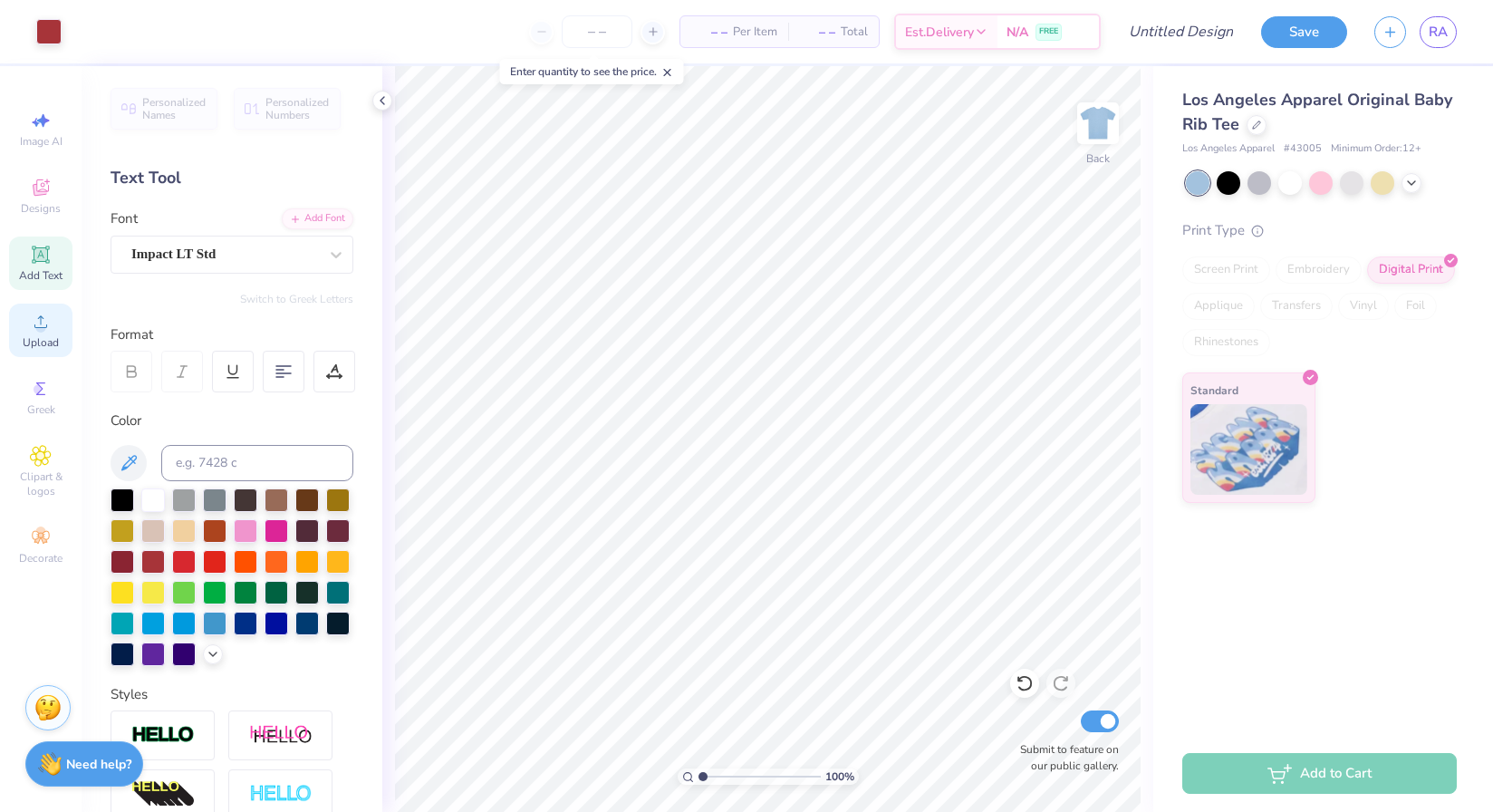
click at [48, 338] on span "Upload" at bounding box center [40, 342] width 36 height 15
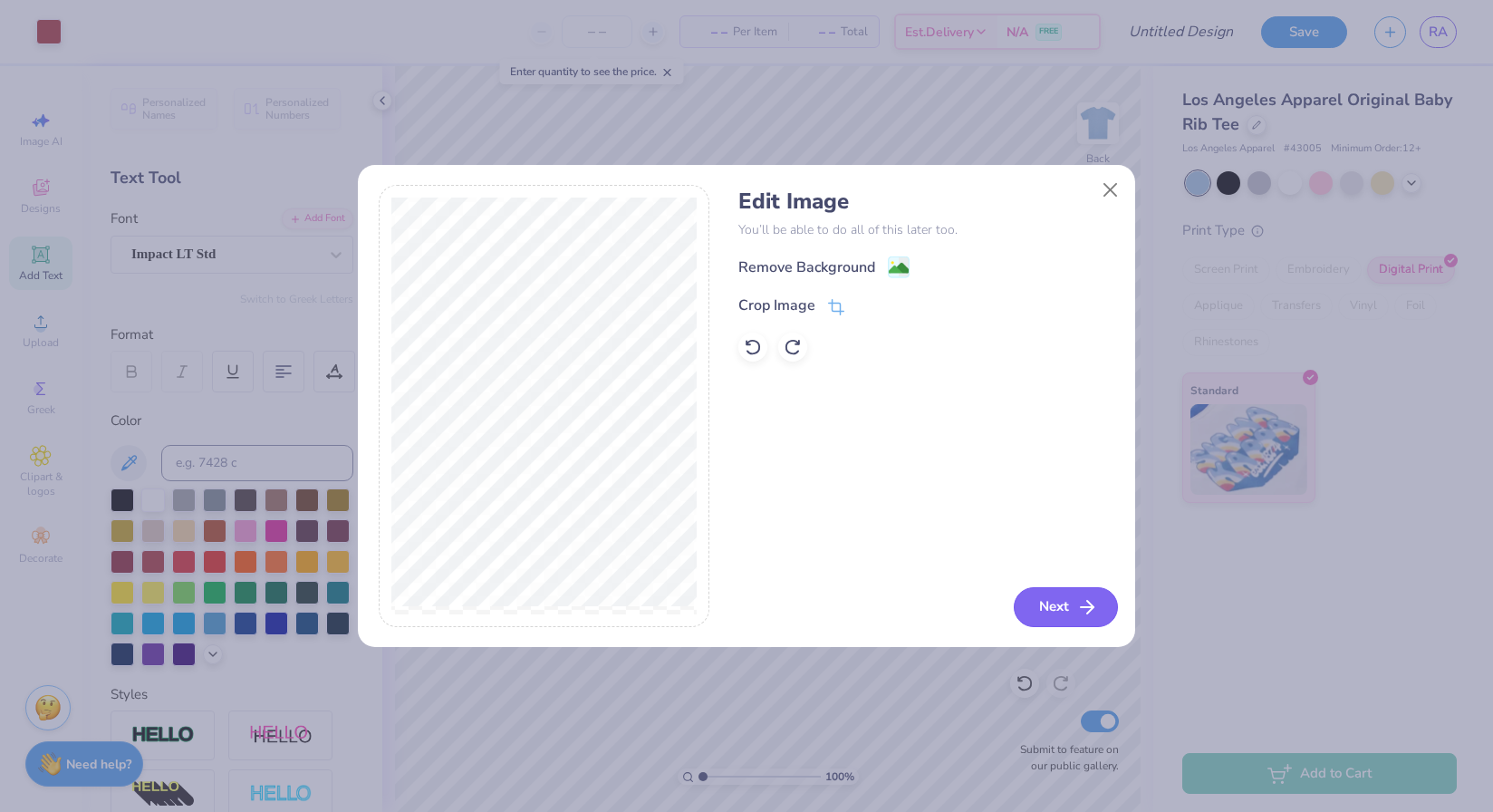
click at [1026, 597] on button "Next" at bounding box center [1066, 607] width 104 height 39
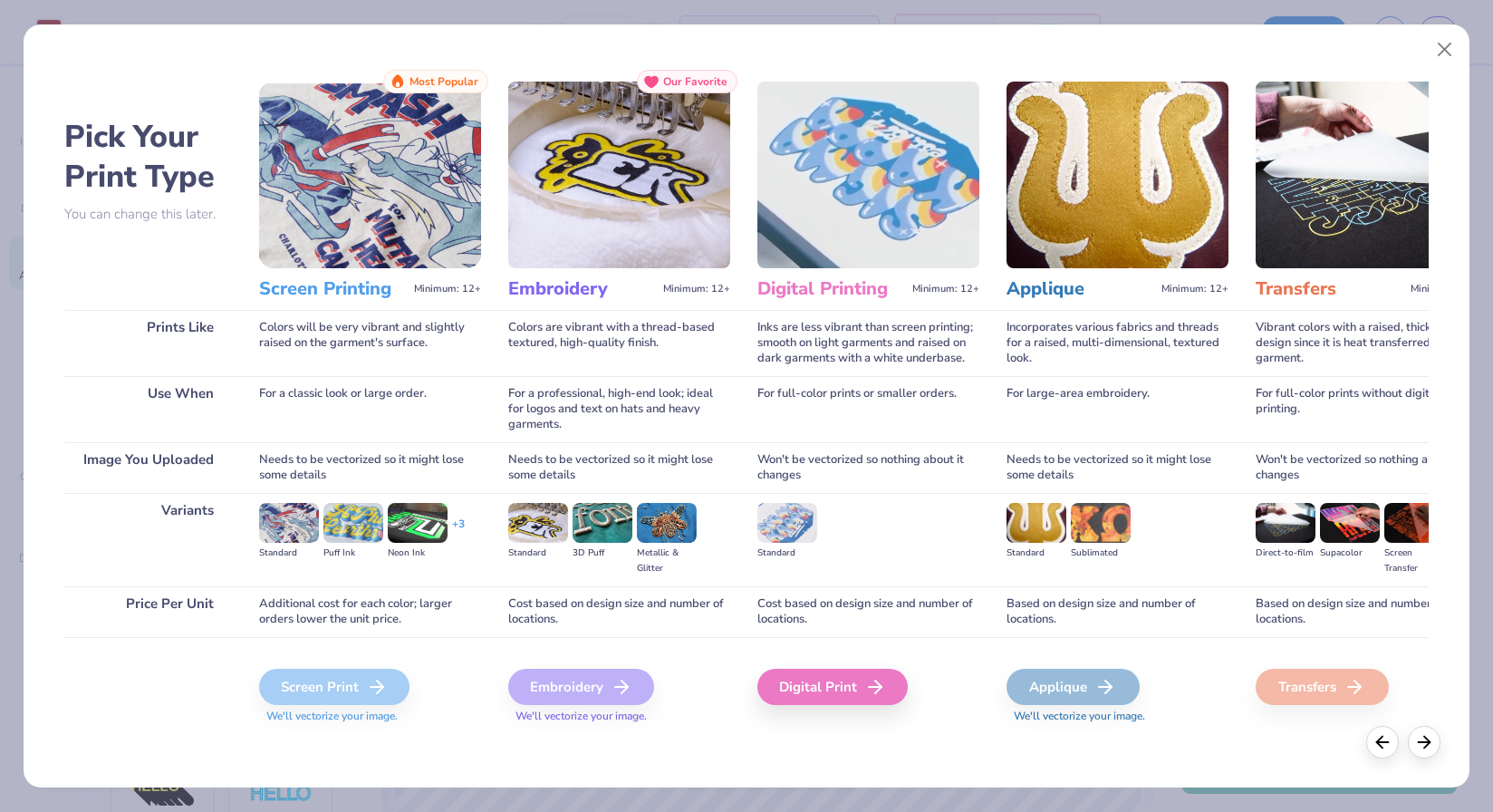
click at [377, 689] on icon at bounding box center [376, 687] width 22 height 22
click at [876, 688] on icon at bounding box center [880, 687] width 22 height 22
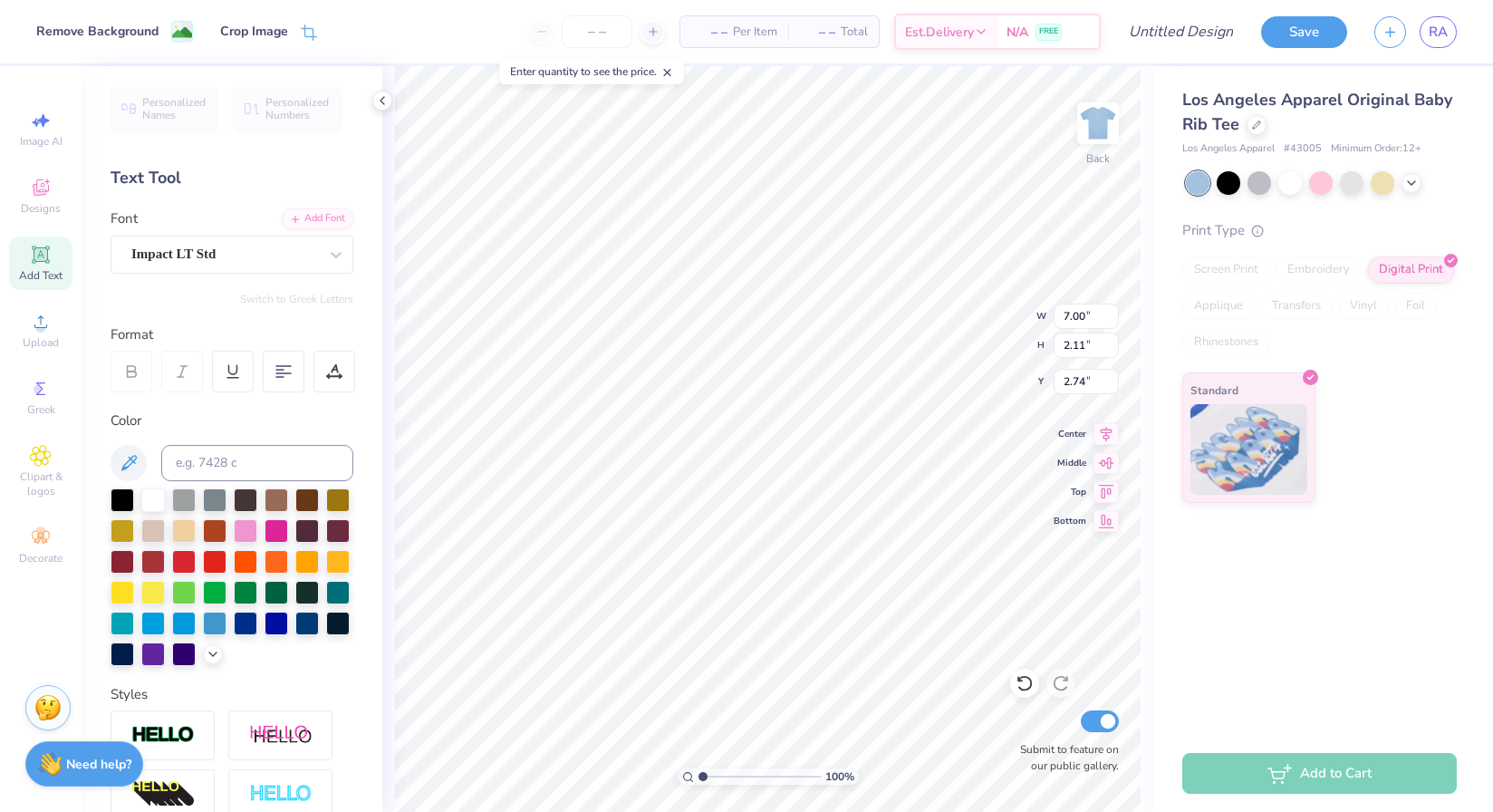
type input "2.78"
click at [1228, 174] on div at bounding box center [1229, 181] width 24 height 24
click at [1239, 185] on div at bounding box center [1229, 181] width 24 height 24
click at [1263, 184] on div at bounding box center [1259, 181] width 24 height 24
click at [1349, 189] on div at bounding box center [1352, 181] width 24 height 24
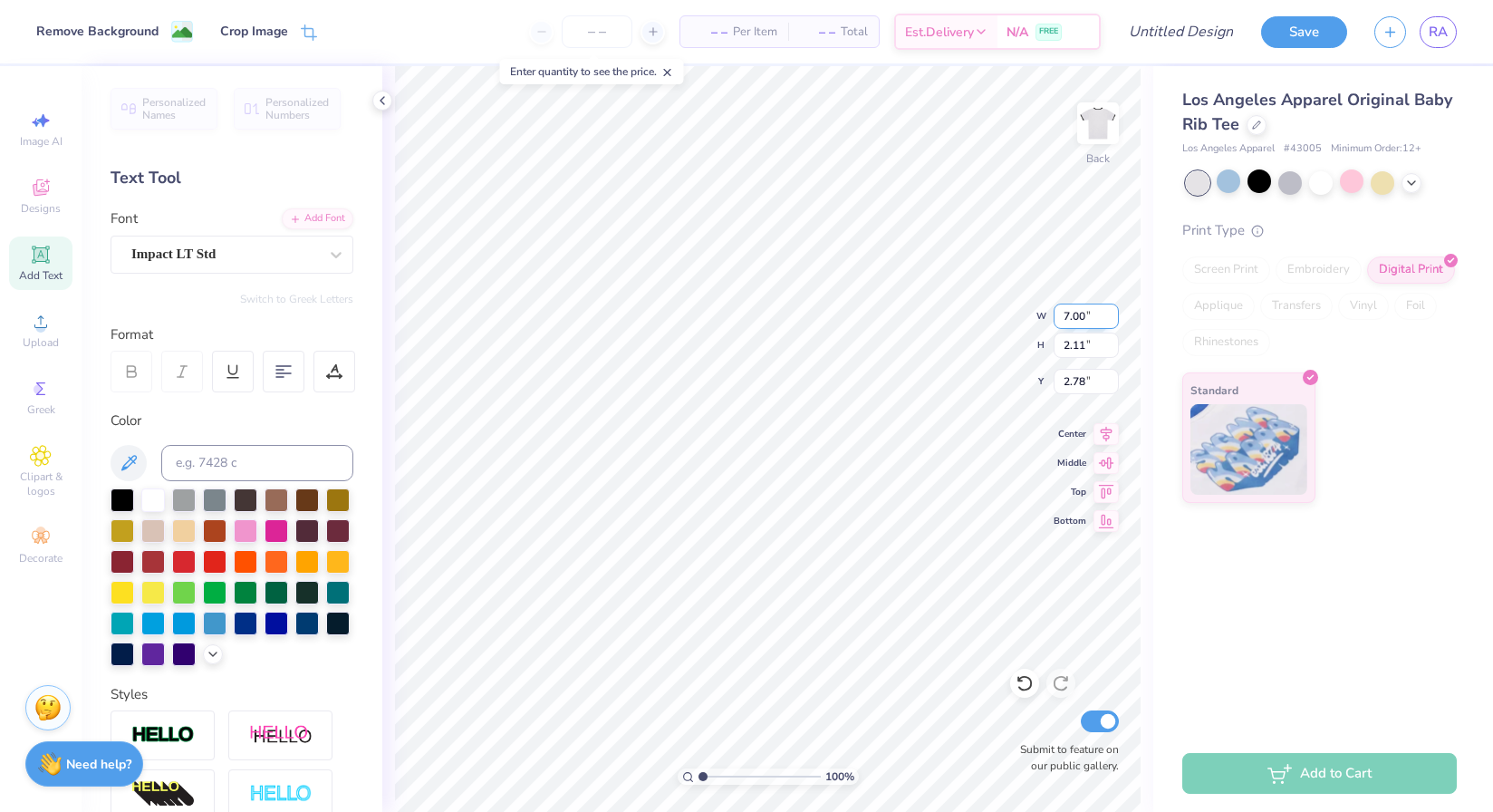
click at [985, 304] on div "100 % Back W 7.00 7.00 " H 2.11 2.11 " Y 2.78 2.78 " Center Middle Top Bottom S…" at bounding box center [768, 439] width 771 height 746
click at [1386, 183] on div at bounding box center [1383, 181] width 24 height 24
click at [1230, 187] on div at bounding box center [1229, 181] width 24 height 24
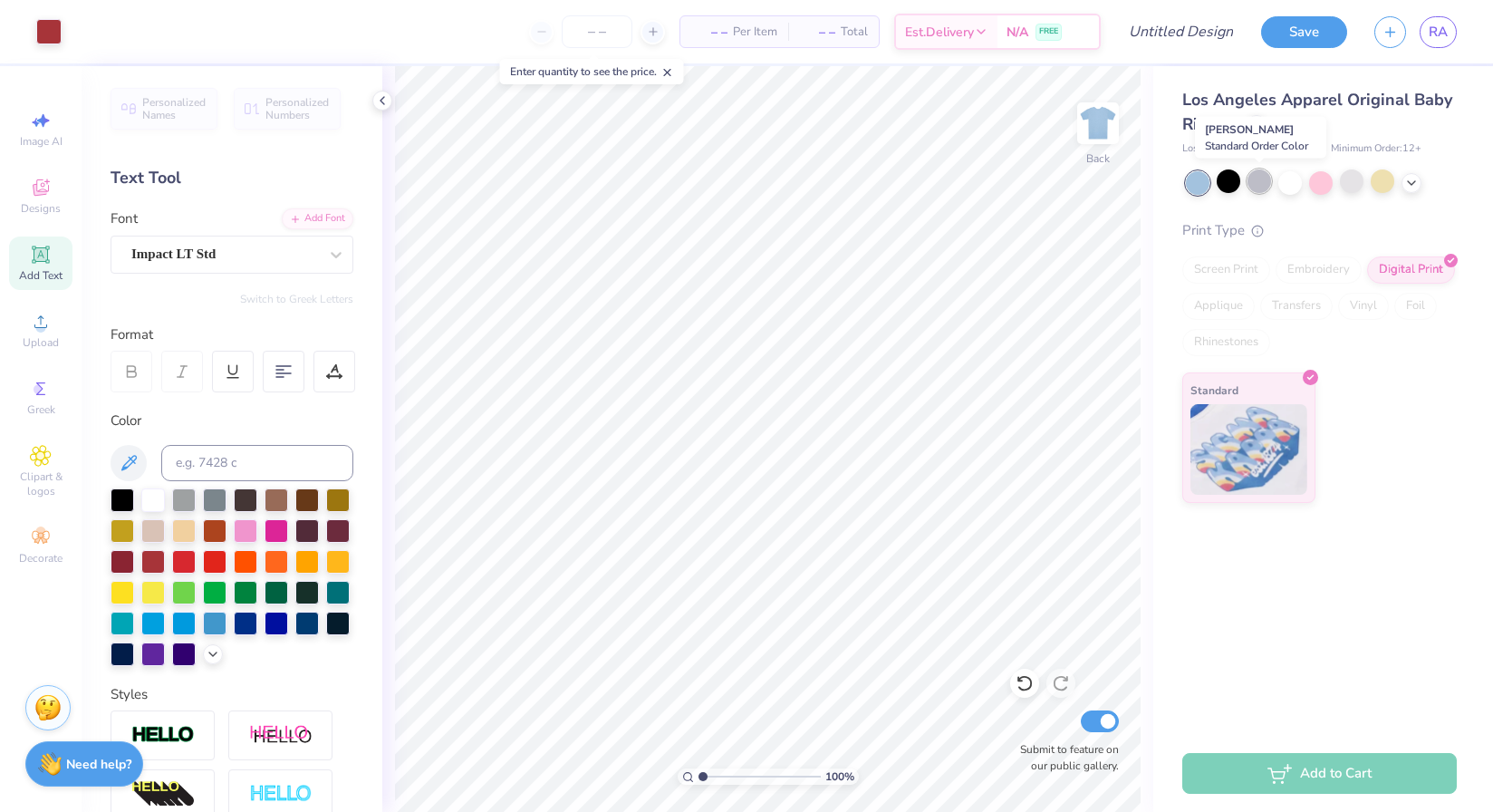
click at [1259, 185] on div at bounding box center [1259, 181] width 24 height 24
click at [1236, 185] on div at bounding box center [1229, 181] width 24 height 24
click at [1267, 185] on div at bounding box center [1259, 181] width 24 height 24
click at [1262, 180] on div at bounding box center [1259, 181] width 24 height 24
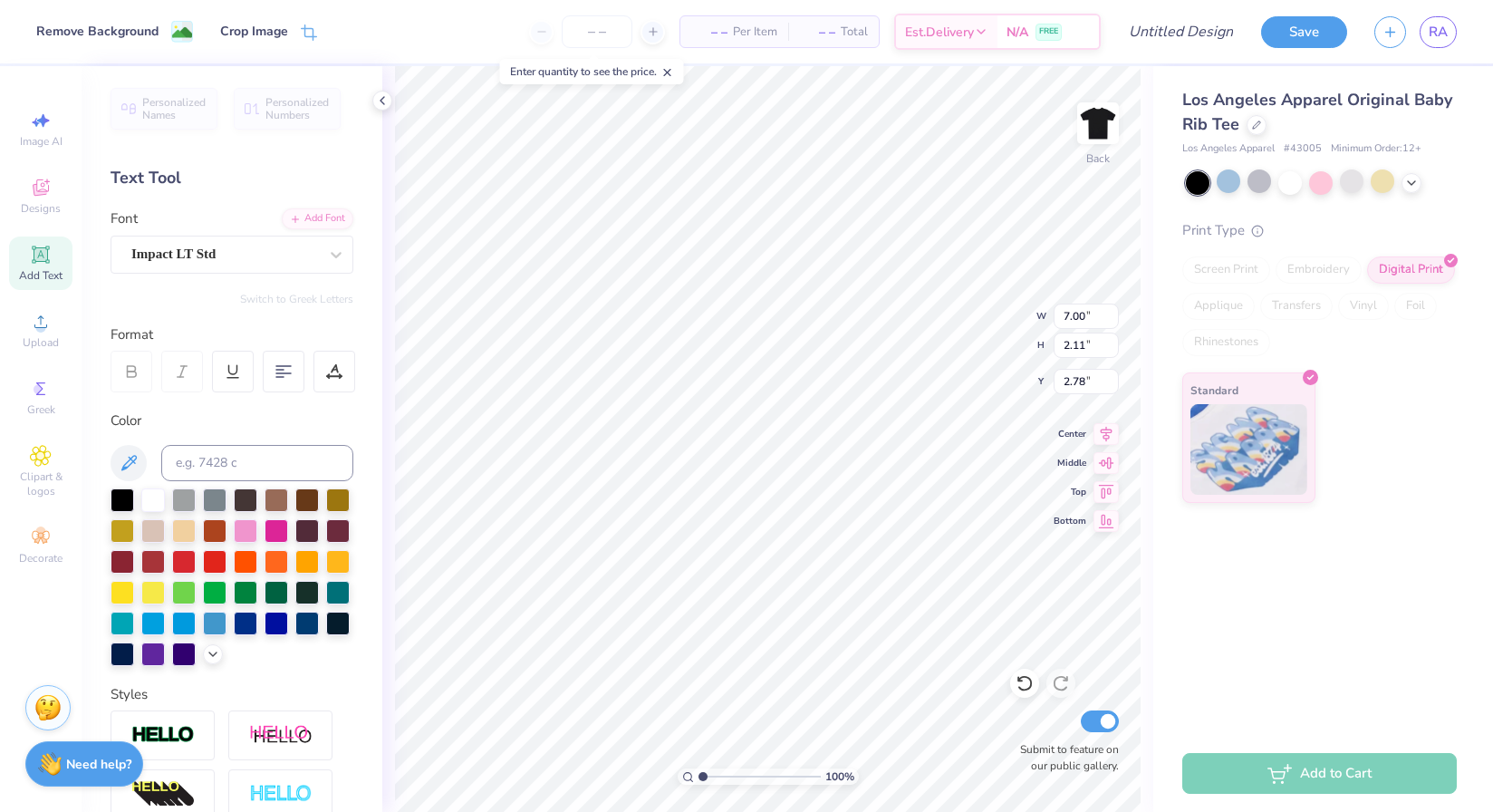
type input "3.00"
type input "5.71"
click at [1230, 176] on div at bounding box center [1229, 181] width 24 height 24
type input "7.00"
type input "2.11"
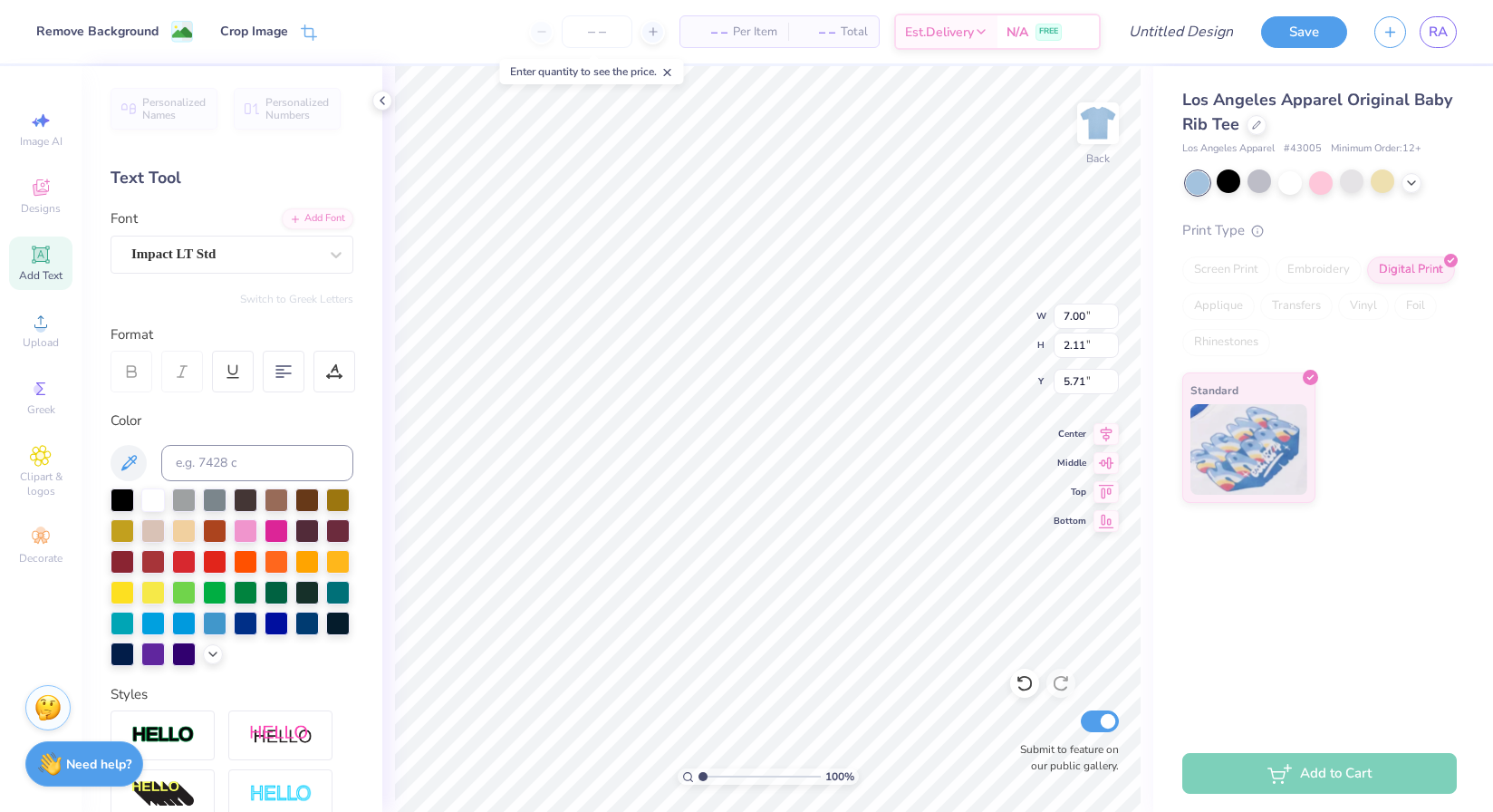
type input "3.00"
type input "2.98"
type input "0.68"
type input "5.71"
click at [241, 467] on input at bounding box center [257, 462] width 192 height 36
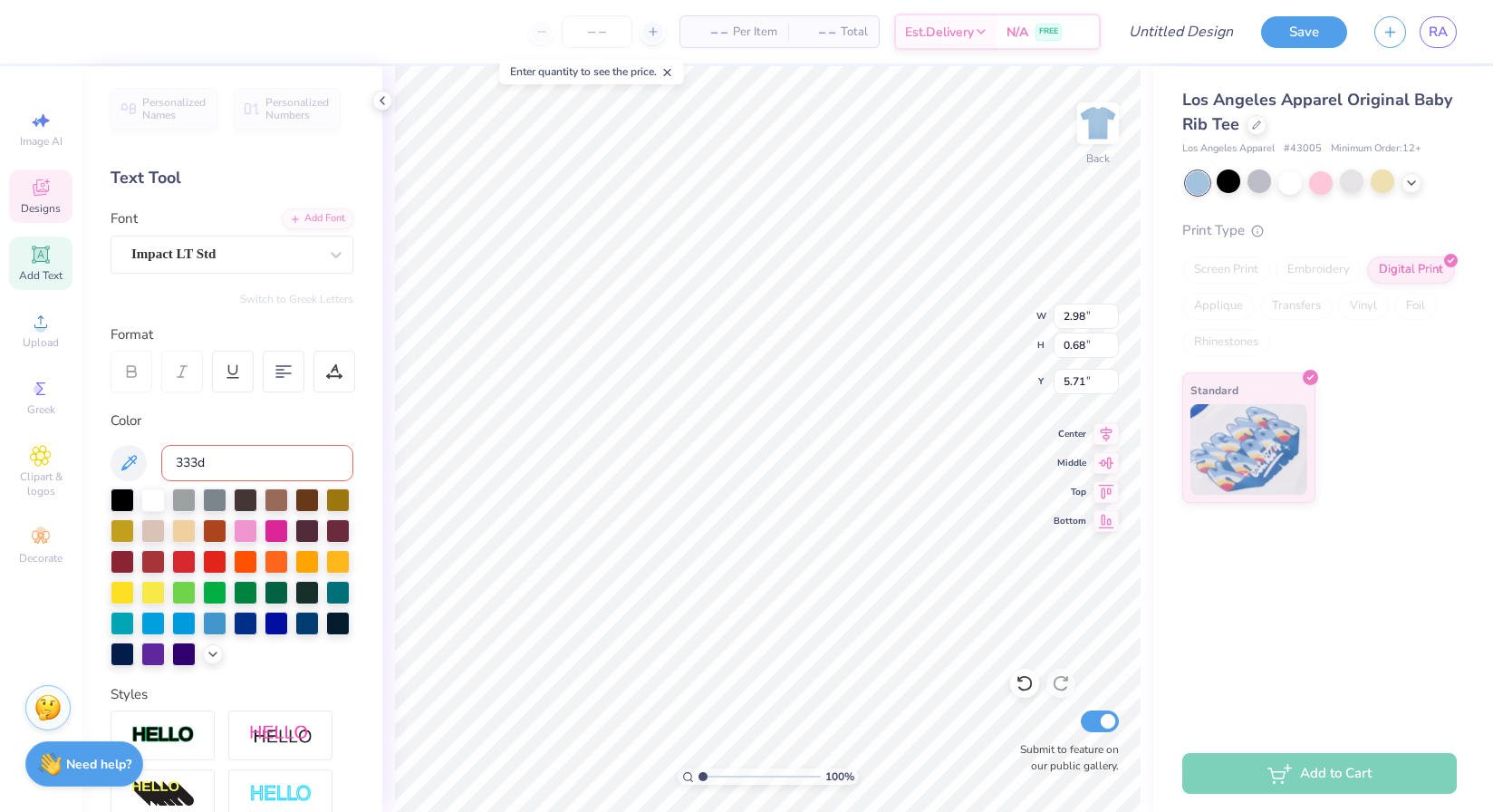
type input "333"
type input "3268"
click at [39, 320] on icon at bounding box center [40, 321] width 22 height 22
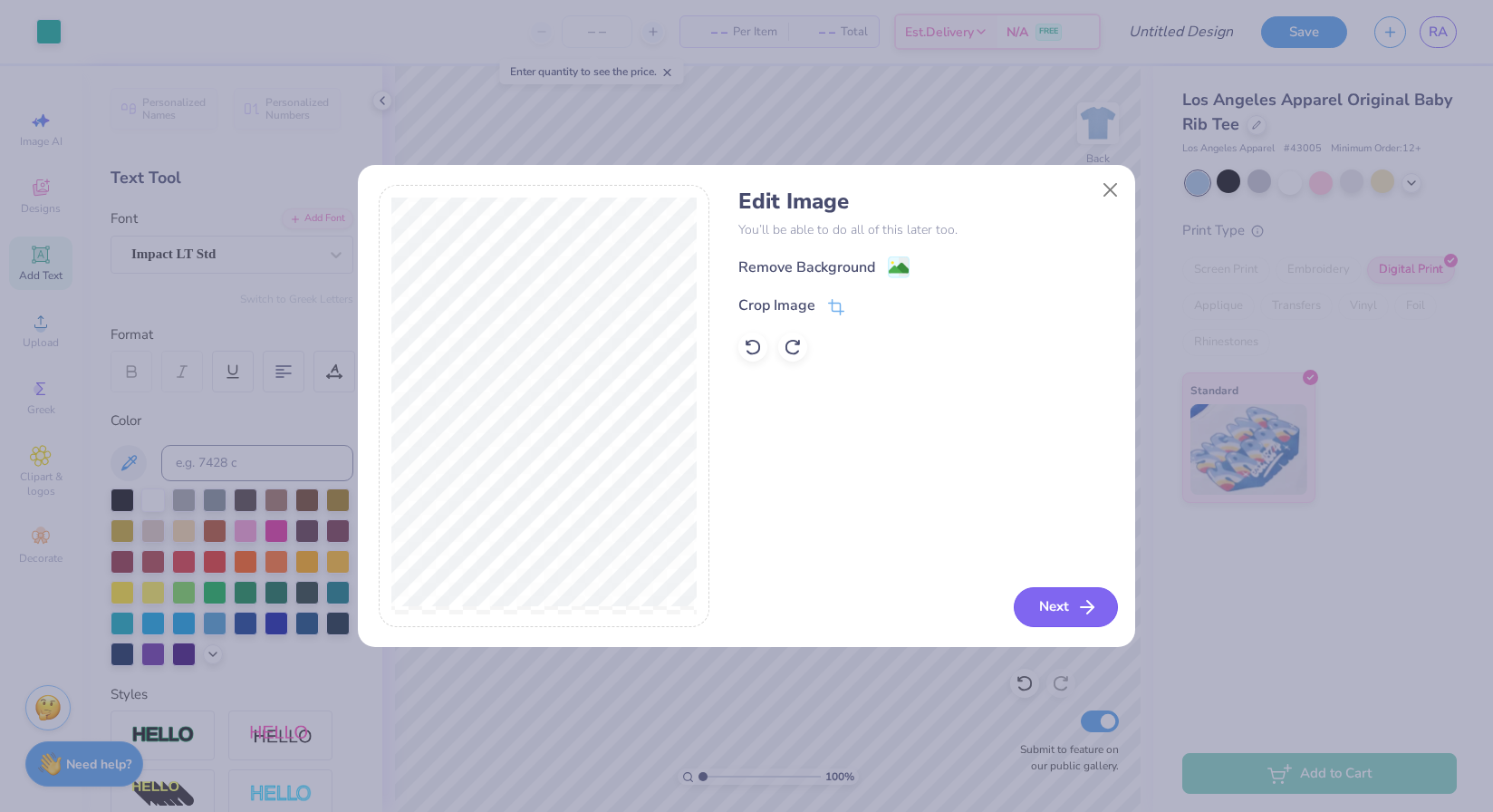
click at [1036, 600] on button "Next" at bounding box center [1066, 607] width 104 height 39
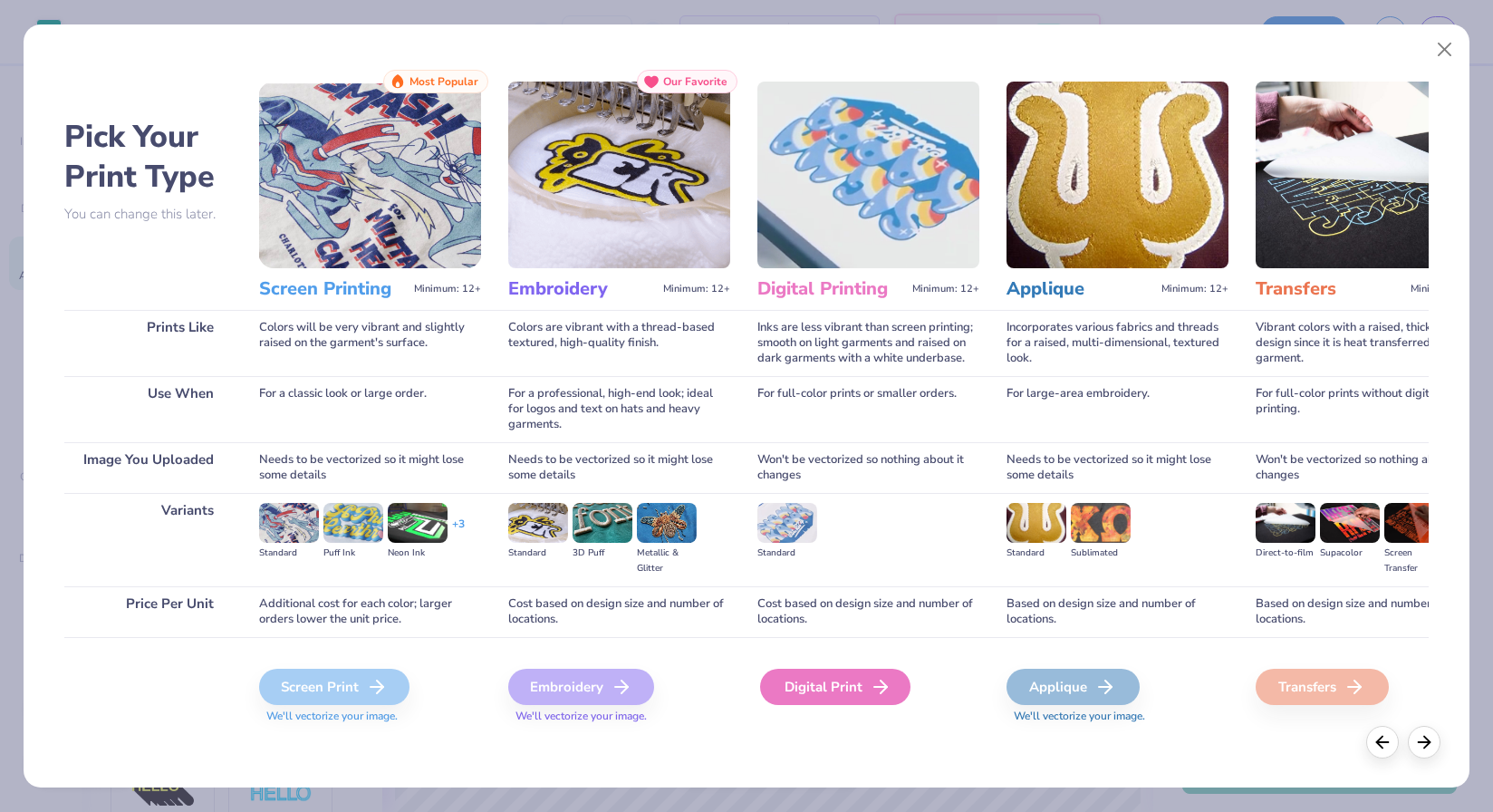
click at [775, 697] on div "Digital Print" at bounding box center [835, 686] width 151 height 36
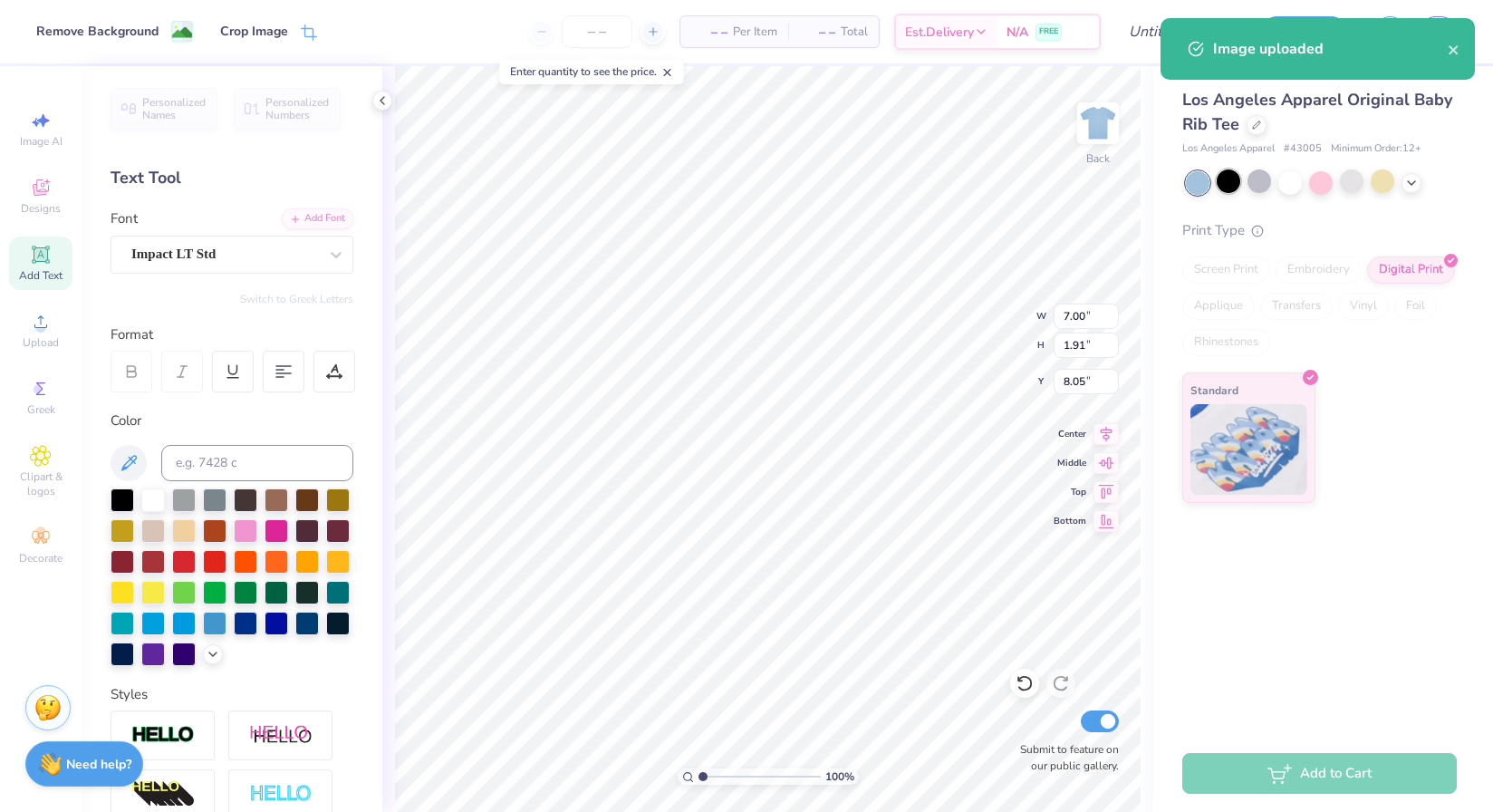
click at [1234, 178] on div at bounding box center [1229, 181] width 24 height 24
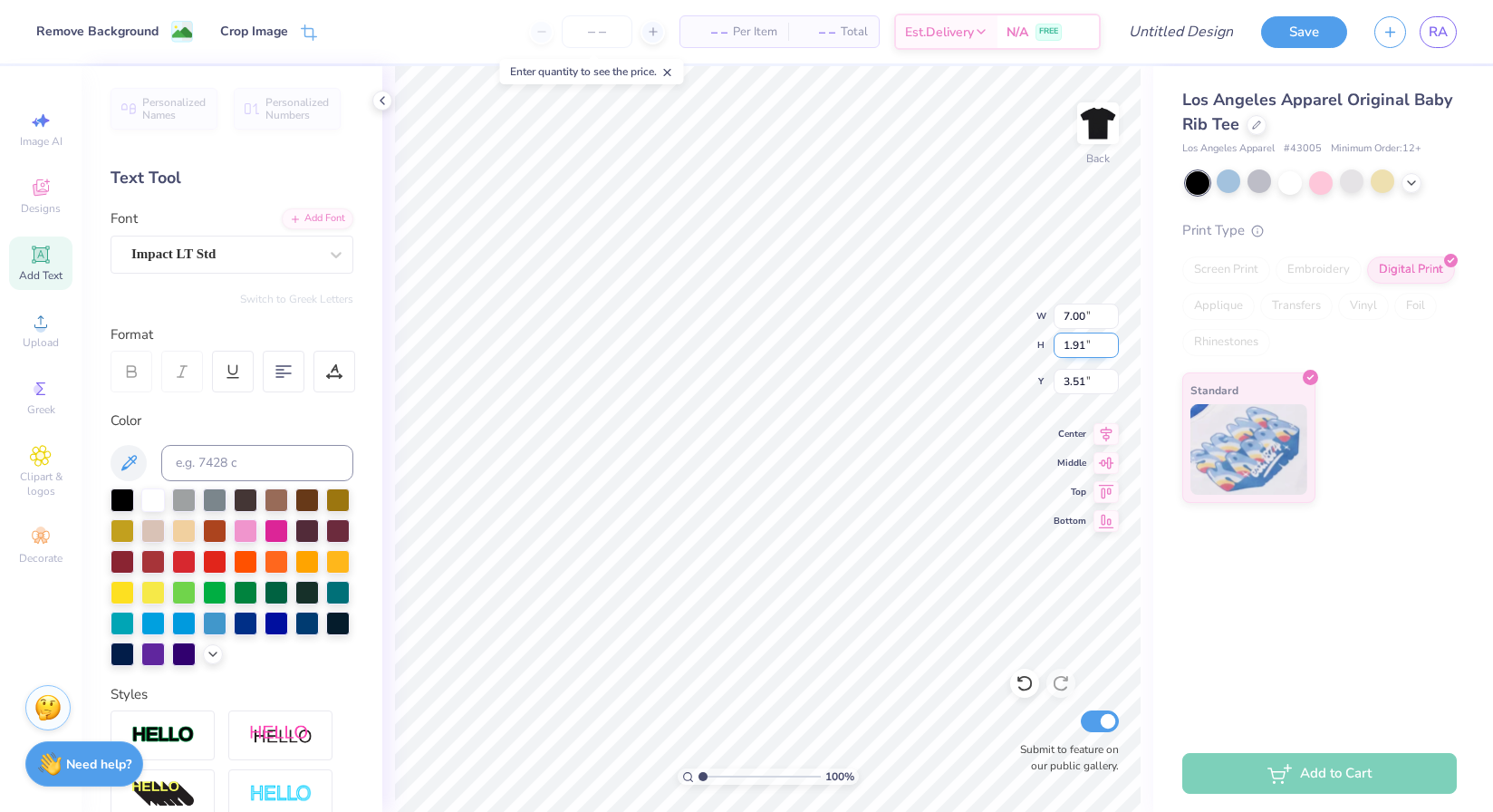
type input "3.23"
type input "4.30"
type input "5.20"
type input "6.40"
click at [29, 338] on span "Upload" at bounding box center [40, 342] width 36 height 15
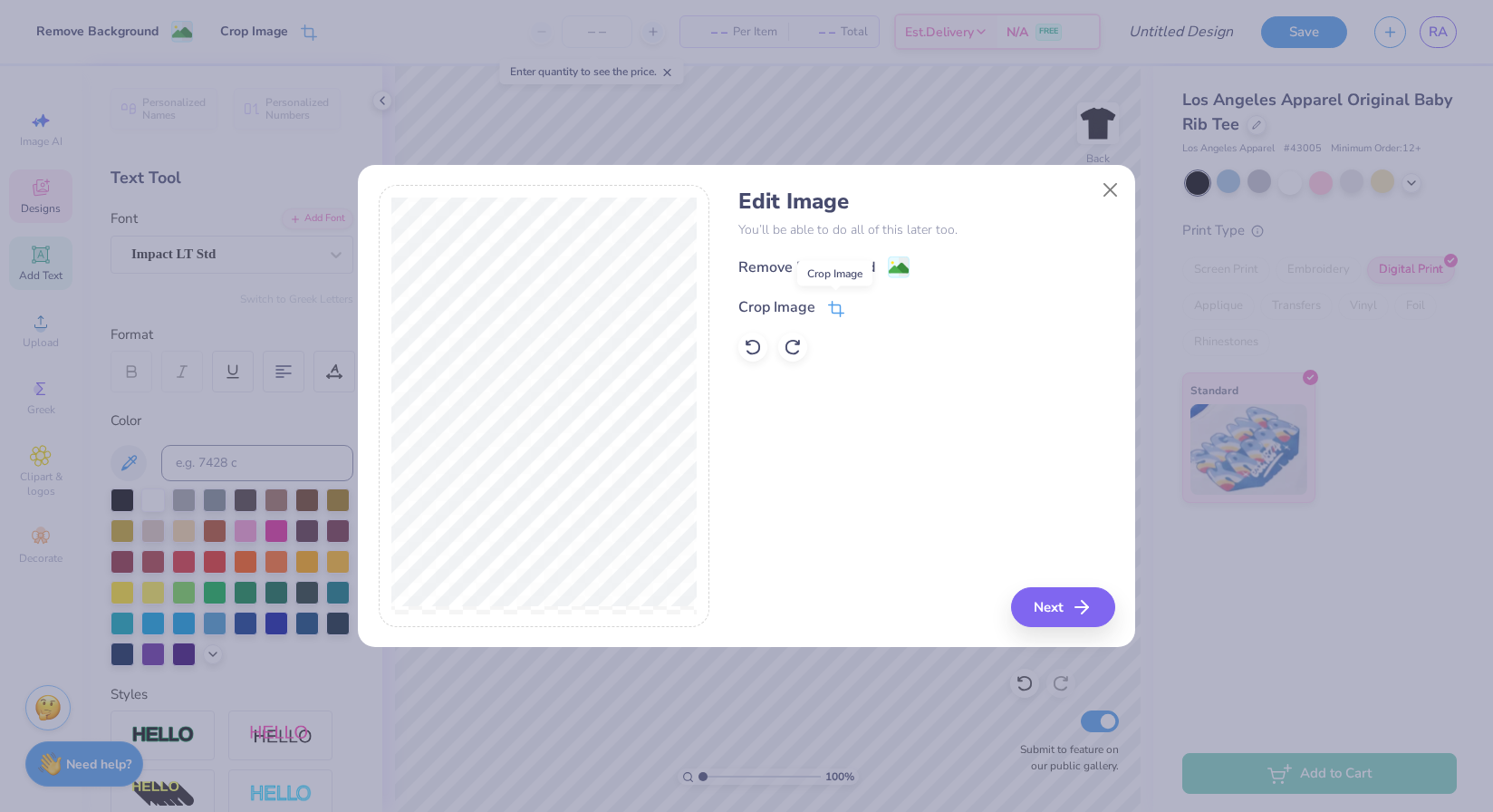
click at [836, 304] on icon at bounding box center [835, 310] width 12 height 12
click at [864, 305] on icon at bounding box center [866, 304] width 11 height 11
click at [897, 281] on div "Remove Background Crop Image" at bounding box center [925, 308] width 375 height 106
click at [901, 273] on image at bounding box center [899, 270] width 20 height 20
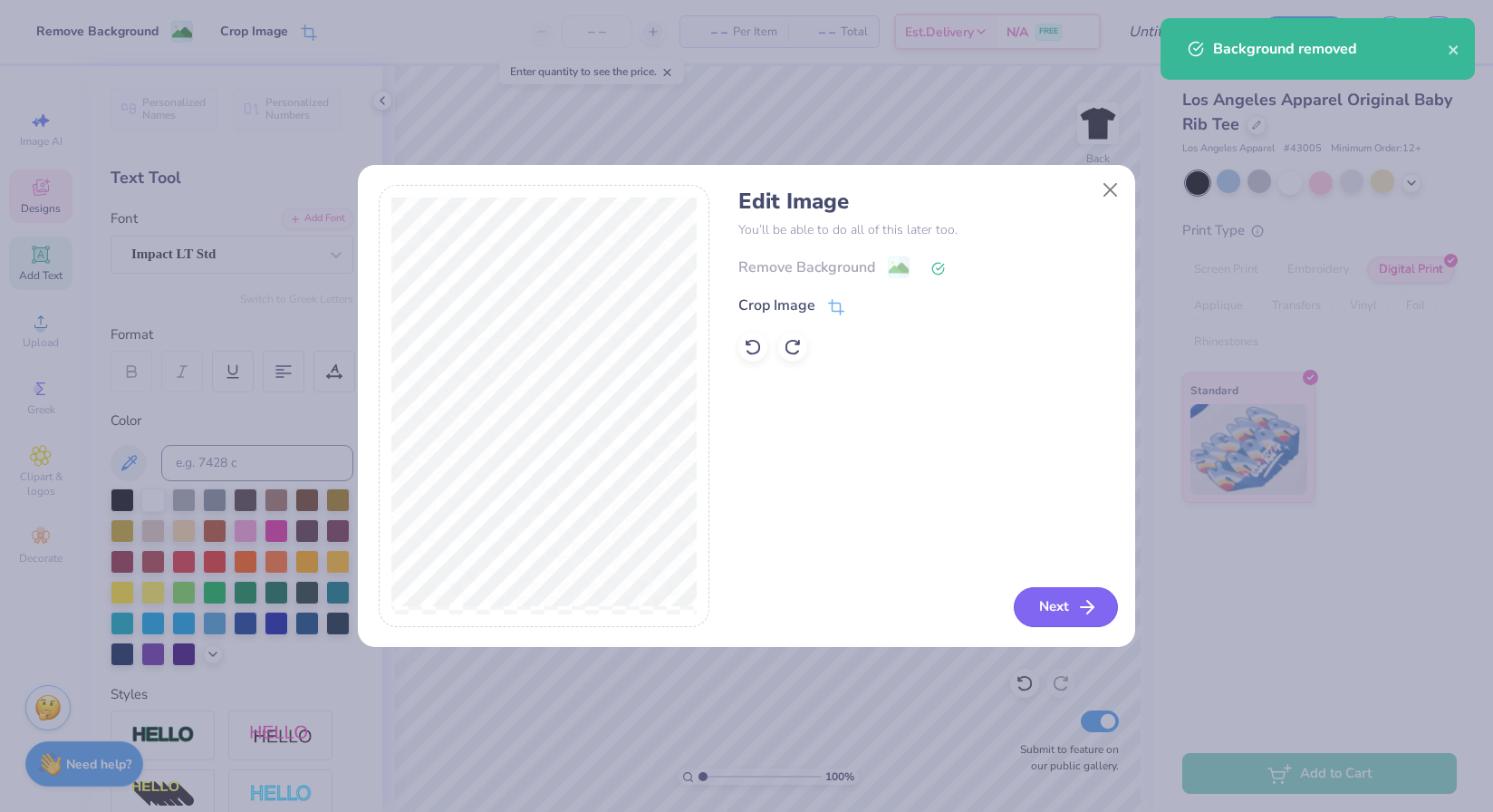
click at [1071, 613] on button "Next" at bounding box center [1066, 607] width 104 height 39
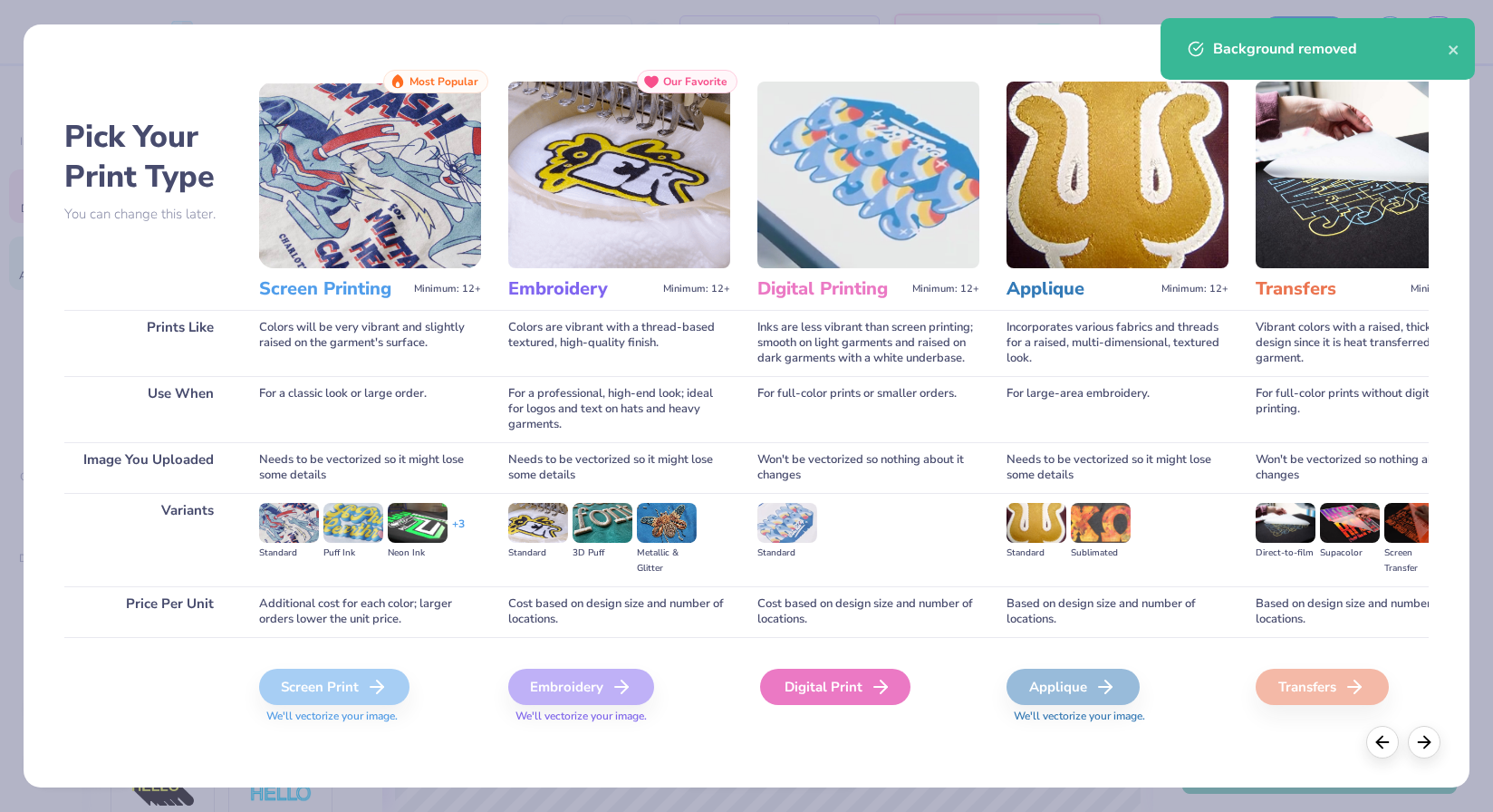
click at [848, 697] on div "Digital Print" at bounding box center [835, 686] width 151 height 36
type input "7.00"
type input "9.32"
type input "4.34"
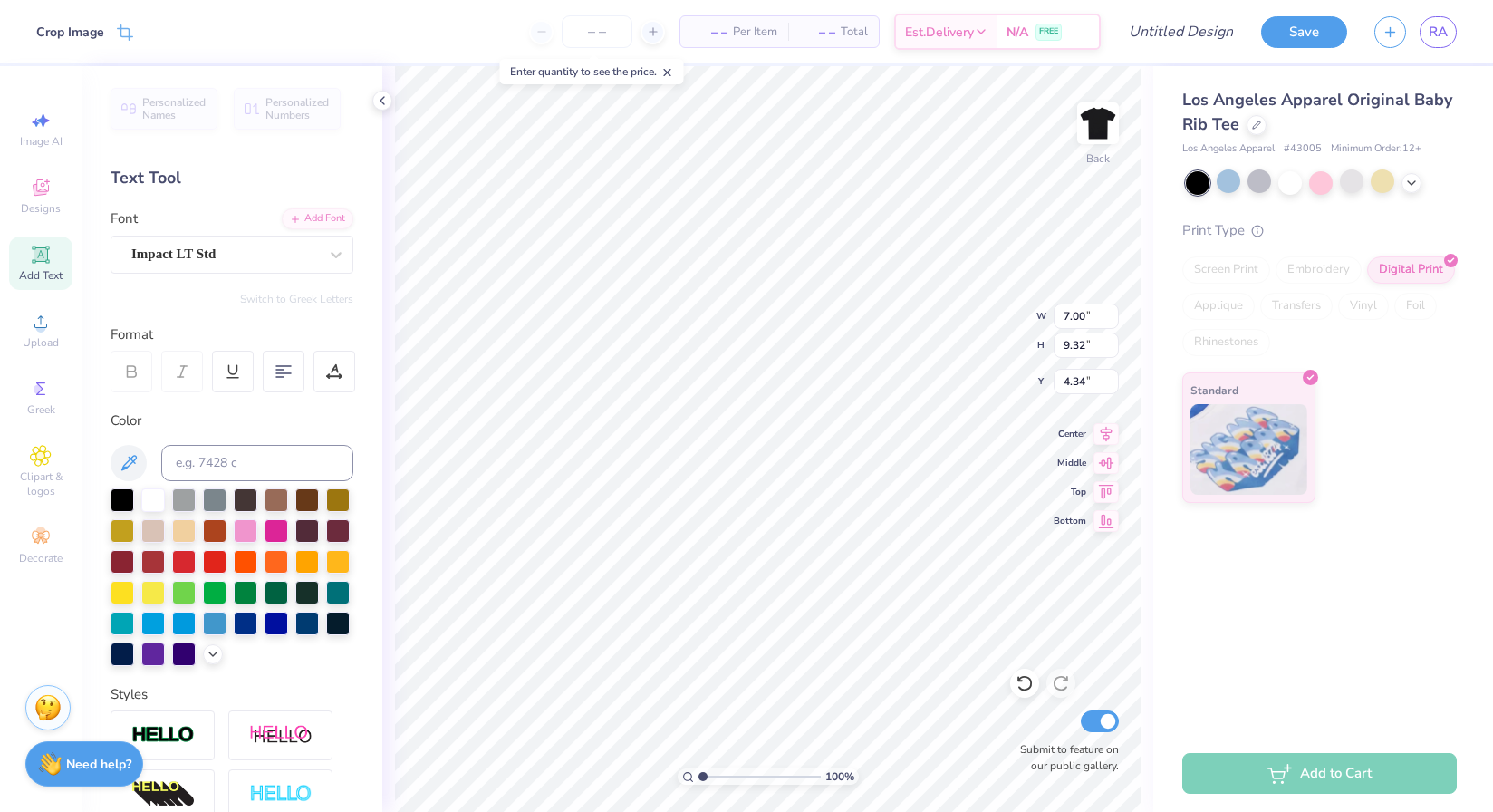
type input "2.41"
type input "3.21"
type input "10.45"
type input "4.30"
type input "5.20"
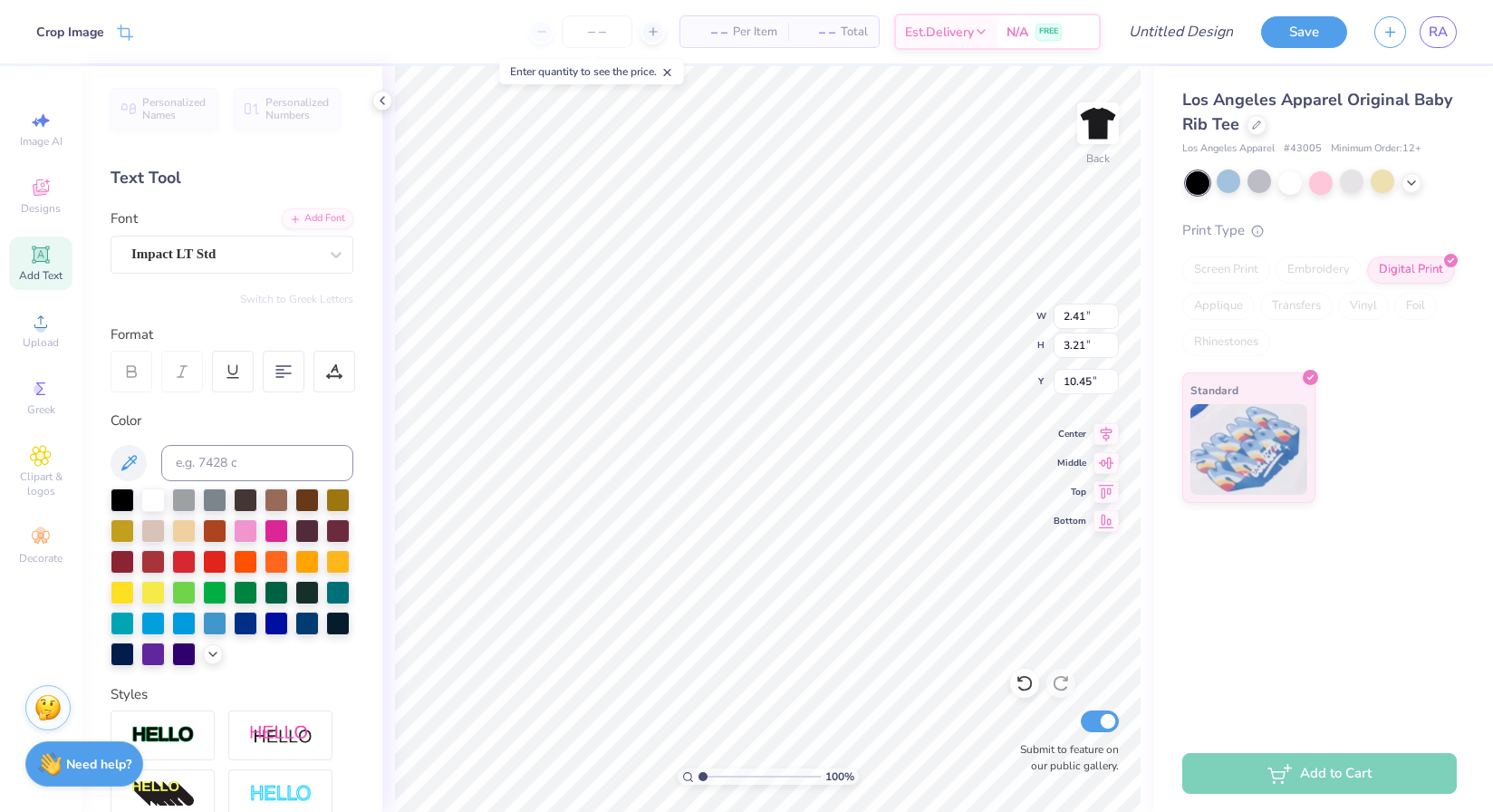
type input "6.40"
type input "7.39"
type input "4.19"
type input "5.59"
type input "6.78"
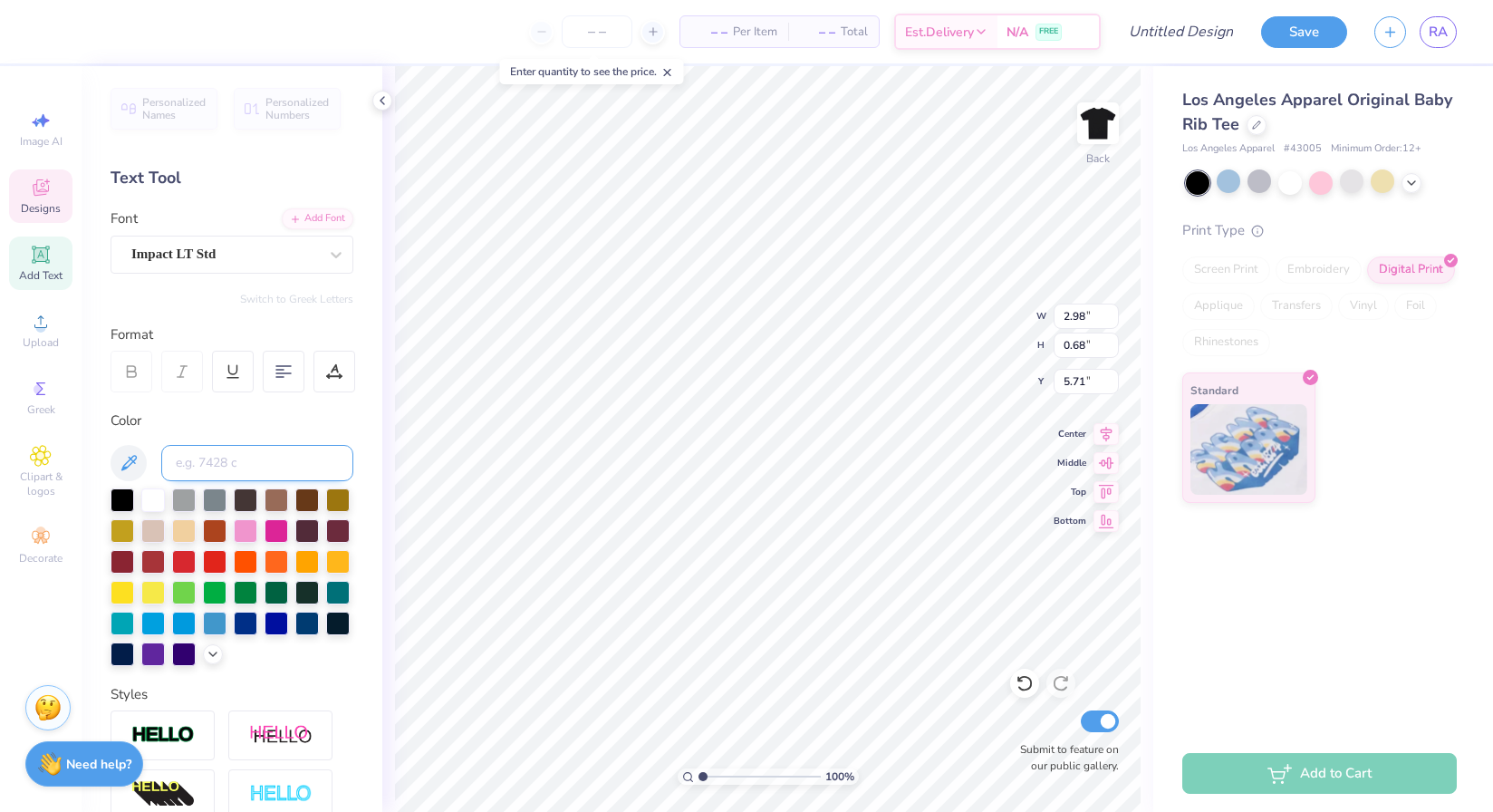
click at [213, 467] on input at bounding box center [257, 462] width 192 height 36
type input "333"
click at [1287, 187] on div at bounding box center [1290, 181] width 24 height 24
click at [1266, 183] on div at bounding box center [1259, 181] width 24 height 24
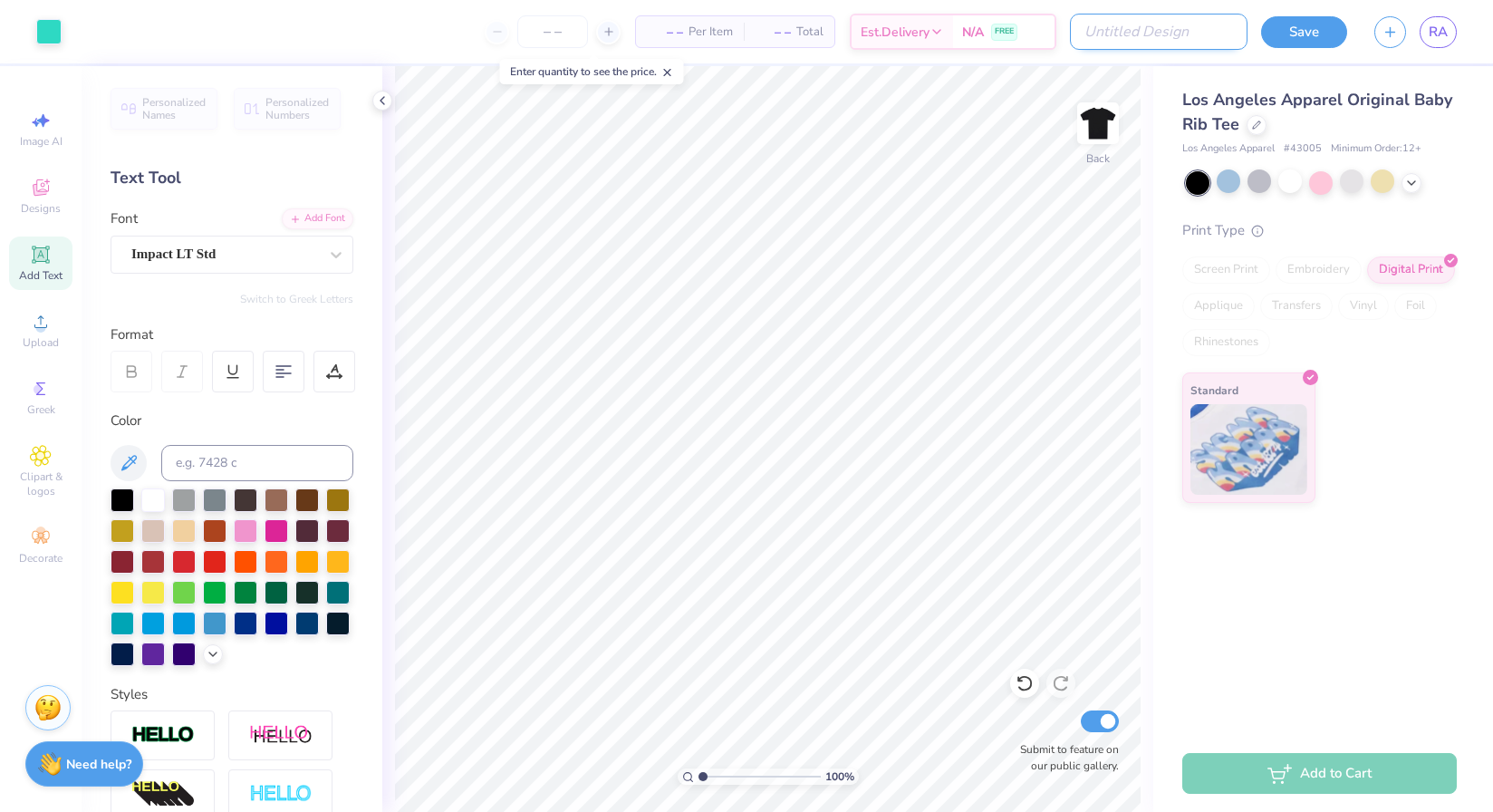
click at [1185, 29] on input "Design Title" at bounding box center [1159, 32] width 177 height 36
type input "Ayon new shirt"
click at [1318, 33] on button "Save" at bounding box center [1304, 30] width 86 height 32
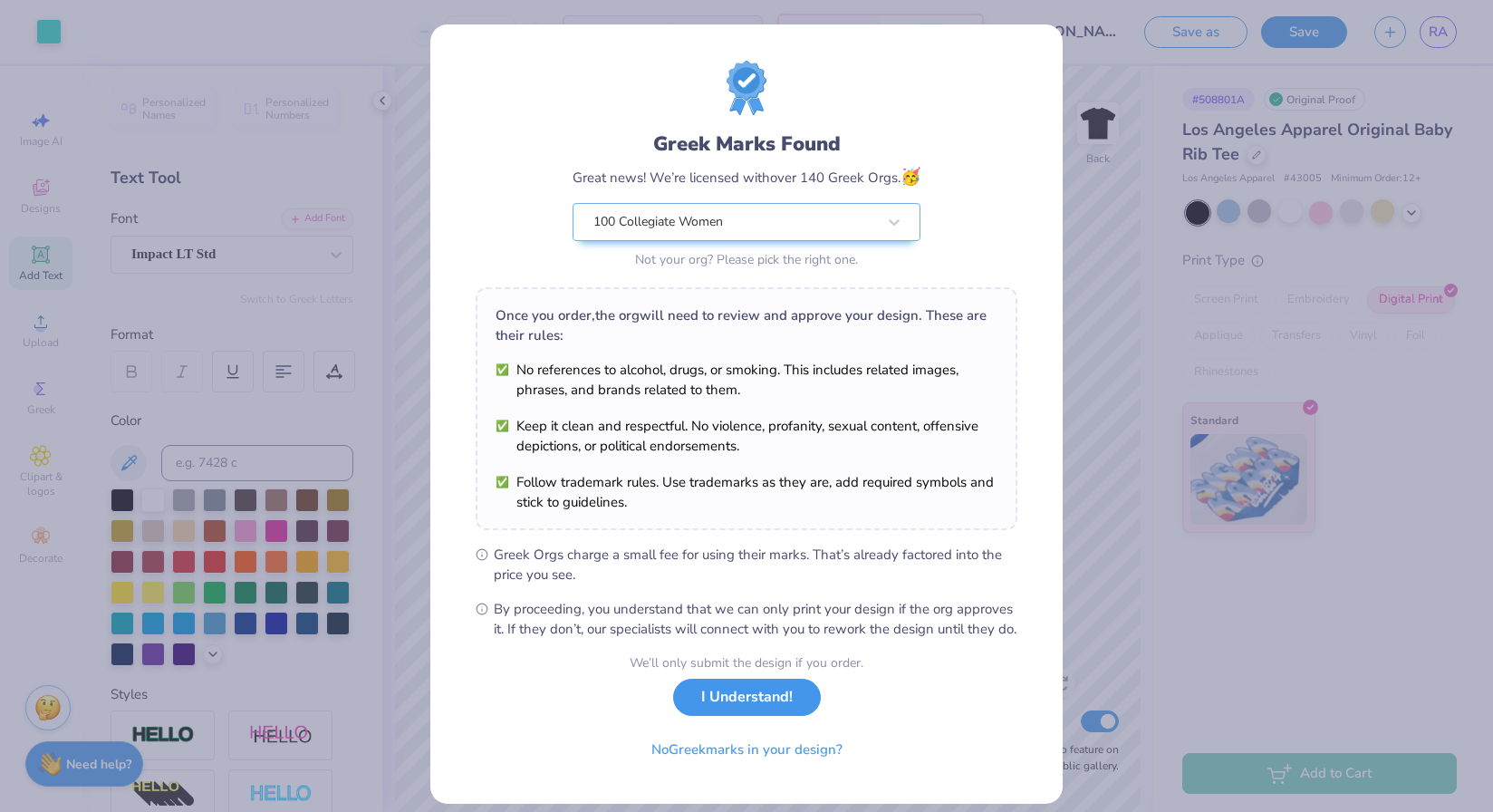
click at [721, 715] on button "I Understand!" at bounding box center [747, 698] width 148 height 37
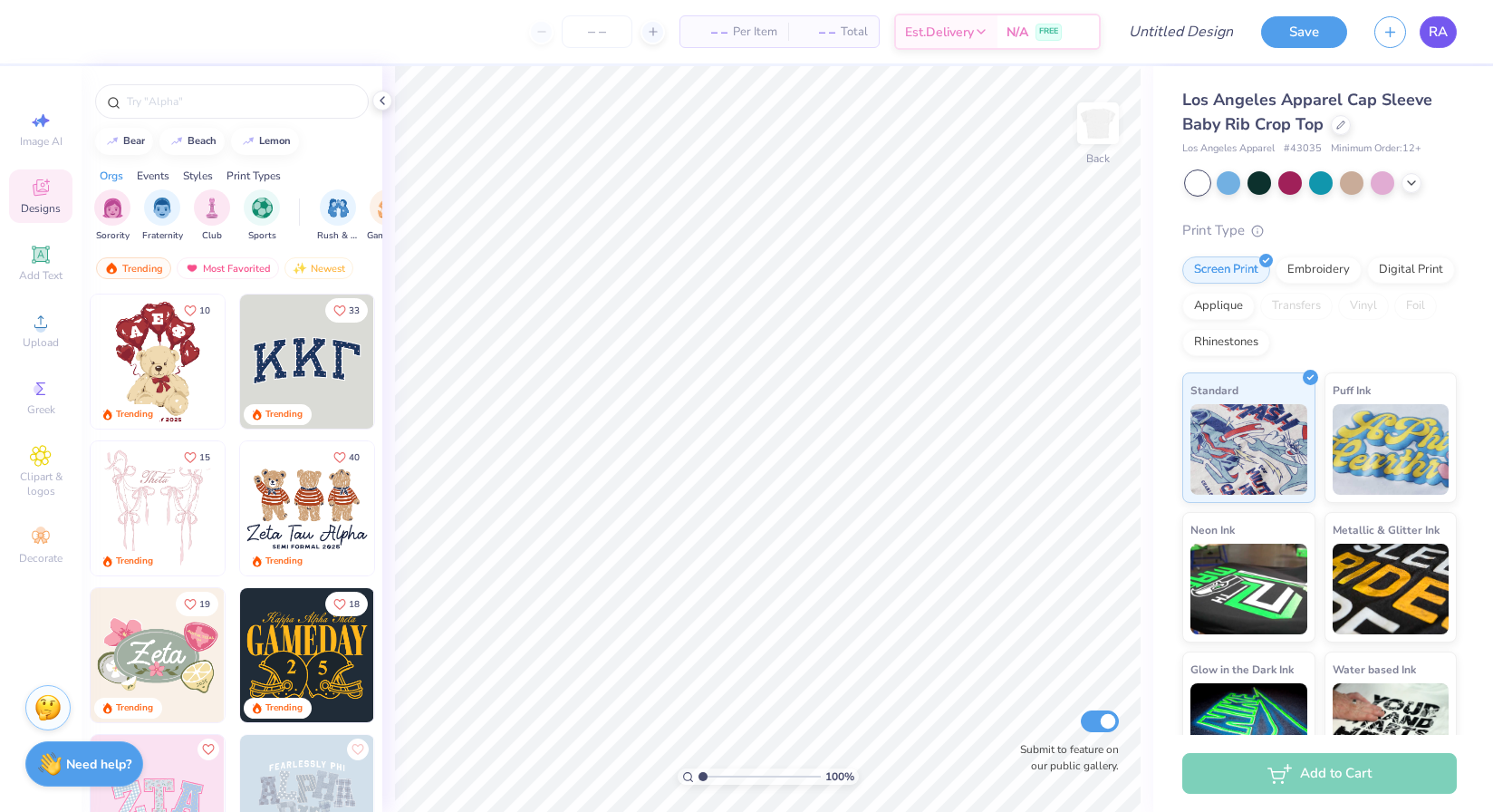
click at [1449, 28] on link "RA" at bounding box center [1438, 33] width 37 height 32
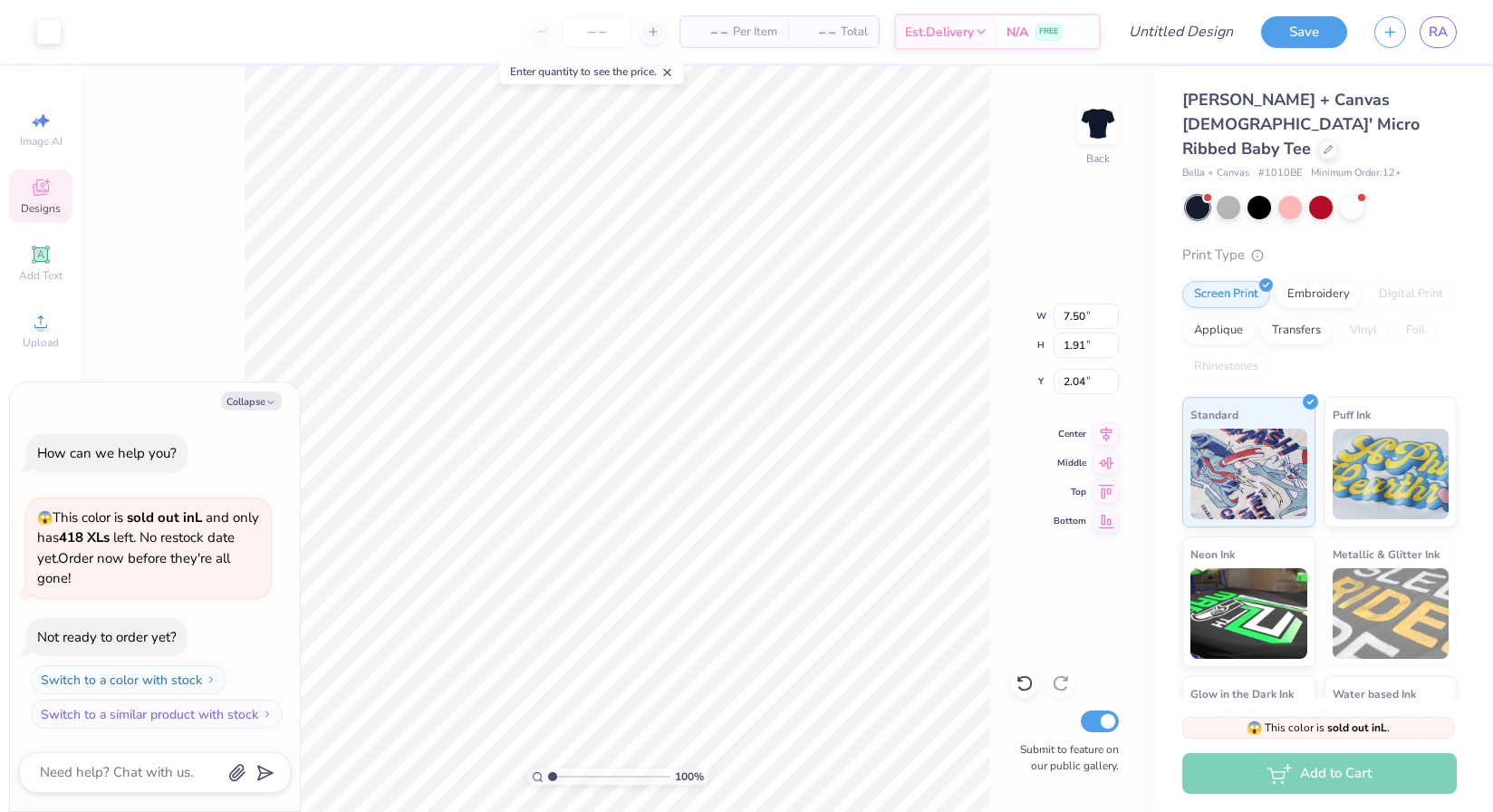
type textarea "x"
type input "6.42"
type input "1.31"
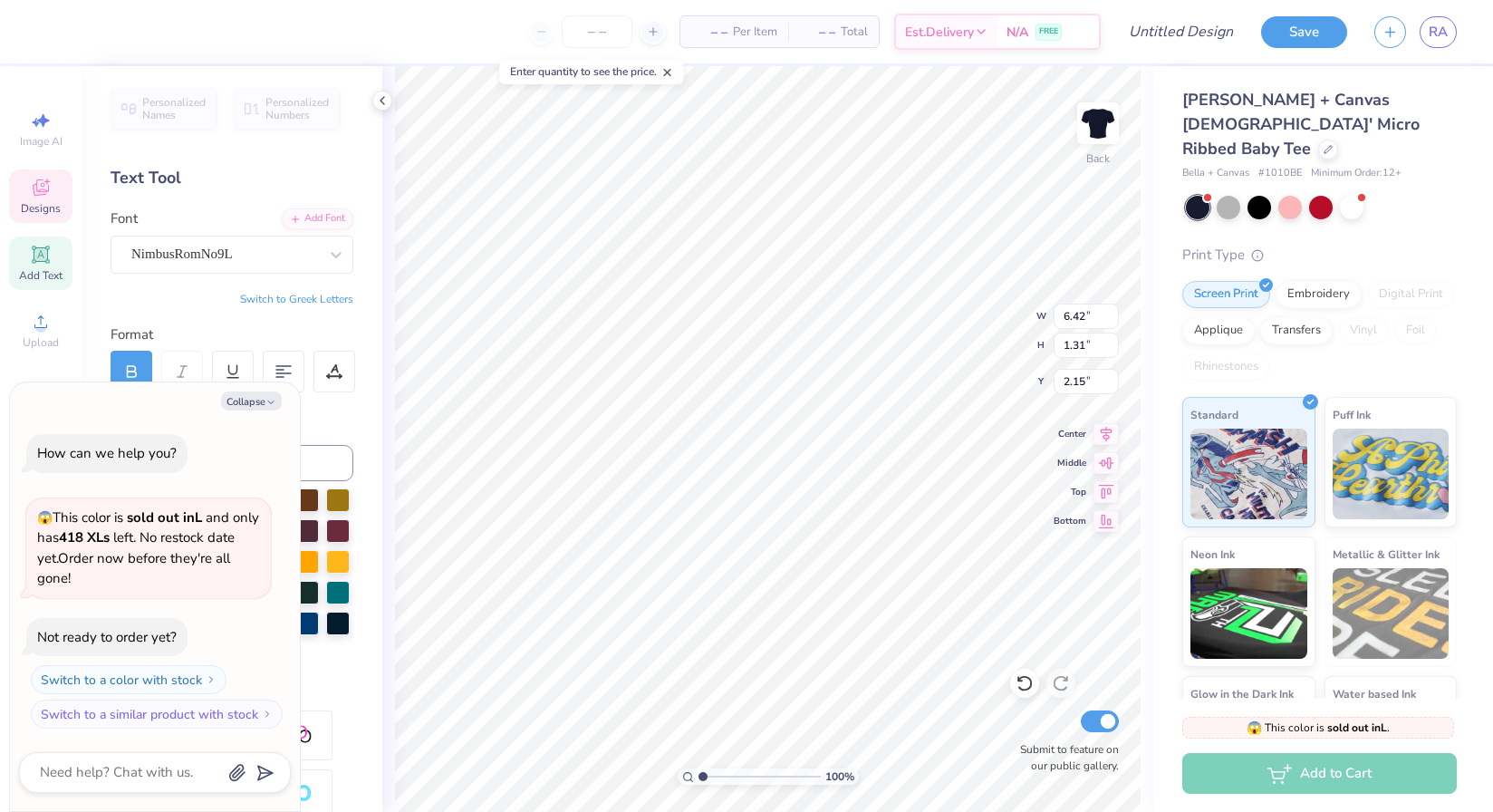
type textarea "x"
paste textarea "#26F7E7"
type textarea "#26F7E7"
type textarea "x"
type textarea "KAPPA"
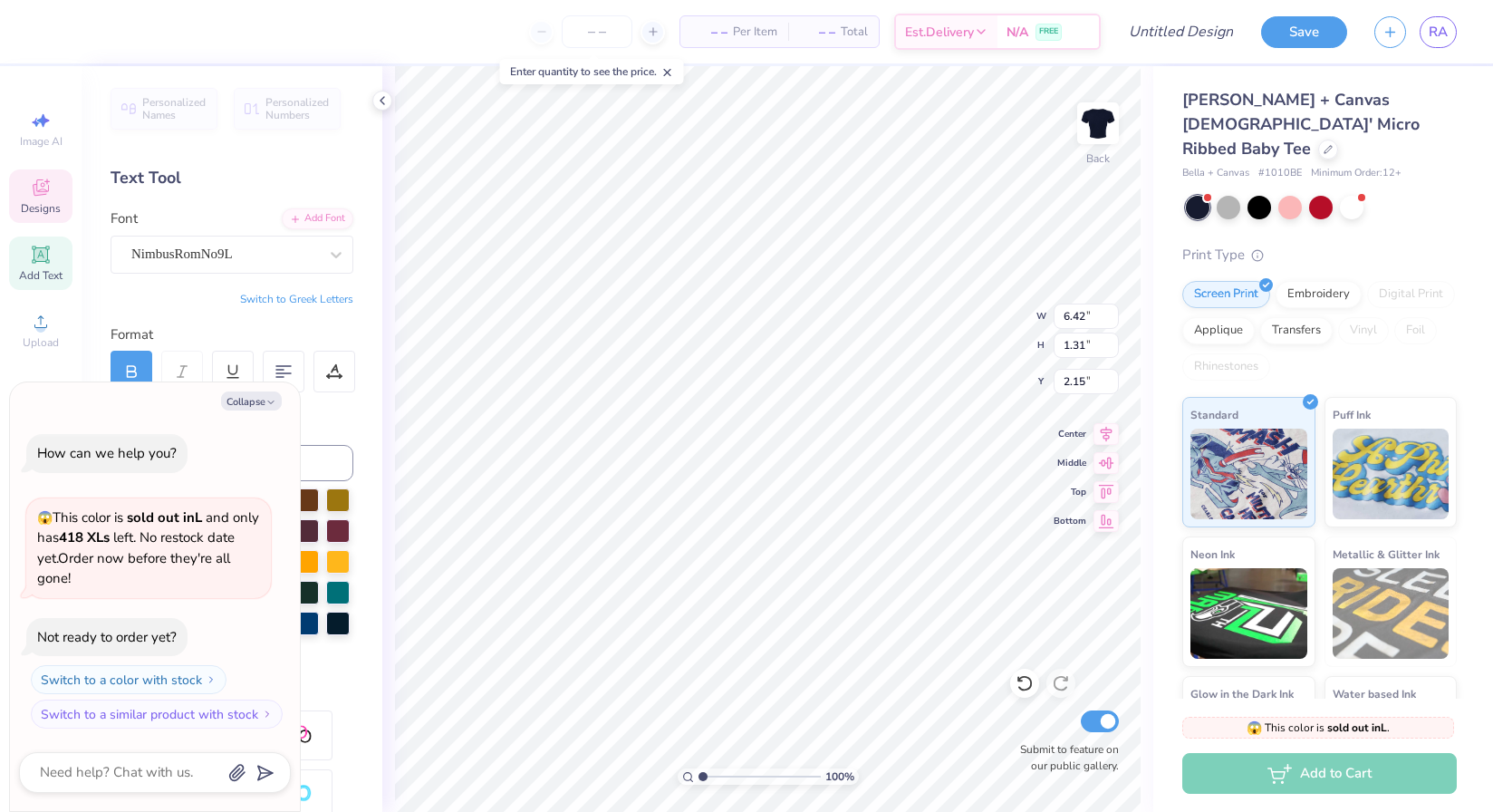
scroll to position [0, 1]
type textarea "x"
paste textarea "AYŌN"
type textarea "AYŌN"
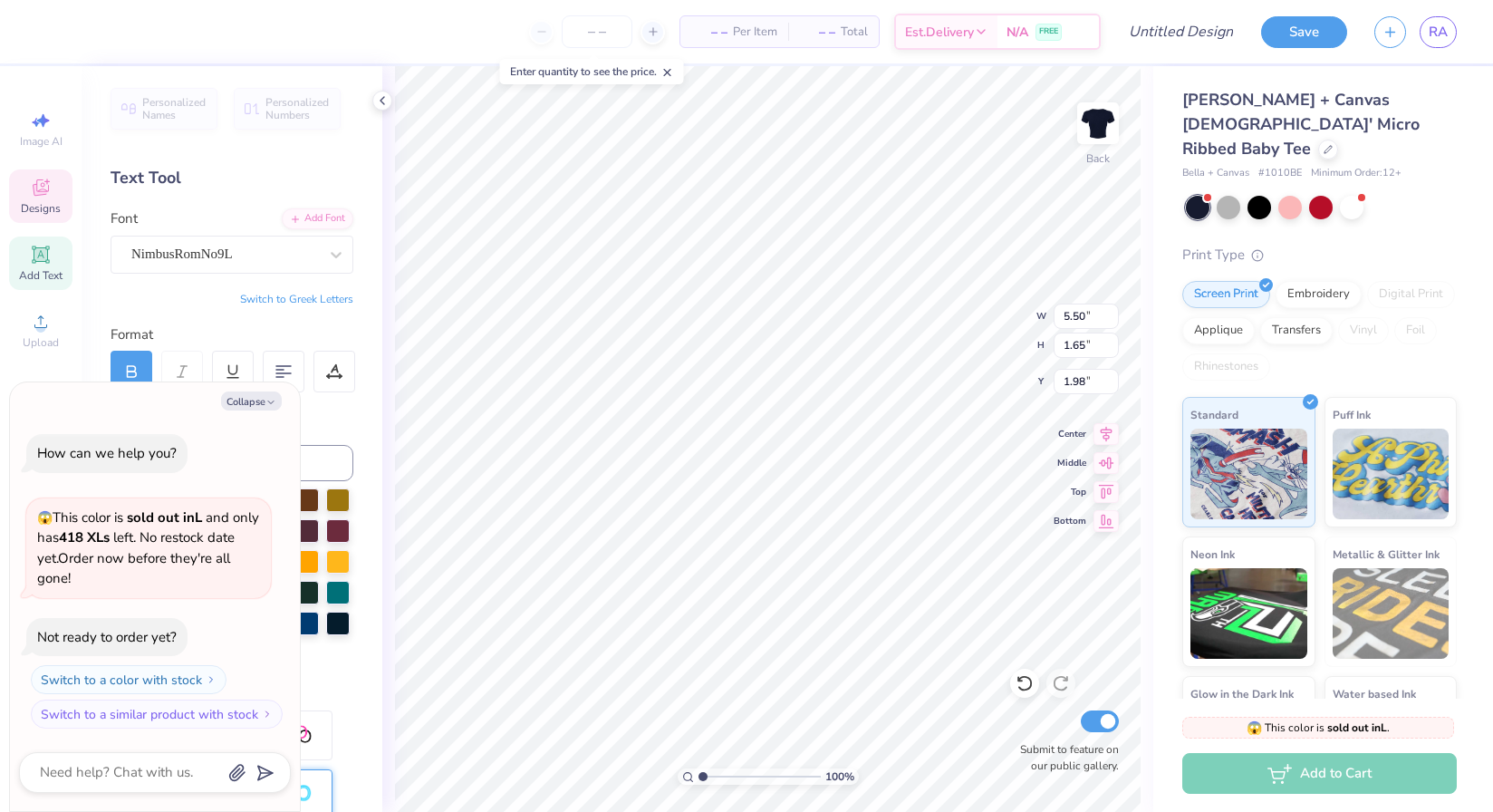
type textarea "x"
type input "1.57"
type textarea "x"
type textarea "1"
type textarea "x"
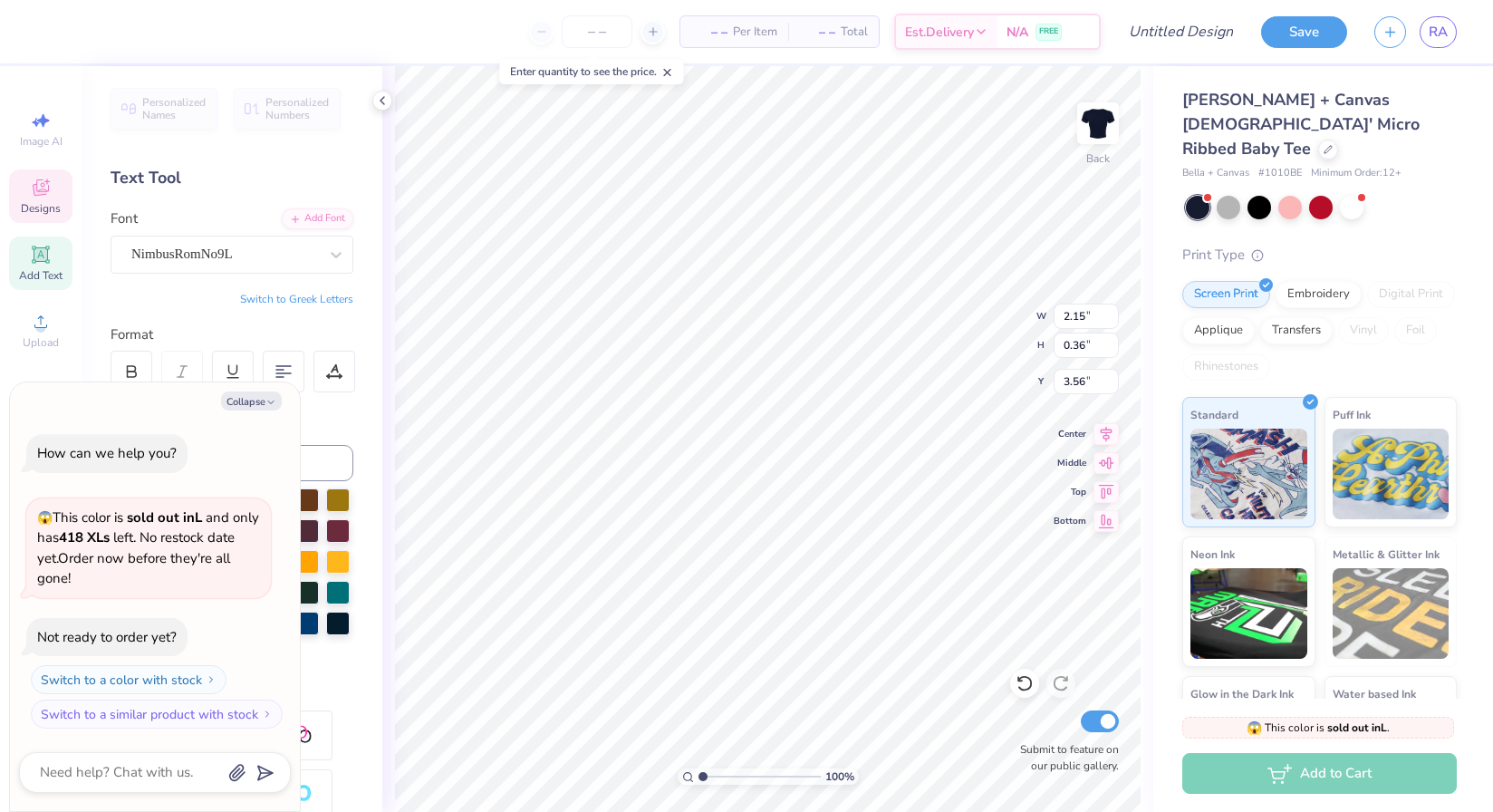
type textarea "12"
type textarea "x"
type textarea "120"
type textarea "x"
type textarea "120"
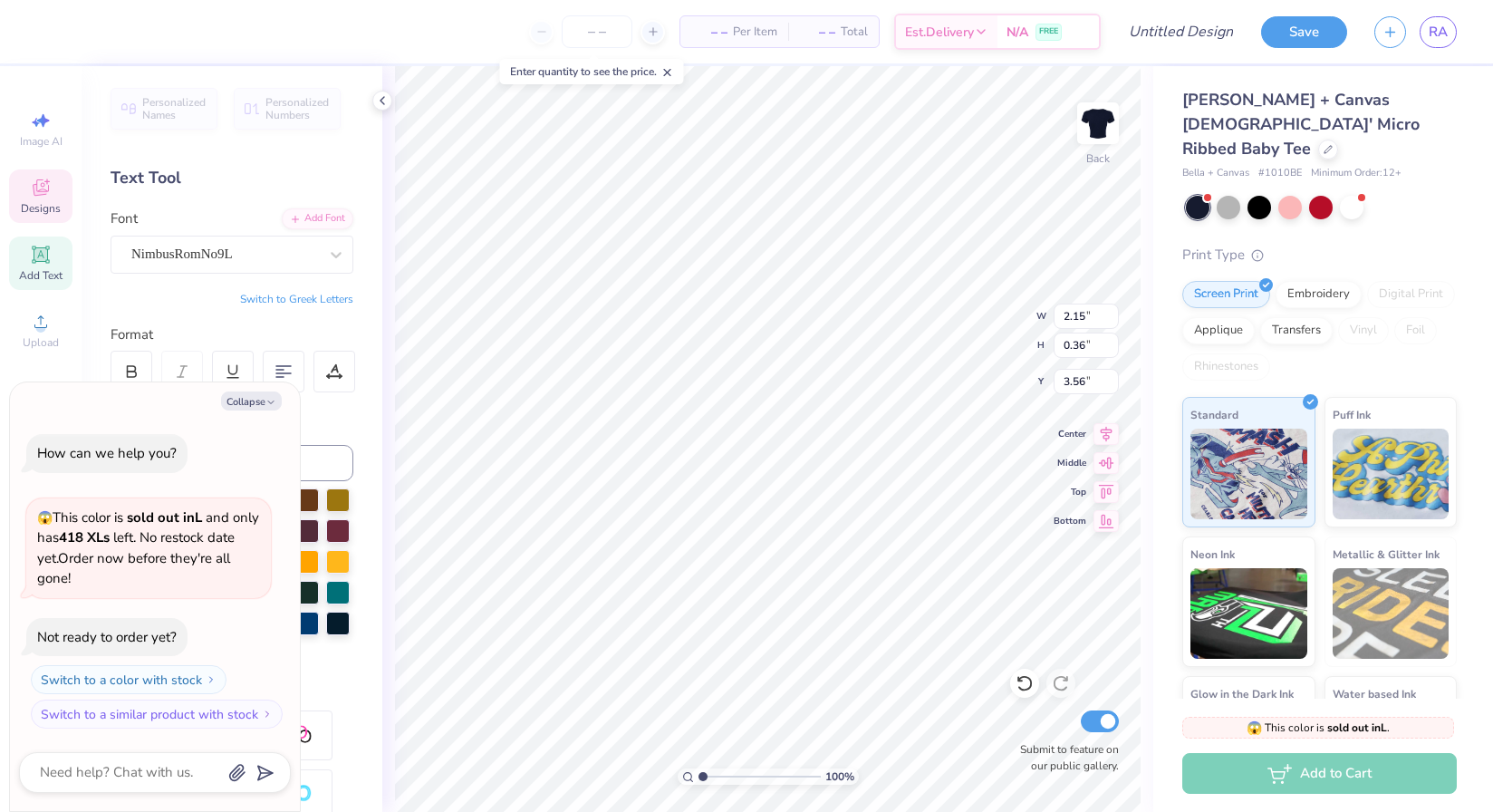
type textarea "x"
type textarea "120 y"
type textarea "x"
type textarea "120 ye"
type textarea "x"
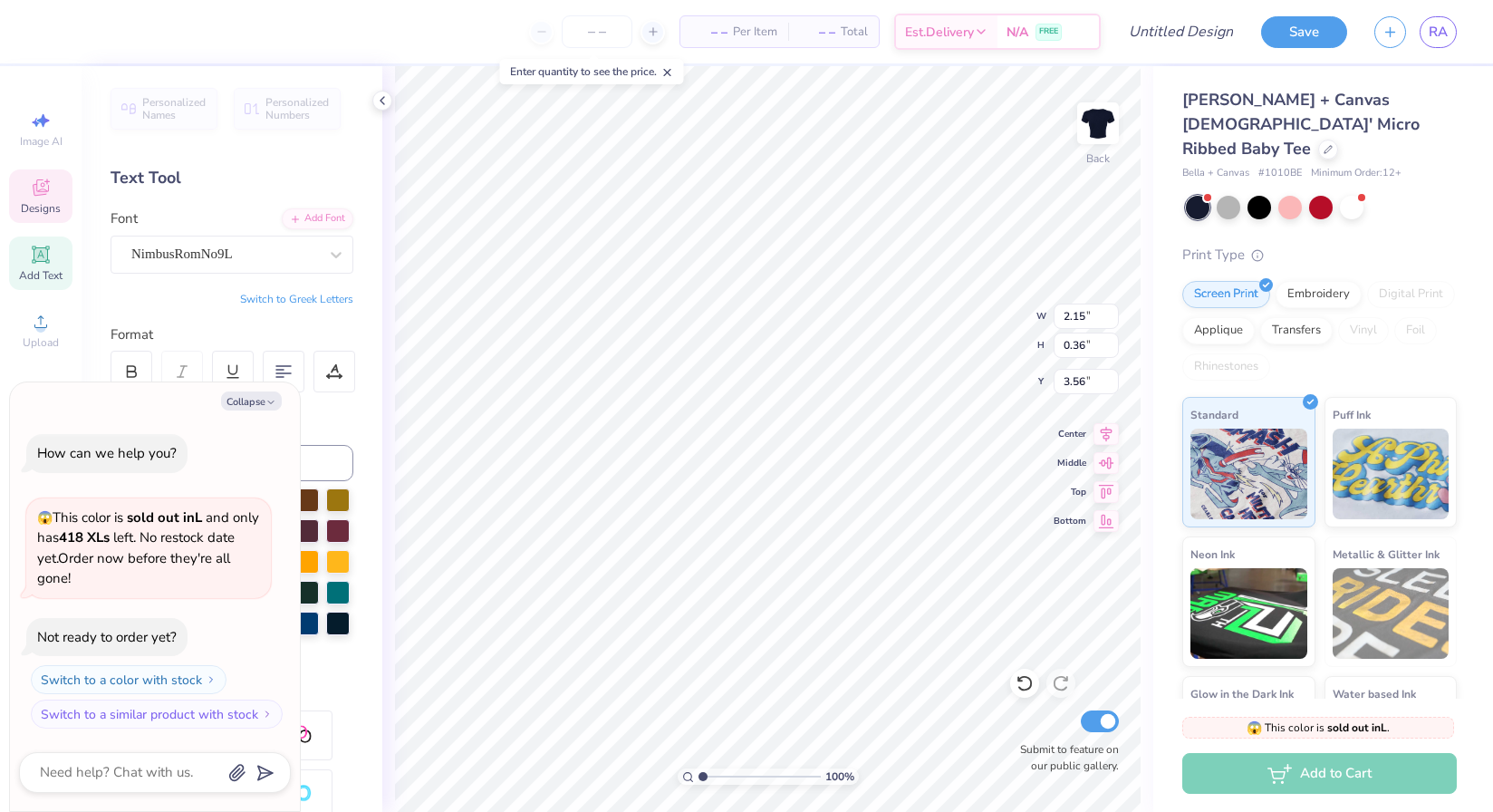
type textarea "120 yea"
type textarea "x"
type textarea "120 year"
type textarea "x"
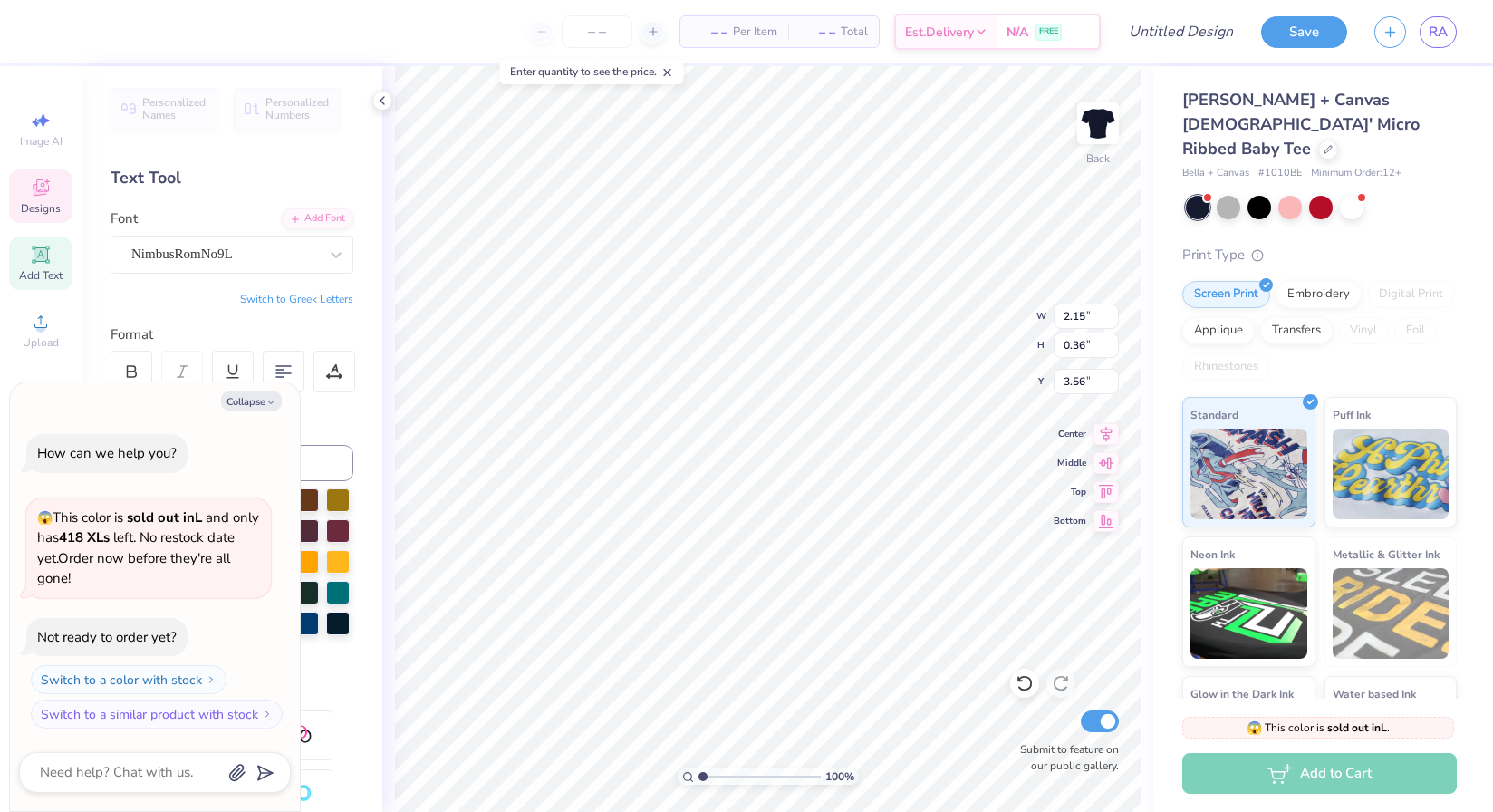
type textarea "120 years"
type textarea "x"
type input "3.49"
click at [1109, 139] on img at bounding box center [1098, 123] width 73 height 73
click at [31, 320] on icon at bounding box center [40, 321] width 22 height 22
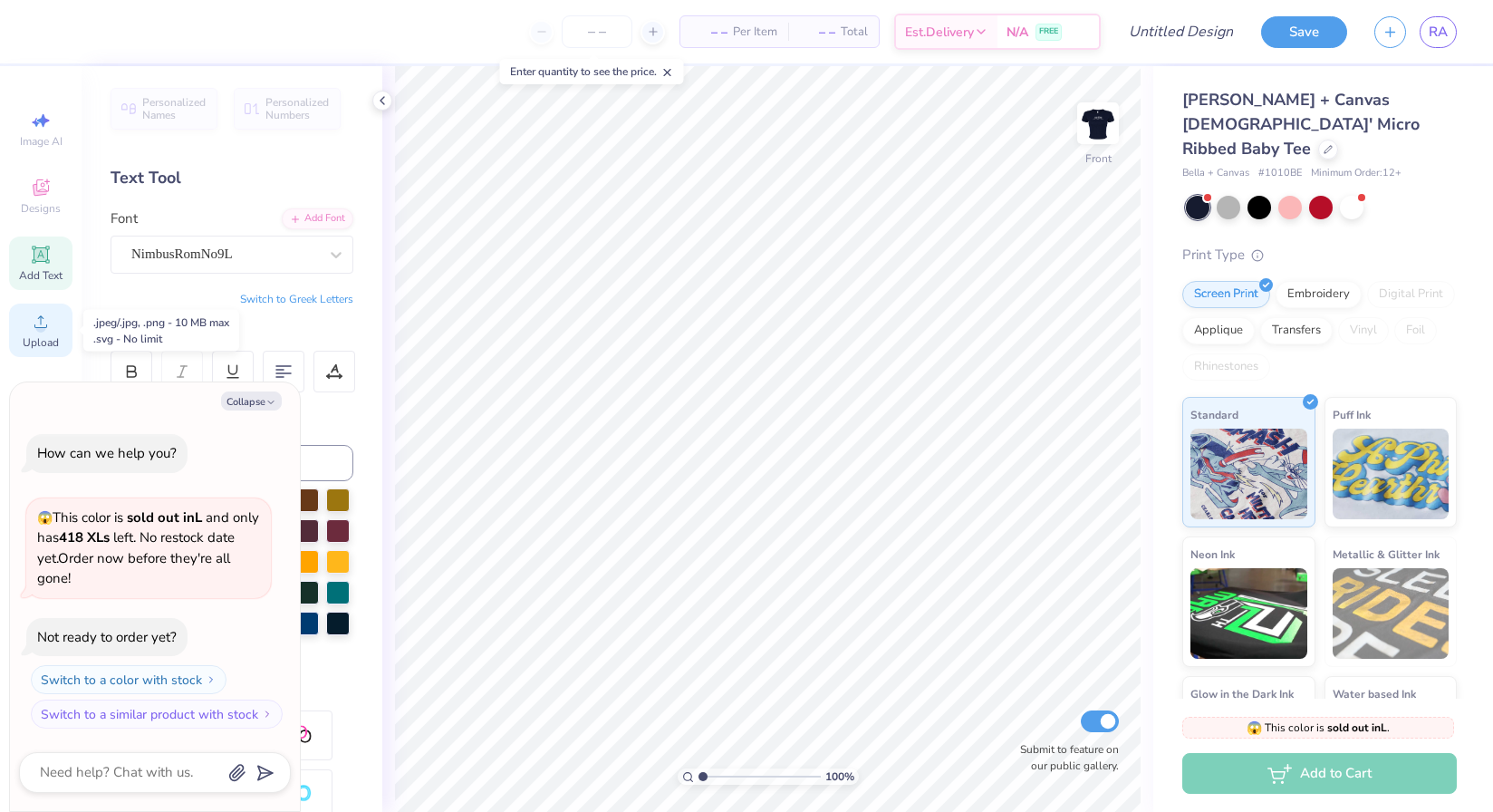
click at [34, 333] on div "Upload" at bounding box center [40, 330] width 63 height 53
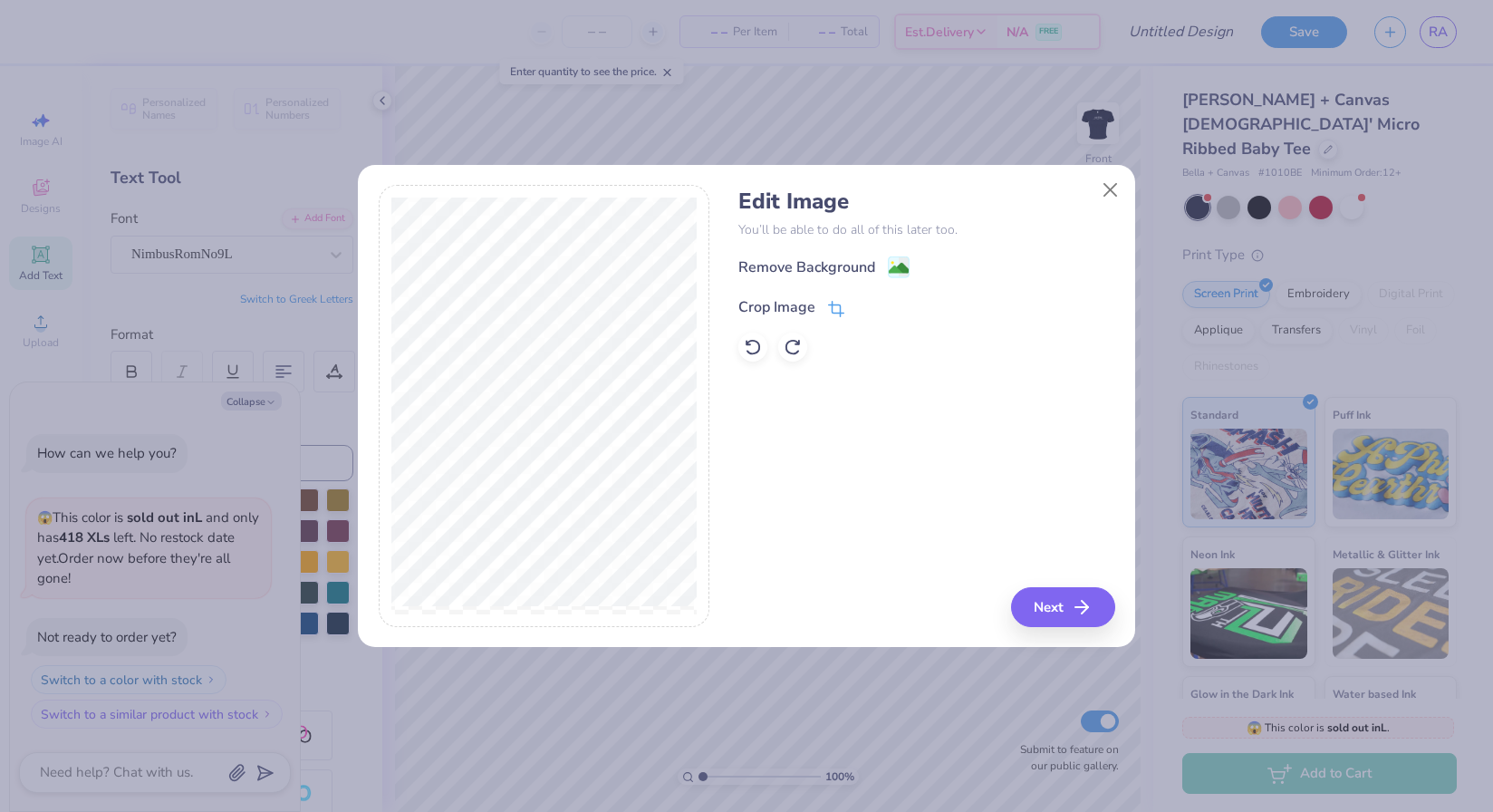
click at [830, 308] on icon at bounding box center [836, 308] width 17 height 17
click at [861, 308] on icon at bounding box center [866, 304] width 11 height 11
click at [890, 275] on image at bounding box center [899, 270] width 20 height 20
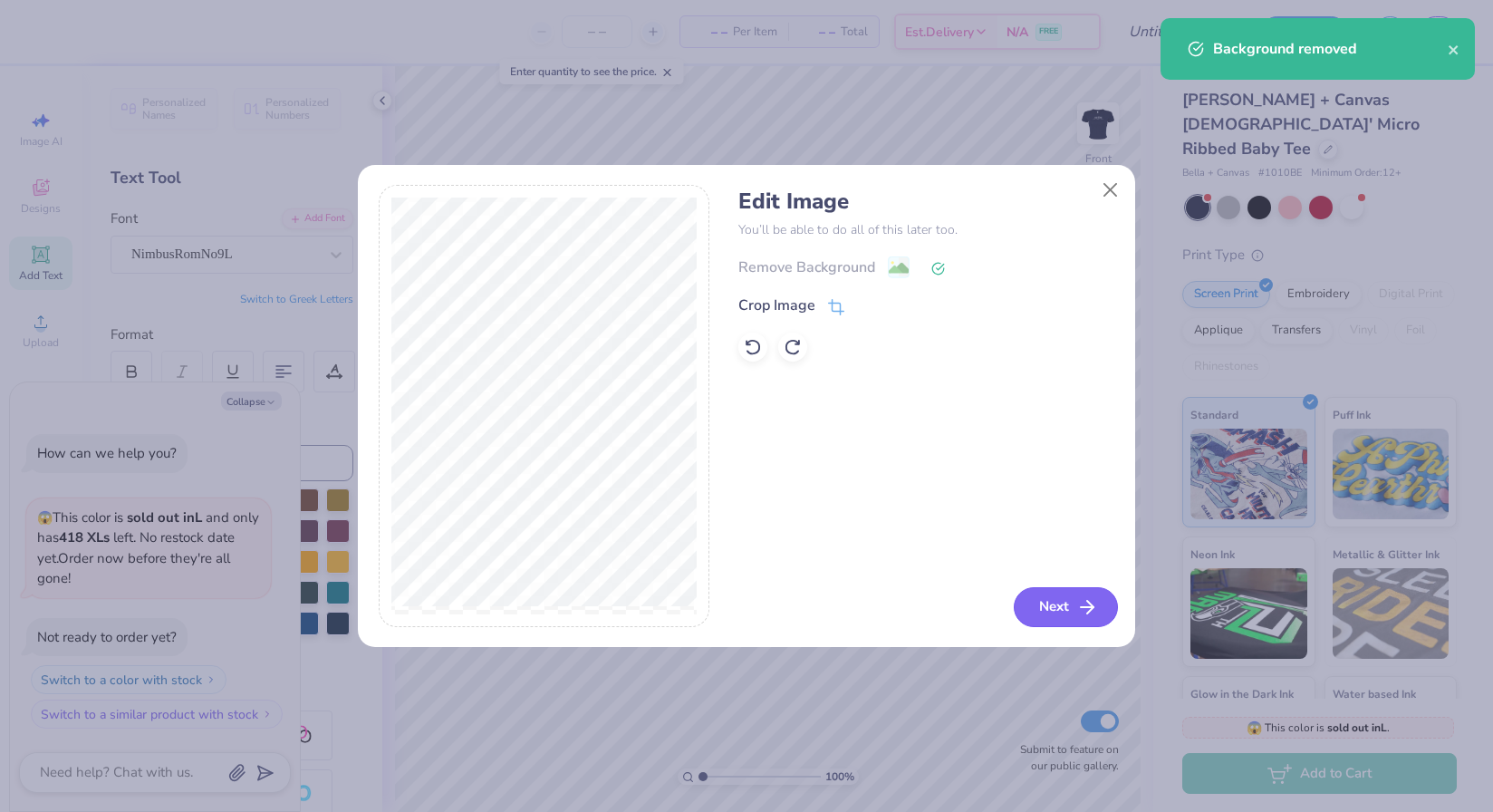
click at [1038, 606] on button "Next" at bounding box center [1066, 607] width 104 height 39
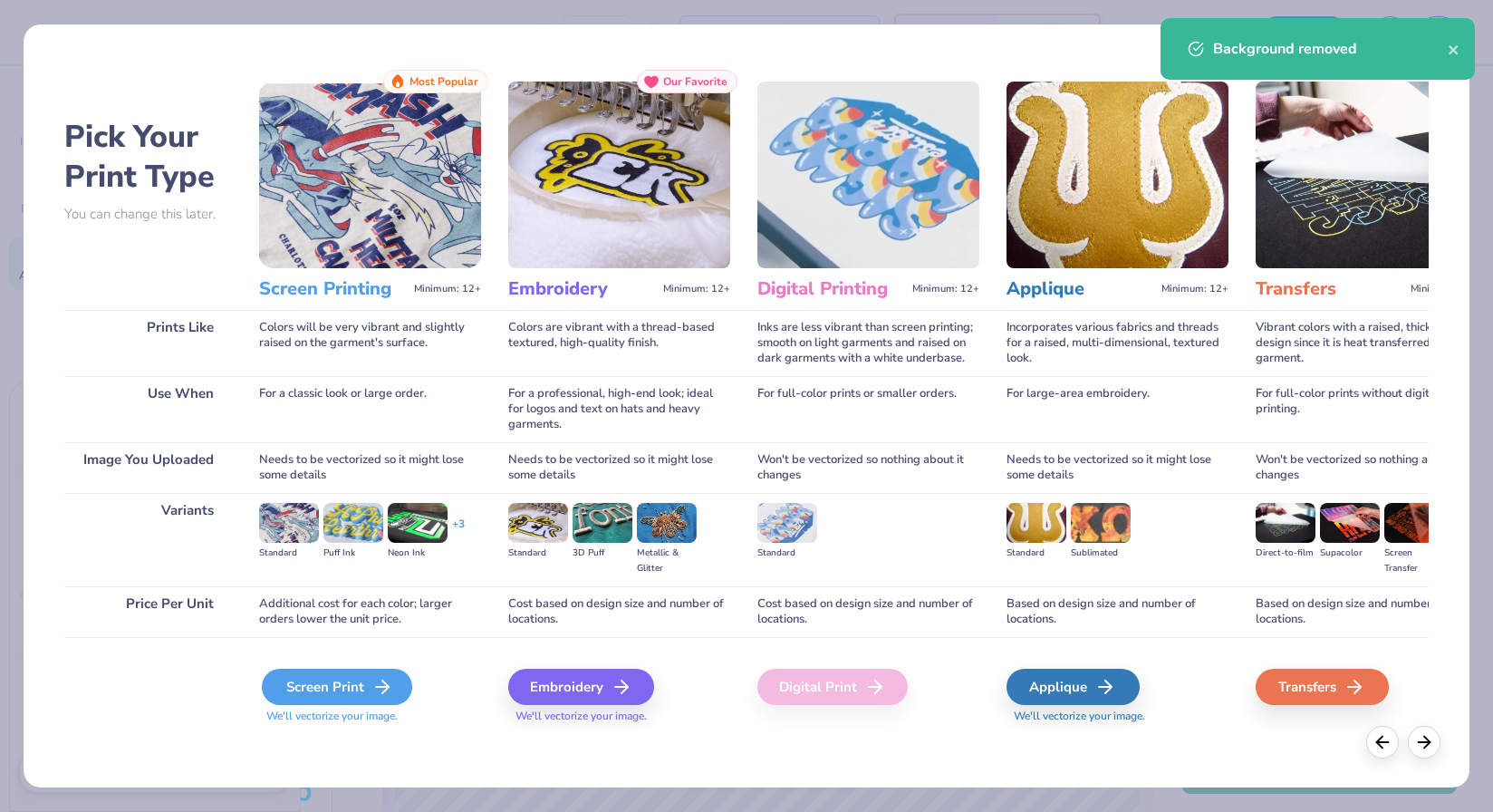
click at [369, 682] on div "Screen Print" at bounding box center [337, 686] width 151 height 36
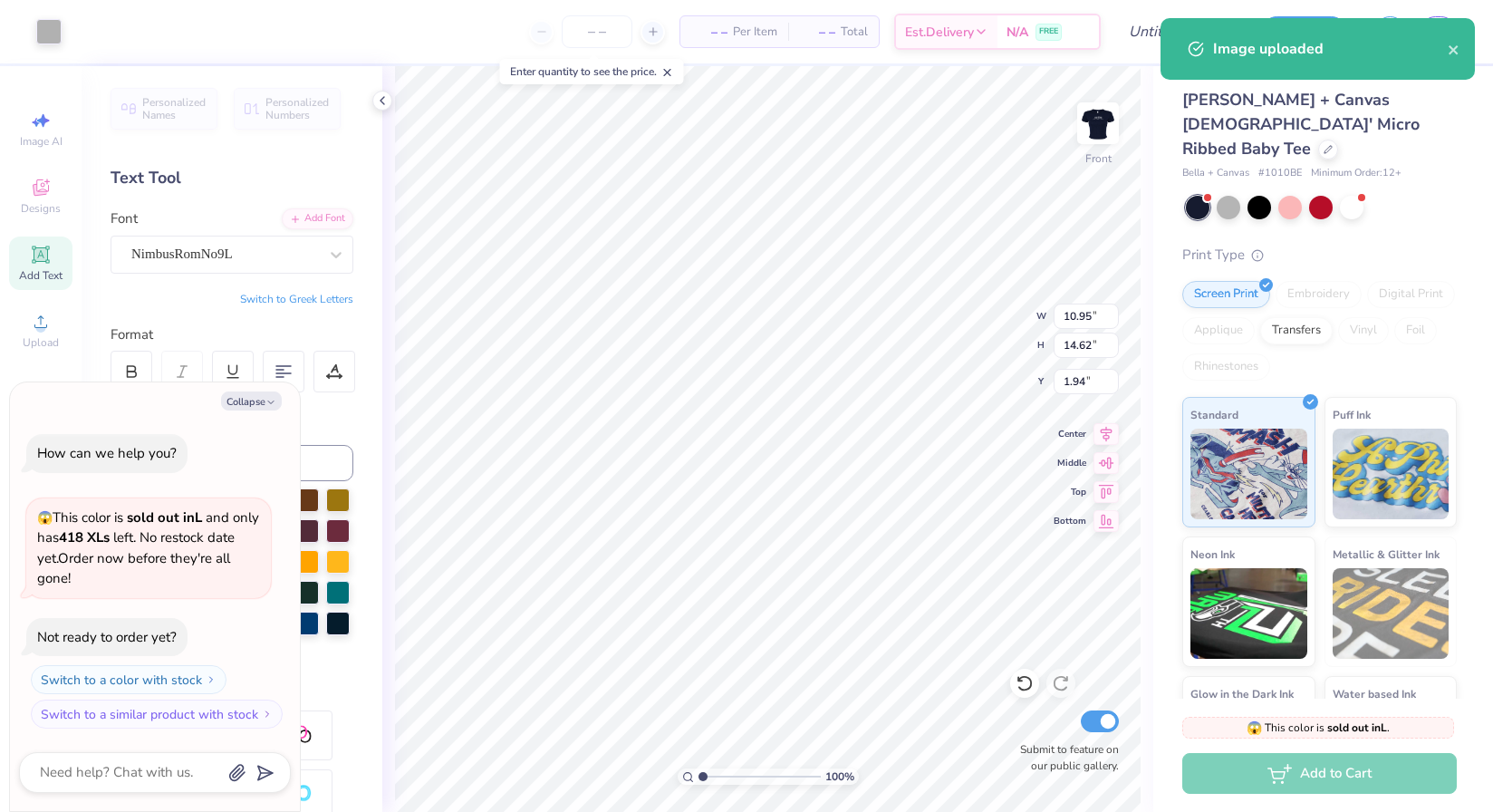
type textarea "x"
type input "7.31"
type input "9.77"
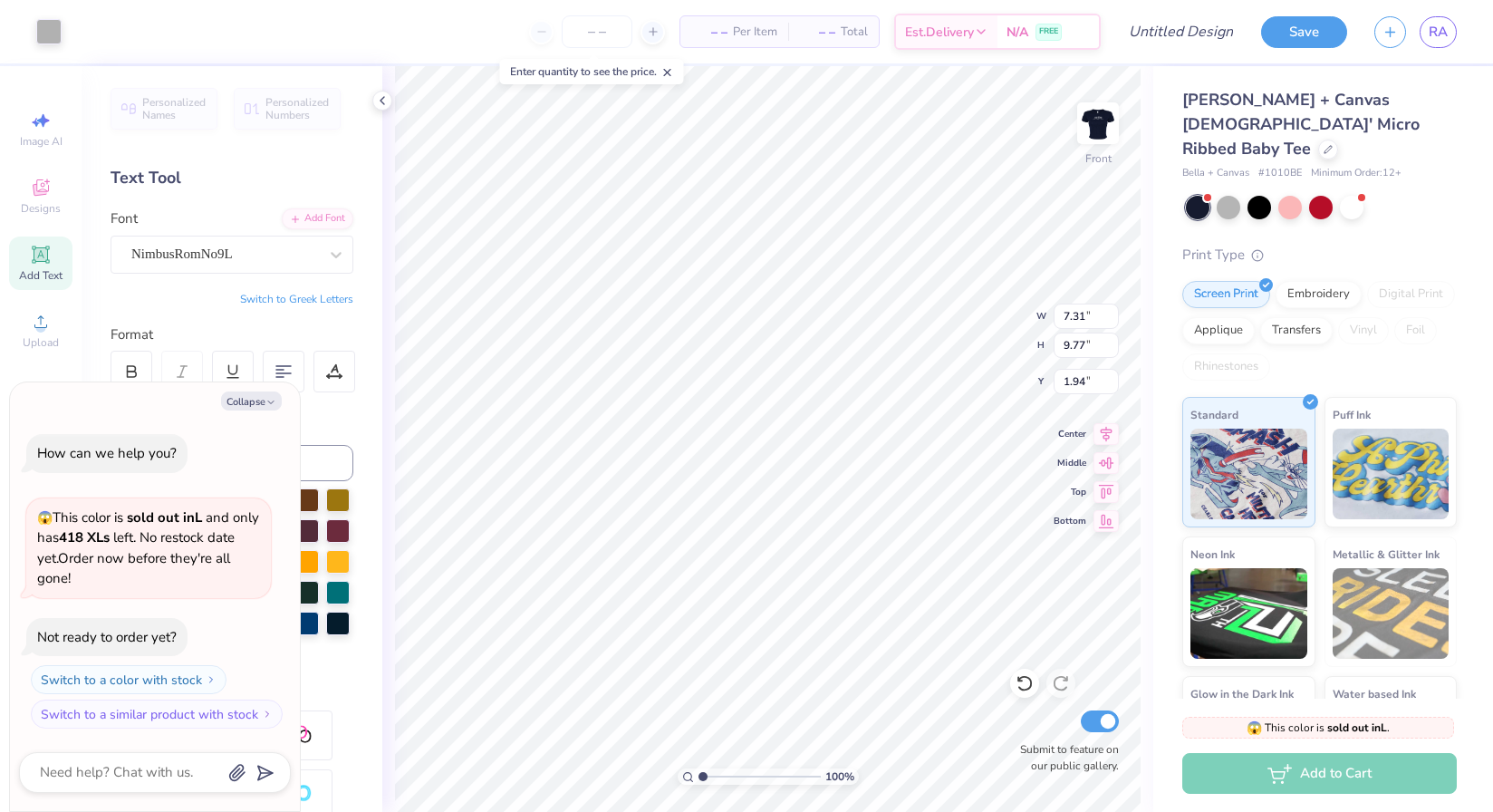
type textarea "x"
type input "2.55"
type textarea "x"
type input "5.72"
type input "7.64"
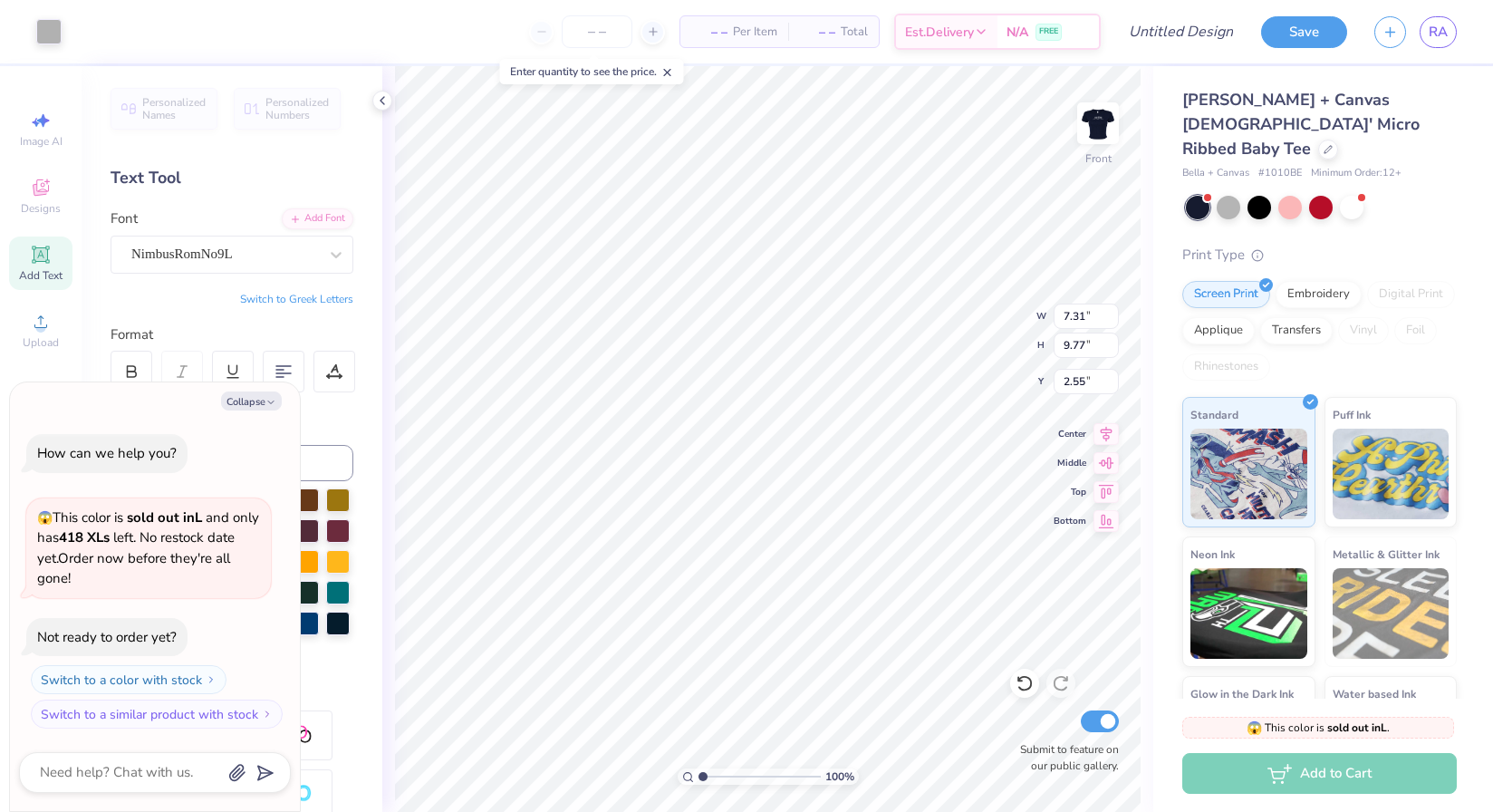
type input "4.68"
type textarea "x"
type input "5.06"
type input "6.76"
click at [1102, 133] on img at bounding box center [1098, 123] width 73 height 73
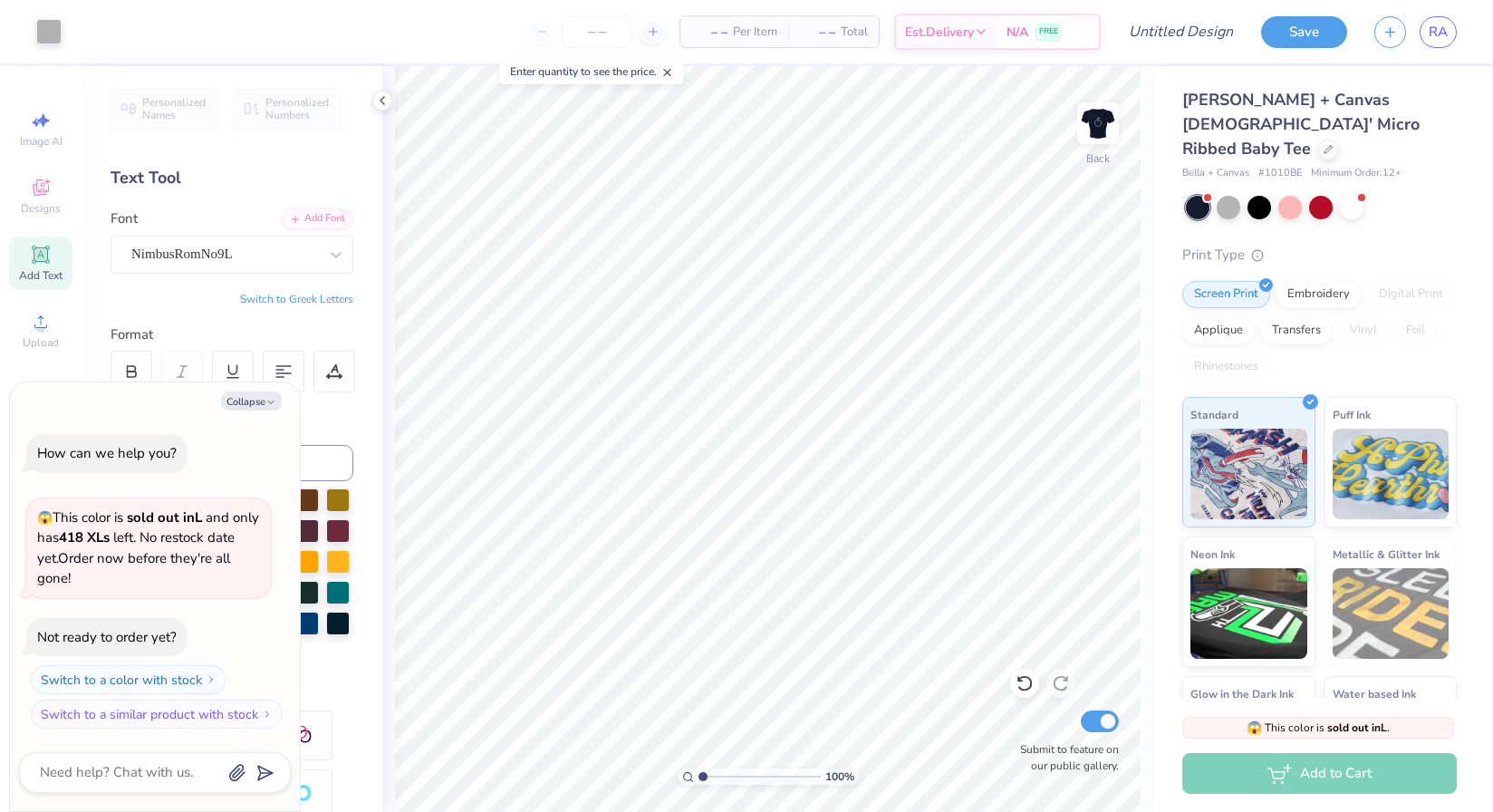
type textarea "x"
click at [1195, 23] on input "Design Title" at bounding box center [1159, 32] width 177 height 36
type input "A"
type textarea "x"
type input "Ay"
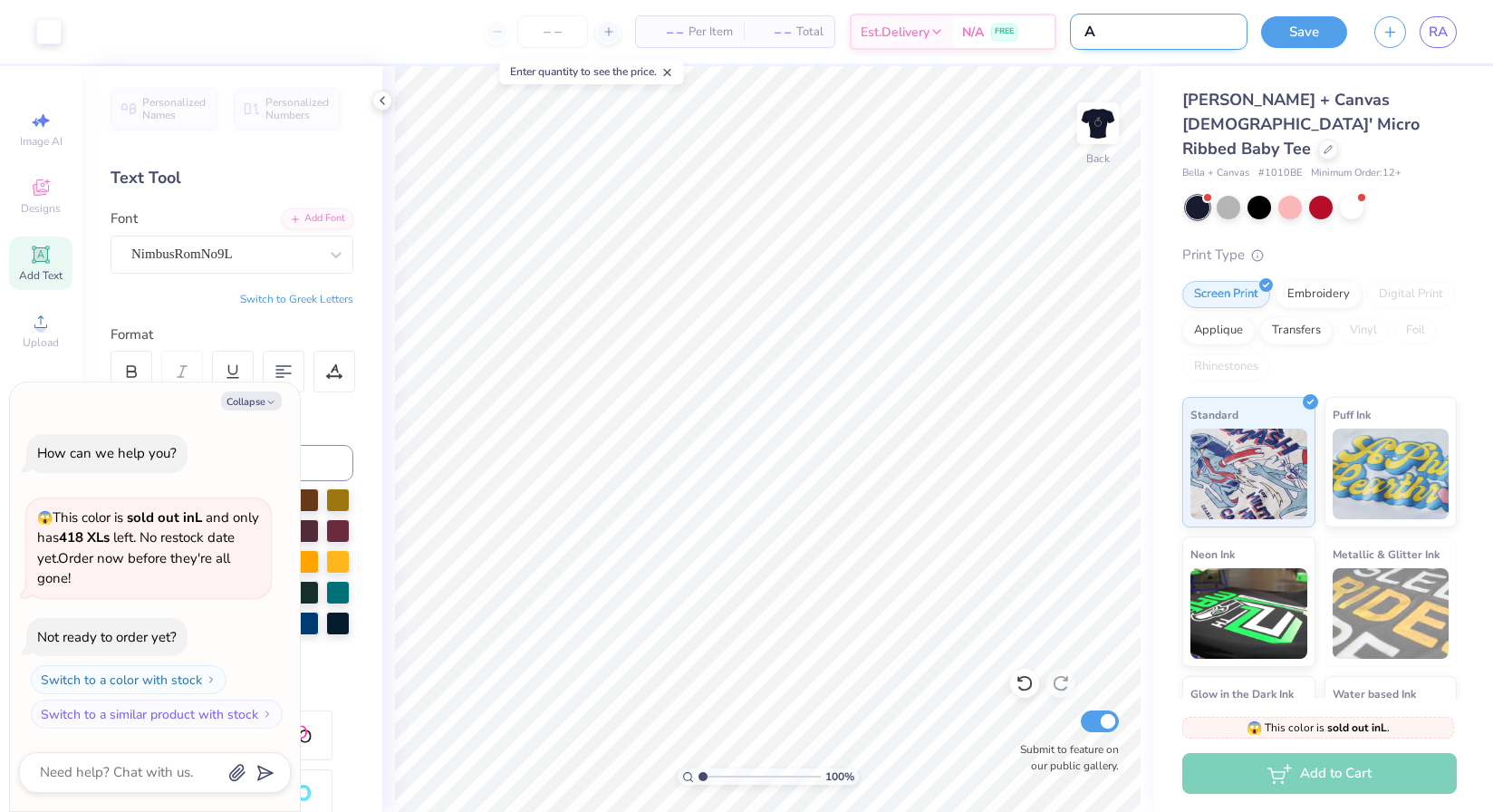
type textarea "x"
type input "Ayo"
type textarea "x"
type input "Ayon"
type textarea "x"
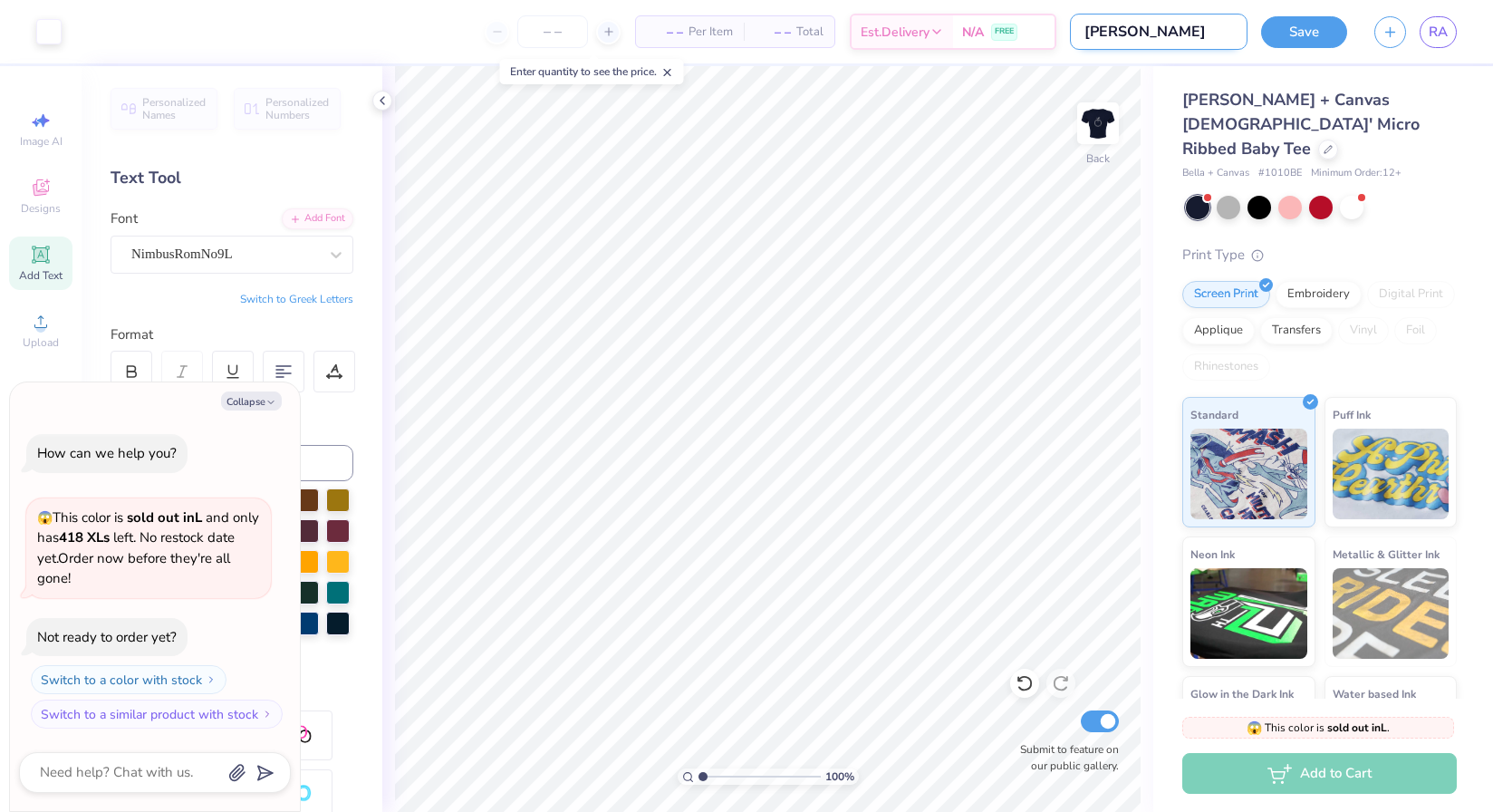
type input "Ayon"
type textarea "x"
type input "Ayon s"
type textarea "x"
type input "Ayon sh"
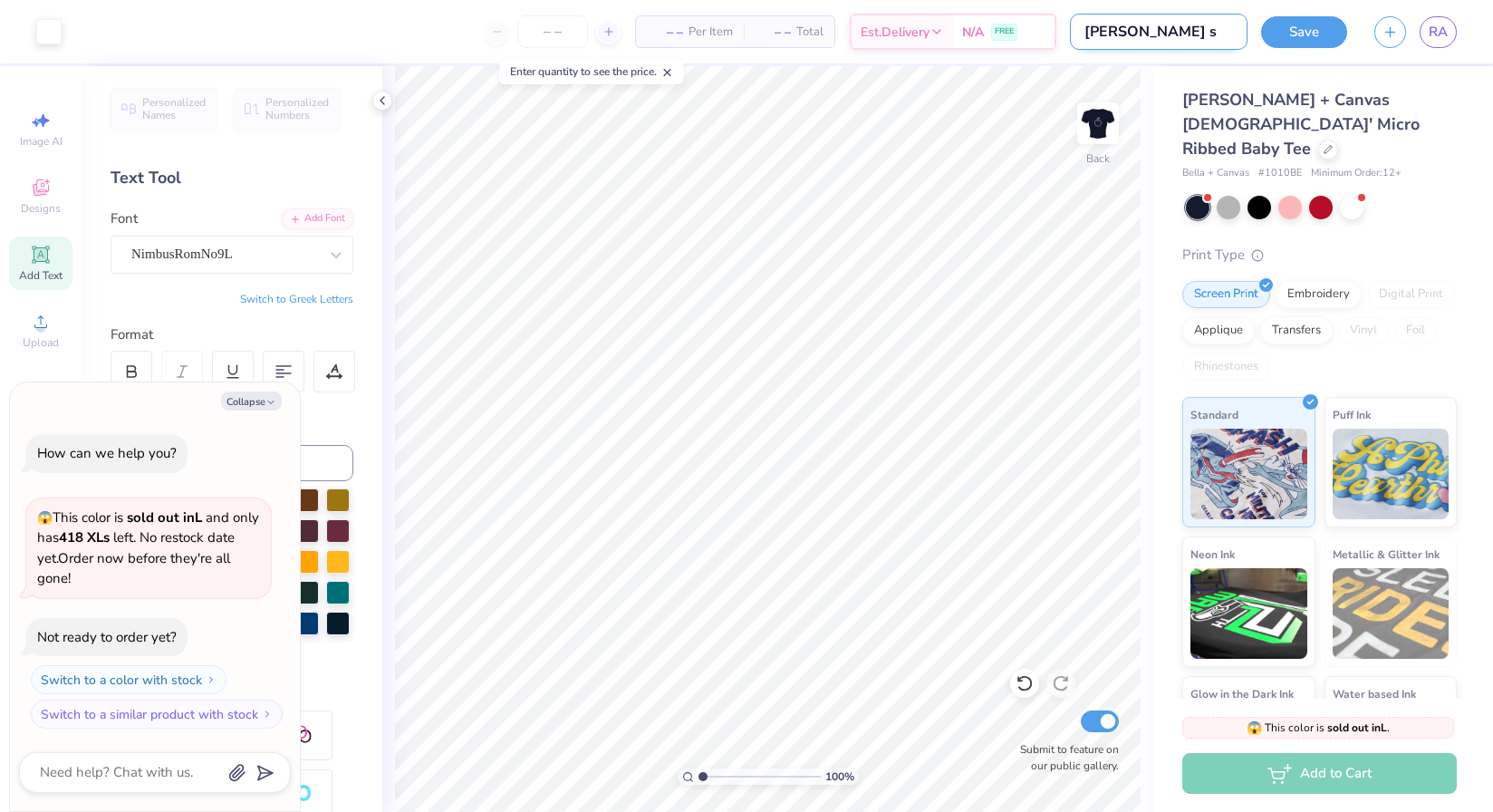
type textarea "x"
type input "Ayon shi"
type textarea "x"
type input "Ayon shir"
type textarea "x"
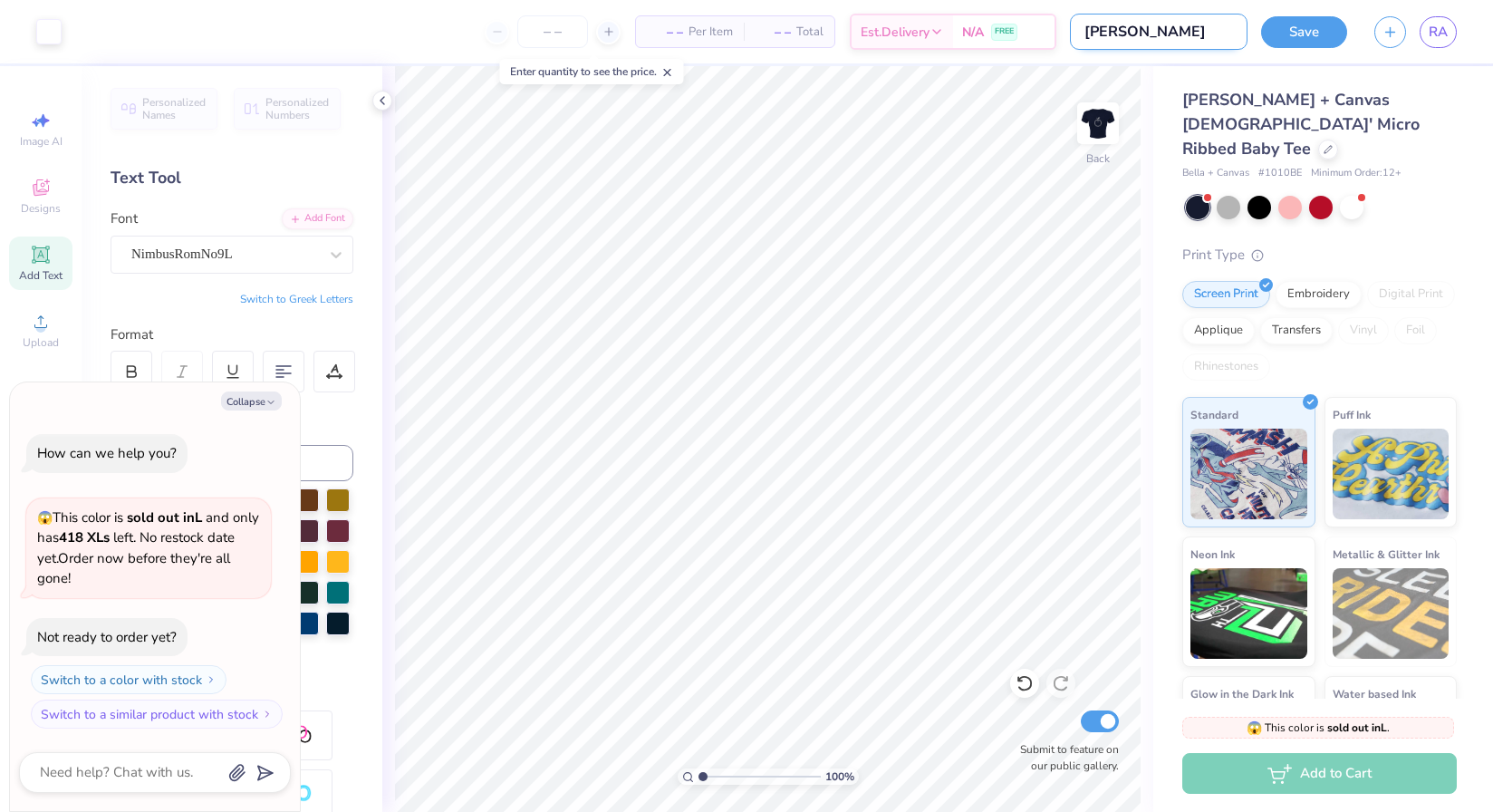
type input "Ayon shirt"
type textarea "x"
click at [1121, 32] on input "Ayon shirt" at bounding box center [1159, 32] width 177 height 36
type input "Ayon nshirt"
type textarea "x"
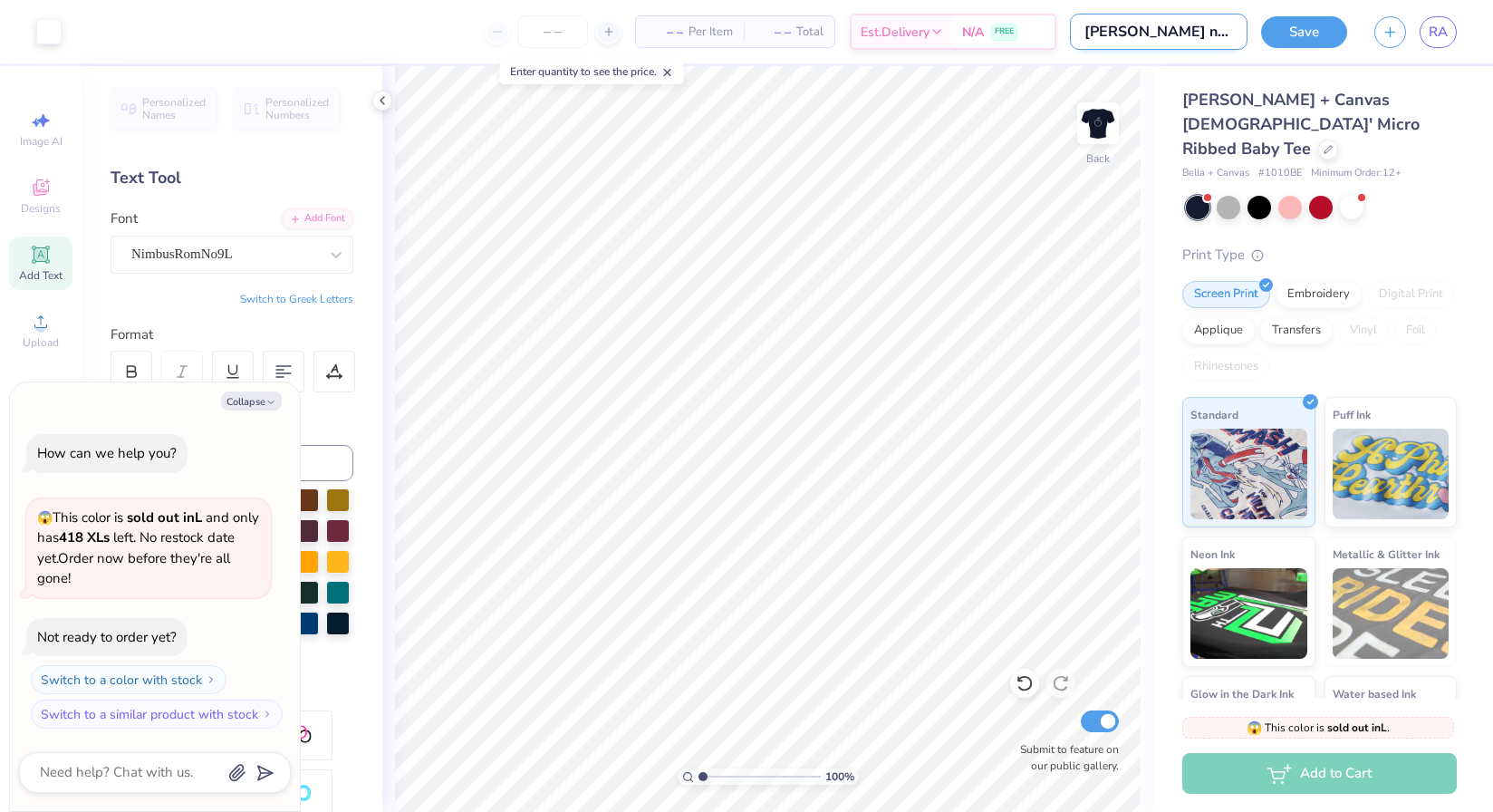
type input "Ayon neshirt"
type textarea "x"
type input "Ayon newshirt"
type textarea "x"
type input "Ayon new shirt"
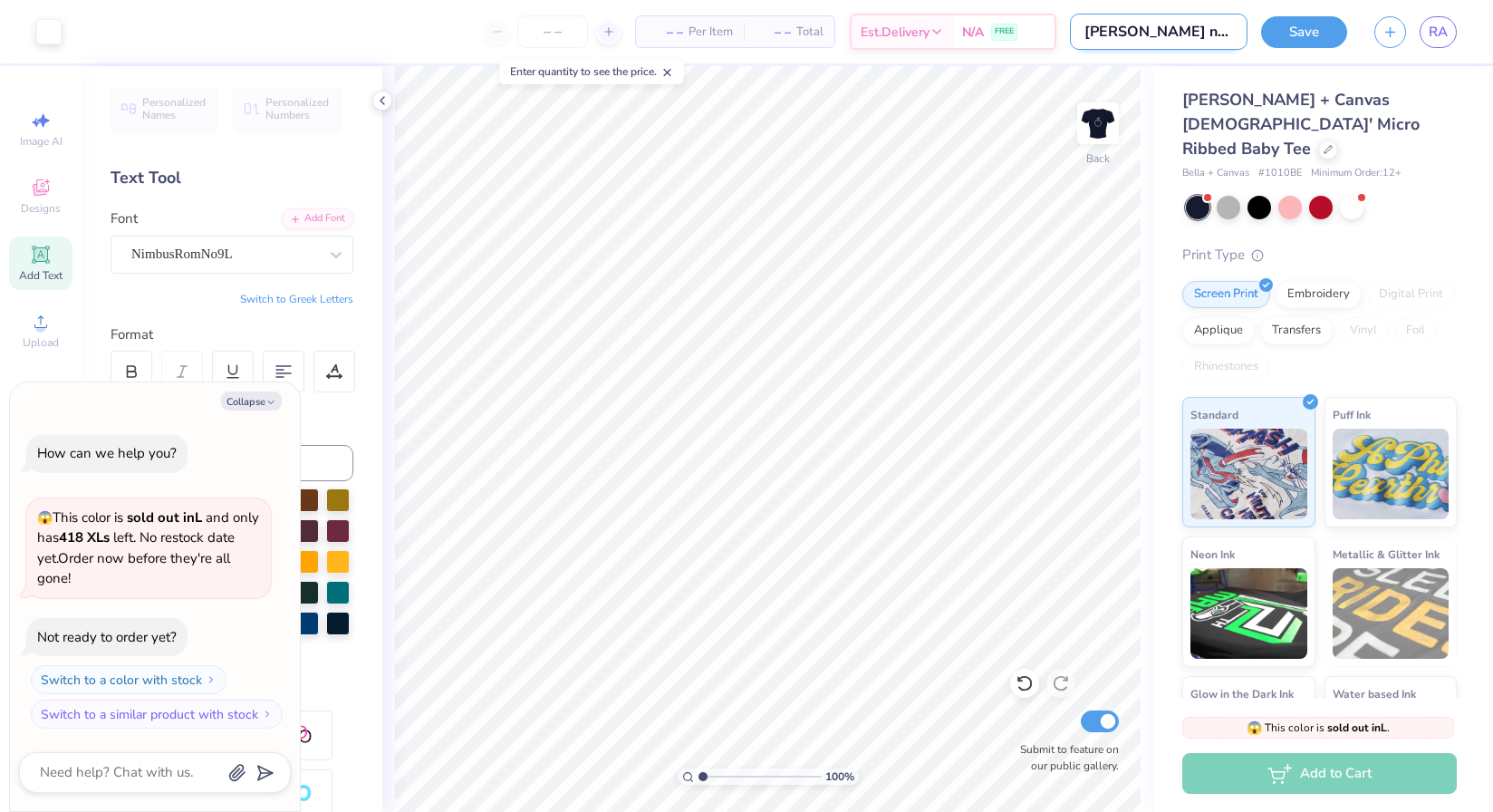
type textarea "x"
type input "Ayon new gshirt"
type textarea "x"
type input "Ayon new shirt"
type textarea "x"
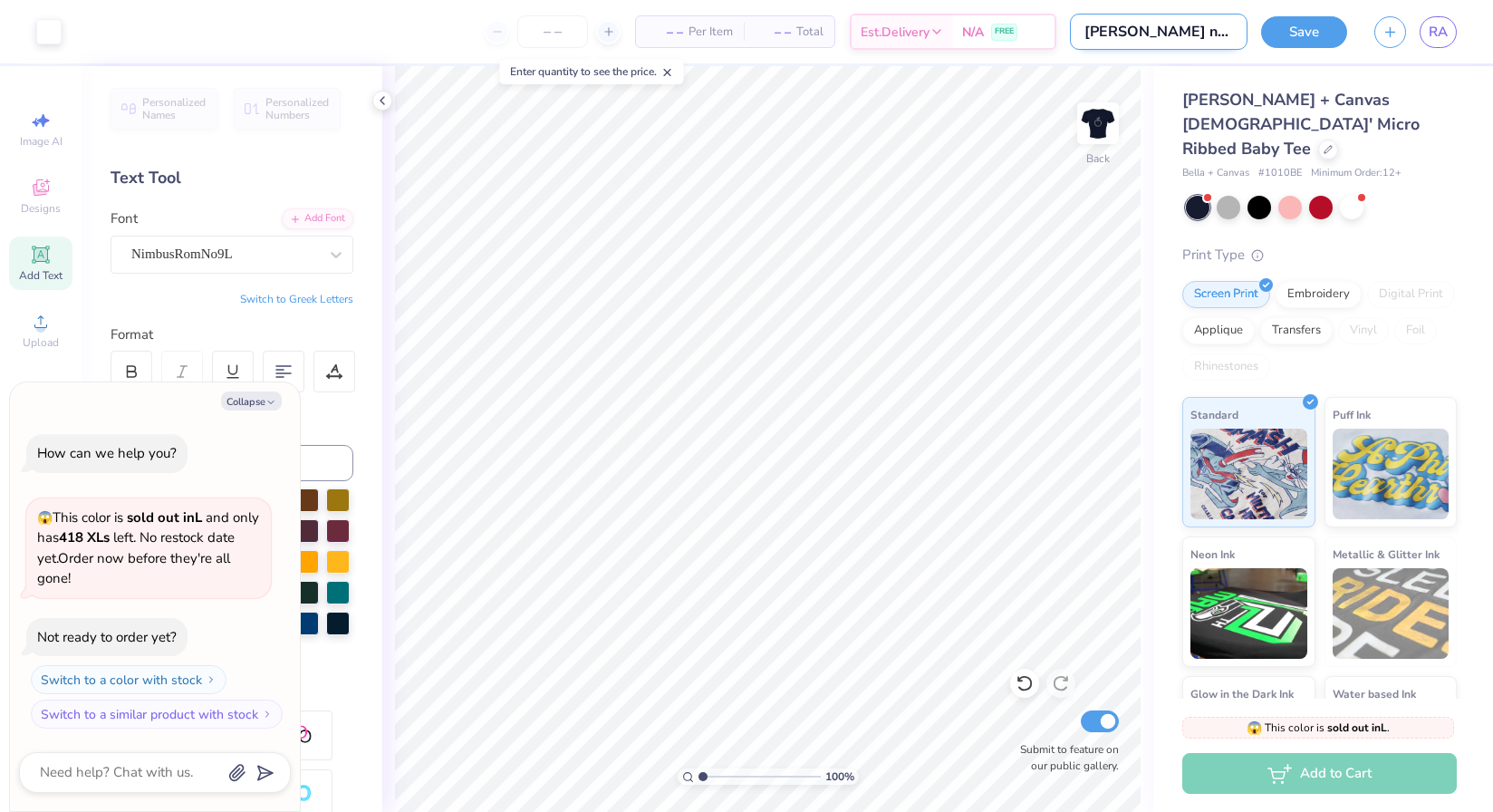
type input "Ayon new wshirt"
type textarea "x"
type input "Ayon new woshirt"
type textarea "x"
type input "Ayon new womshirt"
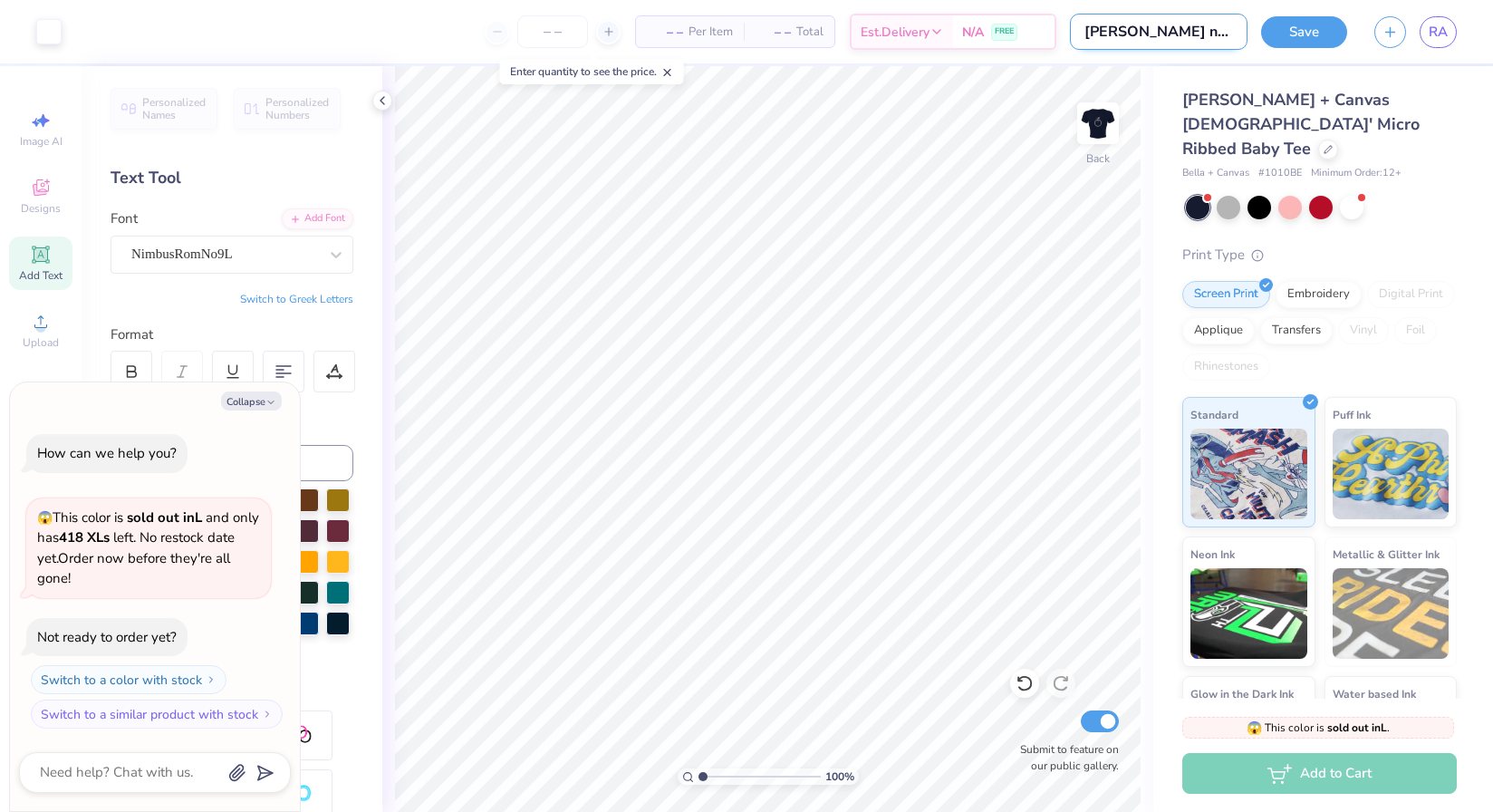
type textarea "x"
type input "Ayon new womeshirt"
type textarea "x"
type input "Ayon new womenshirt"
type textarea "x"
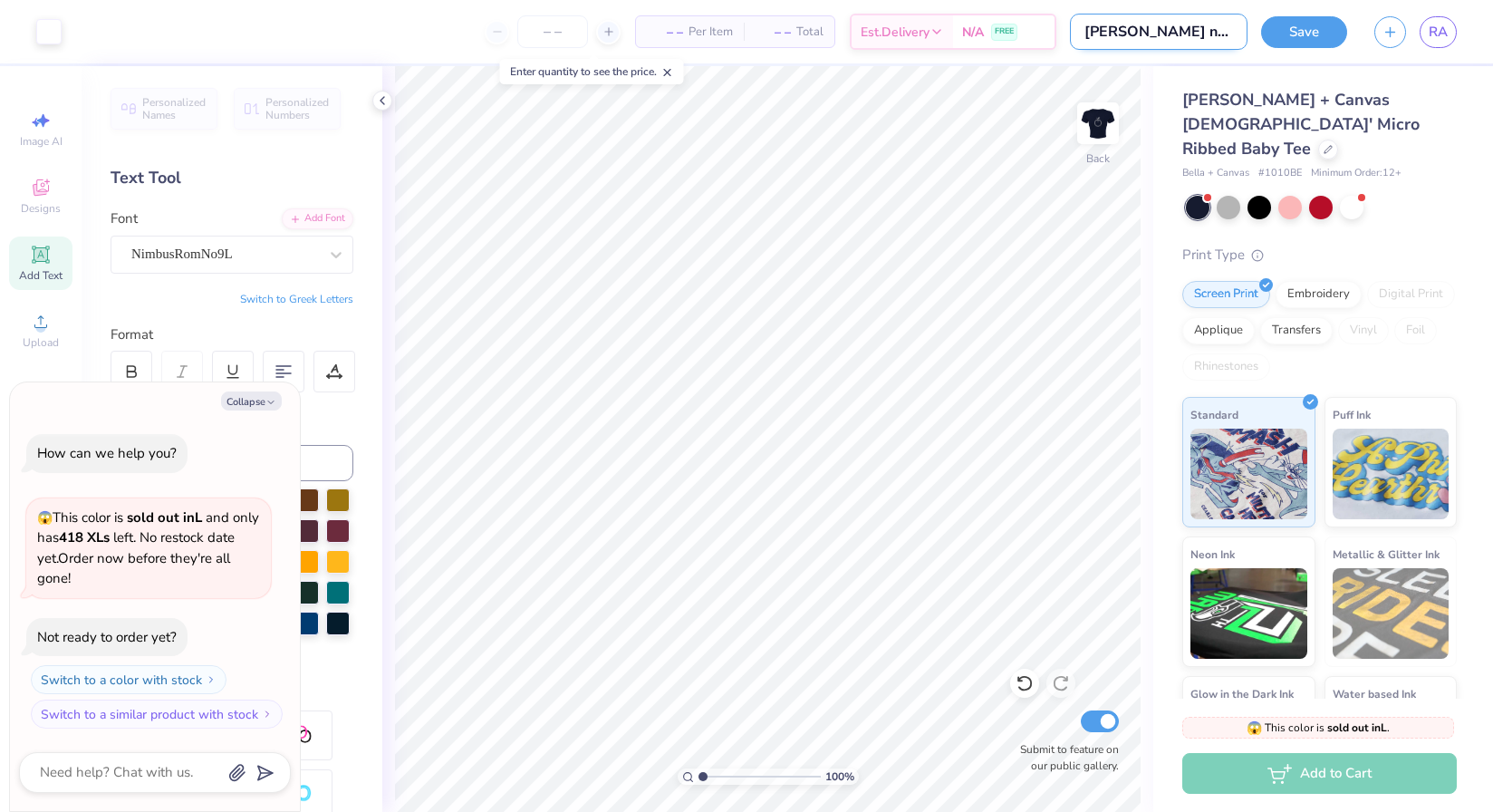
type input "Ayon new womensshirt"
type textarea "x"
type input "Ayon new womens shirt"
type textarea "x"
type input "Ayon new womens shirt"
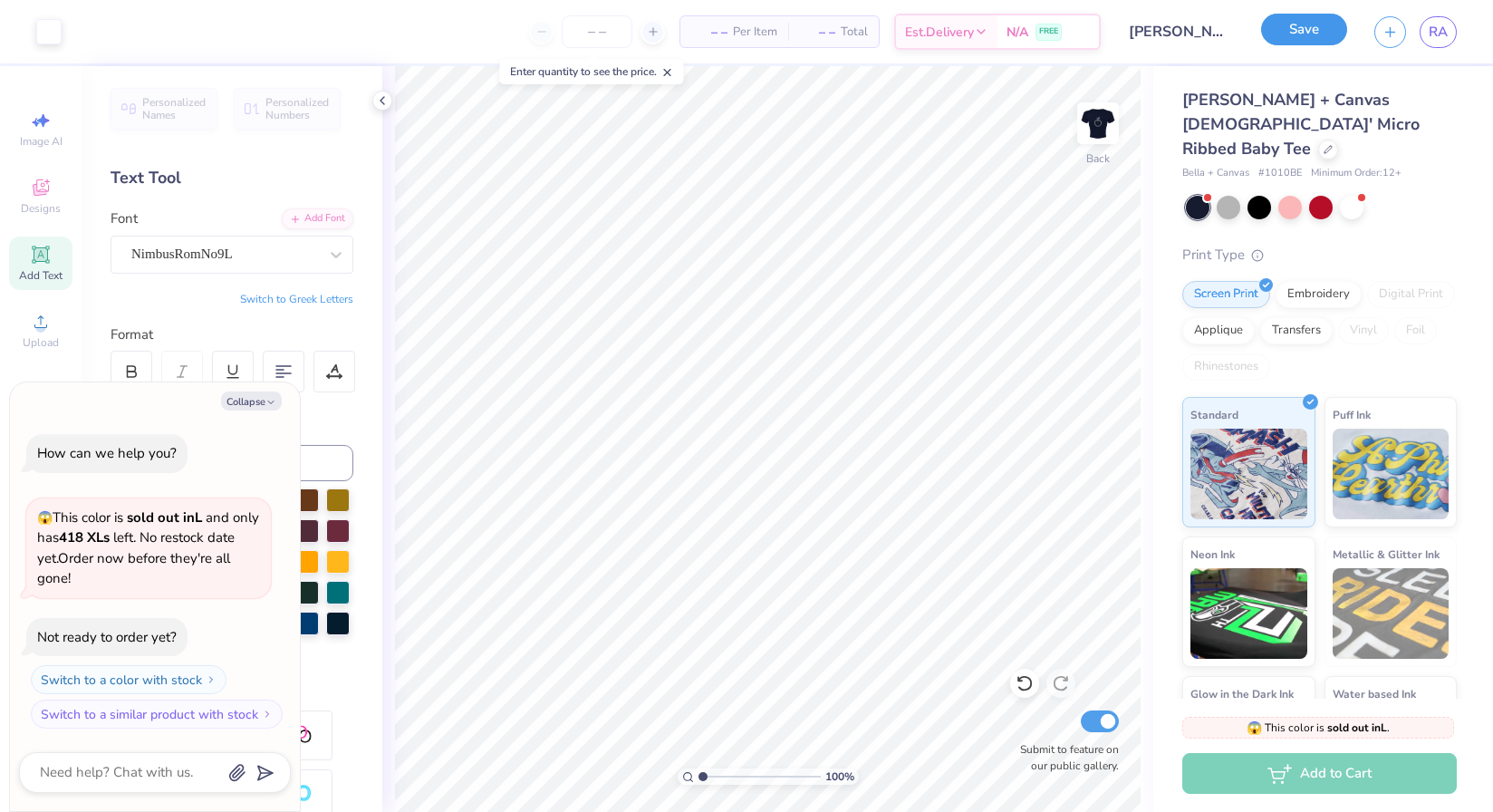
click at [1320, 34] on button "Save" at bounding box center [1304, 30] width 86 height 32
click at [1315, 28] on div "Save" at bounding box center [1304, 33] width 86 height 32
click at [1216, 23] on input "Ayon new womens shirt" at bounding box center [1159, 32] width 177 height 36
click at [1285, 26] on div "Save" at bounding box center [1304, 33] width 86 height 32
click at [1292, 31] on div "Save" at bounding box center [1304, 33] width 86 height 32
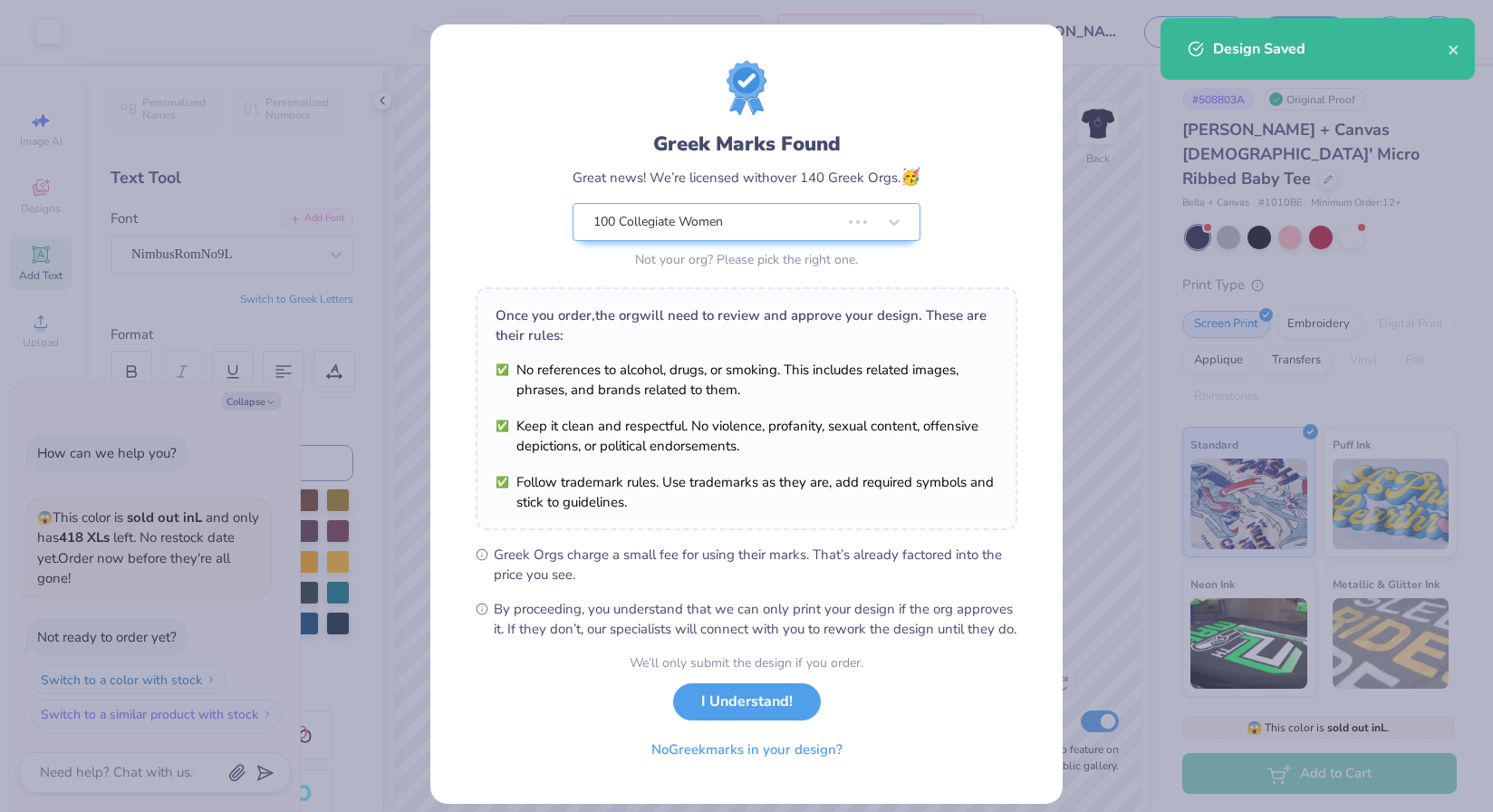
type textarea "x"
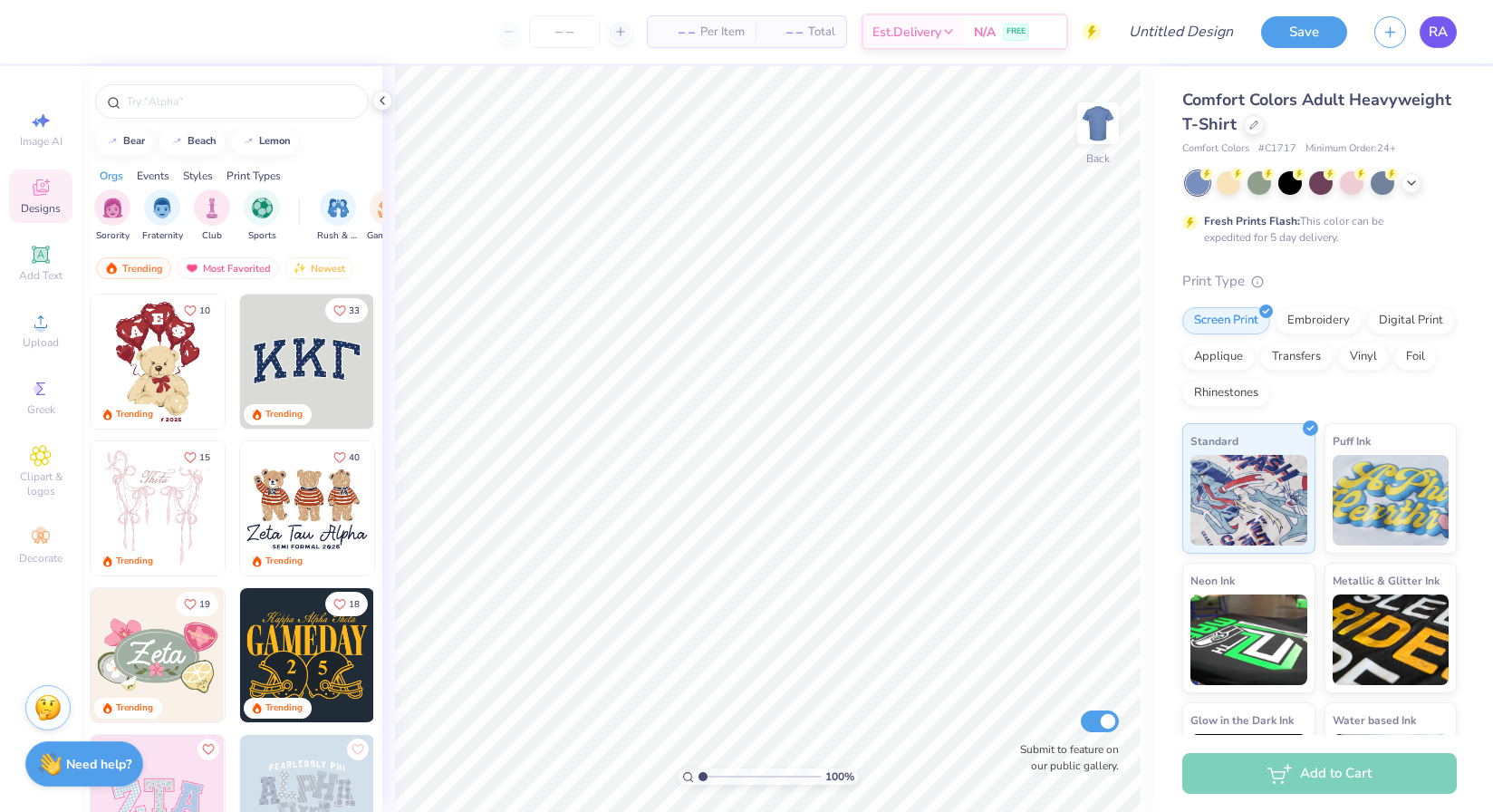
click at [1431, 40] on span "RA" at bounding box center [1438, 32] width 19 height 21
